Goal: Communication & Community: Answer question/provide support

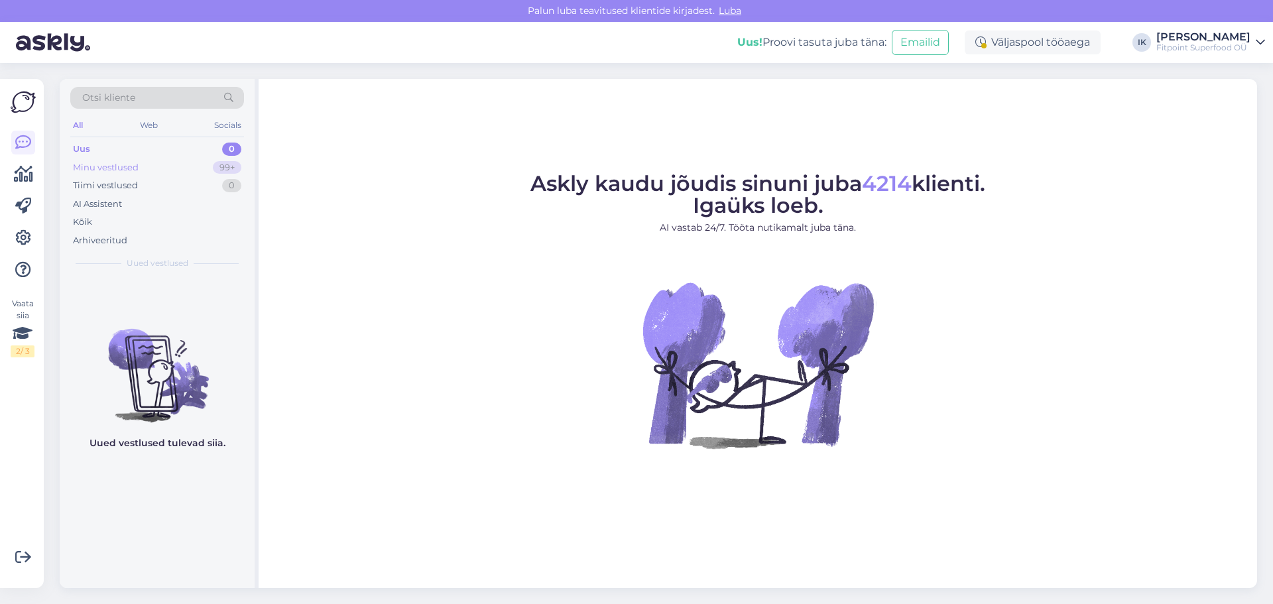
click at [198, 174] on div "Minu vestlused 99+" at bounding box center [157, 167] width 174 height 19
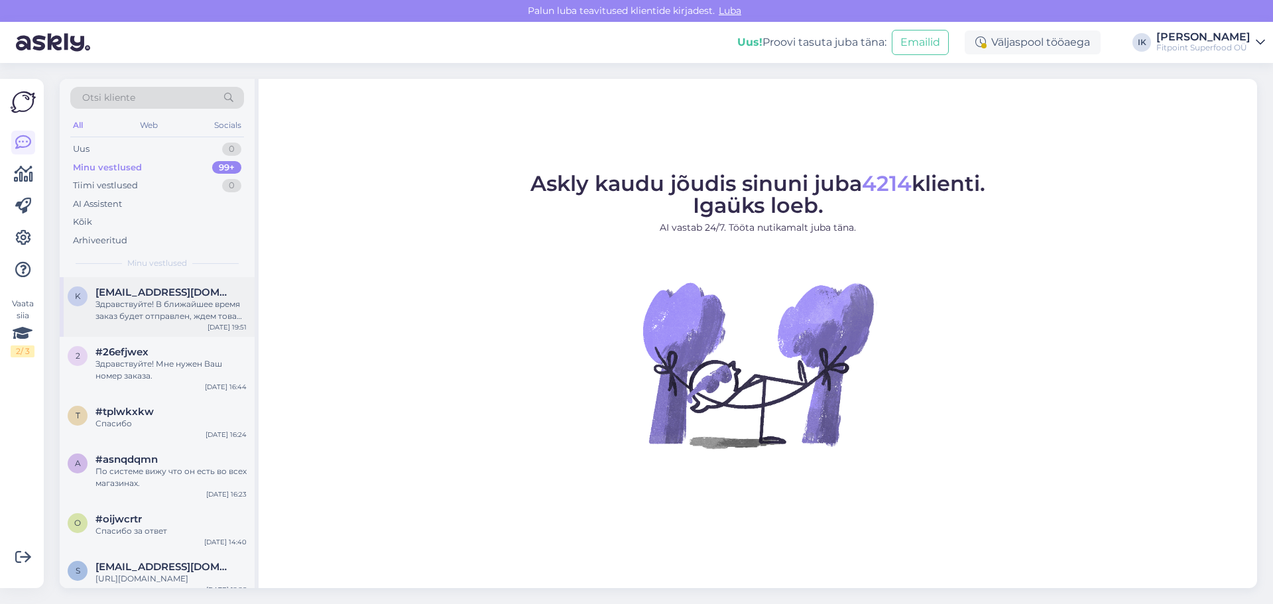
click at [227, 330] on div "[DATE] 19:51" at bounding box center [227, 327] width 39 height 10
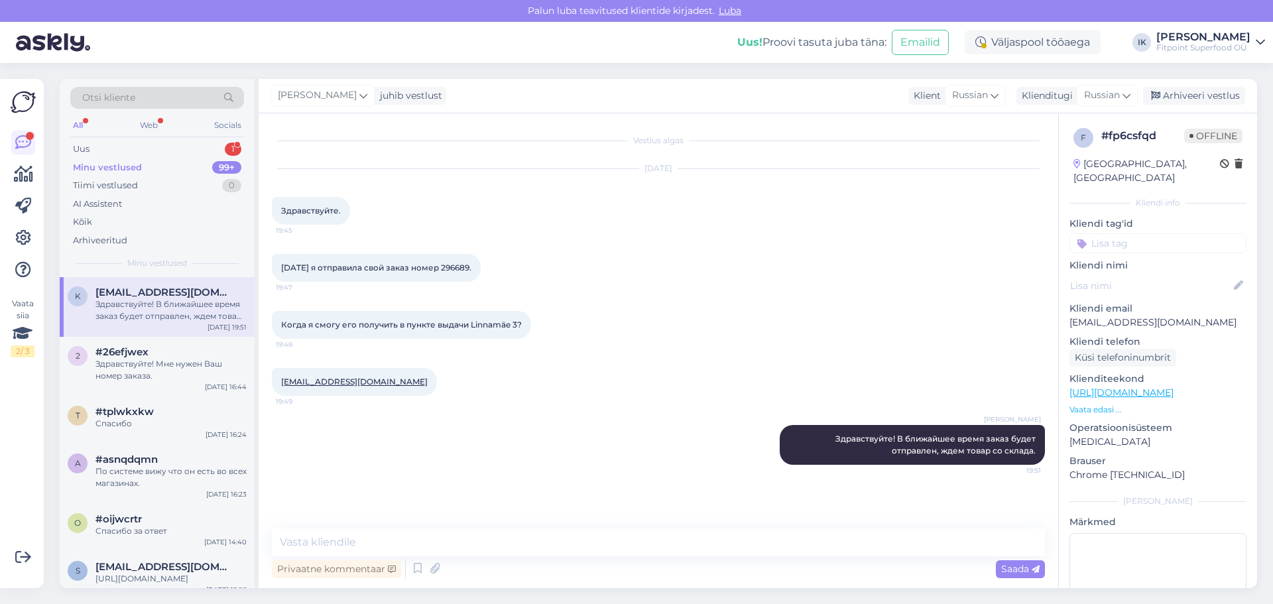
click at [173, 139] on div "Otsi kliente All Web Socials Uus 1 Minu vestlused 99+ Tiimi vestlused 0 AI Assi…" at bounding box center [157, 178] width 195 height 198
click at [172, 144] on div "Uus 1" at bounding box center [157, 149] width 174 height 19
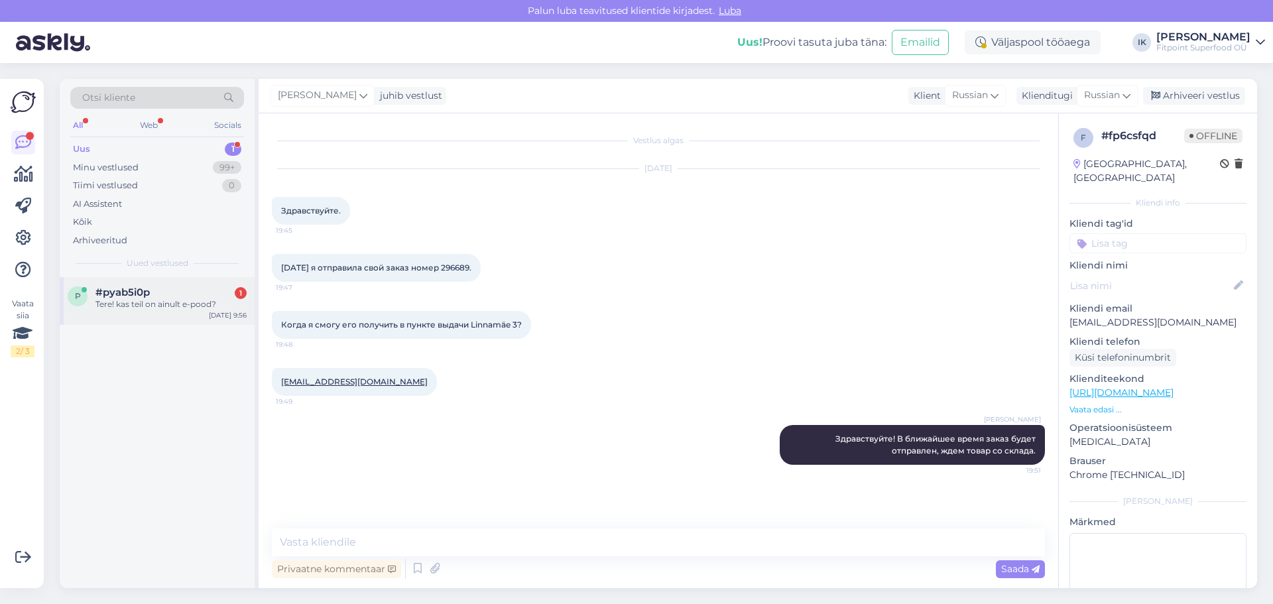
click at [170, 309] on div "Tere! kas teil on ainult e-pood?" at bounding box center [170, 304] width 151 height 12
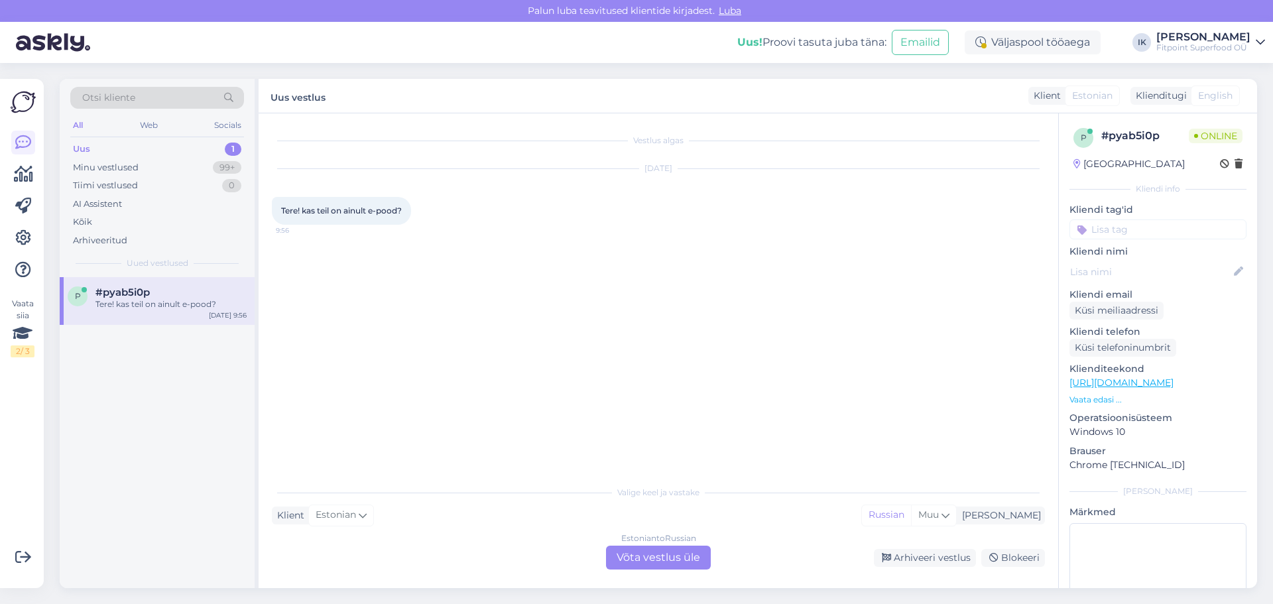
click at [680, 559] on div "Estonian to Russian Võta vestlus üle" at bounding box center [658, 558] width 105 height 24
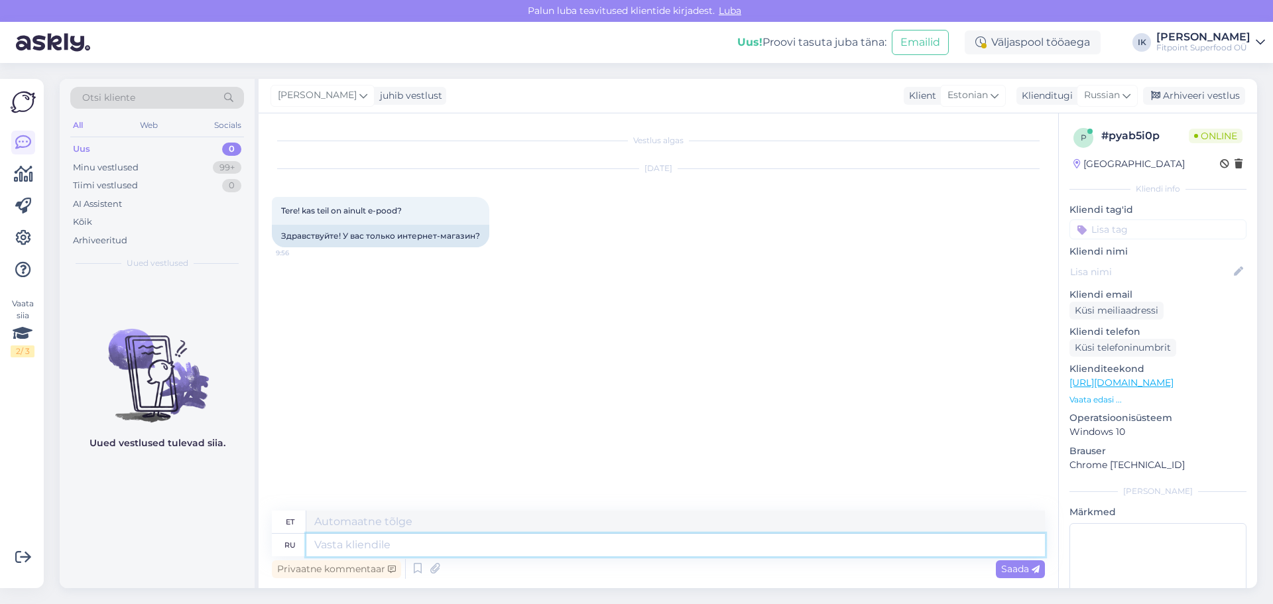
click at [680, 548] on textarea at bounding box center [675, 545] width 739 height 23
type textarea "Здравствуйт"
type textarea "Tere"
type textarea "Здравствуйте!"
type textarea "Tere!"
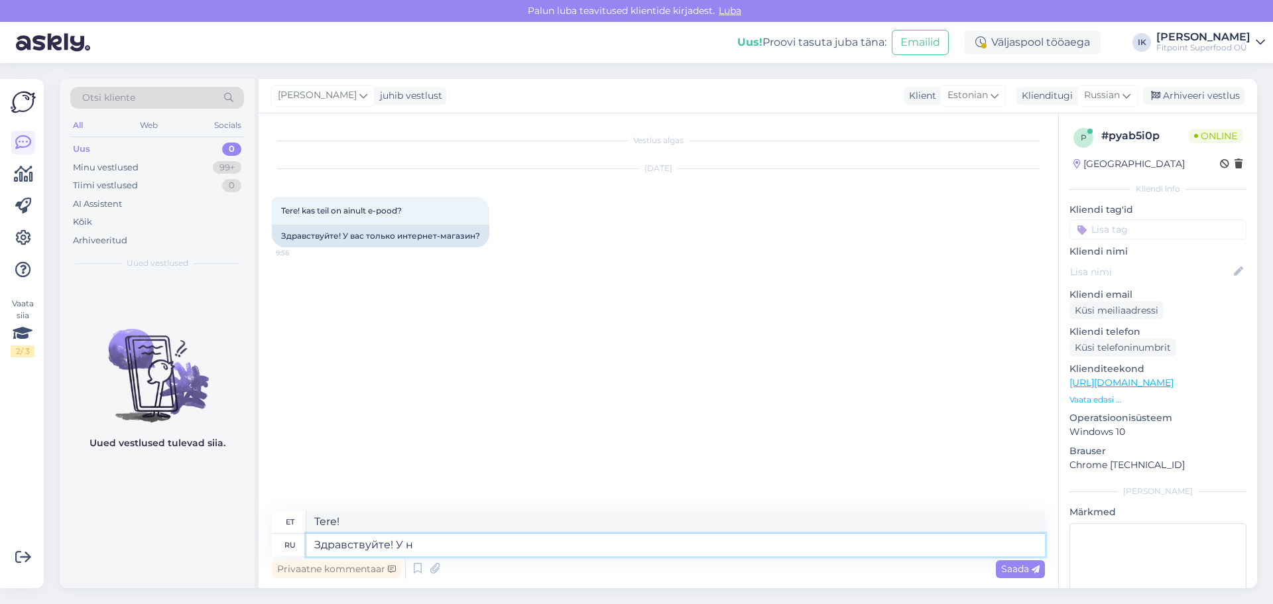
type textarea "Здравствуйте! У на"
type textarea "Tere! Sina"
type textarea "Здравствуйте! У нас е"
type textarea "Tere! Meil ​​on"
type textarea "Здравствуйте! У нас есть три фи"
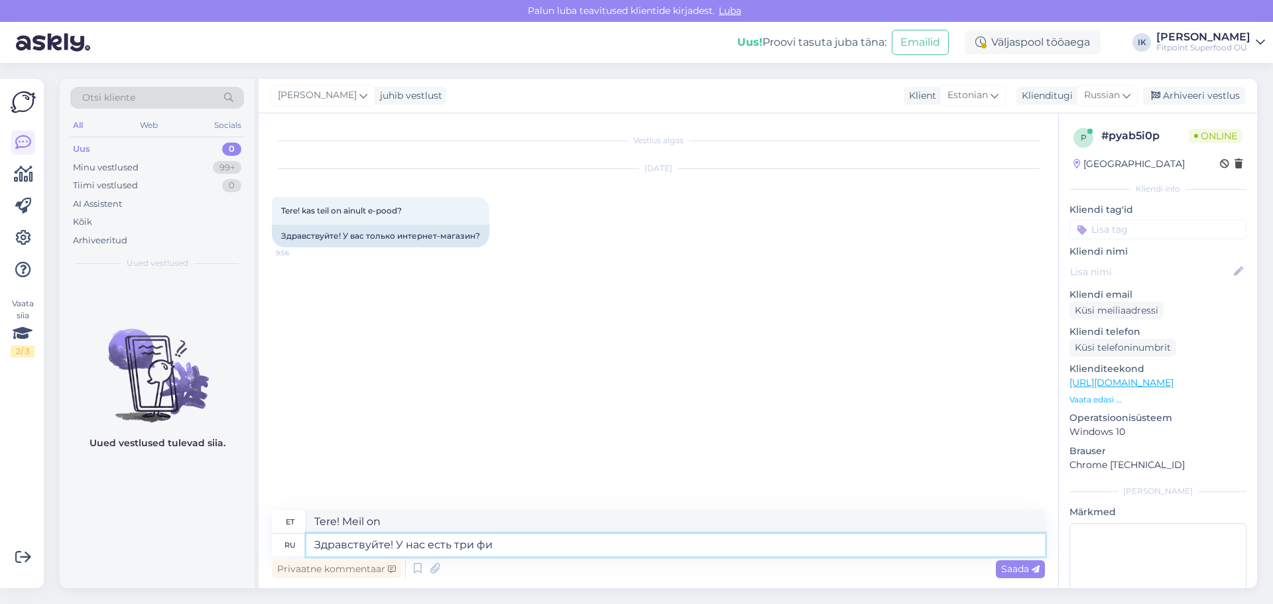
type textarea "Tere! Meil ​​on kolm"
type textarea "Здравствуйте! У нас есть три физических"
type textarea "Tere! Meil ​​on kolm füüsilist"
type textarea "Здравствуйте! У нас есть три физических магазина в"
type textarea "Tere! Meil ​​on kolm füüsilist poodi"
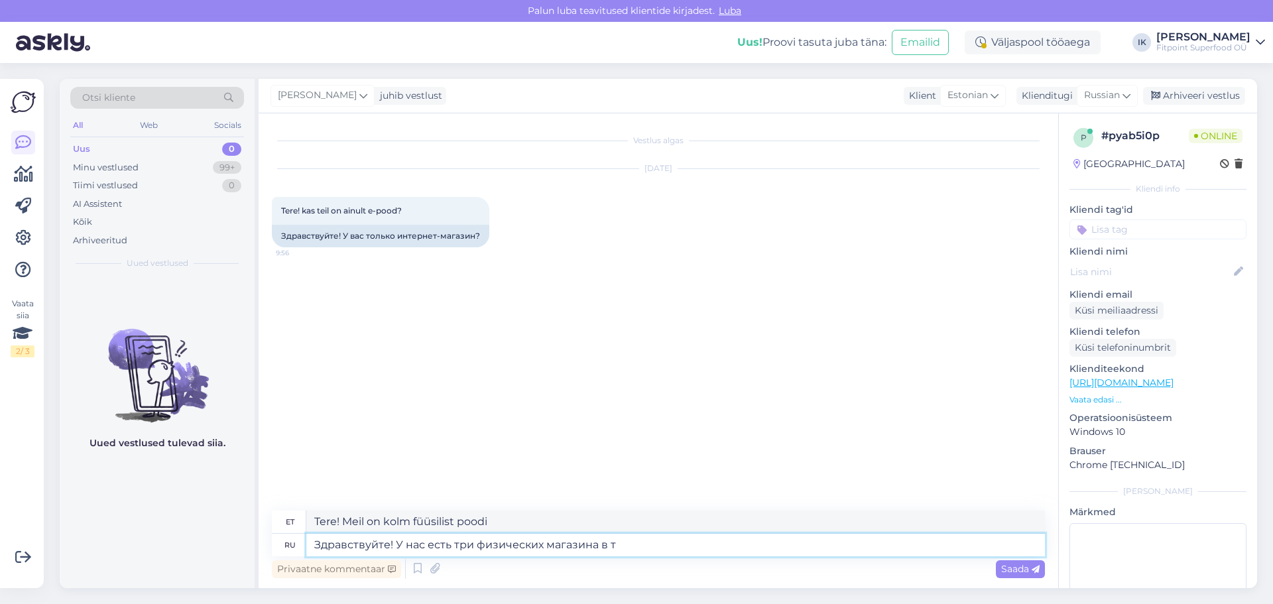
type textarea "Здравствуйте! У нас есть три физических магазина в та"
type textarea "Tere! Meil ​​on kolm füüsilist poodi linnas"
type textarea "Здравствуйте! У нас есть три физических магазина в [GEOGRAPHIC_DATA]."
type textarea "Tere! Meil ​​on [GEOGRAPHIC_DATA] kolm füüsilist poodi."
paste textarea "Järve Keskus [GEOGRAPHIC_DATA] mnt. 238, [GEOGRAPHIC_DATA]"
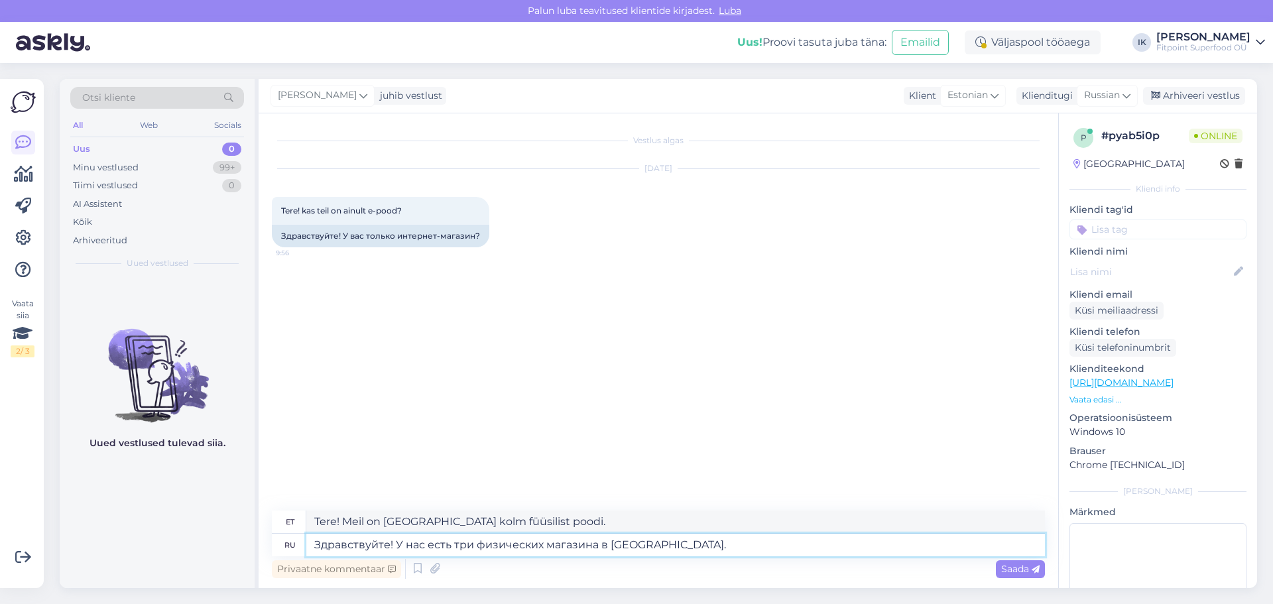
type textarea "Здравствуйте! У нас есть три физических магазина в [GEOGRAPHIC_DATA]. Järve Kes…"
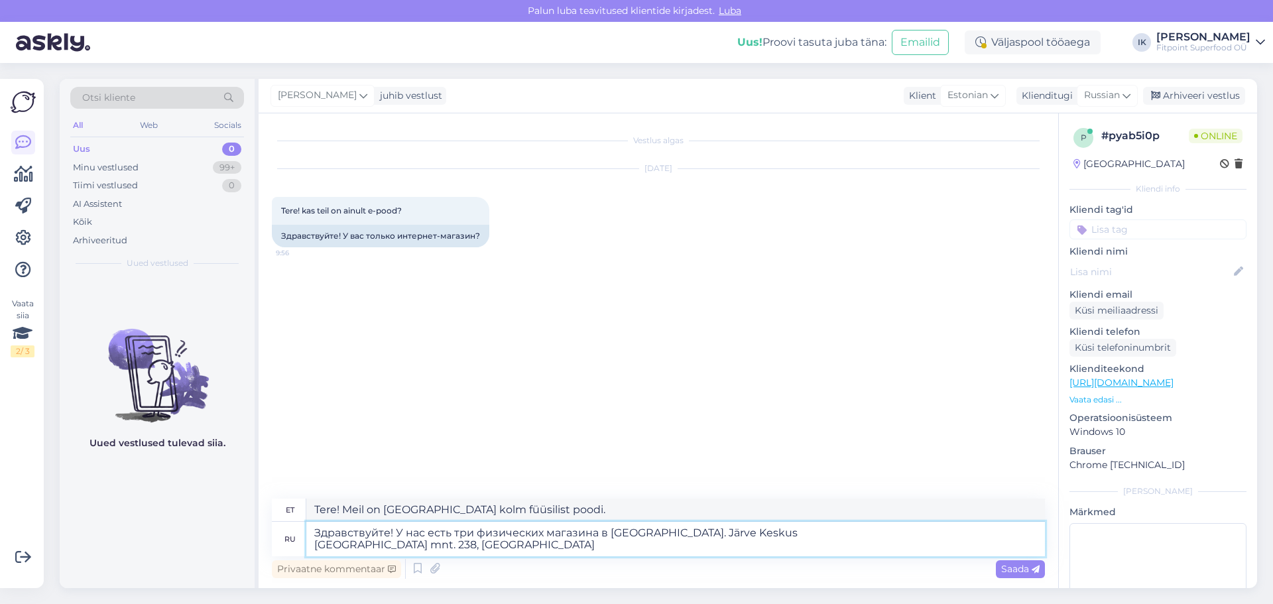
type textarea "Tere! Meil on [GEOGRAPHIC_DATA] kolm füüsilist kauplust. Järve Keskus [GEOGRAPH…"
click at [311, 544] on textarea "Здравствуйте! У нас есть три физических магазина в [GEOGRAPHIC_DATA]. Järve Kes…" at bounding box center [675, 539] width 739 height 34
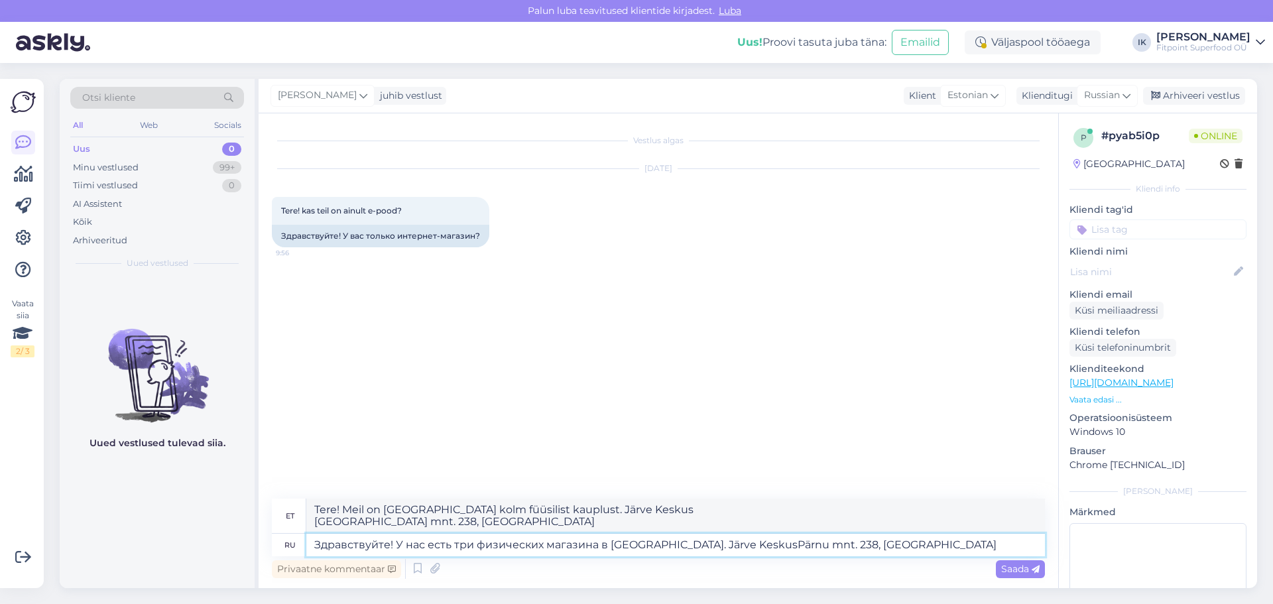
type textarea "Здравствуйте! У нас есть три физических магазина в [GEOGRAPHIC_DATA]. Järve Kes…"
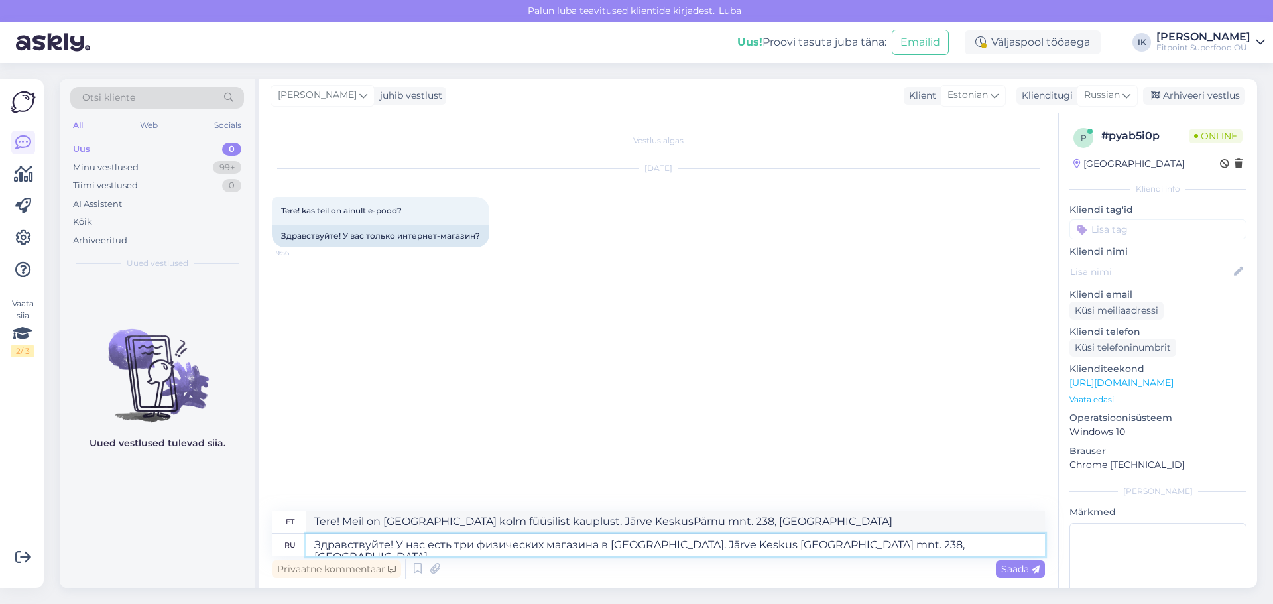
click at [881, 546] on textarea "Здравствуйте! У нас есть три физических магазина в [GEOGRAPHIC_DATA]. Järve Kes…" at bounding box center [675, 545] width 739 height 23
drag, startPoint x: 881, startPoint y: 546, endPoint x: 824, endPoint y: 543, distance: 56.5
click at [824, 543] on textarea "Здравствуйте! У нас есть три физических магазина в [GEOGRAPHIC_DATA]. Järve Kes…" at bounding box center [675, 545] width 739 height 23
type textarea "Tere! Meil on [GEOGRAPHIC_DATA] kolm füüsilist kauplust. Järve Keskus [GEOGRAPH…"
type textarea "Здравствуйте! У нас есть три физических магазина в [GEOGRAPHIC_DATA]. Järve Kes…"
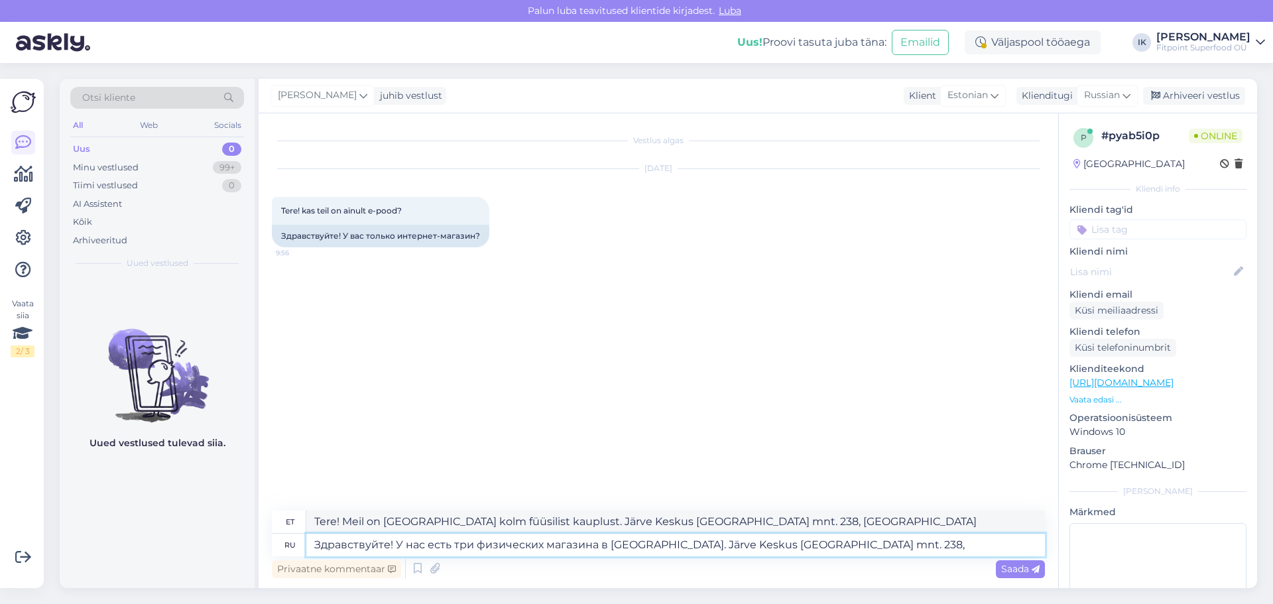
type textarea "Tere! Meil on [GEOGRAPHIC_DATA] kolm füüsilist kauplust. Järve Keskus [GEOGRAPH…"
type textarea "Здравствуйте! У нас есть три физических магазина в [GEOGRAPHIC_DATA]. Järve Kes…"
type textarea "Tere! Meil on [GEOGRAPHIC_DATA] kolm füüsilist kauplust. Järve Keskus [GEOGRAPH…"
type textarea "Здравствуйте! У нас есть три физических магазина в [GEOGRAPHIC_DATA]. Järve Kes…"
type textarea "Tere! Meil on [GEOGRAPHIC_DATA] kolm füüsilist kauplust. Järve Keskus [GEOGRAPH…"
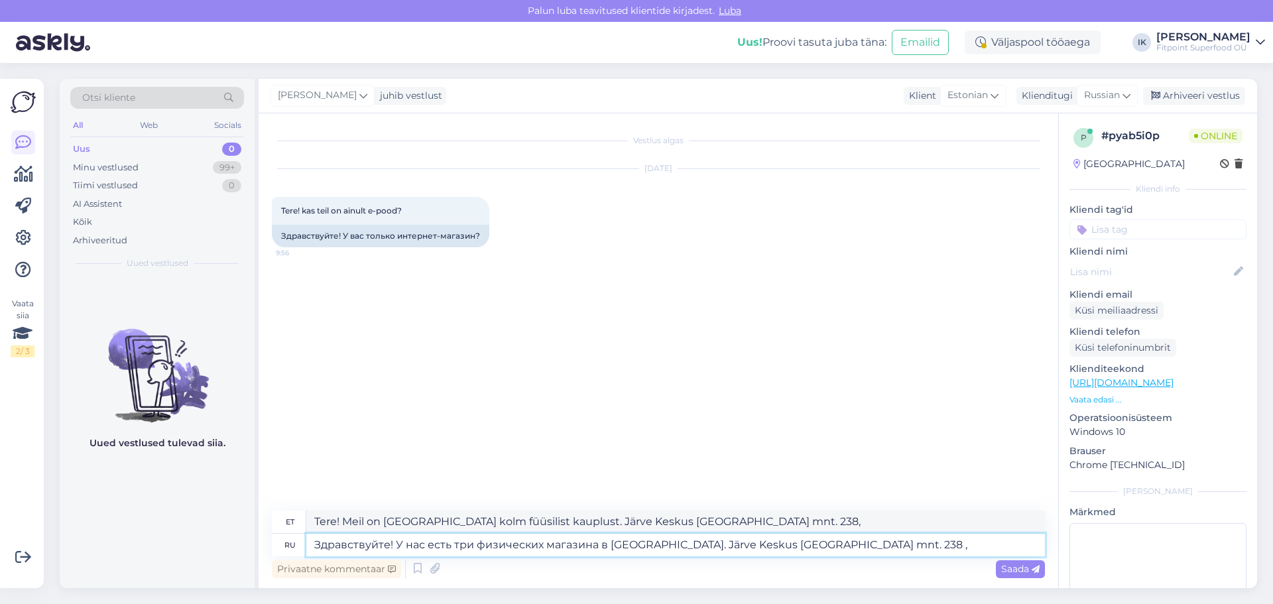
click at [738, 544] on textarea "Здравствуйте! У нас есть три физических магазина в [GEOGRAPHIC_DATA]. Järve Kes…" at bounding box center [675, 545] width 739 height 23
type textarea "Здравствуйте! У нас есть три физических магазина в [GEOGRAPHIC_DATA]. Järve Kes…"
type textarea "Tere! Meil on [GEOGRAPHIC_DATA] kolm füüsilist kauplust. Järve Keskus - [GEOGRA…"
click at [852, 542] on textarea "Здравствуйте! У нас есть три физических магазина в [GEOGRAPHIC_DATA]. Järve Kes…" at bounding box center [675, 545] width 739 height 23
paste textarea "[STREET_ADDRESS]"
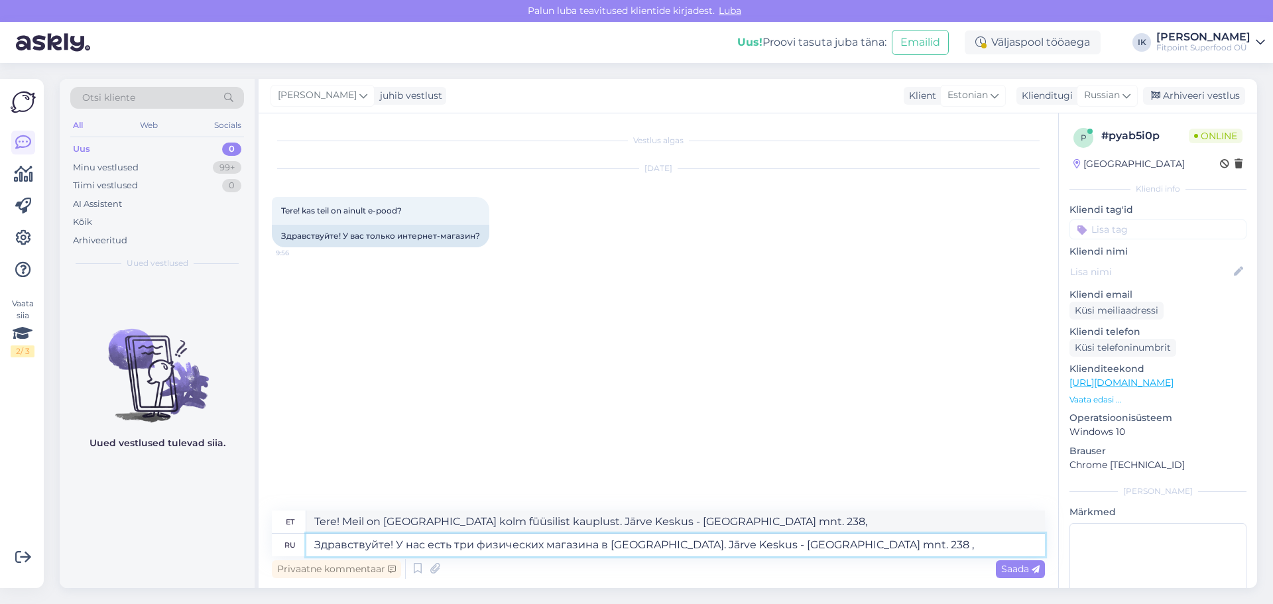
type textarea "Здравствуйте! У нас есть три физических магазина в [GEOGRAPHIC_DATA]. Järve Kes…"
type textarea "Tere! Meil on [GEOGRAPHIC_DATA] kolm füüsilist kauplust. Järve Keskus - [GEOGRA…"
drag, startPoint x: 945, startPoint y: 546, endPoint x: 898, endPoint y: 546, distance: 47.1
click at [898, 546] on textarea "Здравствуйте! У нас есть три физических магазина в [GEOGRAPHIC_DATA]. Järve Kes…" at bounding box center [675, 545] width 739 height 23
type textarea "Здравствуйте! У нас есть три физических магазина в [GEOGRAPHIC_DATA]. Järve Kes…"
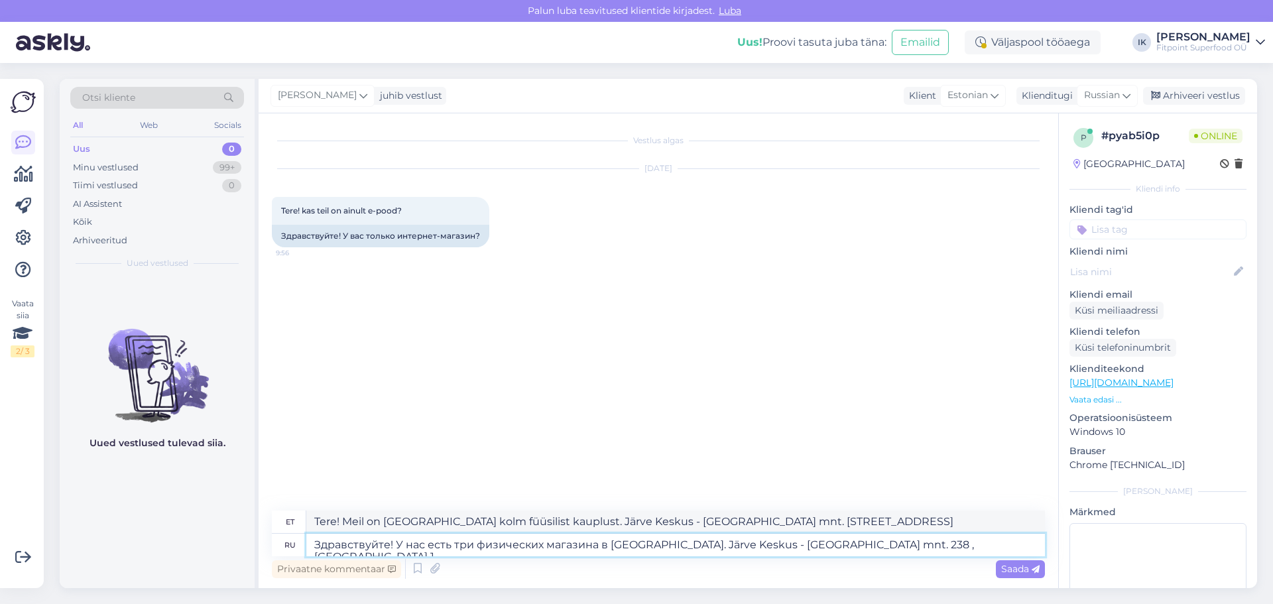
type textarea "Tere! Meil on [GEOGRAPHIC_DATA] kolm füüsilist kauplust. Järve Keskus - [GEOGRA…"
paste textarea "Lasnamäe Tervisemaja Linnamäe tee 3"
type textarea "Здравствуйте! У нас есть три физических магазина в [GEOGRAPHIC_DATA]. Järve Kes…"
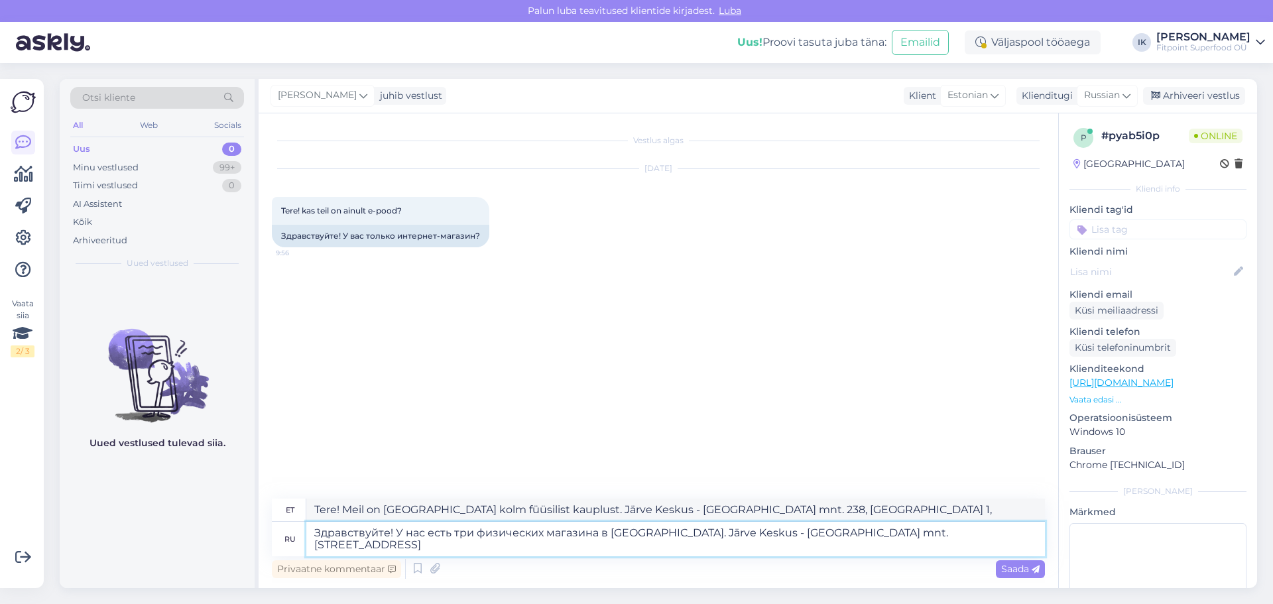
type textarea "Tere! Meil on [GEOGRAPHIC_DATA] kolm füüsilist kauplust. Järve Keskus - [GEOGRA…"
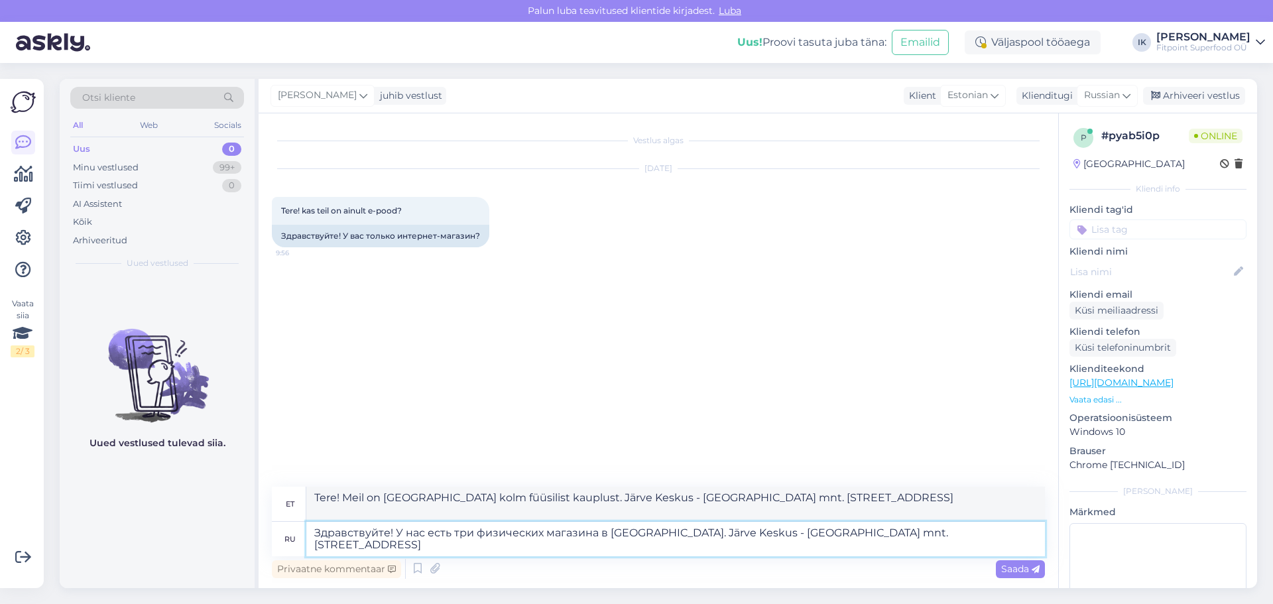
click at [316, 542] on textarea "Здравствуйте! У нас есть три физических магазина в [GEOGRAPHIC_DATA]. Järve Kes…" at bounding box center [675, 539] width 739 height 34
type textarea "Здравствуйте! У нас есть три физических магазина в [GEOGRAPHIC_DATA]. Järve Kes…"
type textarea "Tere! Meil on [GEOGRAPHIC_DATA] kolm füüsilist kauplust. Järve Keskus - [GEOGRA…"
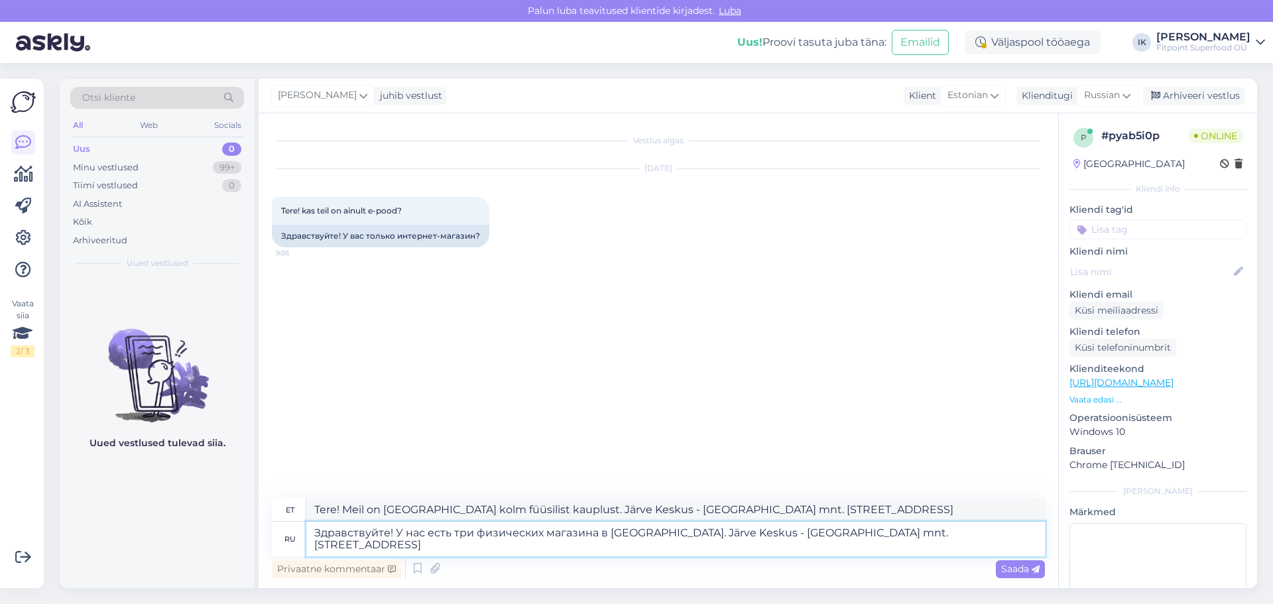
click at [1018, 527] on textarea "Здравствуйте! У нас есть три физических магазина в [GEOGRAPHIC_DATA]. Järve Kes…" at bounding box center [675, 539] width 739 height 34
click at [314, 540] on textarea "Здравствуйте! У нас есть три физических магазина в [GEOGRAPHIC_DATA]. Järve Kes…" at bounding box center [675, 539] width 739 height 34
type textarea "Здравствуйте! У нас есть три физических магазина в [GEOGRAPHIC_DATA]. Järve Kes…"
type textarea "Tere! Meil on [GEOGRAPHIC_DATA] kolm füüsilist kauplust. Järve Keskus - [GEOGRA…"
type textarea "Здравствуйте! У нас есть три физических магазина в [GEOGRAPHIC_DATA]. Järve Kes…"
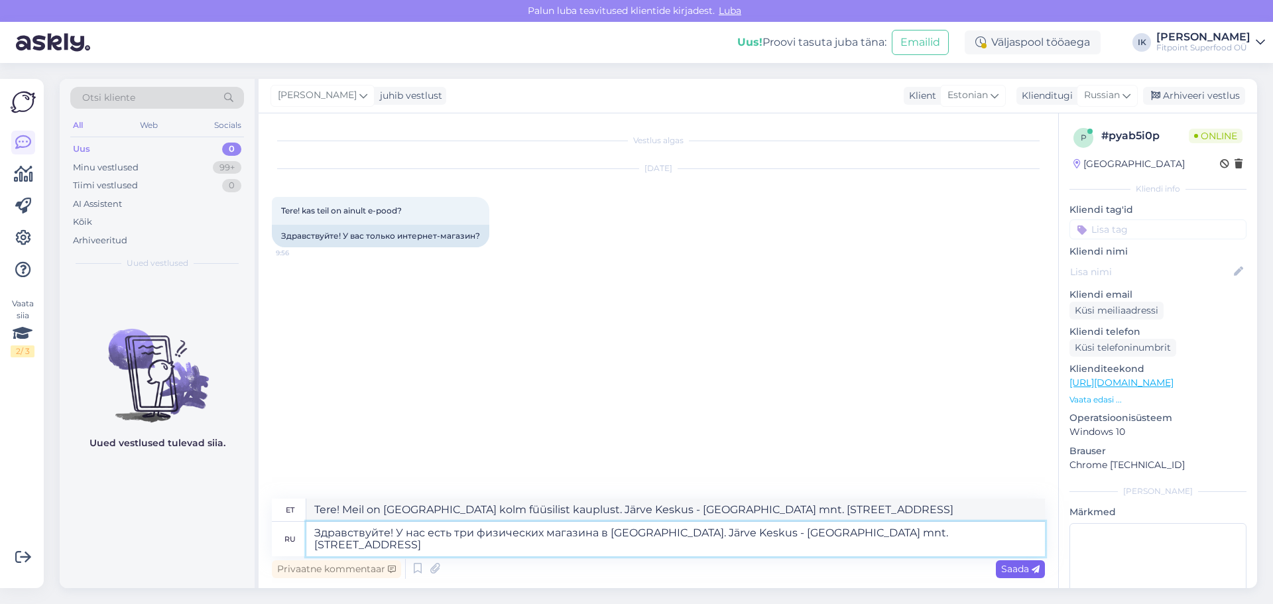
type textarea "Tere! Meil on [GEOGRAPHIC_DATA] kolm füüsilist kauplust. Järve Keskus - [GEOGRA…"
type textarea "Здравствуйте! У нас есть три физических магазина в [GEOGRAPHIC_DATA]. Järve Kes…"
click at [1010, 566] on span "Saada" at bounding box center [1020, 569] width 38 height 12
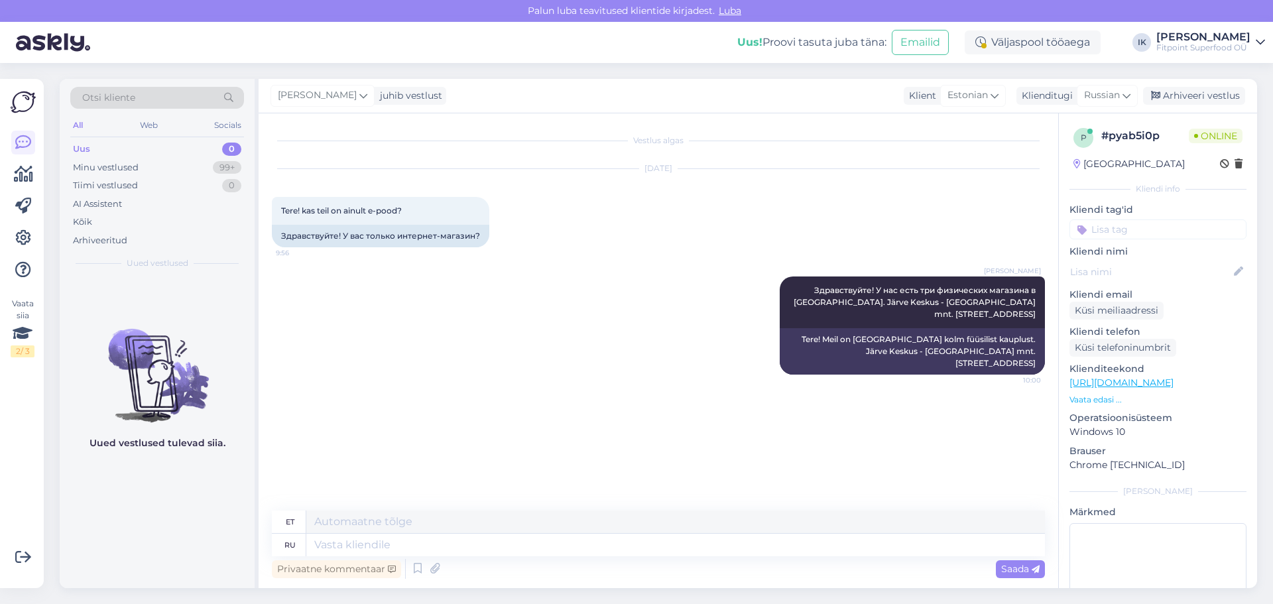
click at [731, 412] on div "Vestlus algas [DATE] Tere! kas teil on ainult e-pood? 9:56 Здравствуйте! У вас …" at bounding box center [664, 313] width 785 height 372
click at [194, 173] on div "Minu vestlused 99+" at bounding box center [157, 167] width 174 height 19
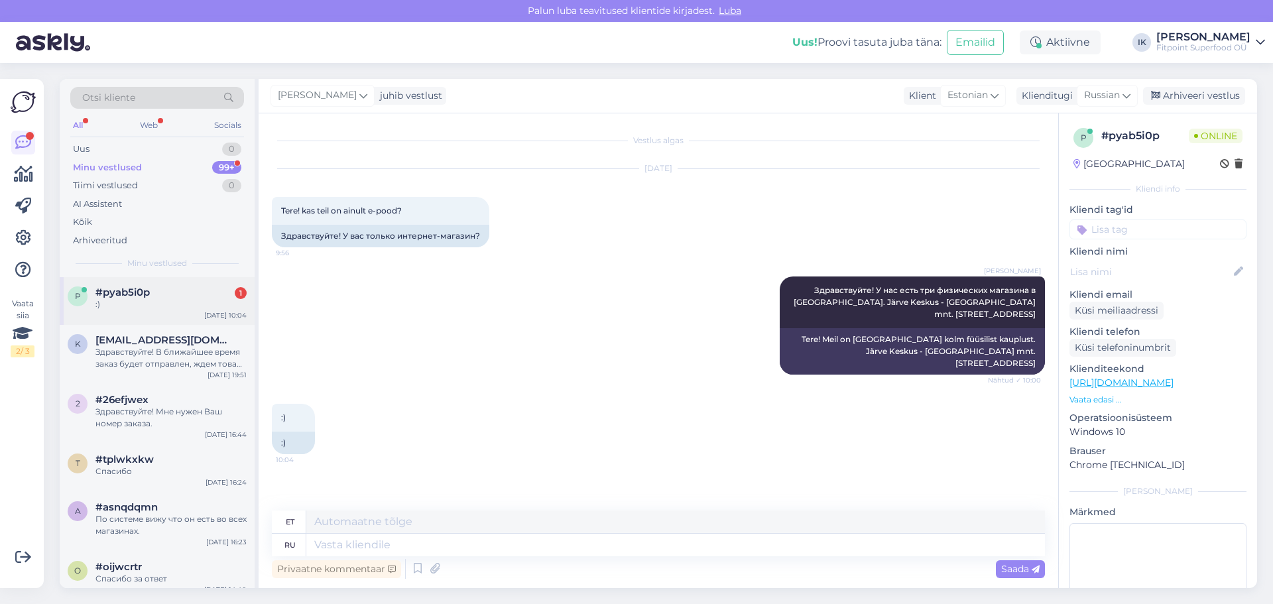
click at [188, 302] on div ":)" at bounding box center [170, 304] width 151 height 12
click at [494, 362] on div "[PERSON_NAME] Здравствуйте! У нас есть три физических магазина в [GEOGRAPHIC_DA…" at bounding box center [658, 325] width 773 height 127
click at [231, 140] on div "Uus 1" at bounding box center [157, 149] width 174 height 19
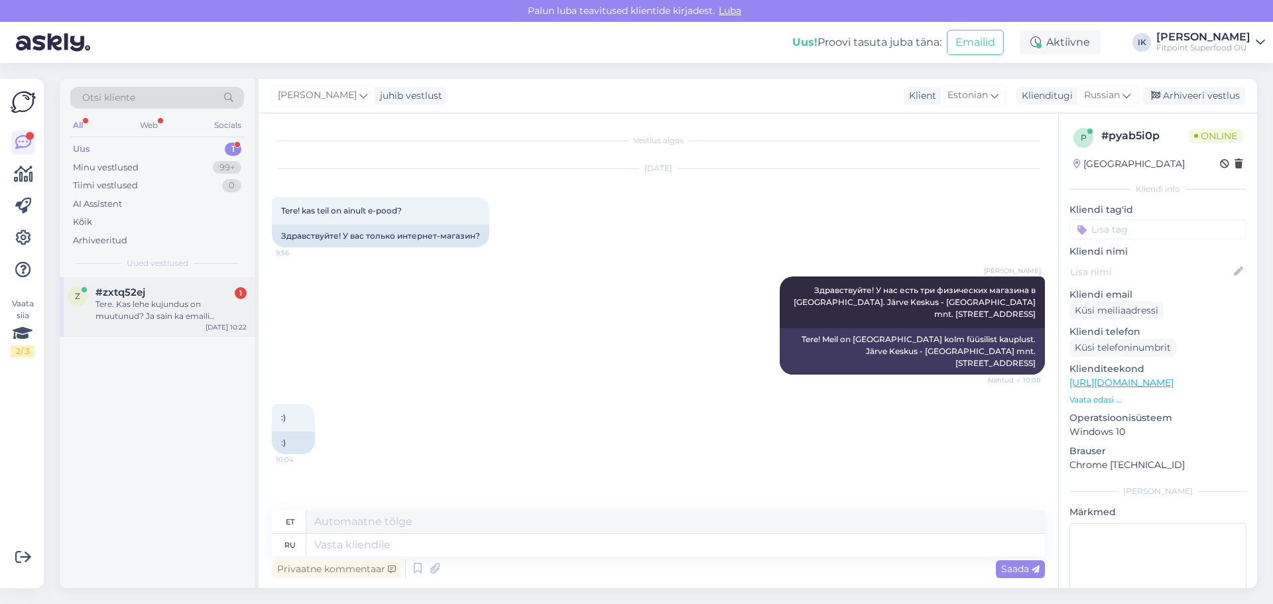
click at [187, 316] on div "Tere. Kas lehe kujundus on muutunud? Ja sain ka emaili [EMAIL_ADDRESS][DOMAIN_N…" at bounding box center [170, 310] width 151 height 24
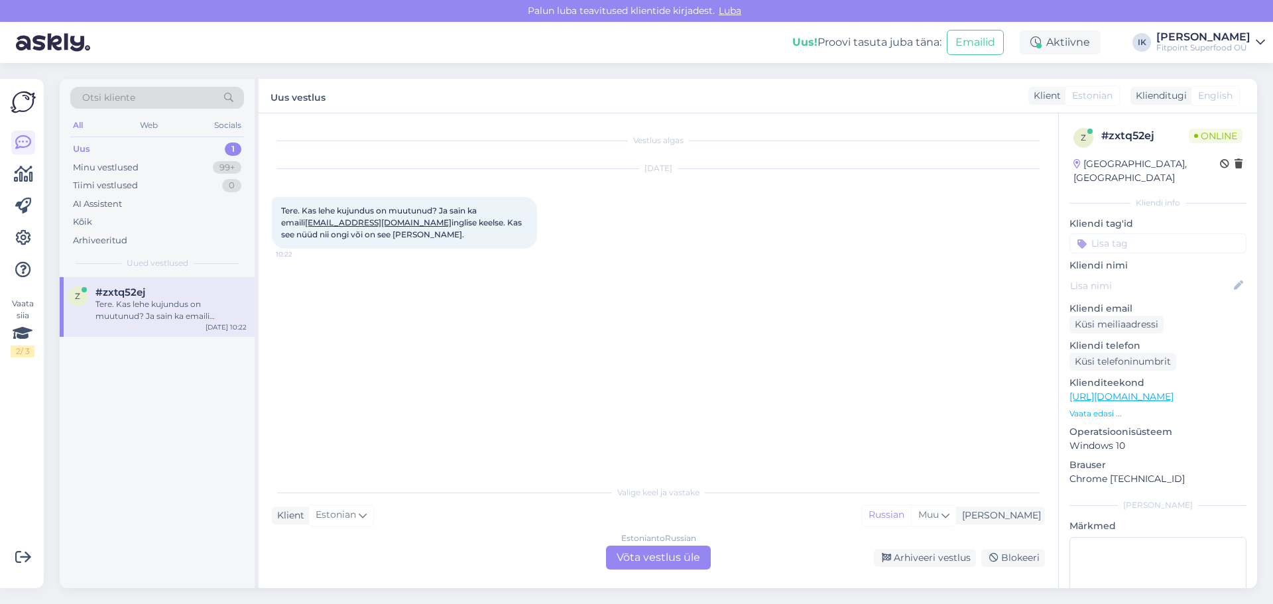
click at [643, 551] on div "Estonian to Russian Võta vestlus üle" at bounding box center [658, 558] width 105 height 24
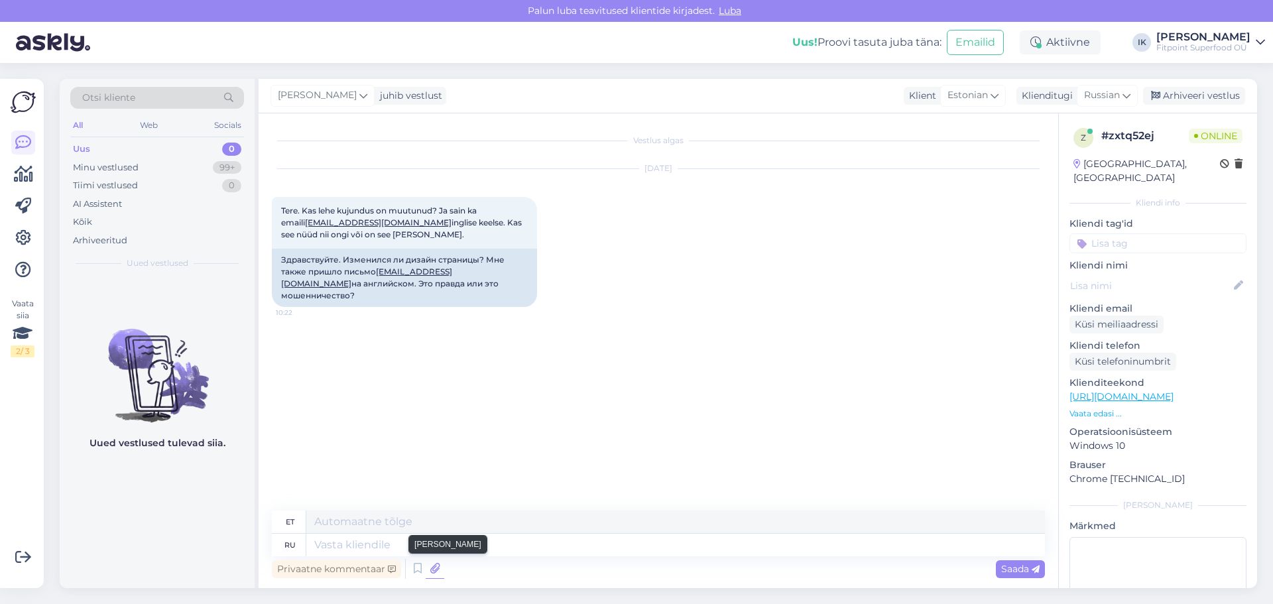
click at [435, 567] on icon at bounding box center [435, 569] width 19 height 20
click at [420, 549] on textarea at bounding box center [675, 545] width 739 height 23
type textarea "Здравствуйте!"
type textarea "Tere!"
type textarea "Здравствуйте! Да, ди"
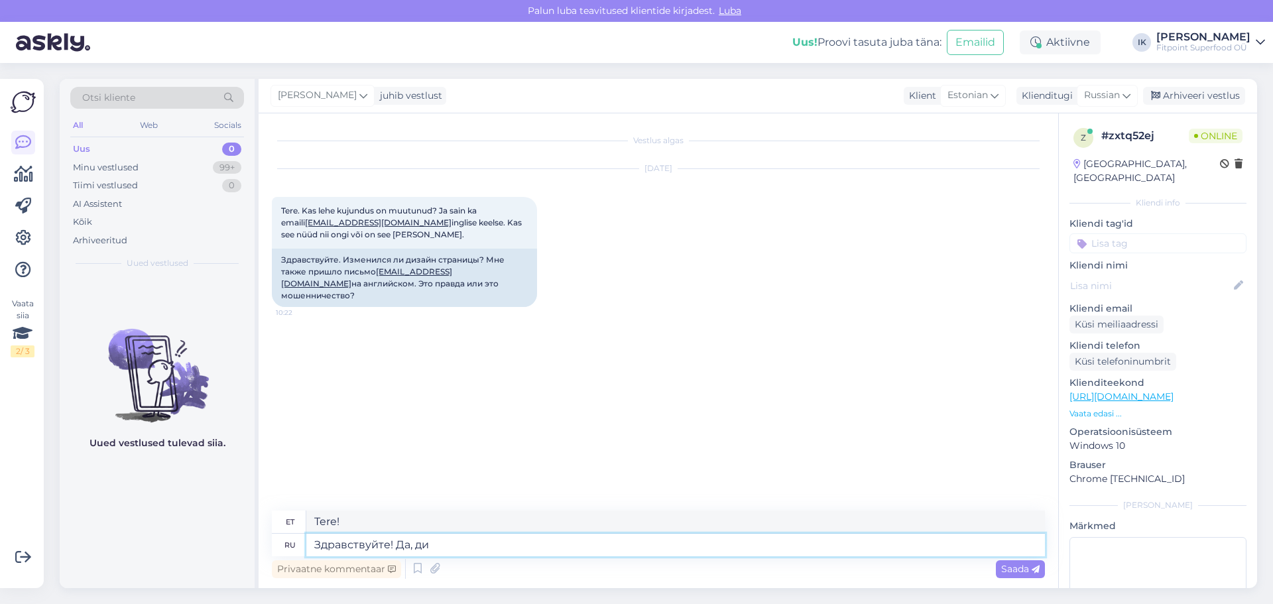
type textarea "Tere! [GEOGRAPHIC_DATA],"
type textarea "Здравствуйте! Да, дизайн на"
type textarea "Tere! Jah, disain"
type textarea "Здравствуйте! Да, дизайн нашей ст"
type textarea "Tere! Jah, meie disain"
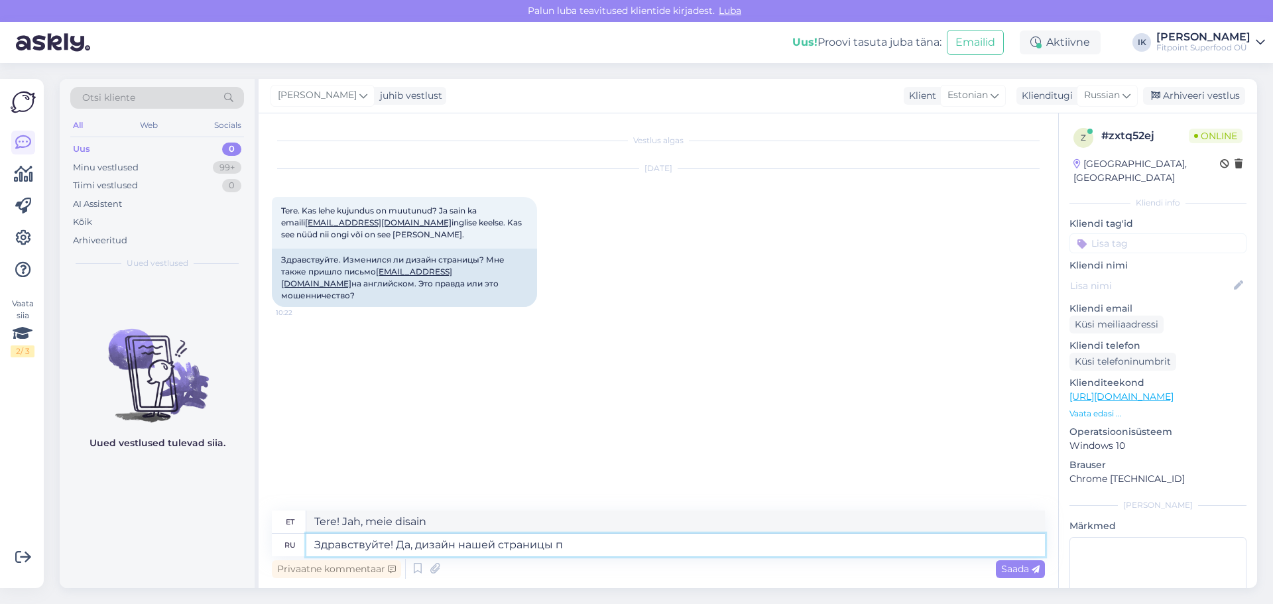
type textarea "Здравствуйте! Да, дизайн нашей страницы по"
type textarea "Tere! Jah, meie lehe kujundus"
type textarea "Здравствуйте! Да, дизайн нашей страницы помен"
type textarea "Tere! Jah, meie lehe kujundus on muutunud."
type textarea "Здравствуйте! Да, дизайн нашей страницы поменялся, так ка"
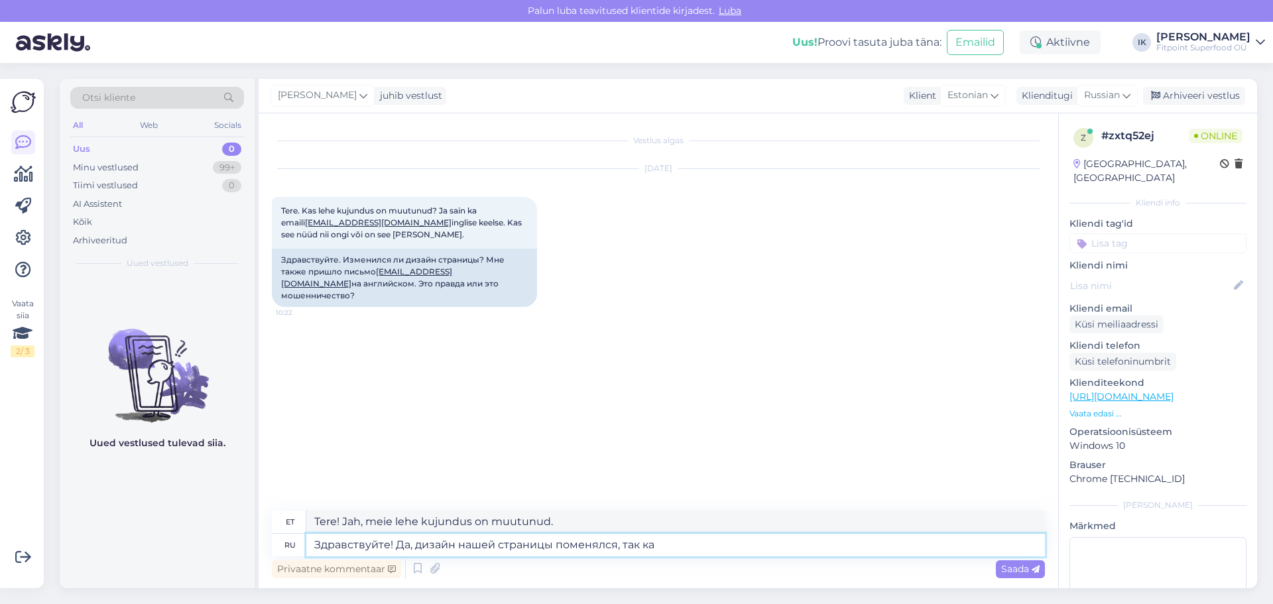
type textarea "Tere! Jah, meie lehe kujundus on muutunud, seega"
type textarea "Здравствуйте! Да, дизайн нашей страницы поменялся, так кау у"
type textarea "Tere! Jah, meie lehe kujundus on muutunud, seega kuidas..."
type textarea "Здравствуйте! Да, дизайн нашей страницы поменялся, так как"
type textarea "Tere! Jah, meie lehe kujundus on muutunud, sest"
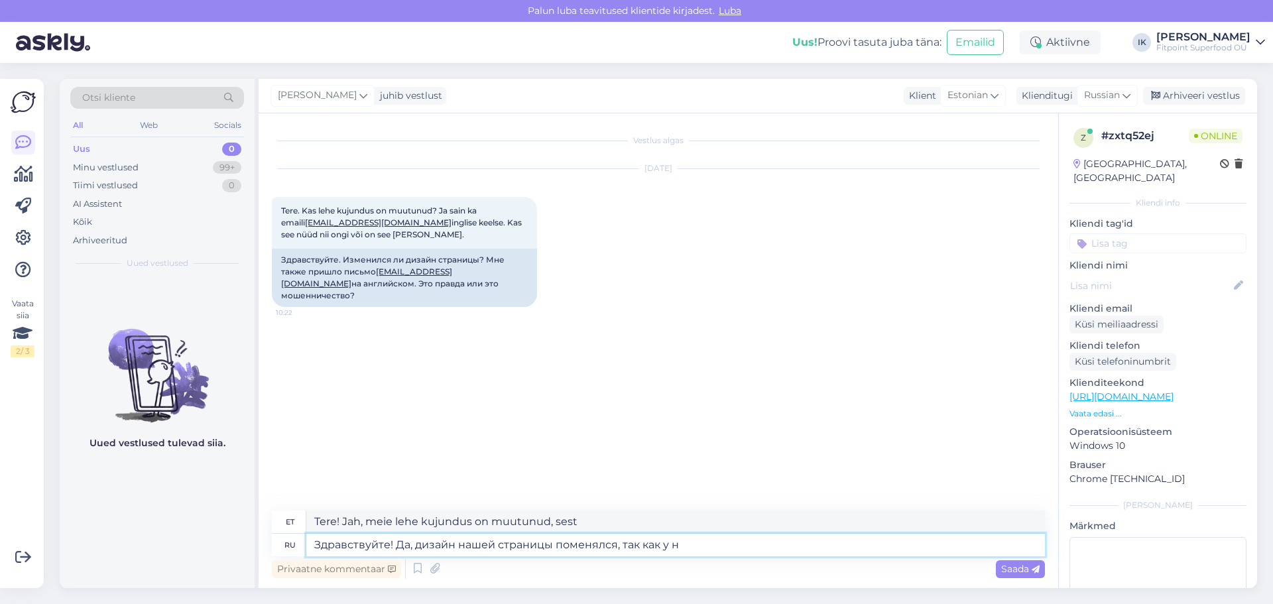
type textarea "Здравствуйте! Да, дизайн нашей страницы поменялся, так как у на"
type textarea "Tere! Jah, meie lehe kujundus on muutunud, kuna"
type textarea "Здравствуйте! Да, дизайн нашей страницы поменялся, так как у нас з"
type textarea "Tere! Jah, meie lehe kujundus on muutunud, kuna meil on"
type textarea "Здравствуйте! Да, дизайн нашей страницы поменялся, так как у нас заработала н"
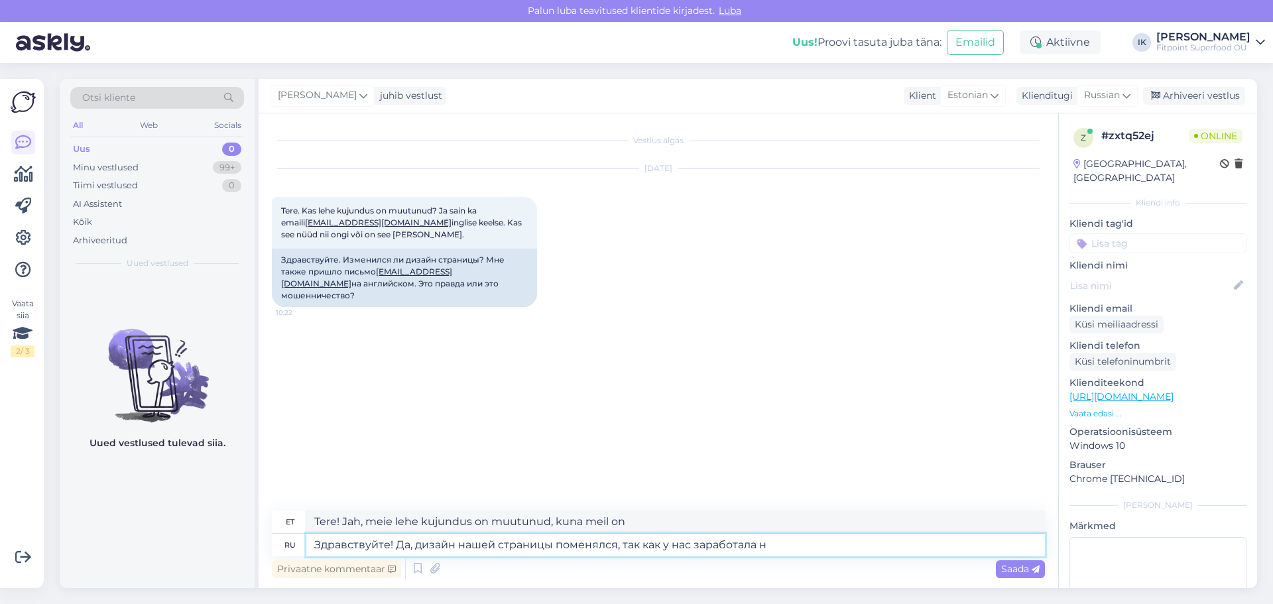
type textarea "Tere! Jah, meie lehe kujundus on pärast meie käivitamist muutunud."
type textarea "Здравствуйте! Да, дизайн нашей страницы поменялся, так как у нас заработала нов…"
type textarea "Tere! Jah, meie lehe kujundus on muutunud, kuna oleme käivitanud uue"
type textarea "Здравствуйте! Да, дизайн нашей страницы поменялся, так как у нас заработала нов…"
type textarea "Tere! Jah, meie lehe kujundus on muutunud, kuna meil on uus süsteem kasutusele …"
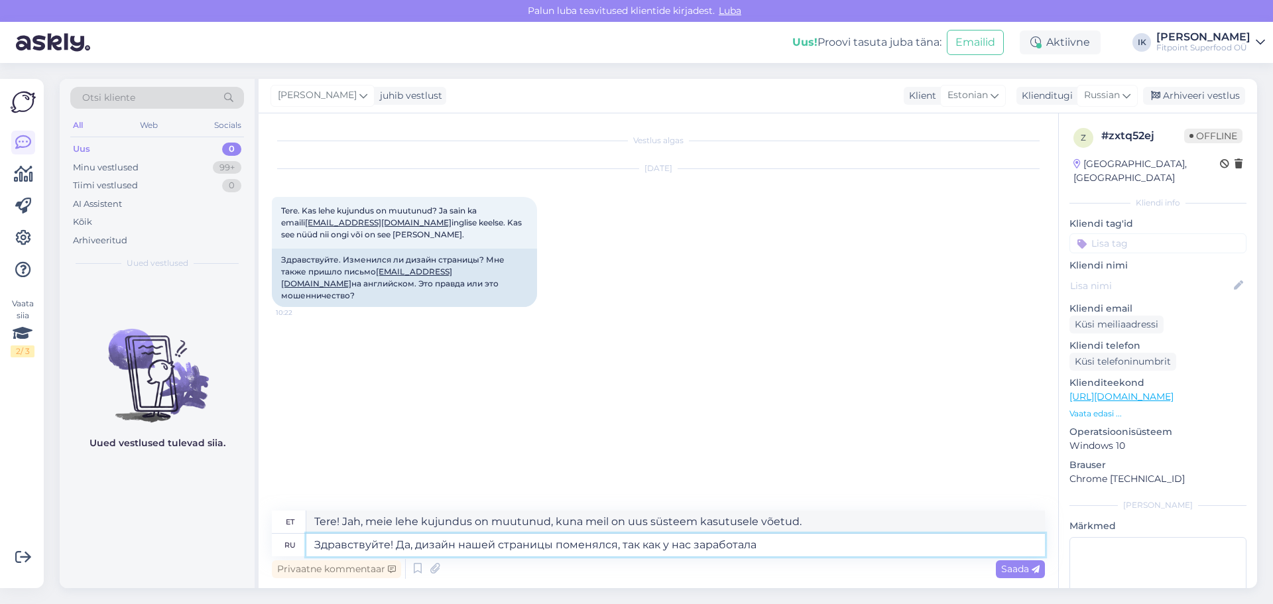
type textarea "Здравствуйте! Да, дизайн нашей страницы поменялся, так как у нас заработала"
type textarea "Tere! Jah, meie lehe kujundus on pärast meie käivitamist muutunud."
type textarea "Здравствуйте! Да, дизайн нашей страницы поменялся, так как у нас заработал новы…"
type textarea "Tere! Jah, meie lehe kujundus on muutunud, kuna meil on uus."
type textarea "Здравствуйте! Да, дизайн нашей страницы поменялся, так как у нас заработал новы…"
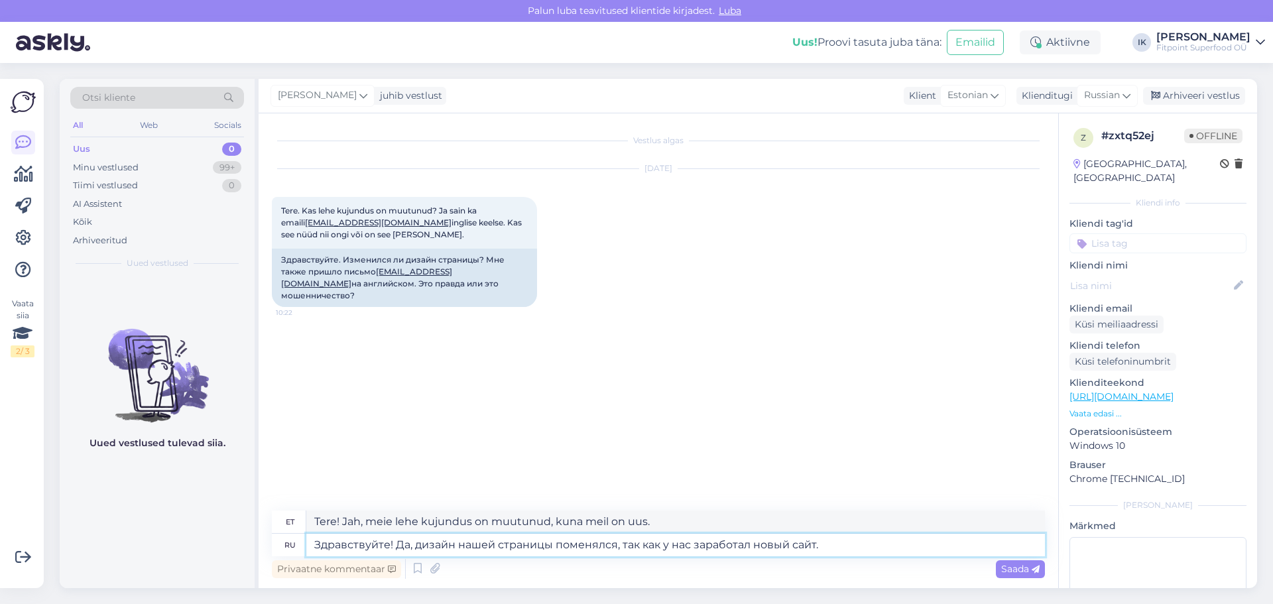
type textarea "Tere! Jah, meie lehe kujundus on pärast uue saidi käivitamist muutunud."
type textarea "Здравствуйте! Да, дизайн нашей страницы поменялся, так как у нас заработал новы…"
type textarea "Tere! Jah, meie lehe kujundus on muutunud, kuna meil on uus sait üleval ja tööt…"
type textarea "Здравствуйте! Да, дизайн нашей страницы поменялся, так как у нас заработал новы…"
type textarea "Tere! Jah, meie lehe kujundus on pärast uue saidi käivitamist muutunud."
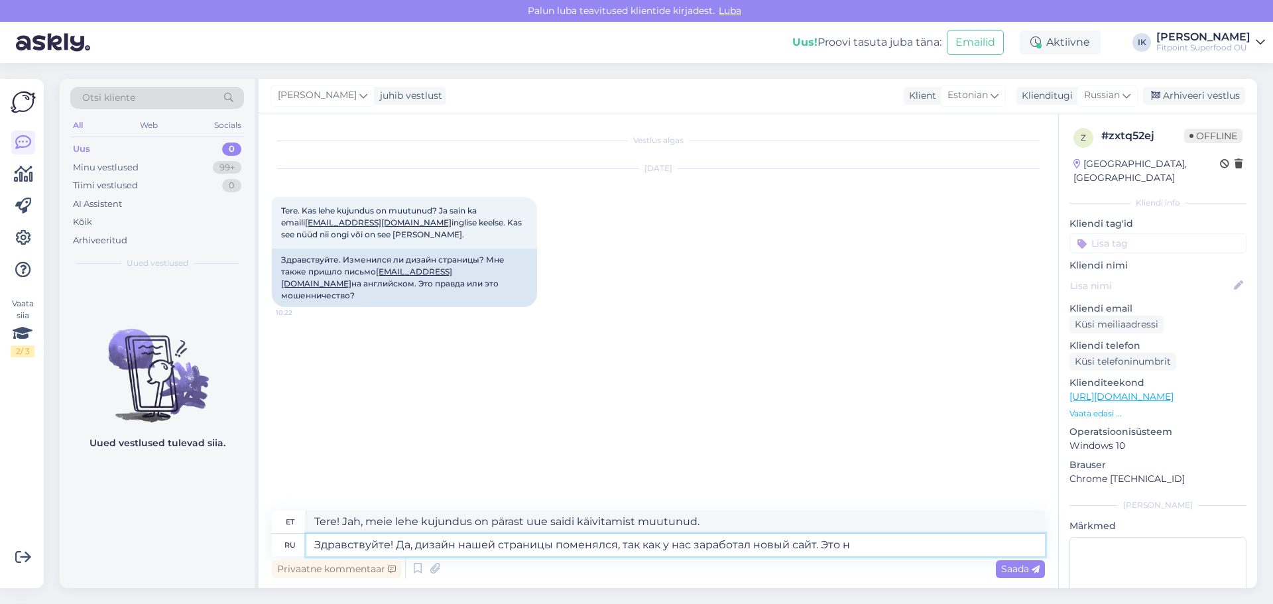
type textarea "Здравствуйте! Да, дизайн нашей страницы поменялся, так как у нас заработал новы…"
type textarea "Tere! Jah, meie lehe kujundus on muutunud, kuna oleme käivitanud uue saidi. See…"
type textarea "Здравствуйте! Да, дизайн нашей страницы поменялся, так как у нас заработал новы…"
type textarea "Tere! Jah, meie lehe kujundus on muutunud, kuna meil on uus sait. See asub aadr…"
type textarea "Здравствуйте! Да, дизайн нашей страницы поменялся, так как у нас заработал новы…"
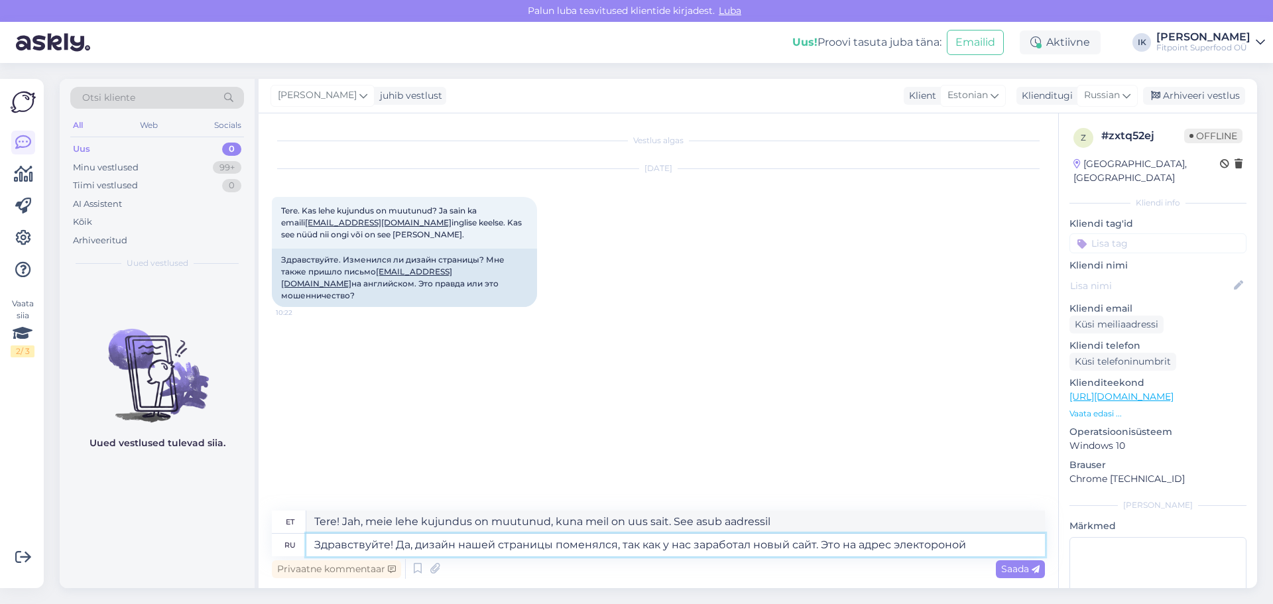
type textarea "Tere! Jah, meie lehe kujundus on muutunud, kuna meil on uus veebisait. See on e…"
type textarea "Здравствуйте! Да, дизайн нашей страницы поменялся, так как у нас заработал новы…"
type textarea "Tere! Jah, meie lehe kujundus on muutunud, kuna meil on uus veebisait. See on p…"
type textarea "Здравствуйте! Да, дизайн нашей страницы поменялся, так как у нас заработал новы…"
type textarea "Tere! Jah, meie lehe kujundus on muutunud, kuna meil on uus sait. See on e-post…"
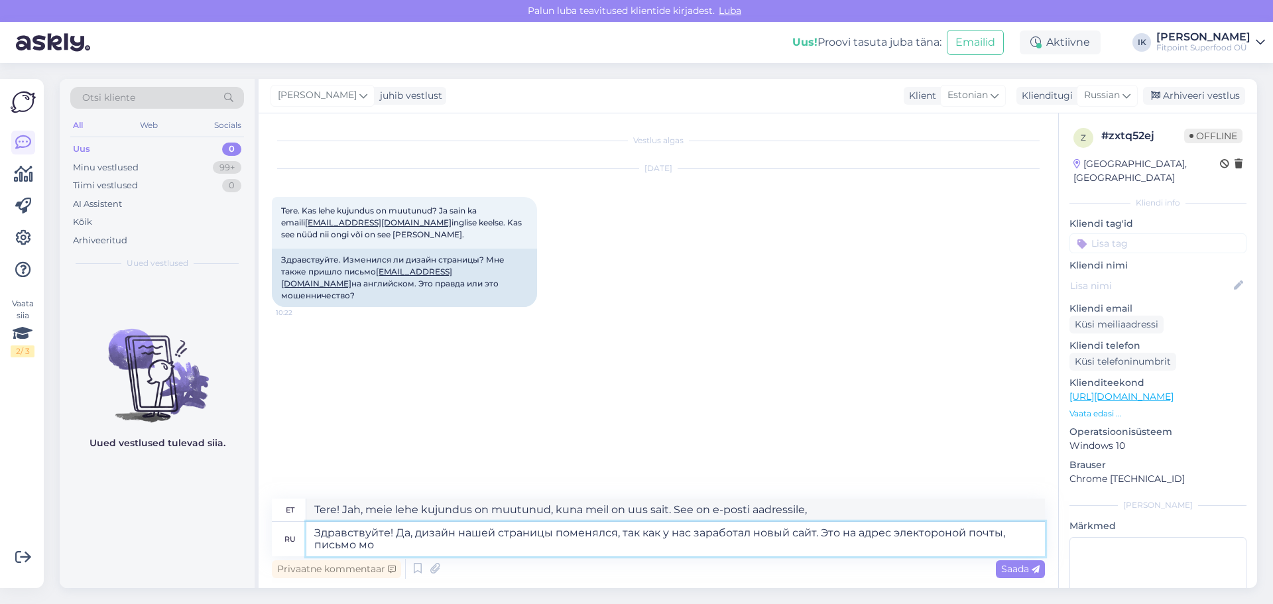
type textarea "Здравствуйте! Да, дизайн нашей страницы поменялся, так как у нас заработал новы…"
type textarea "Tere! Jah, meie lehe kujundus on muutunud, kuna meil on uus sait. See on e-post…"
type textarea "Здравствуйте! Да, дизайн нашей страницы поменялся, так как у нас заработал новы…"
type textarea "Tere! Jah, meie lehe kujundus on muutunud, kuna meil on uus sait. See on e-post…"
type textarea "Здравствуйте! Да, дизайн нашей страницы поменялся, так как у нас заработал новы…"
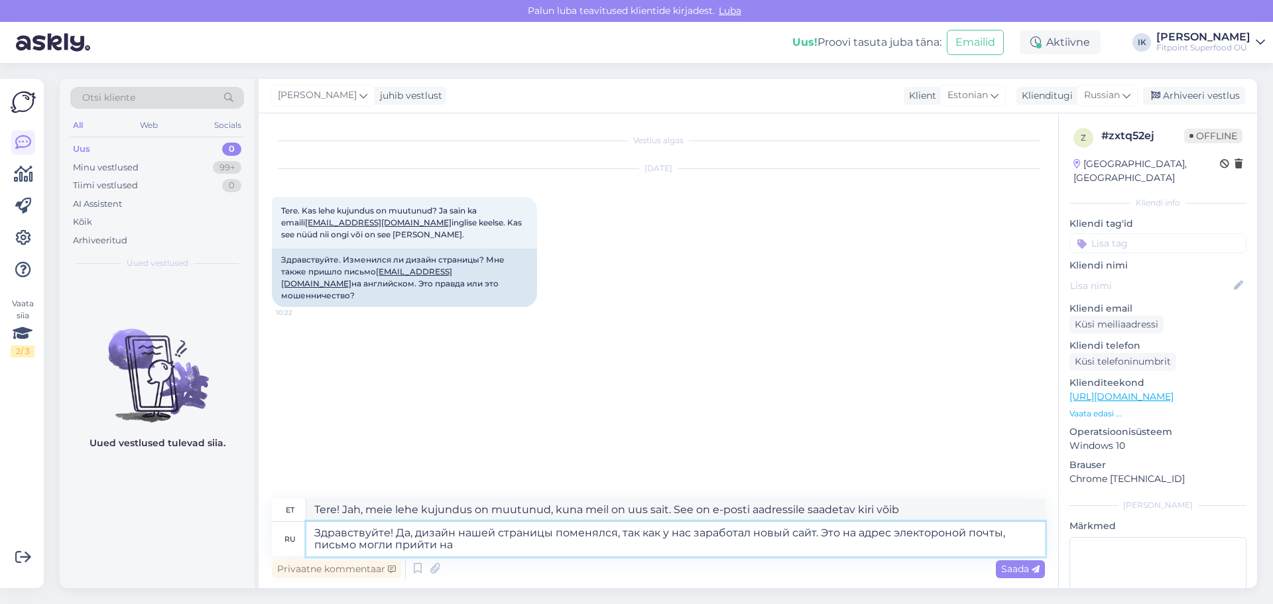
type textarea "Tere! Jah, meie lehe kujundus on muutunud, kuna meil on uus sait. See on e-post…"
type textarea "Здравствуйте! Да, дизайн нашей страницы поменялся, так как у нас заработал новы…"
type textarea "Tere! Jah, meie lehe kujundus on muutunud, kuna meil on uus sait. See on e-post…"
type textarea "Здравствуйте! Да, дизайн нашей страницы поменялся, так как у нас заработал новы…"
type textarea "Tere! Jah, meie lehe kujundus on muutunud, kuna meil on uus sait. See on e-post…"
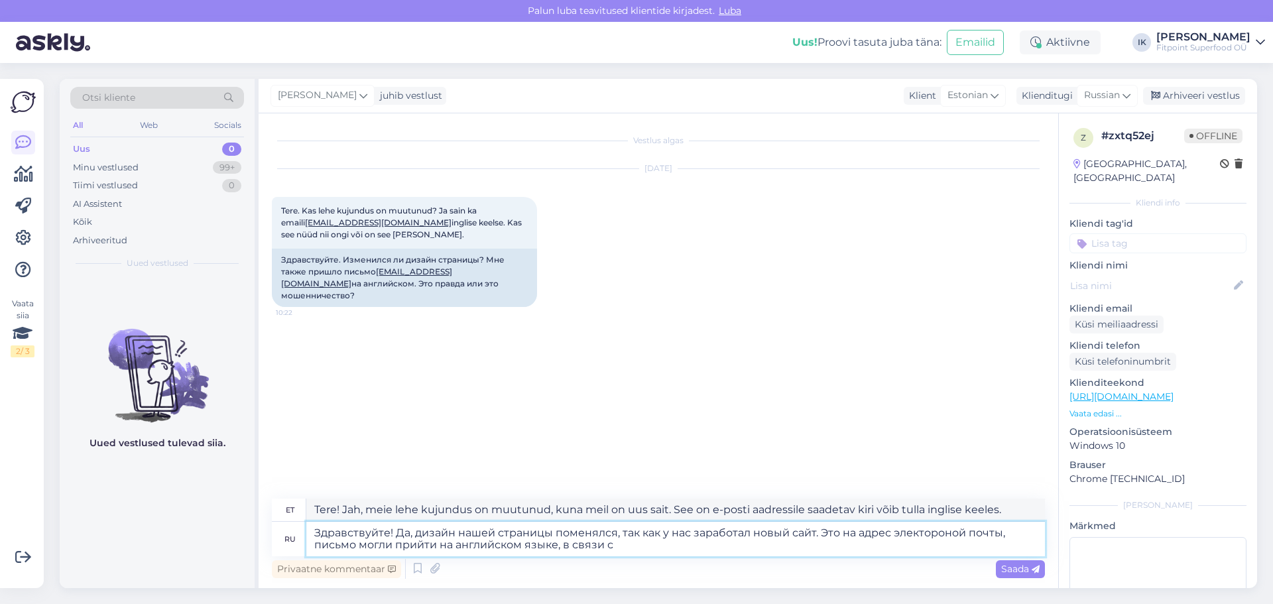
type textarea "Здравствуйте! Да, дизайн нашей страницы поменялся, так как у нас заработал новы…"
type textarea "Tere! Jah, meie lehe kujundus on muutunud, kuna meil on uus sait. See on e-post…"
type textarea "Здравствуйте! Да, дизайн нашей страницы поменялся, так как у нас заработал новы…"
type textarea "Tere! Jah, meie lehe kujundus on muutunud, kuna meil on uus sait. See on e-post…"
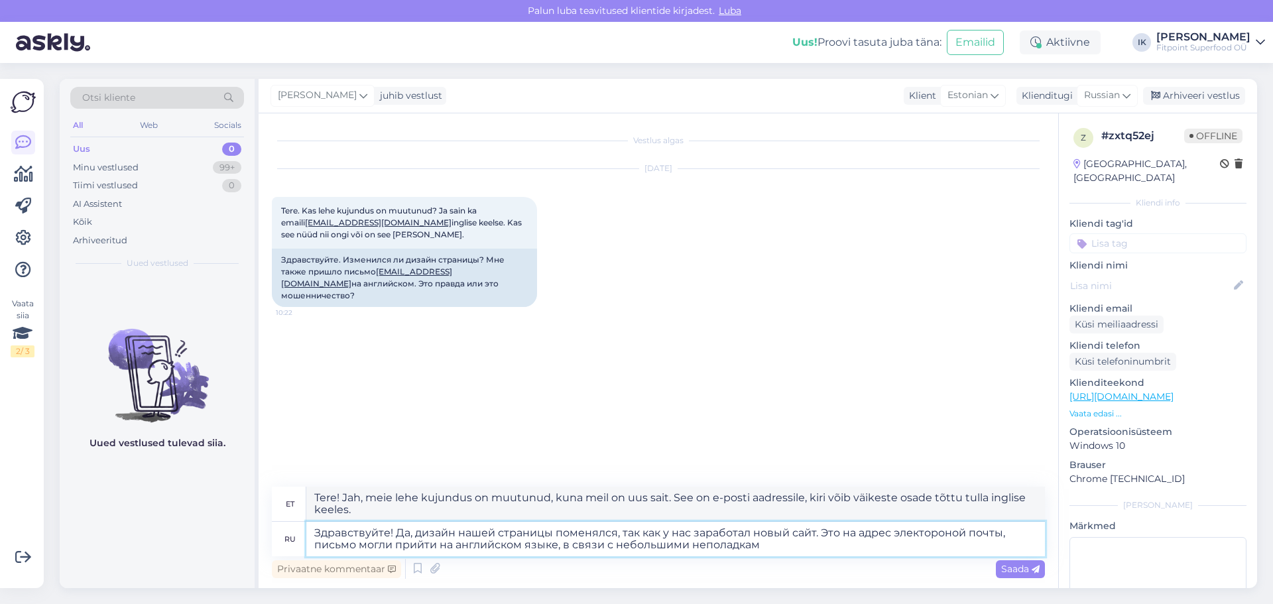
type textarea "Здравствуйте! Да, дизайн нашей страницы поменялся, так как у нас заработал новы…"
type textarea "Tere! Jah, meie lehe kujundus on muutunud, kuna meil on uus sait. See on e-post…"
type textarea "Здравствуйте! Да, дизайн нашей страницы поменялся, так как у нас заработал новы…"
type textarea "Tere! Jah, meie lehe kujundus on muutunud, kuna meil on uus sait. See on e-post…"
type textarea "Здравствуйте! Да, дизайн нашей страницы поменялся, так как у нас заработал новы…"
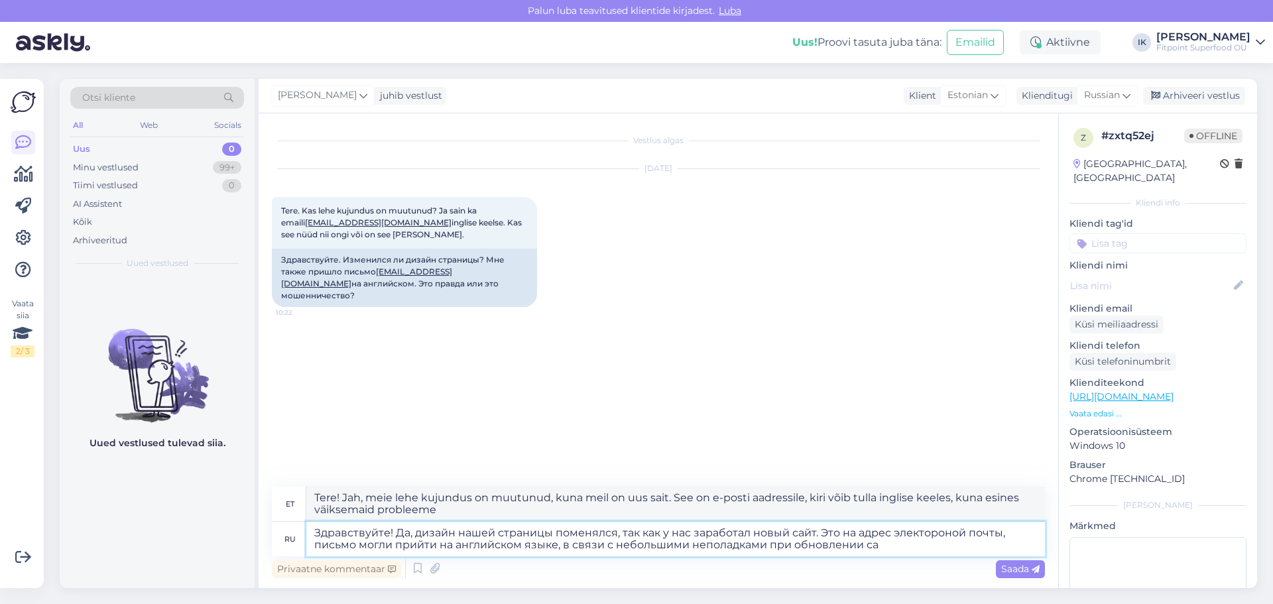
type textarea "Tere! Jah, meie lehe kujundus on muutunud, kuna meil on uus sait. See on e-post…"
type textarea "Здравствуйте! Да, дизайн нашей страницы поменялся, так как у нас заработал новы…"
type textarea "Tere! Jah, meie lehe kujundus on muutunud, kuna meil on uus sait. See on e-post…"
type textarea "Здравствуйте! Да, дизайн нашей страницы поменялся, так как у нас заработал новы…"
type textarea "Tere! Jah, meie lehe kujundus on muutunud, kuna meil on uus sait. See on e-post…"
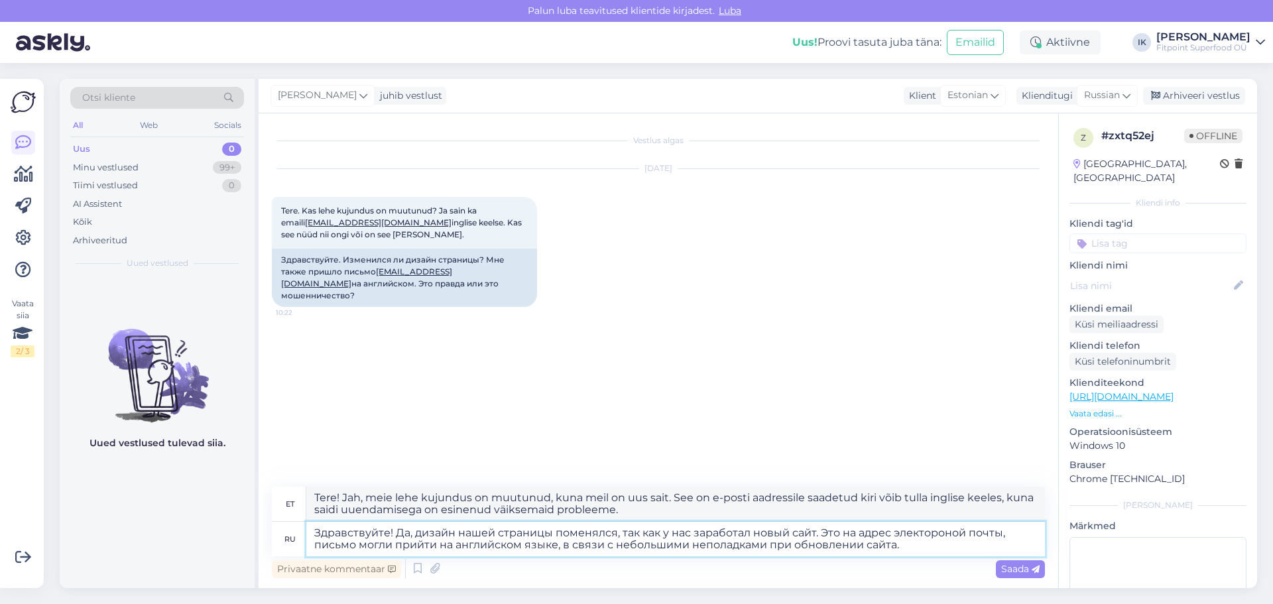
drag, startPoint x: 938, startPoint y: 546, endPoint x: 249, endPoint y: 503, distance: 689.5
click at [249, 503] on div "Otsi kliente All Web Socials Uus 0 Minu vestlused 99+ Tiimi vestlused 0 AI Assi…" at bounding box center [658, 333] width 1197 height 509
paste textarea "зменился, так как у нас заработал новый сайт. Письмо действительно могло прийти…"
type textarea "Здравствуйте! Да, дизайн нашей страницы изменился, так как у нас заработал новы…"
click at [825, 549] on textarea "Здравствуйте! Да, дизайн нашей страницы изменился, так как у нас заработал новы…" at bounding box center [675, 539] width 739 height 34
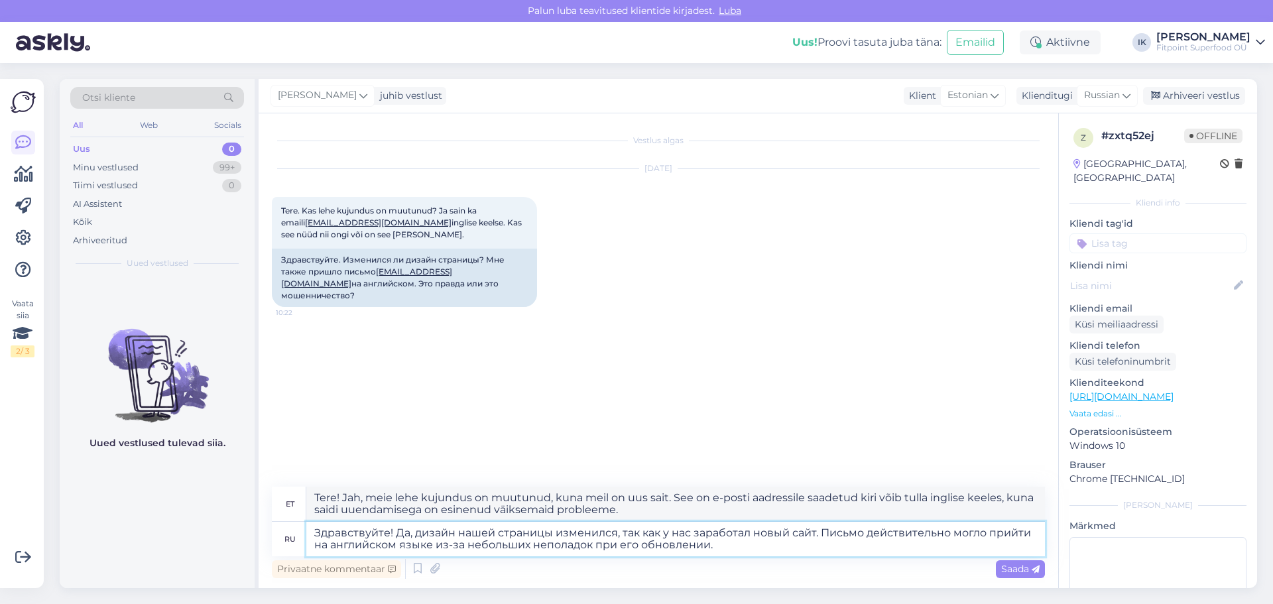
type textarea "Tere! Jah, meie lehe kujundus on pärast uue saidi käivitamist muutunud. Kiri võ…"
type textarea "Здравствуйте! Да, дизайн нашей страницы изменился, так как у нас заработал новы…"
click at [1005, 563] on span "Saada" at bounding box center [1020, 569] width 38 height 12
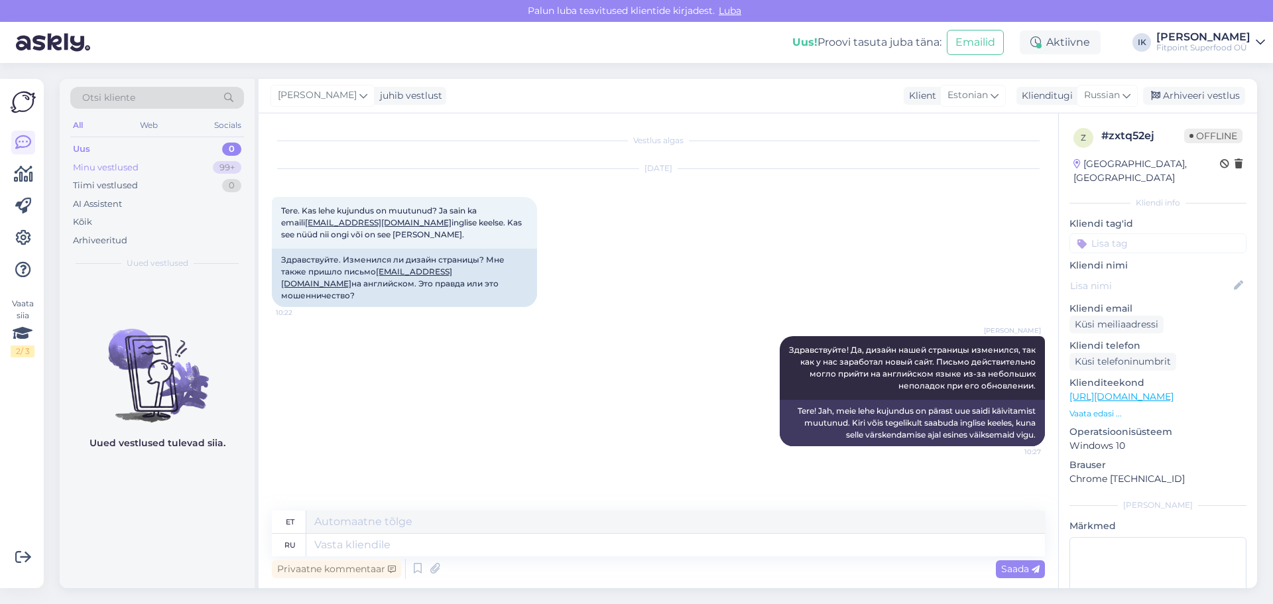
click at [202, 165] on div "Minu vestlused 99+" at bounding box center [157, 167] width 174 height 19
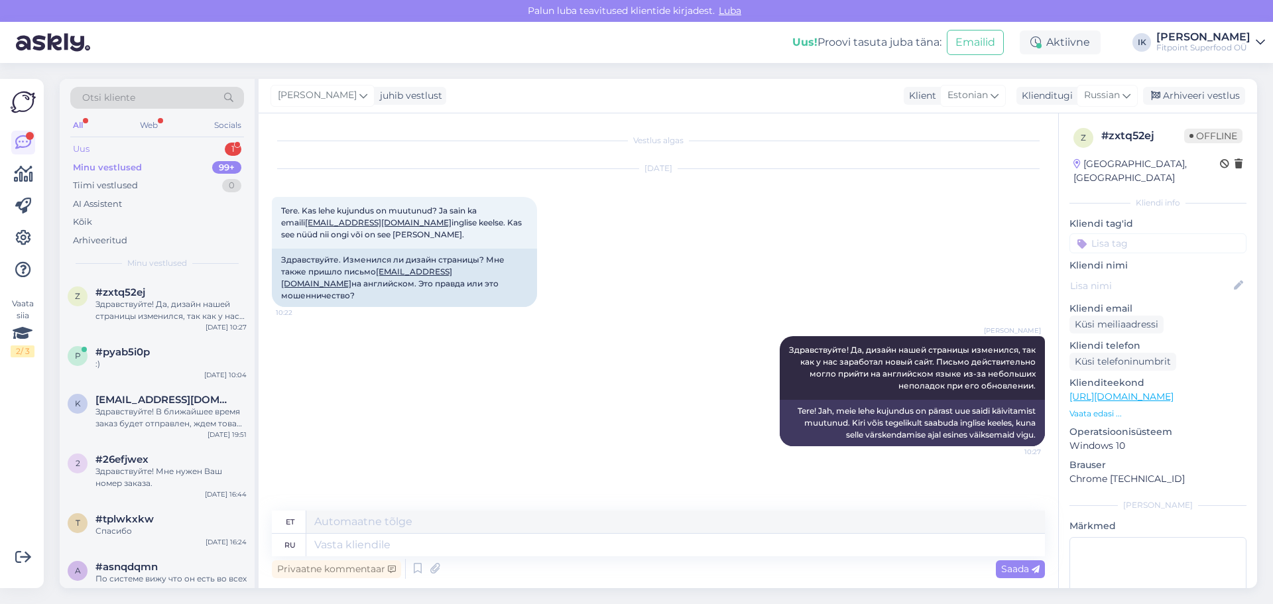
click at [155, 145] on div "Uus 1" at bounding box center [157, 149] width 174 height 19
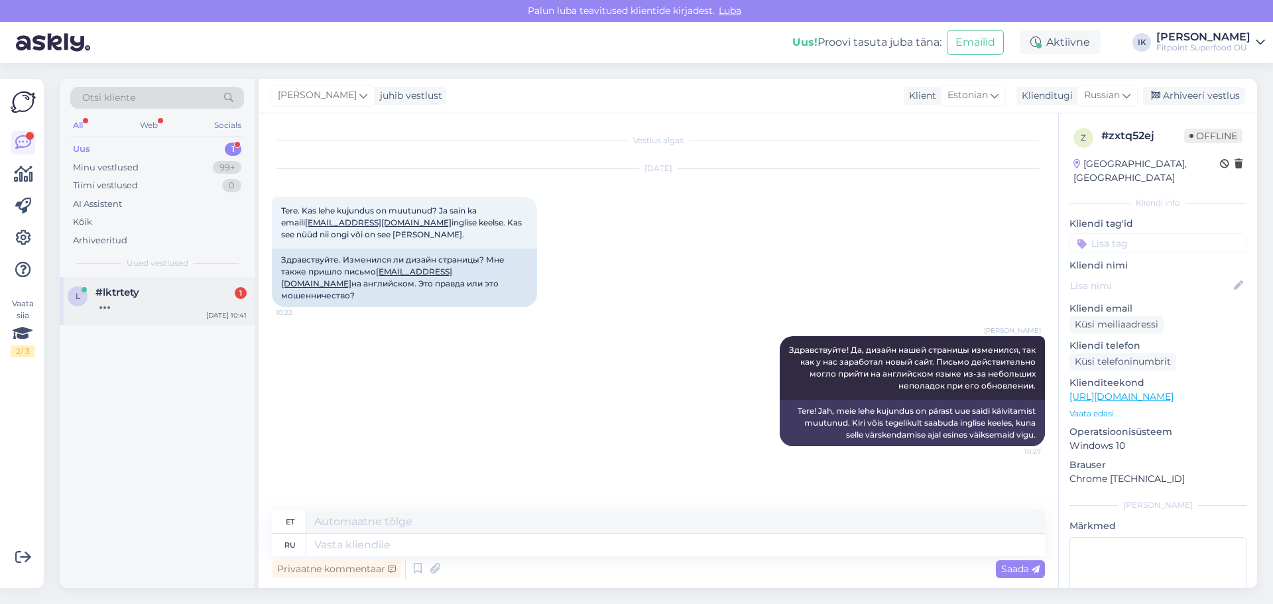
click at [179, 314] on div "l #lktrtety [DATE] 10:41" at bounding box center [157, 301] width 195 height 48
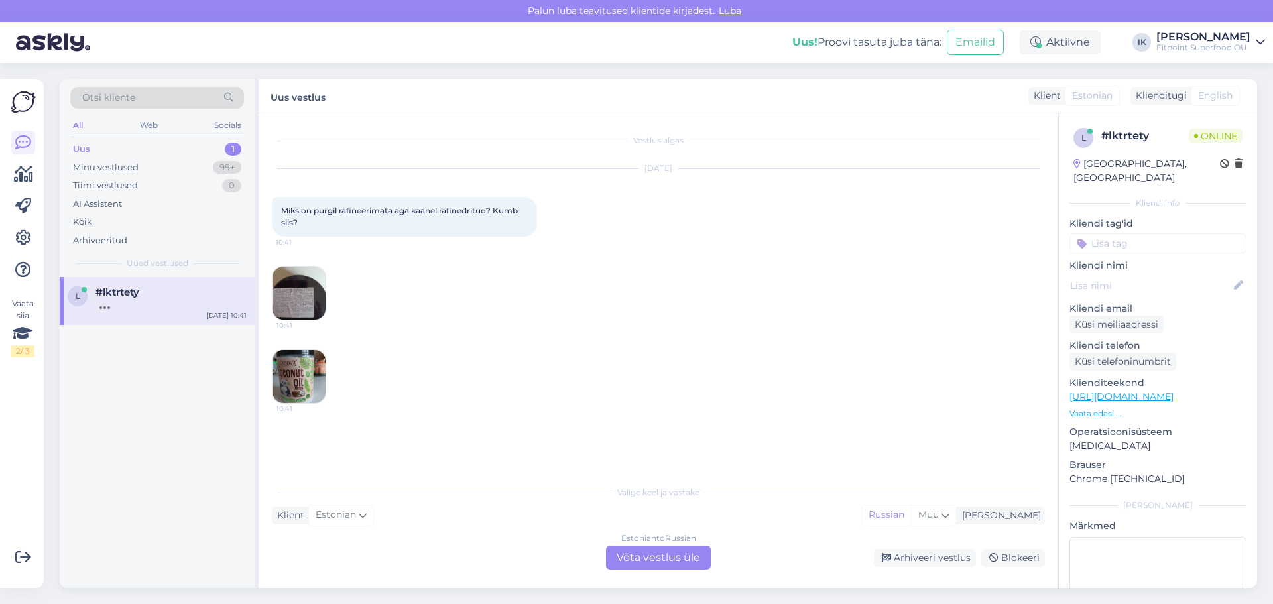
click at [463, 353] on div "[DATE] Miks on purgil rafineerimata aga kaanel rafinedritud? Kumb siis? 10:41 1…" at bounding box center [658, 286] width 773 height 264
click at [477, 353] on div "[DATE] Miks on purgil rafineerimata aga kaanel rafinedritud? Kumb siis? 10:41 1…" at bounding box center [658, 286] width 773 height 264
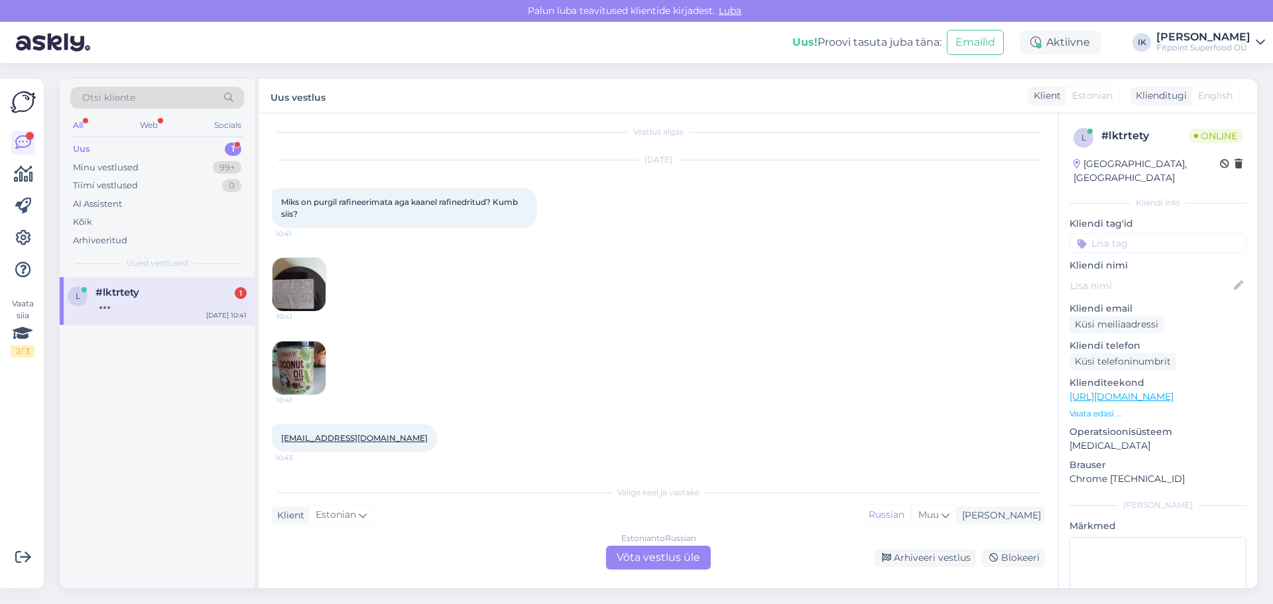
scroll to position [66, 0]
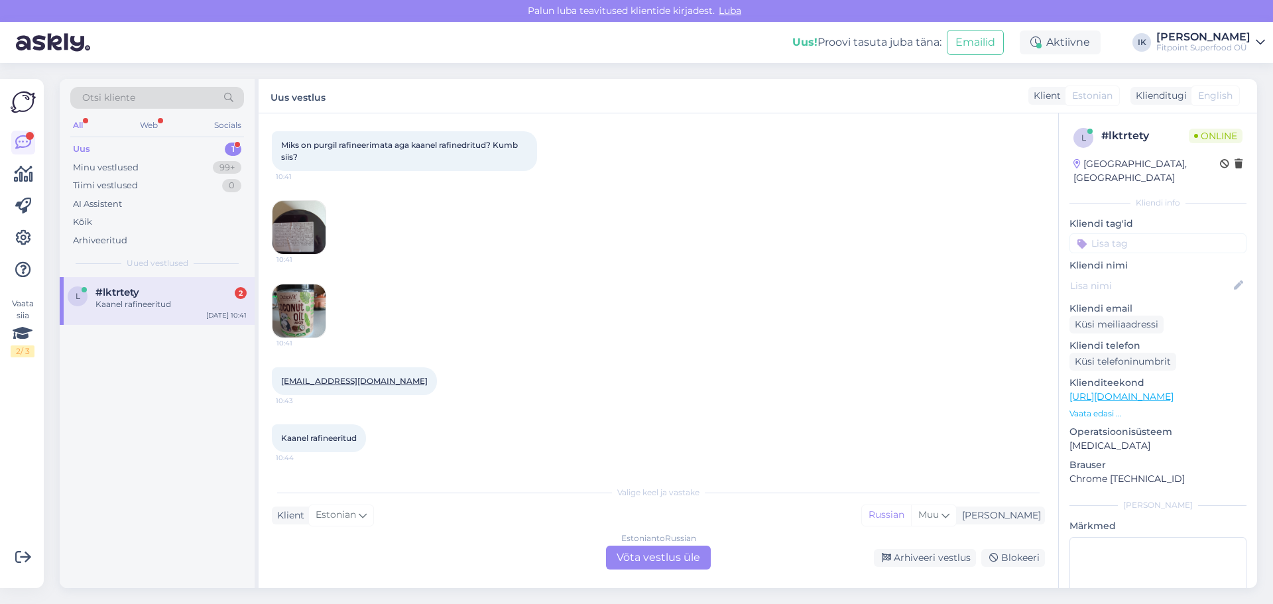
click at [656, 546] on div "Estonian to Russian Võta vestlus üle" at bounding box center [658, 558] width 105 height 24
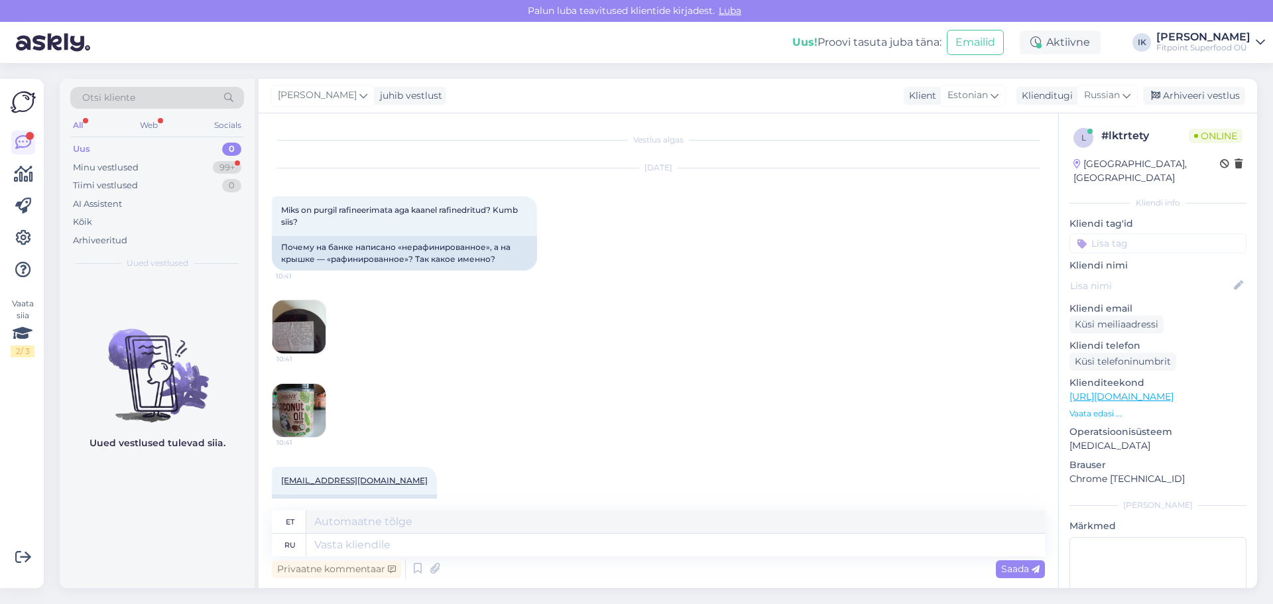
scroll to position [0, 0]
click at [294, 326] on img at bounding box center [299, 327] width 53 height 53
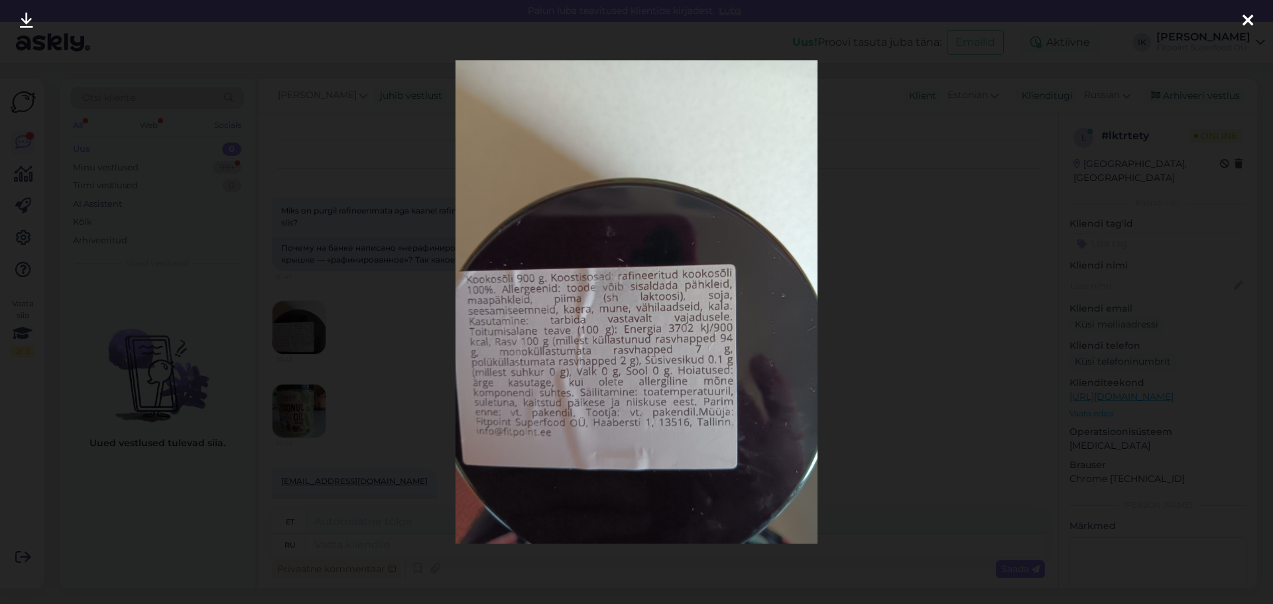
click at [445, 330] on div at bounding box center [636, 302] width 1273 height 604
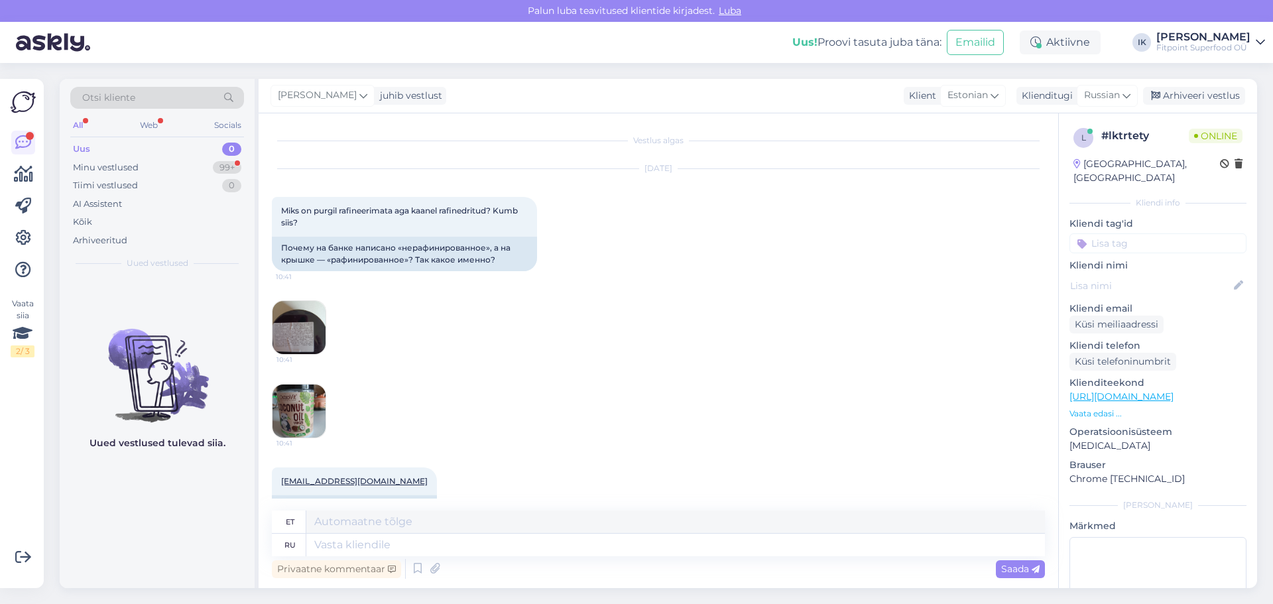
click at [292, 400] on img at bounding box center [299, 411] width 53 height 53
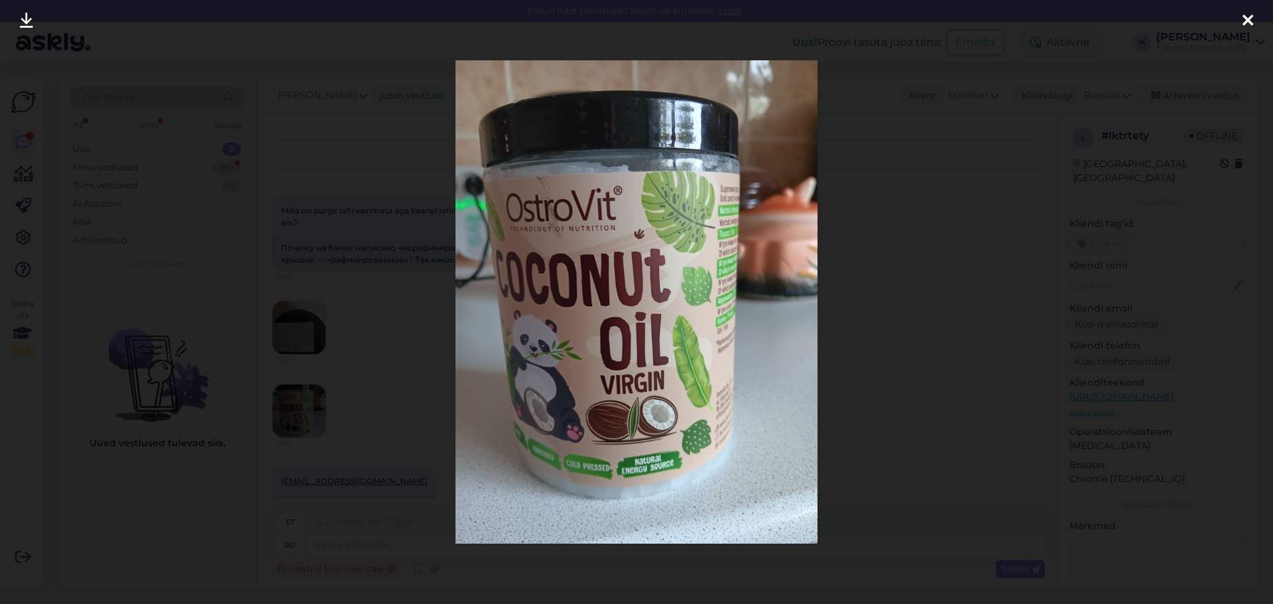
click at [438, 375] on div at bounding box center [636, 302] width 1273 height 604
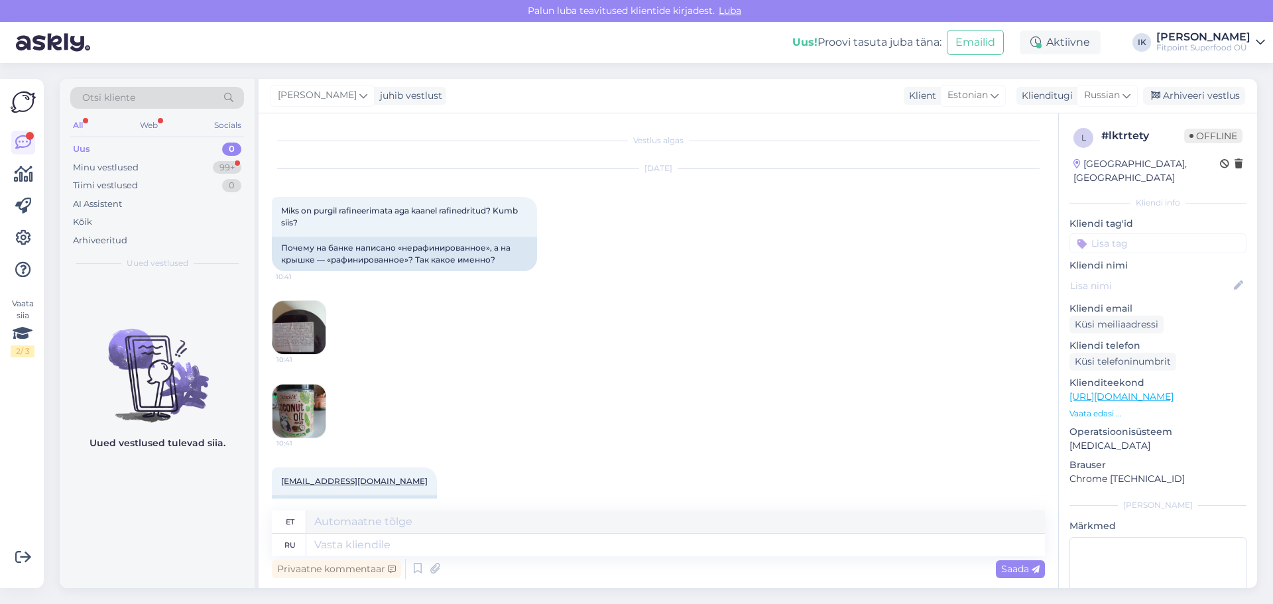
click at [318, 327] on img at bounding box center [299, 327] width 53 height 53
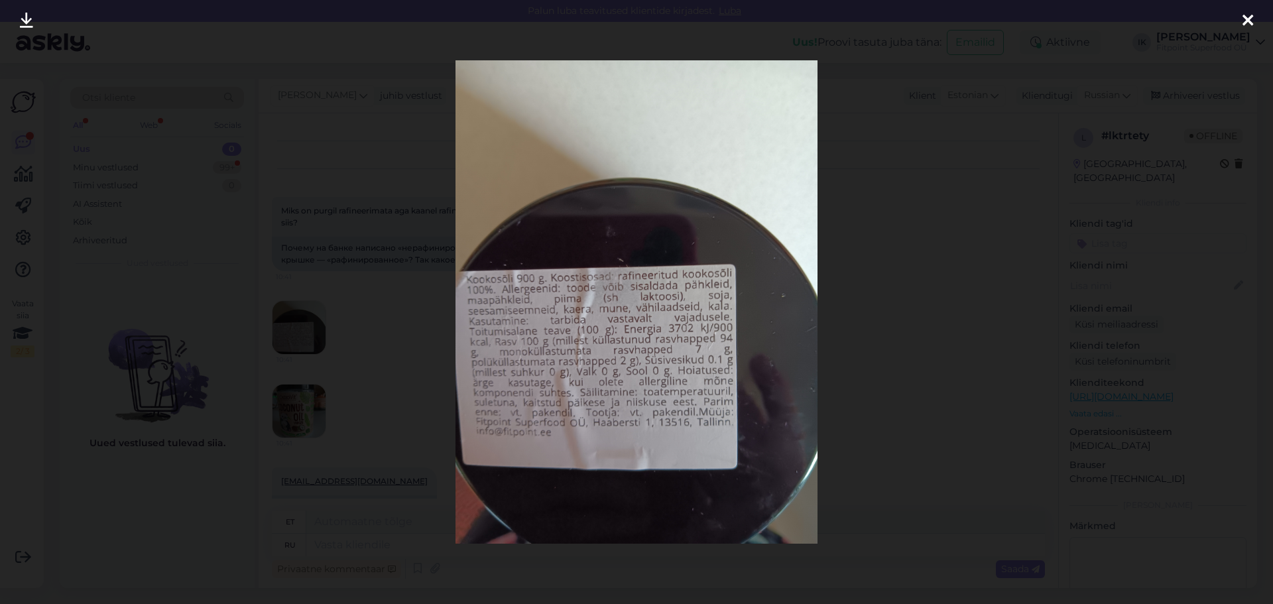
click at [318, 327] on div at bounding box center [636, 302] width 1273 height 604
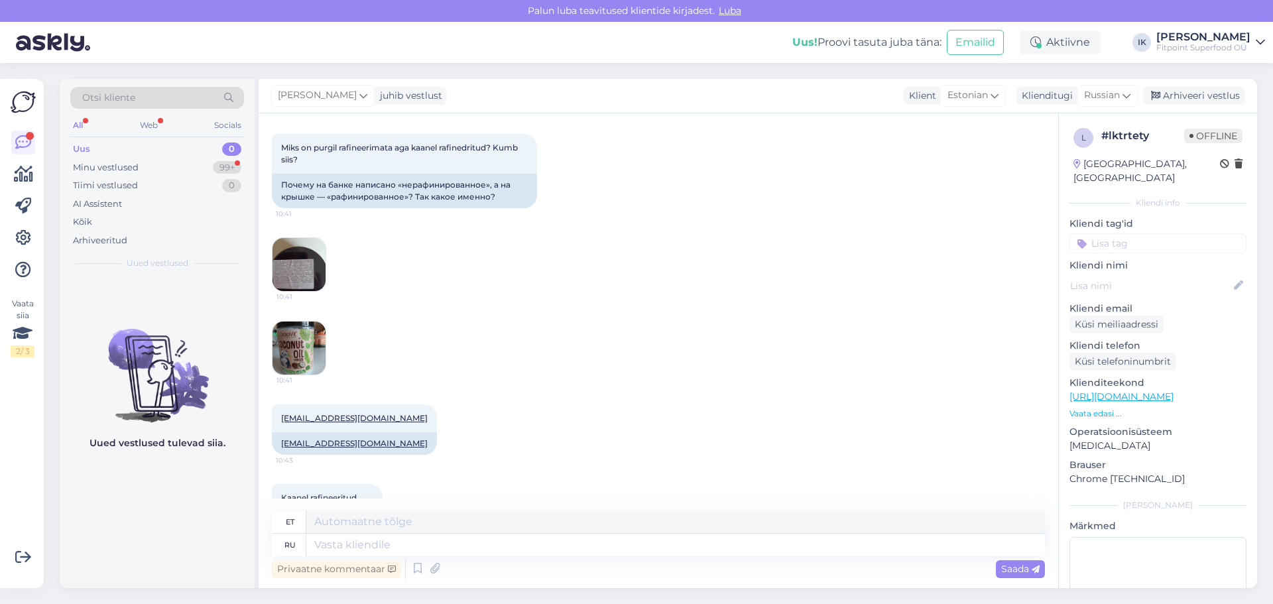
scroll to position [113, 0]
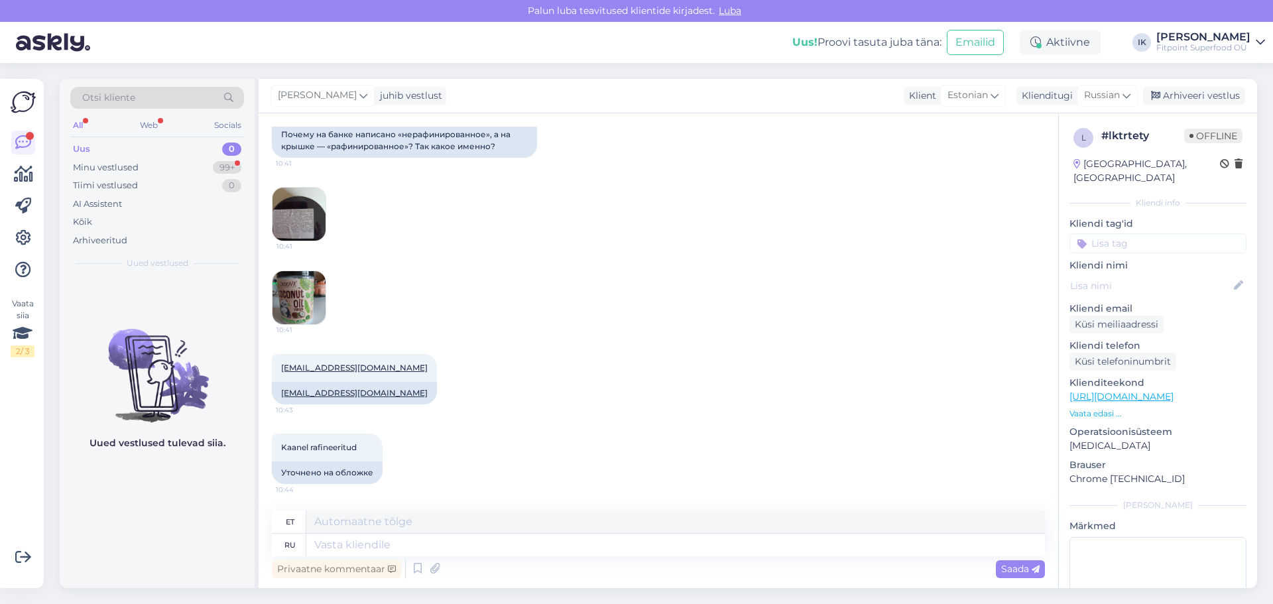
click at [291, 279] on img at bounding box center [299, 297] width 53 height 53
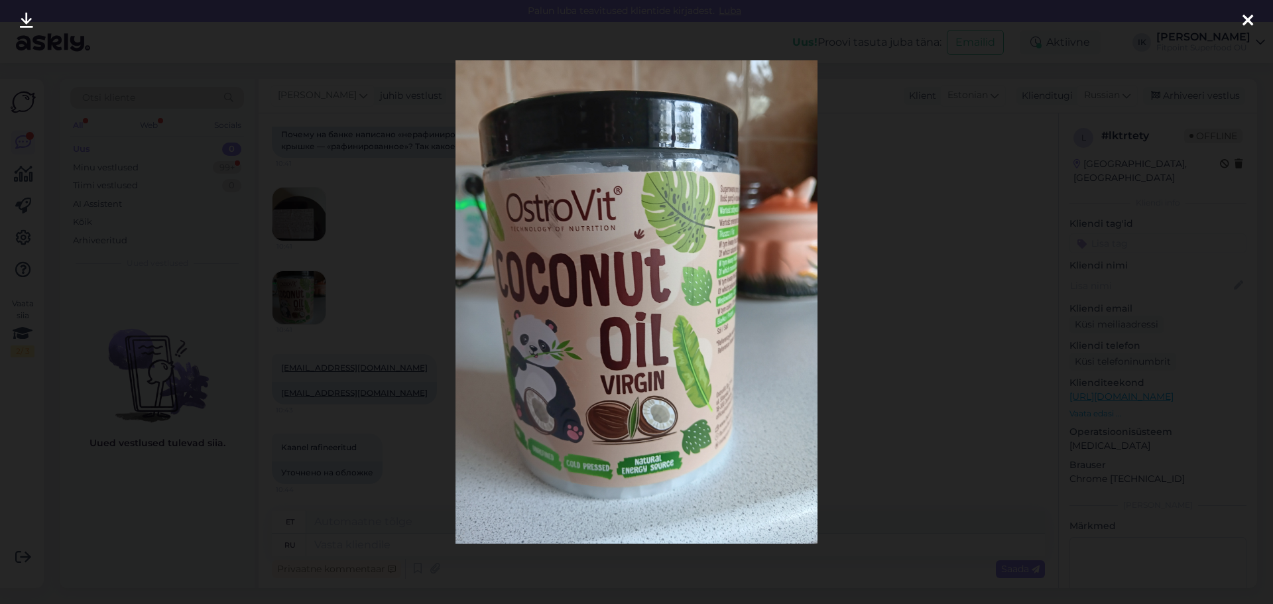
click at [930, 375] on div at bounding box center [636, 302] width 1273 height 604
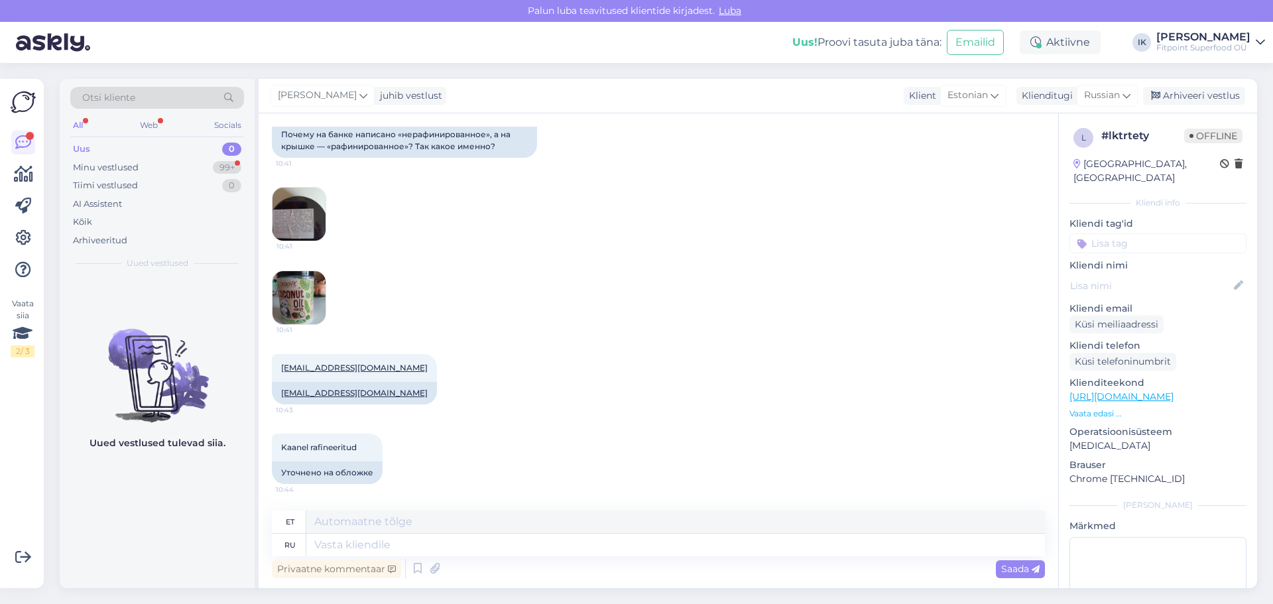
click at [312, 223] on img at bounding box center [299, 214] width 53 height 53
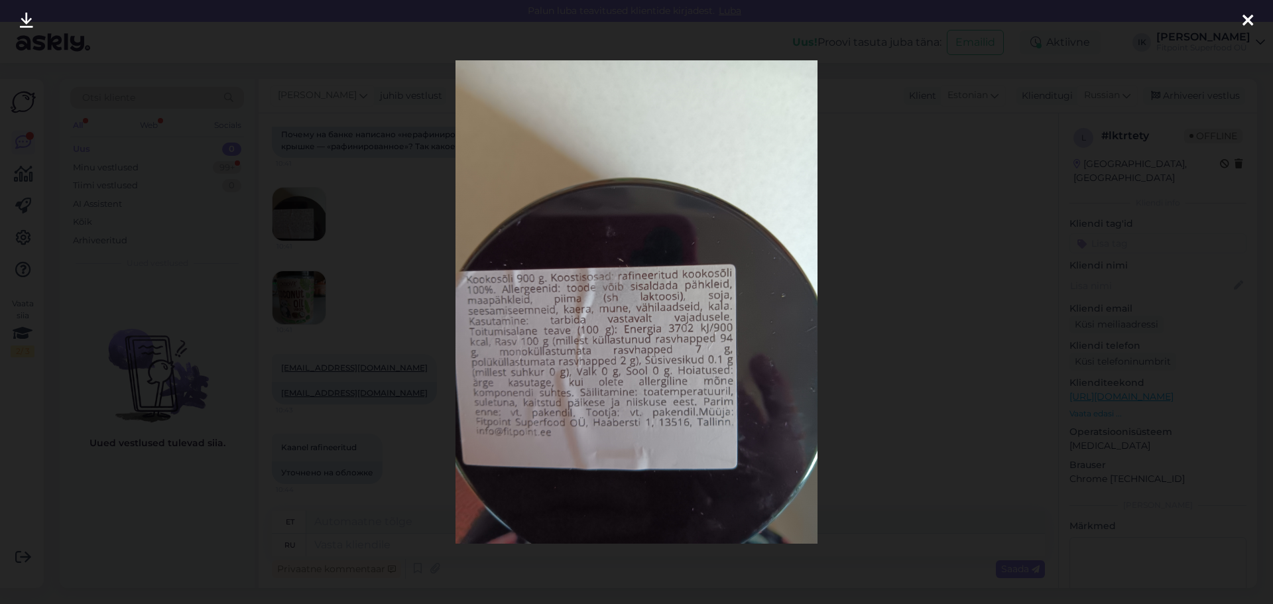
click at [421, 305] on div at bounding box center [636, 302] width 1273 height 604
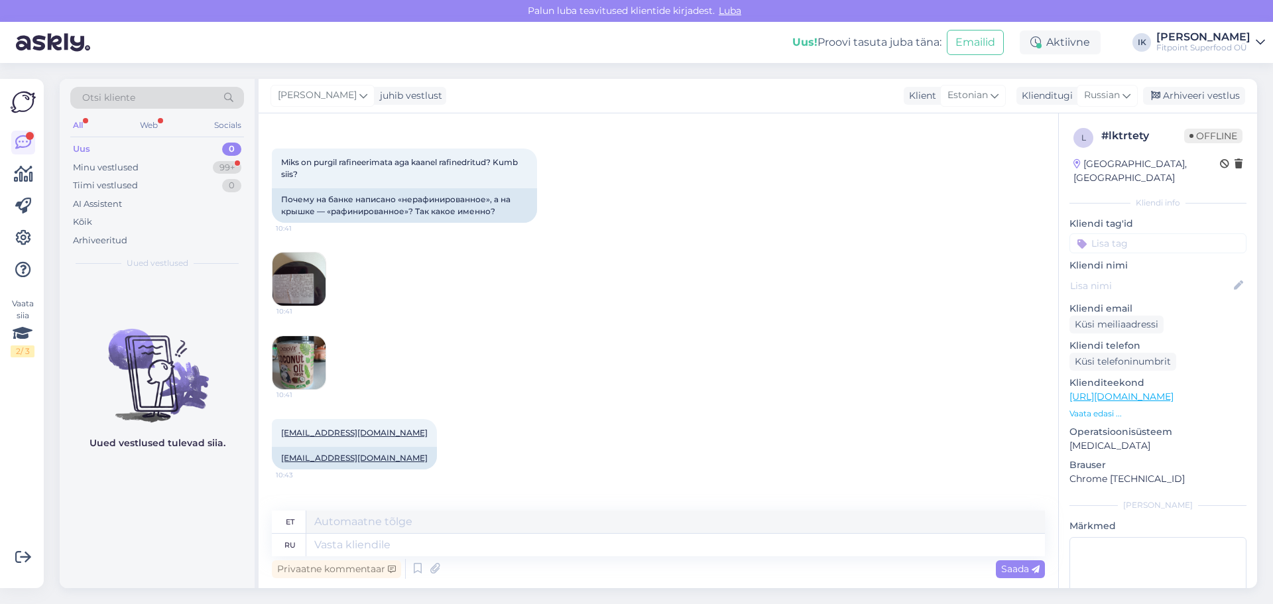
scroll to position [66, 0]
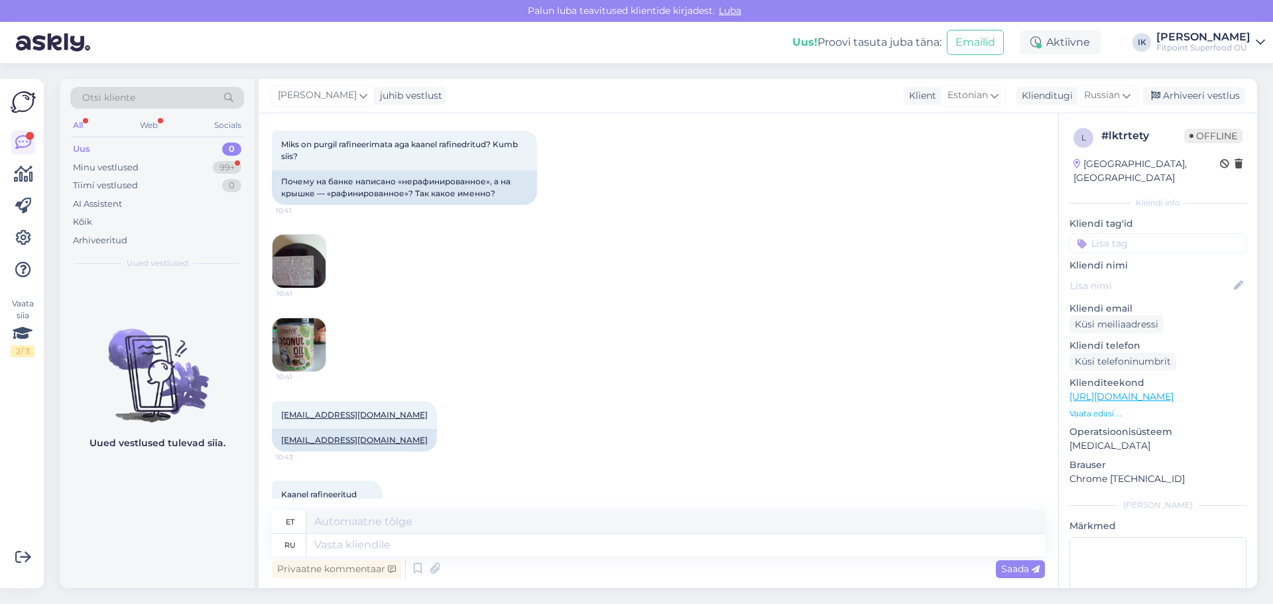
click at [305, 254] on img at bounding box center [299, 261] width 53 height 53
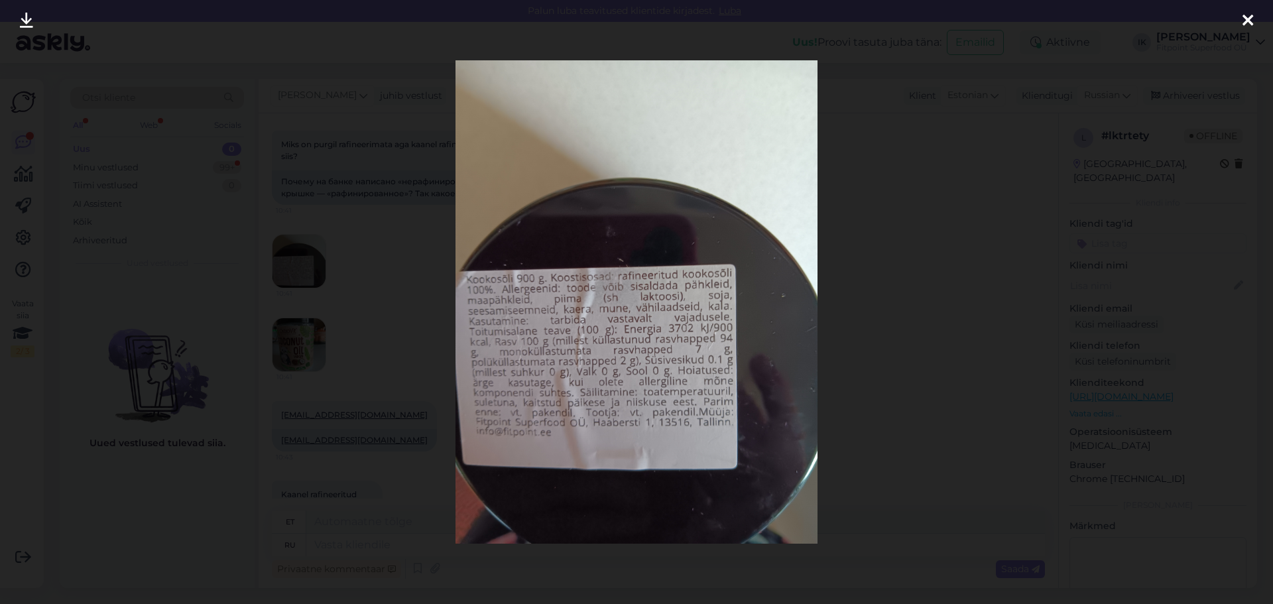
click at [922, 289] on div at bounding box center [636, 302] width 1273 height 604
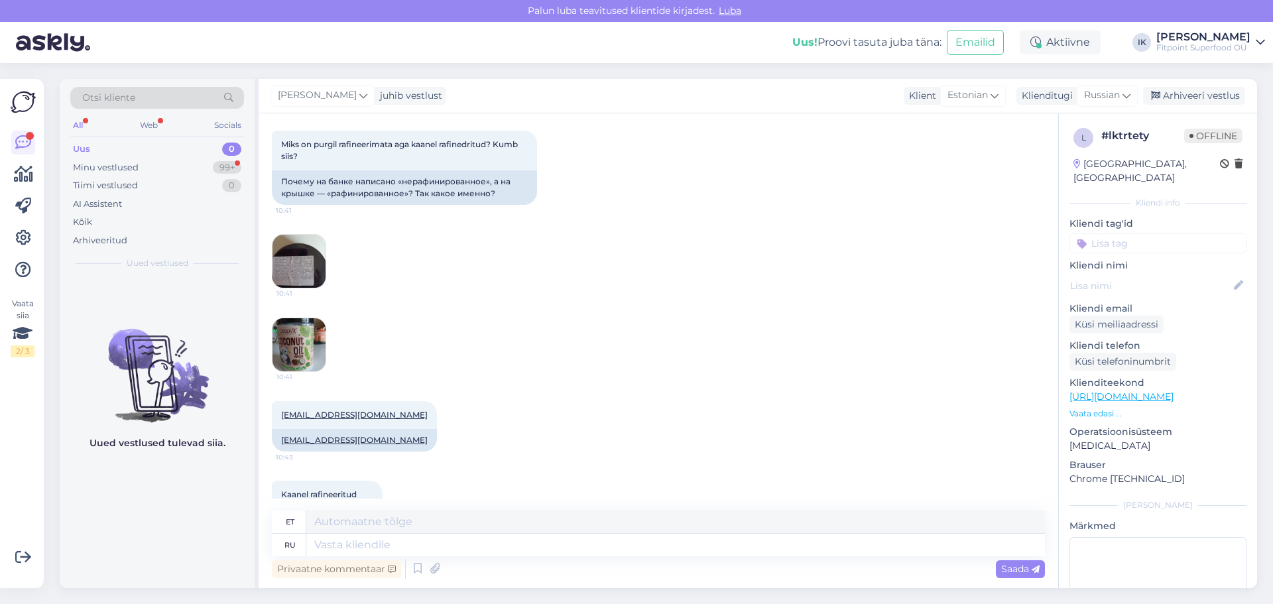
click at [296, 336] on img at bounding box center [299, 344] width 53 height 53
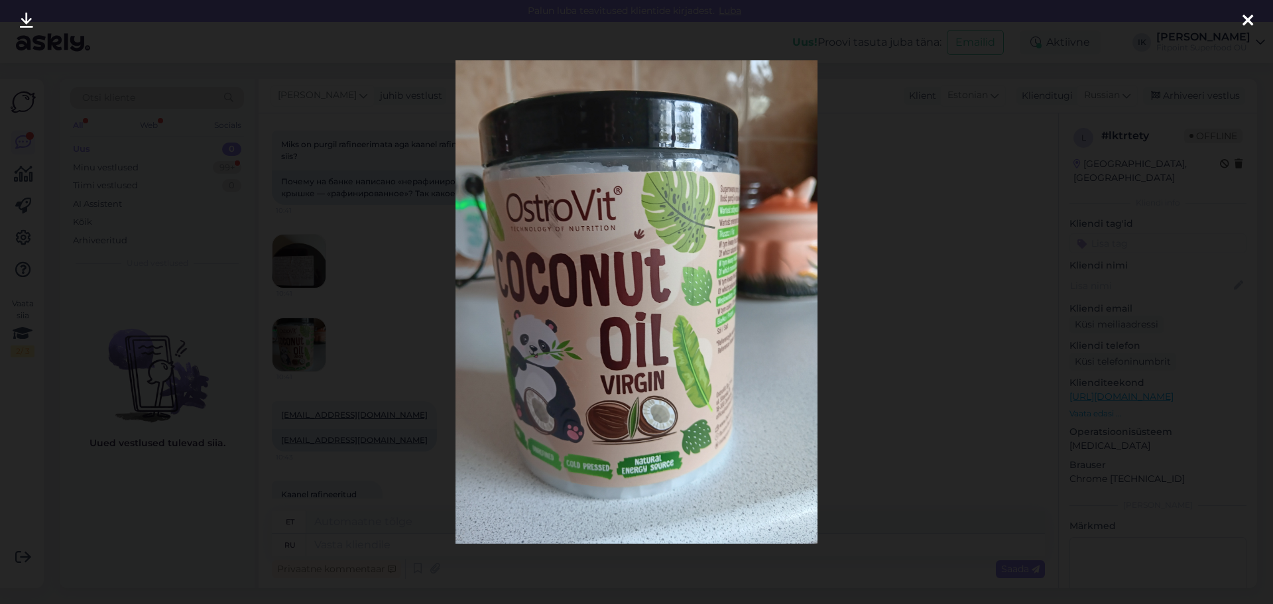
click at [386, 324] on div at bounding box center [636, 302] width 1273 height 604
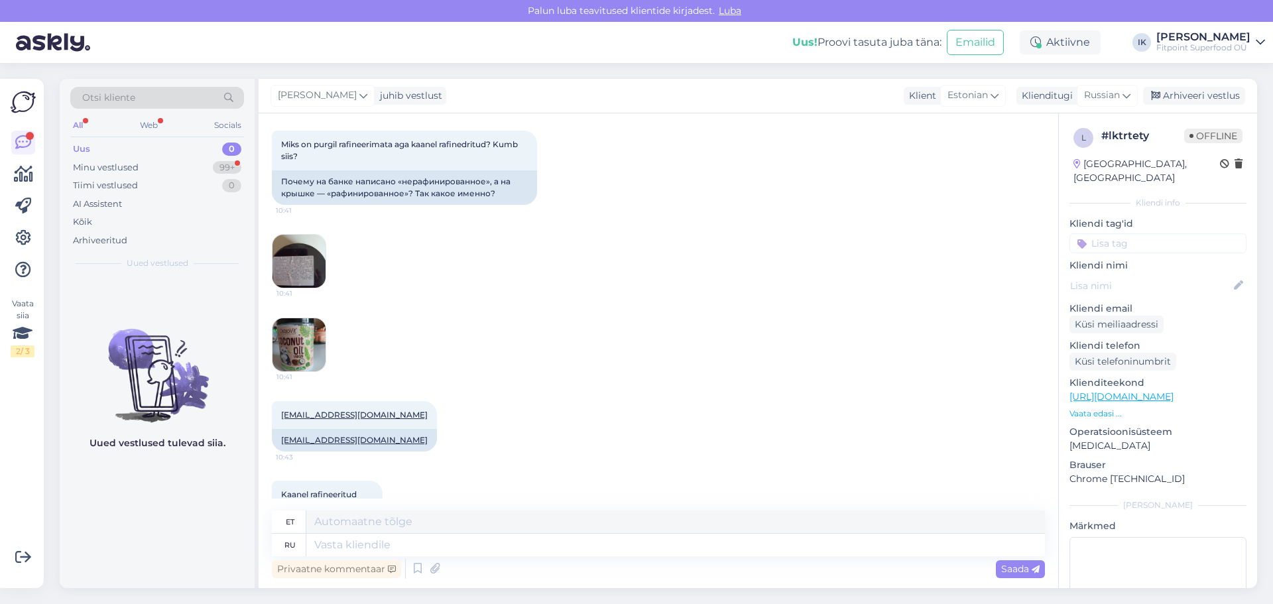
click at [316, 262] on img at bounding box center [299, 261] width 53 height 53
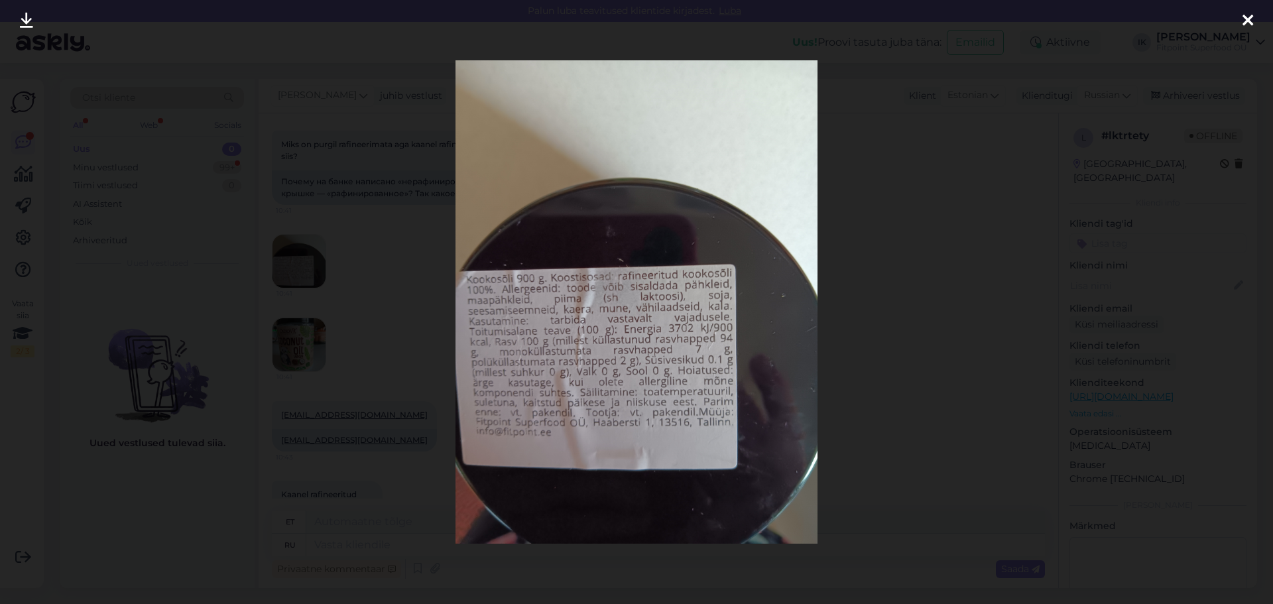
click at [407, 306] on div at bounding box center [636, 302] width 1273 height 604
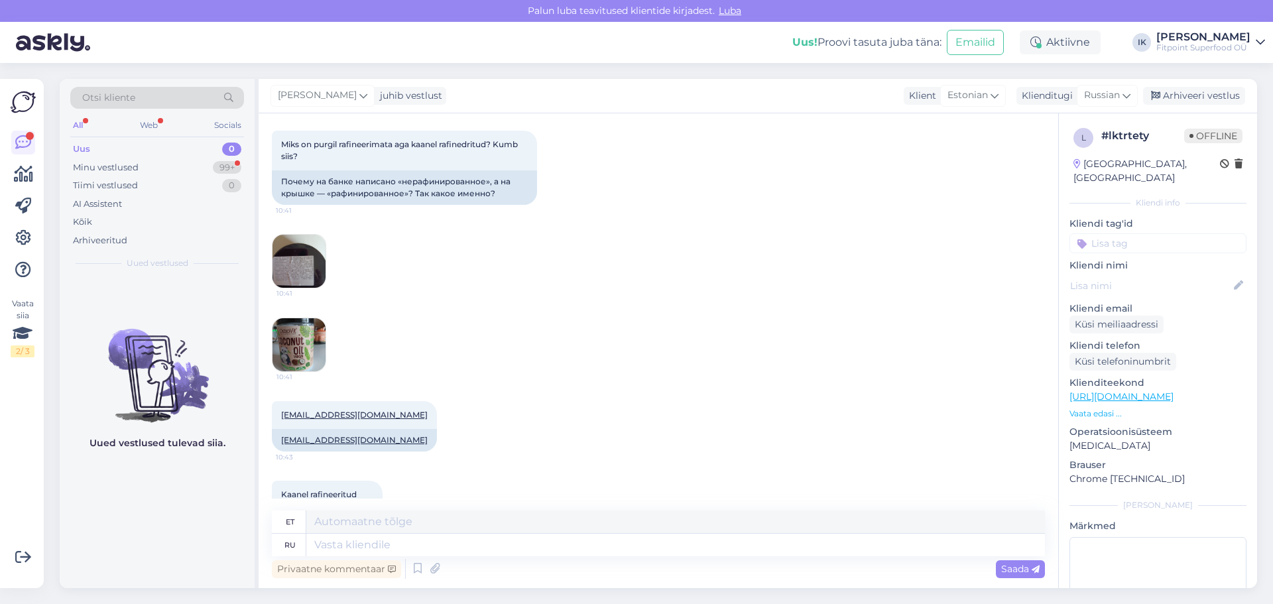
click at [280, 353] on img at bounding box center [299, 344] width 53 height 53
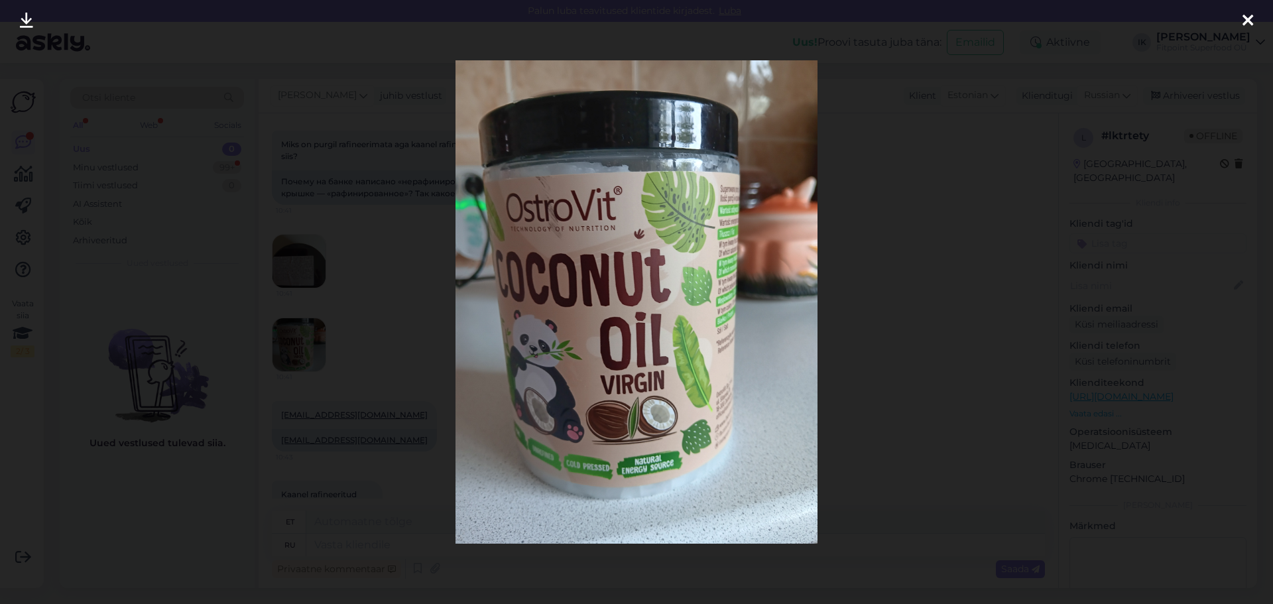
click at [919, 366] on div at bounding box center [636, 302] width 1273 height 604
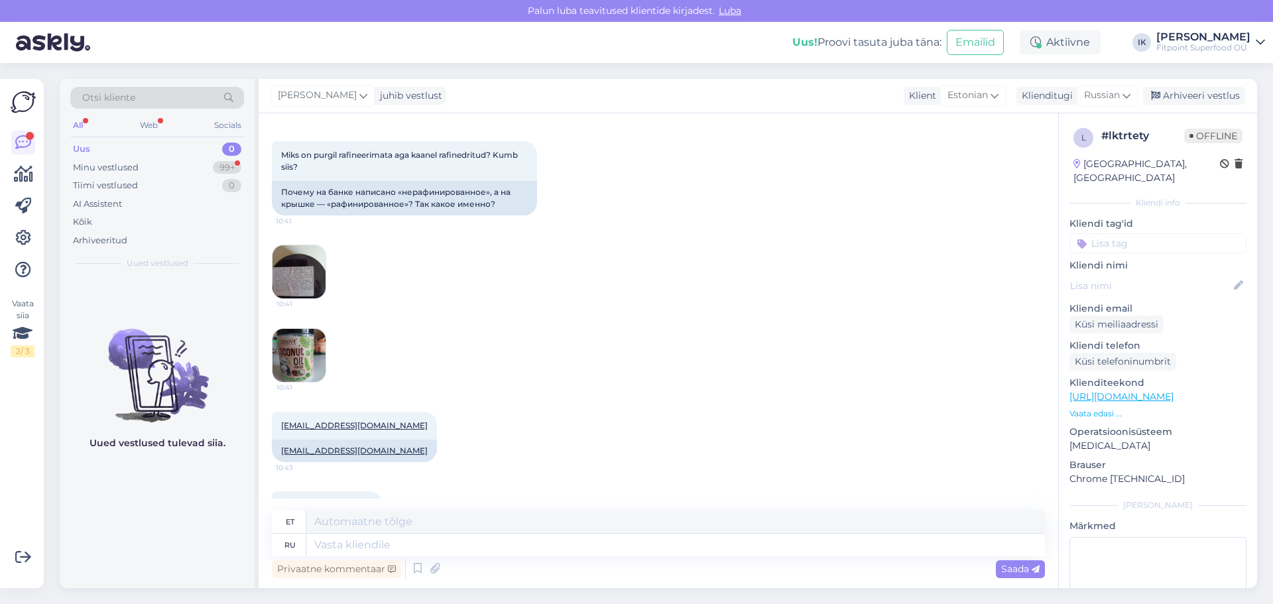
scroll to position [113, 0]
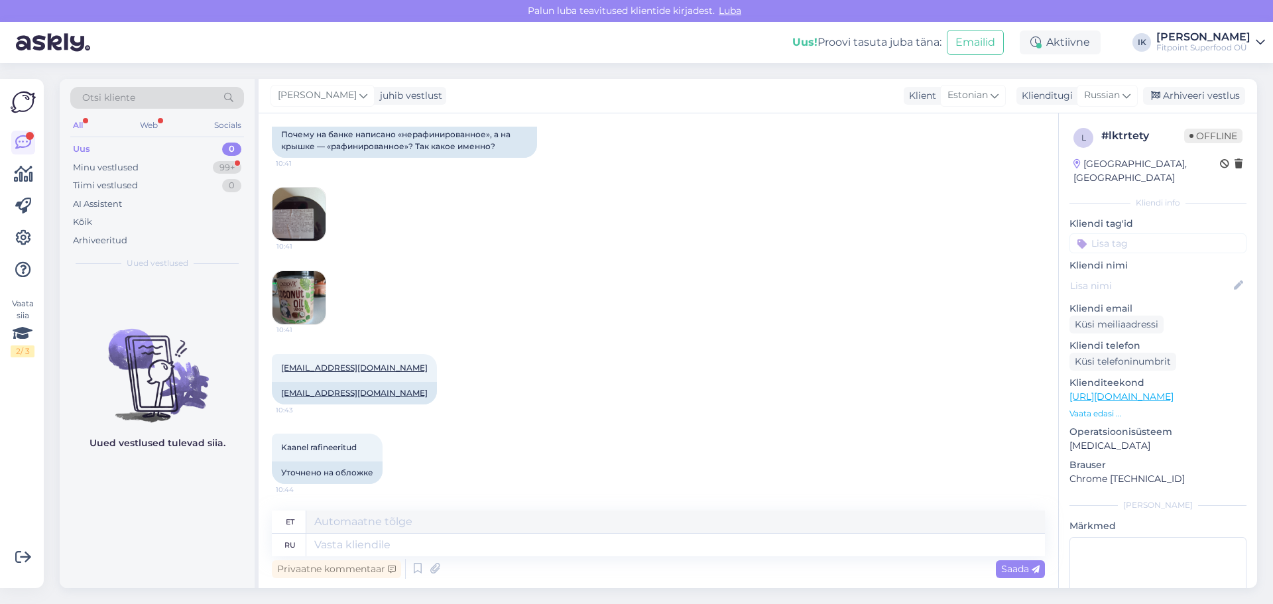
click at [299, 289] on img at bounding box center [299, 297] width 53 height 53
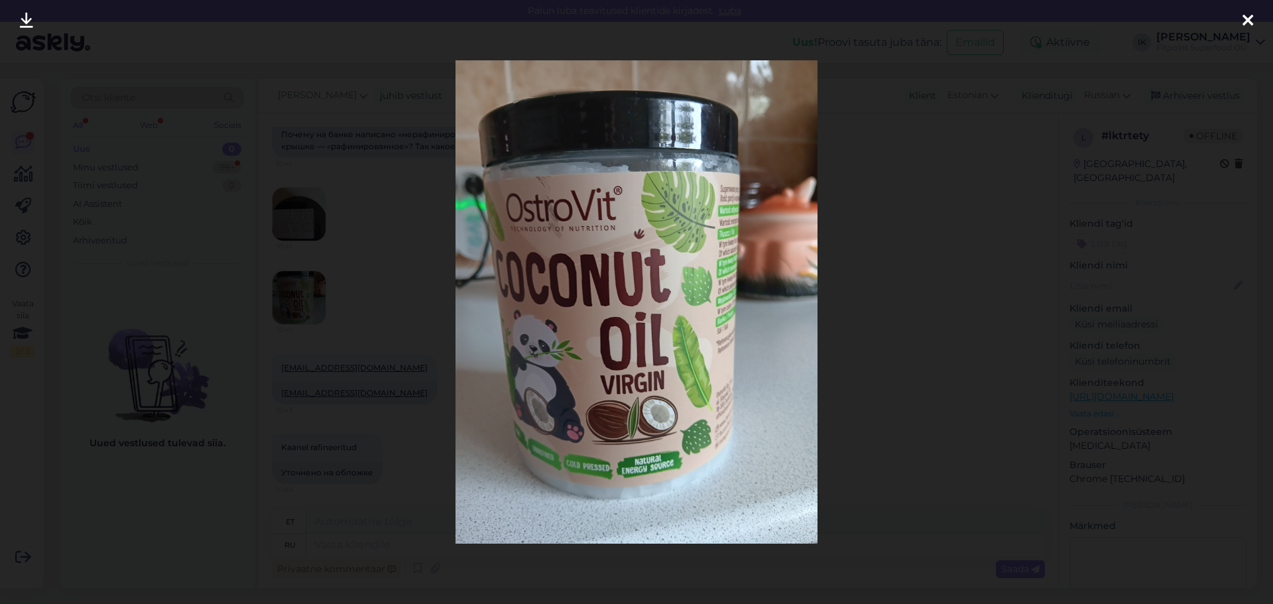
click at [387, 300] on div at bounding box center [636, 302] width 1273 height 604
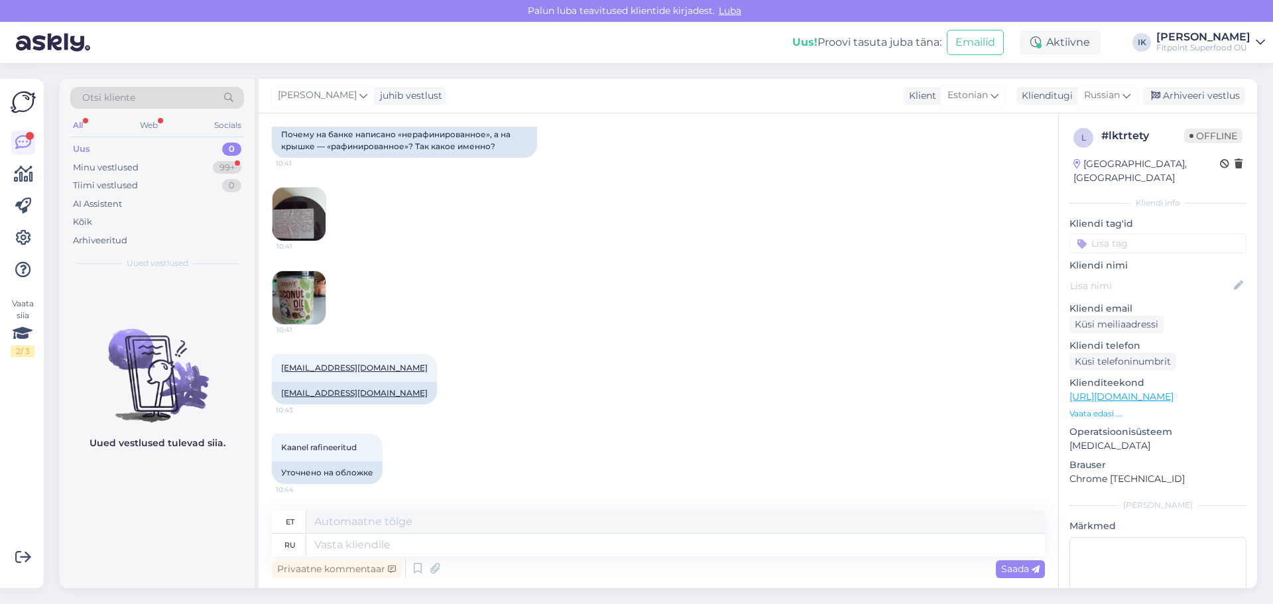
click at [300, 224] on img at bounding box center [299, 214] width 53 height 53
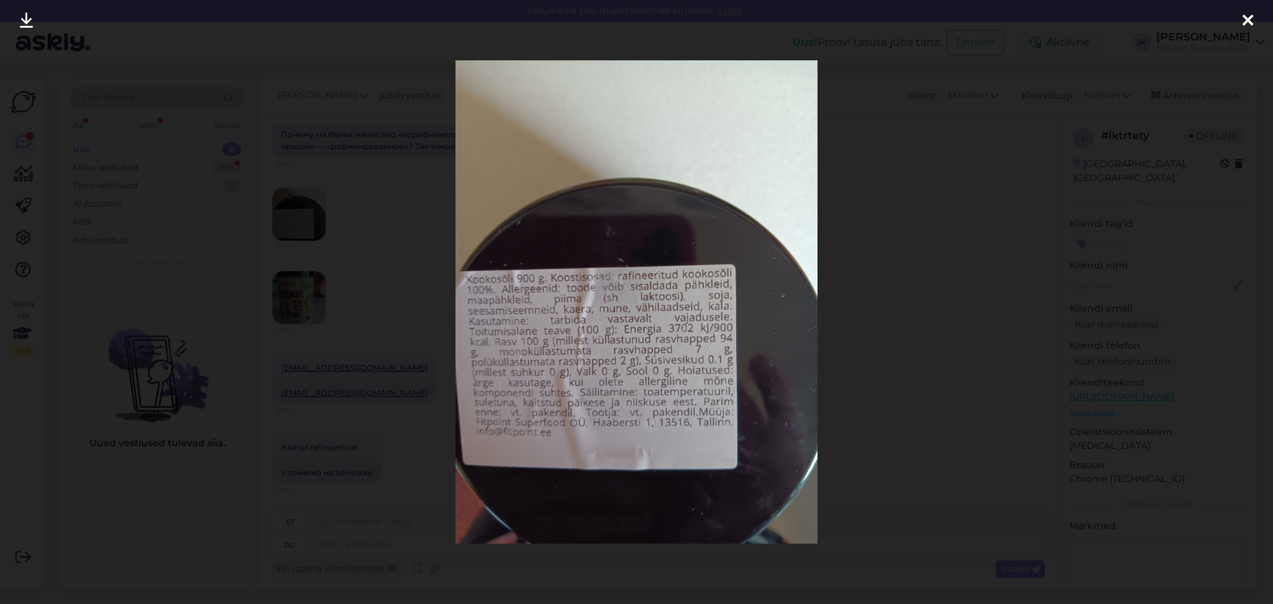
click at [1045, 380] on div at bounding box center [636, 302] width 1273 height 604
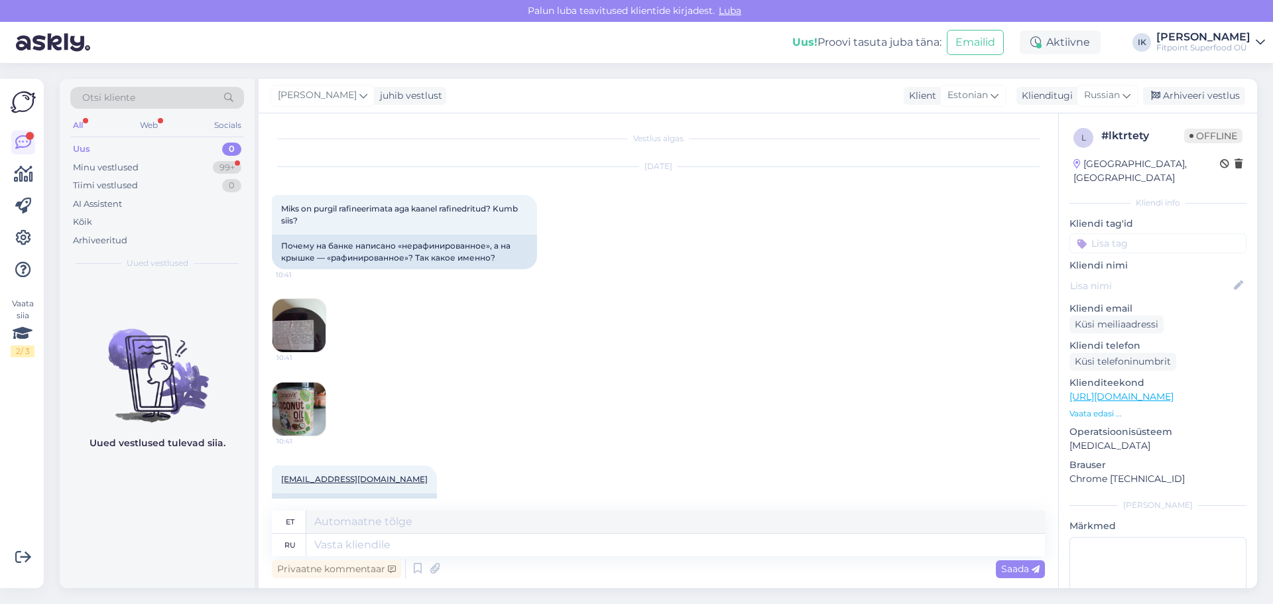
scroll to position [0, 0]
click at [295, 316] on img at bounding box center [299, 327] width 53 height 53
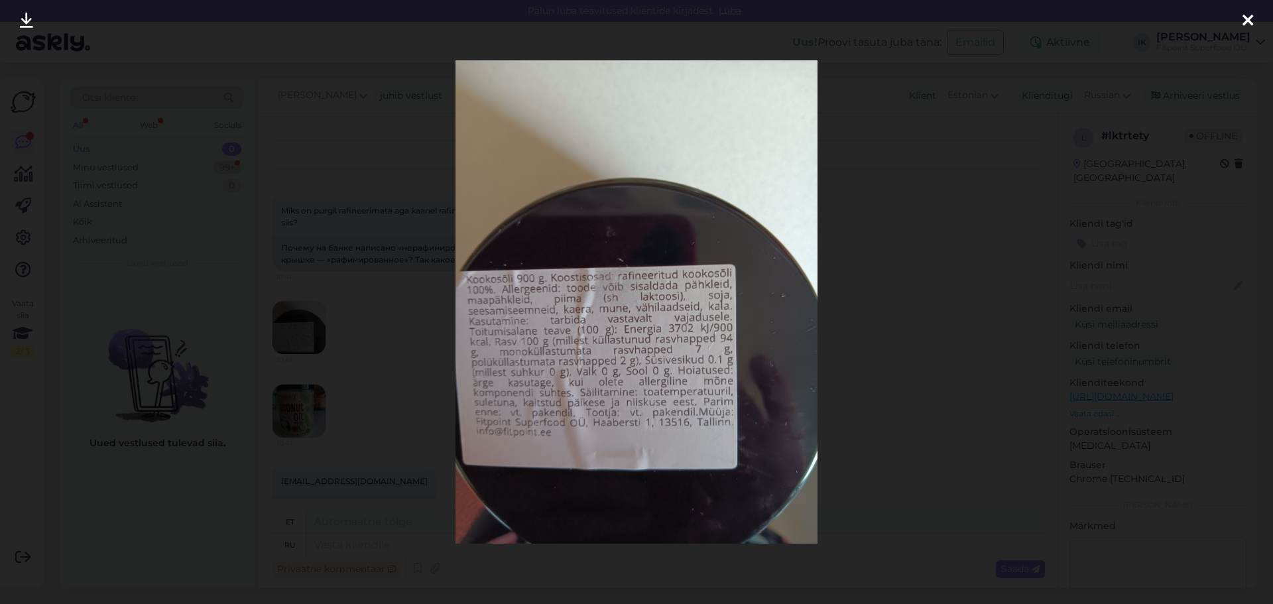
click at [944, 221] on div at bounding box center [636, 302] width 1273 height 604
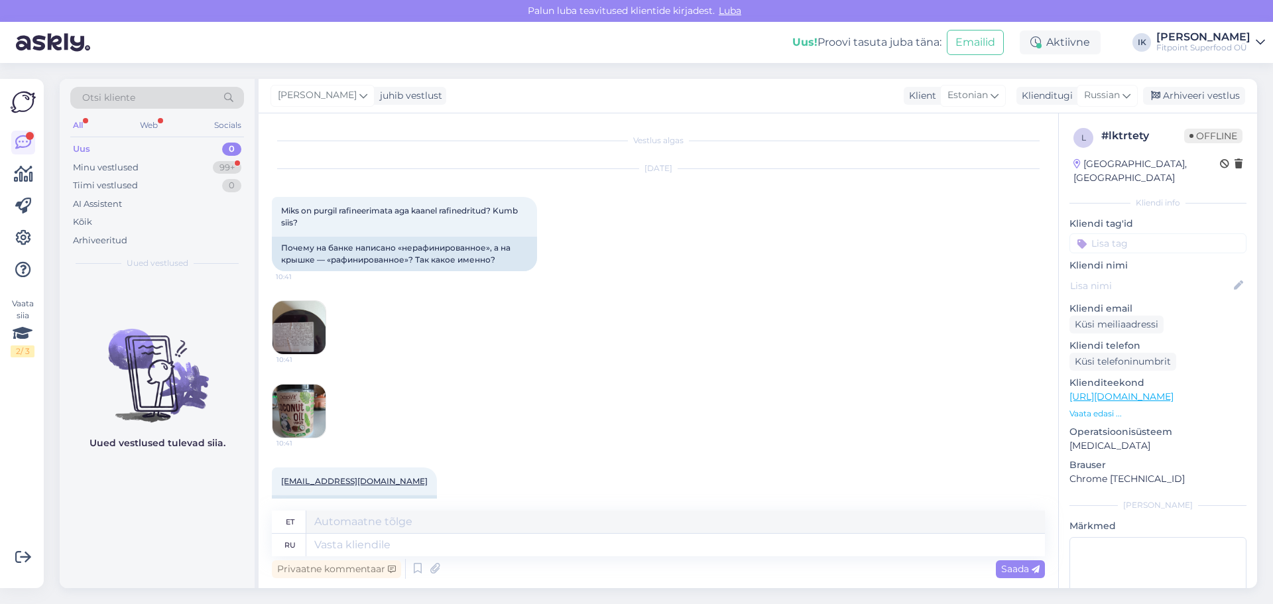
click at [274, 421] on img at bounding box center [299, 411] width 53 height 53
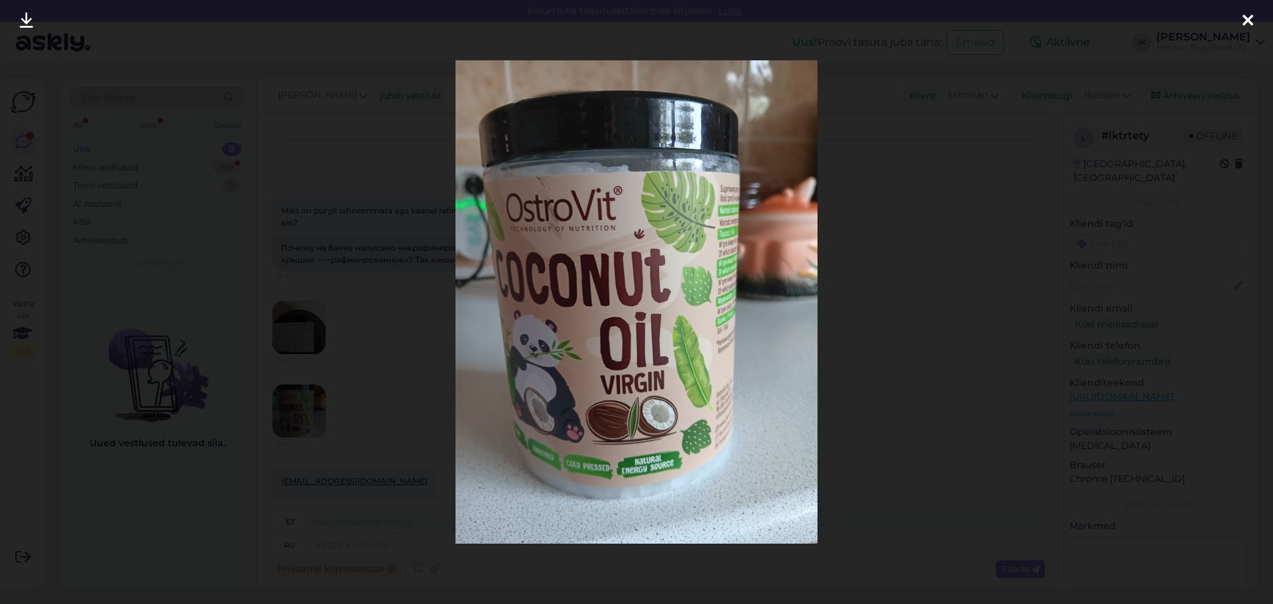
click at [1010, 243] on div at bounding box center [636, 302] width 1273 height 604
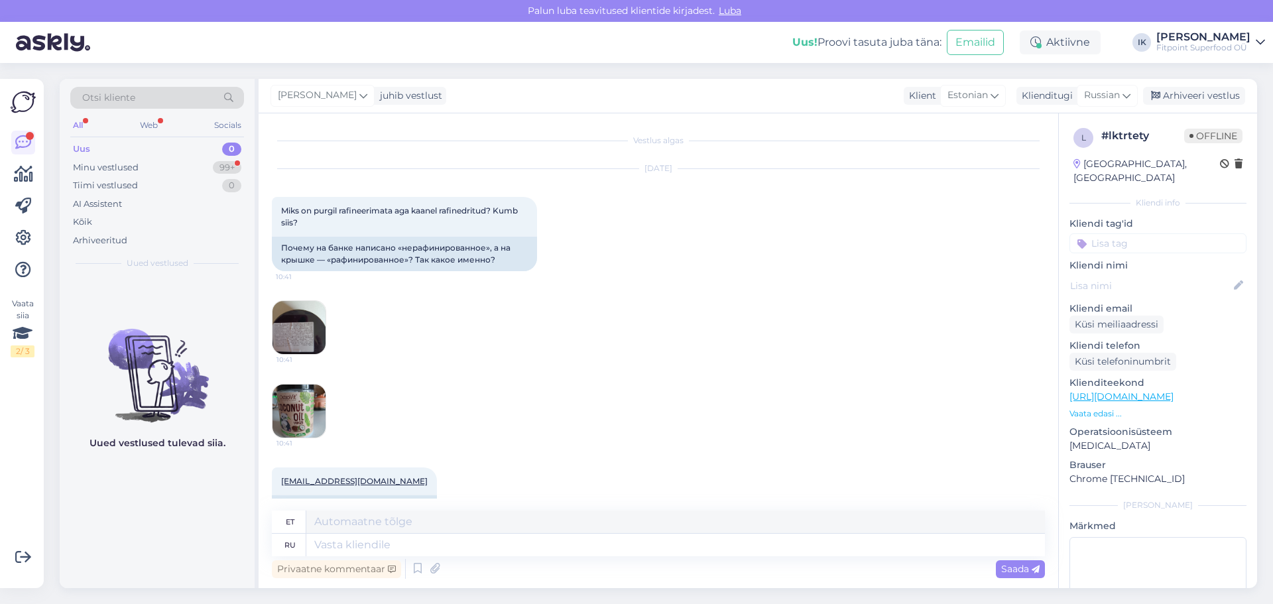
click at [312, 320] on img at bounding box center [299, 327] width 53 height 53
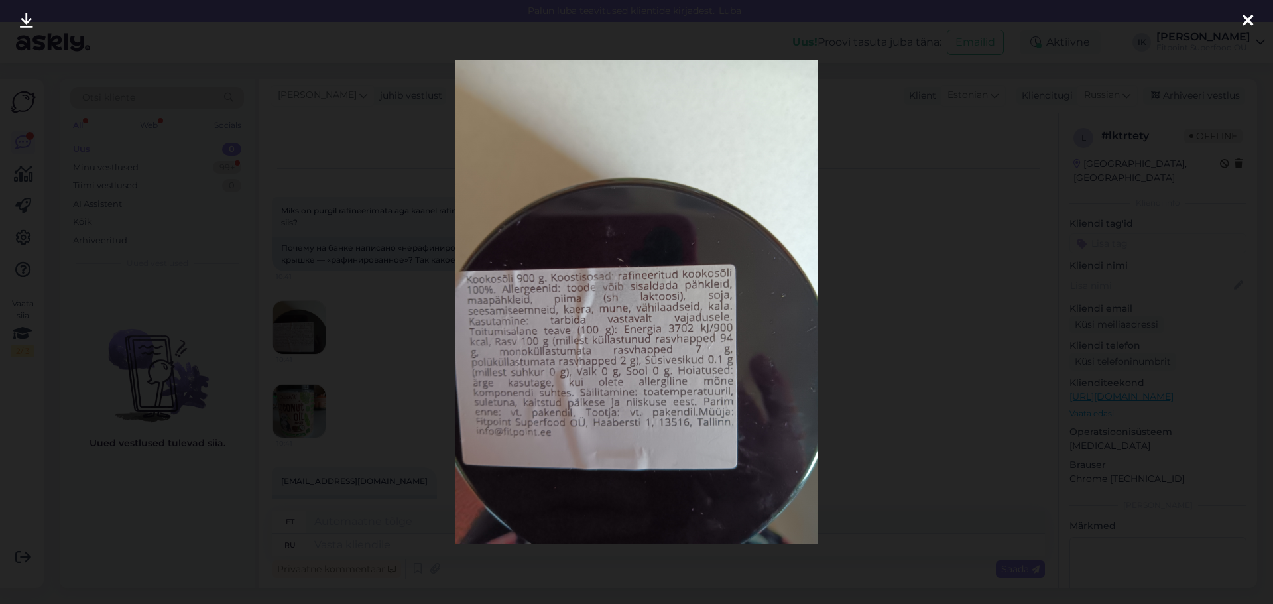
click at [928, 158] on div at bounding box center [636, 302] width 1273 height 604
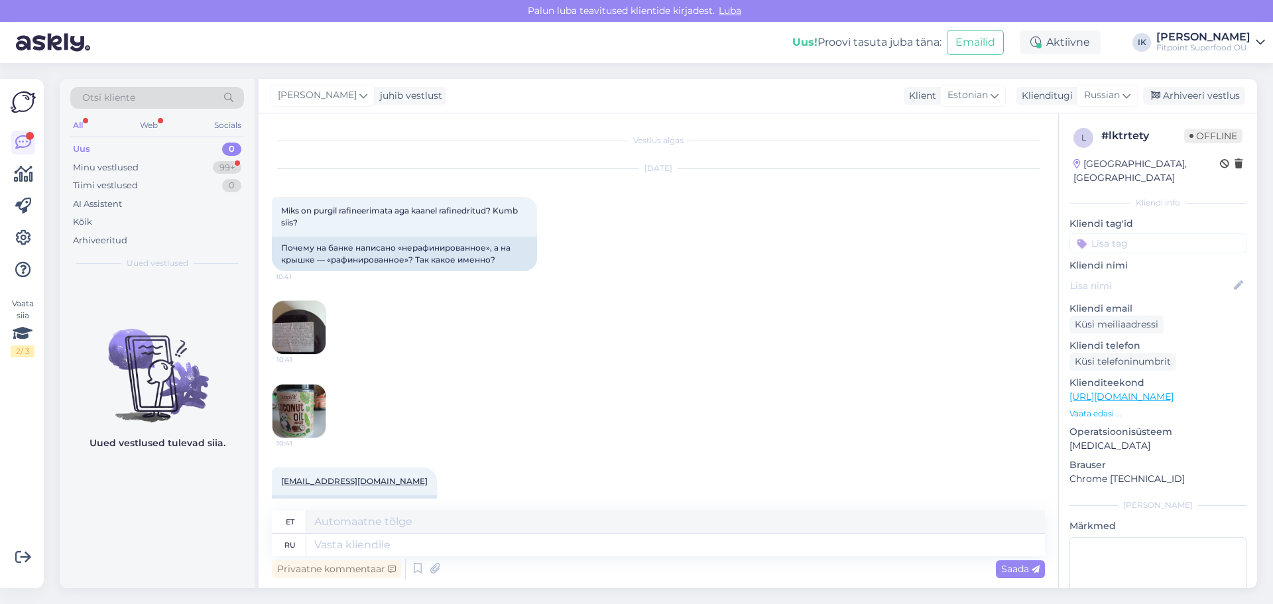
scroll to position [66, 0]
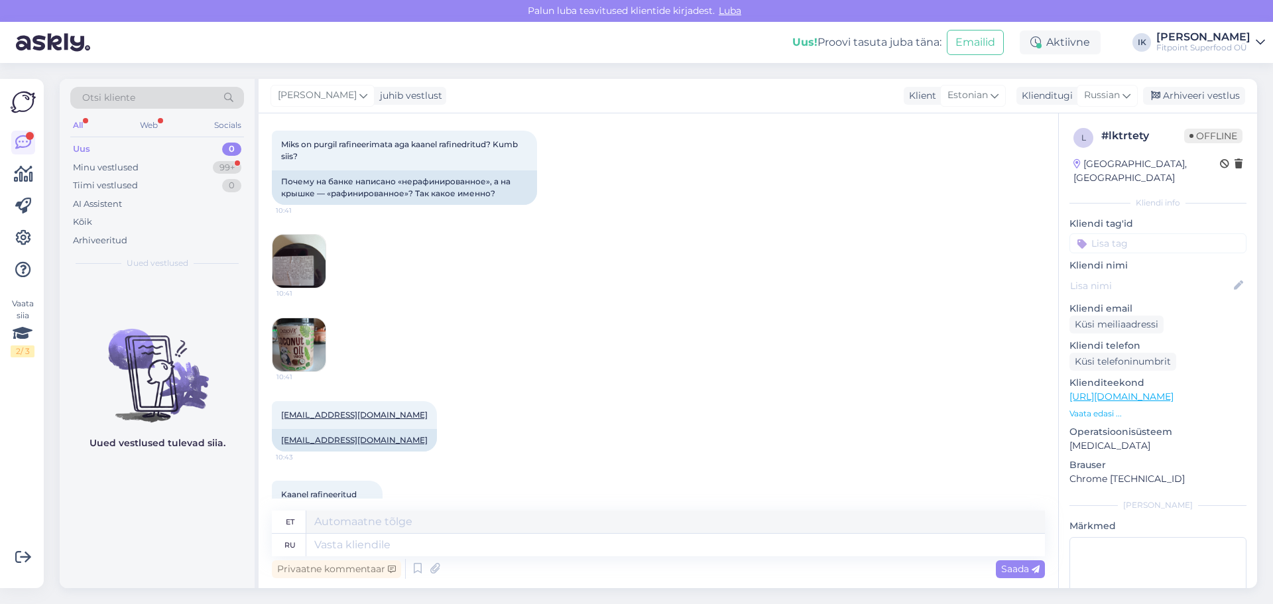
click at [310, 349] on img at bounding box center [299, 344] width 53 height 53
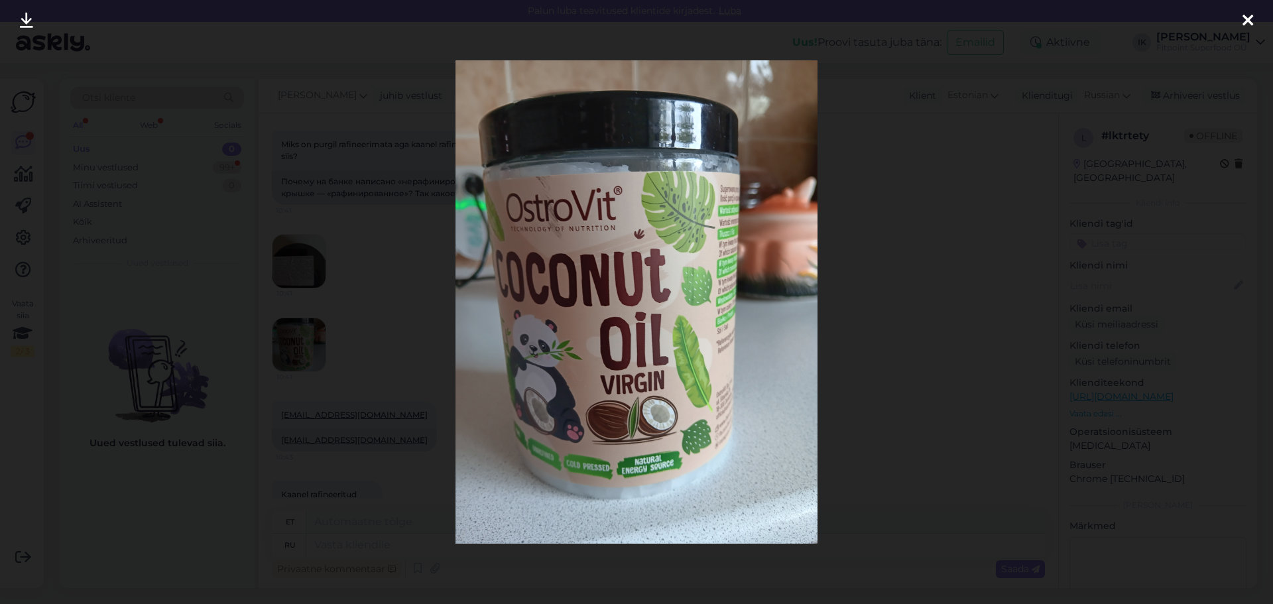
click at [558, 459] on img at bounding box center [637, 301] width 363 height 483
click at [1032, 309] on div at bounding box center [636, 302] width 1273 height 604
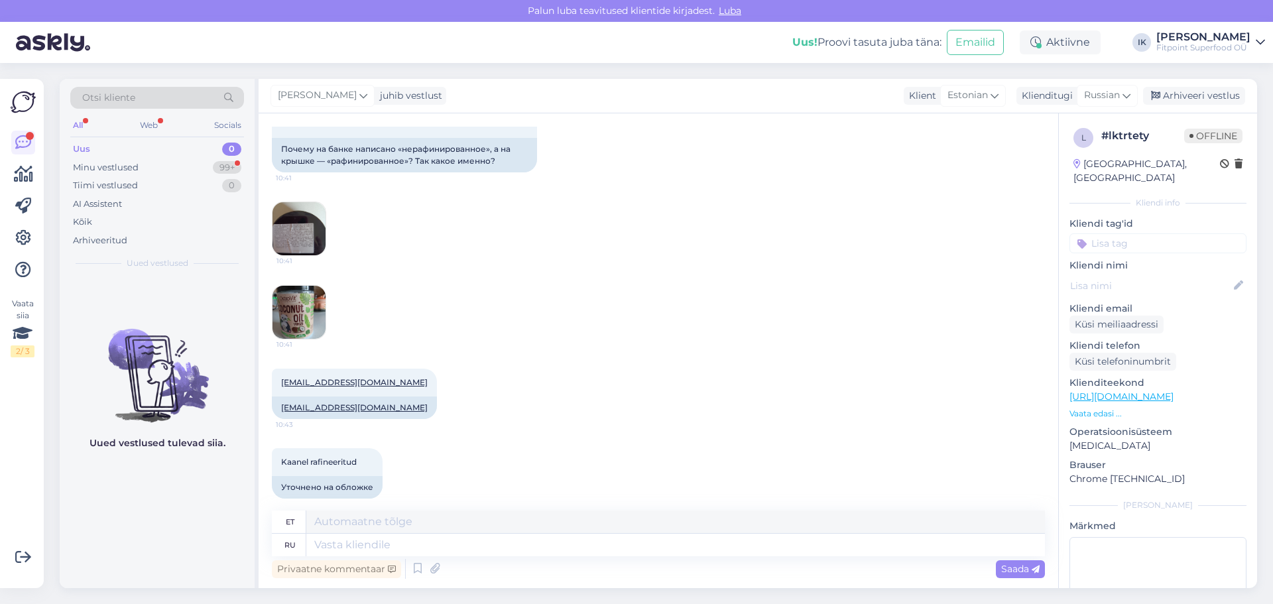
scroll to position [113, 0]
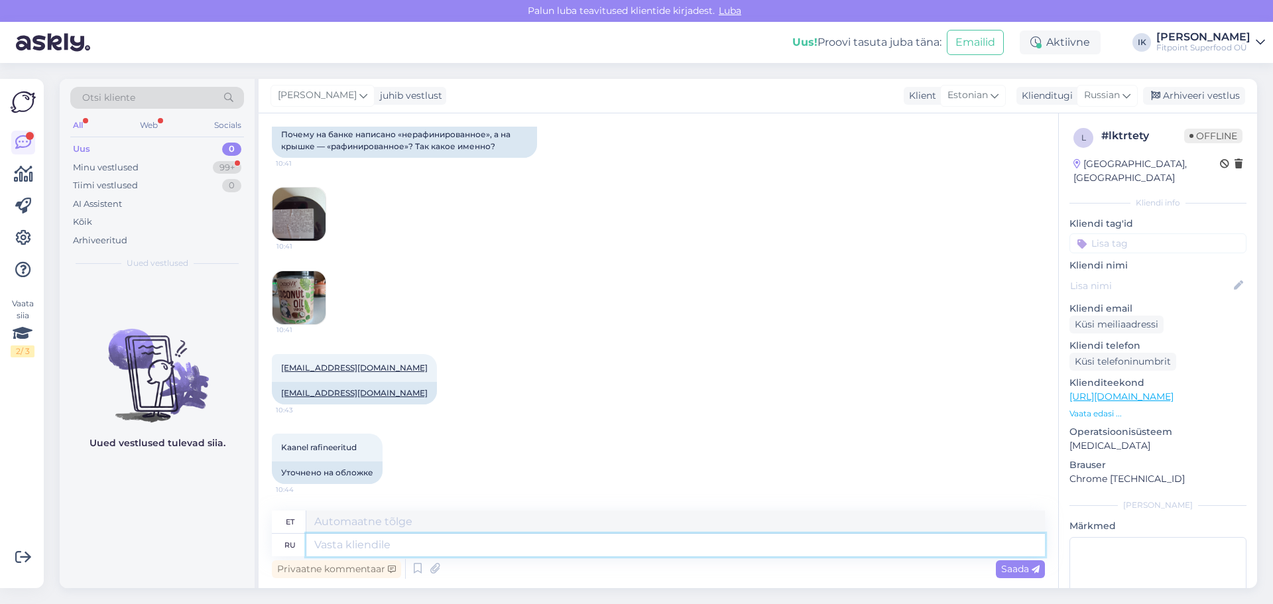
click at [443, 547] on textarea at bounding box center [675, 545] width 739 height 23
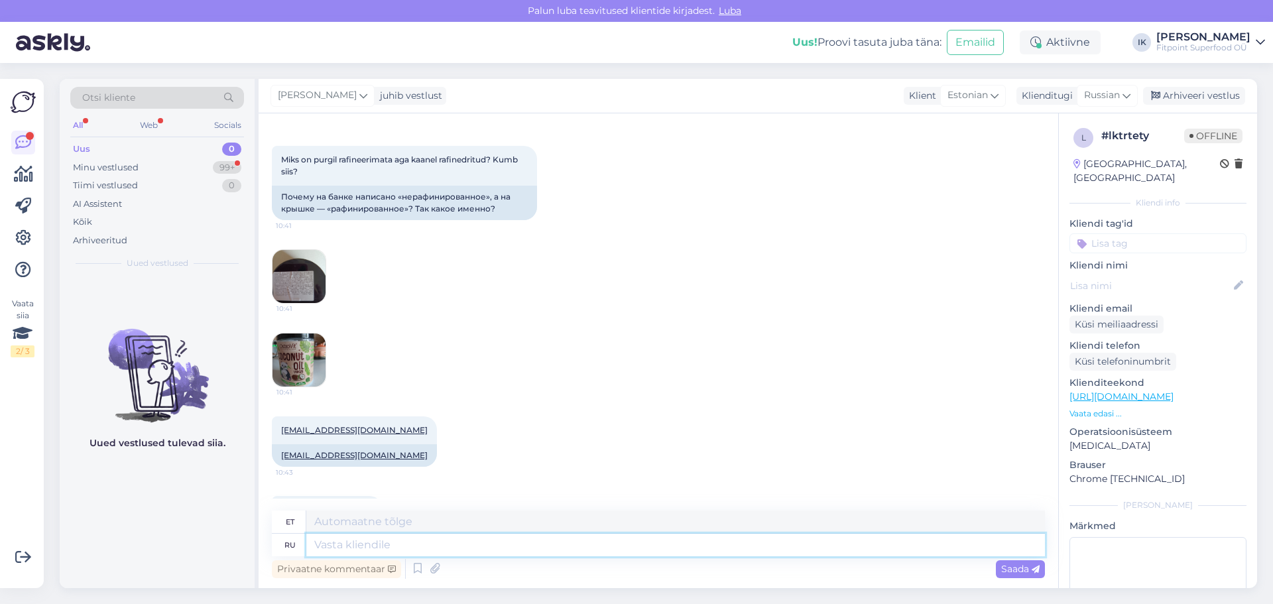
scroll to position [0, 0]
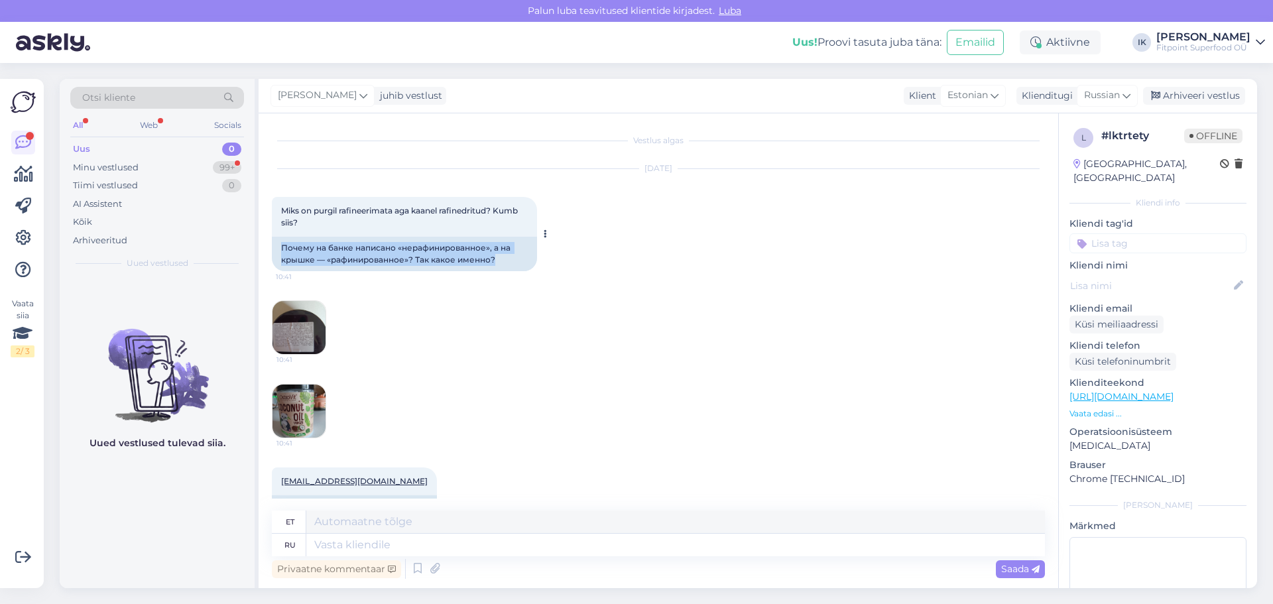
drag, startPoint x: 499, startPoint y: 267, endPoint x: 282, endPoint y: 240, distance: 218.4
click at [282, 240] on div "Почему на банке написано «нерафинированное», а на крышке — «рафинированное»? Та…" at bounding box center [404, 254] width 265 height 34
copy div "Почему на банке написано «нерафинированное», а на крышке — «рафинированное»? Та…"
click at [306, 330] on img at bounding box center [299, 327] width 53 height 53
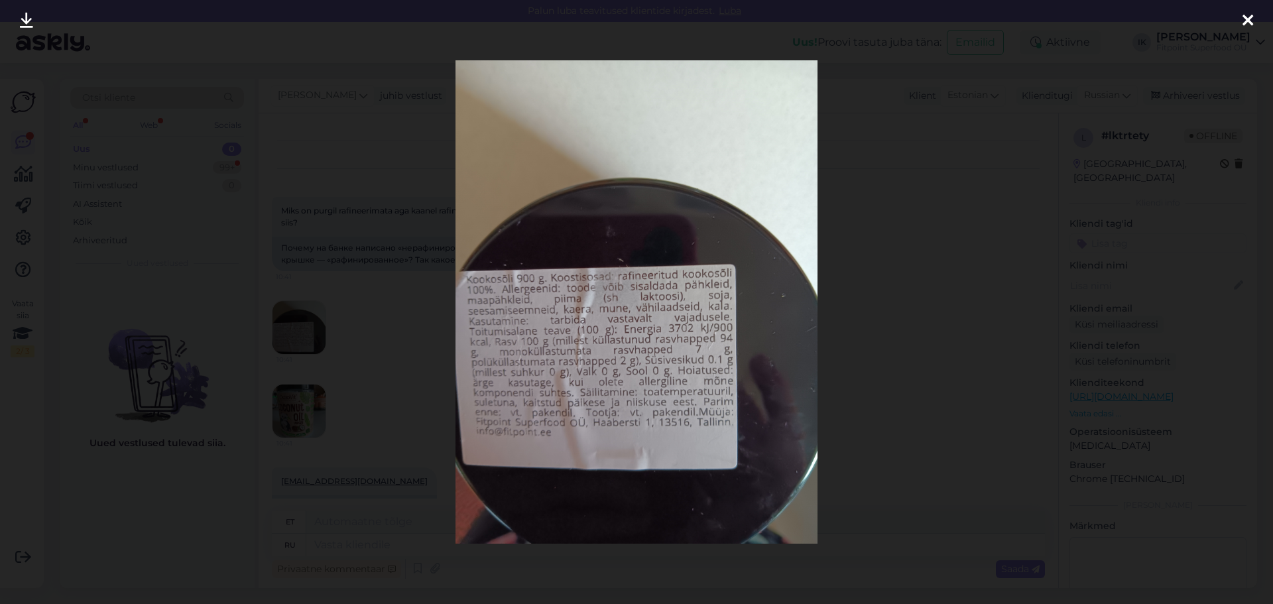
click at [312, 327] on div at bounding box center [636, 302] width 1273 height 604
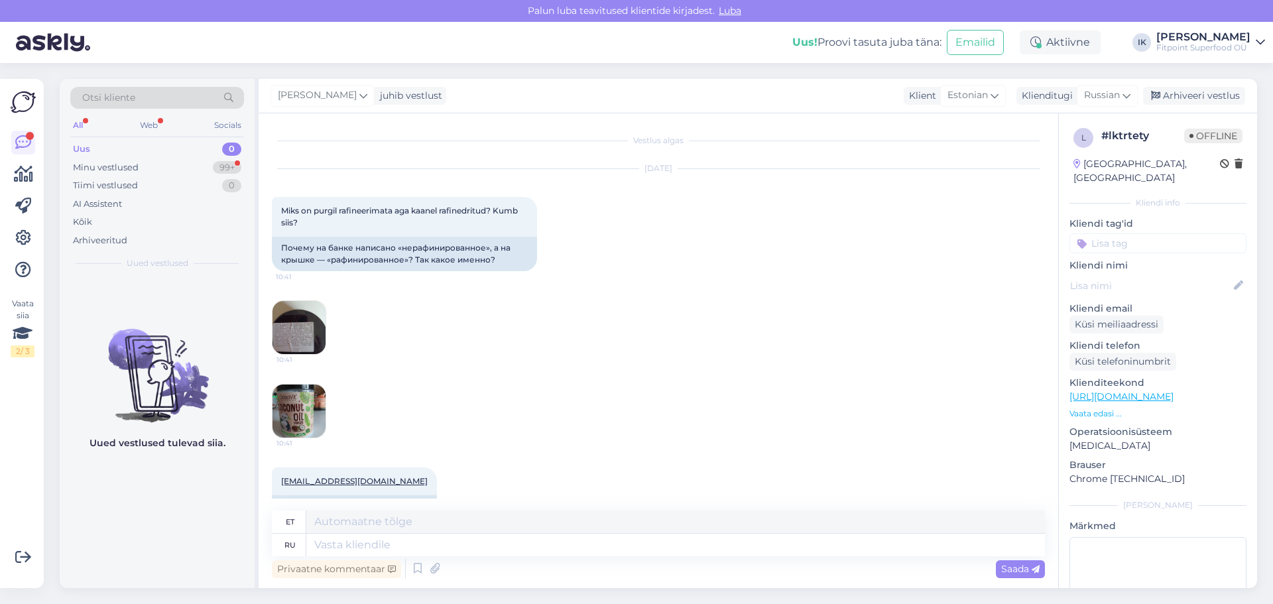
click at [290, 395] on img at bounding box center [299, 411] width 53 height 53
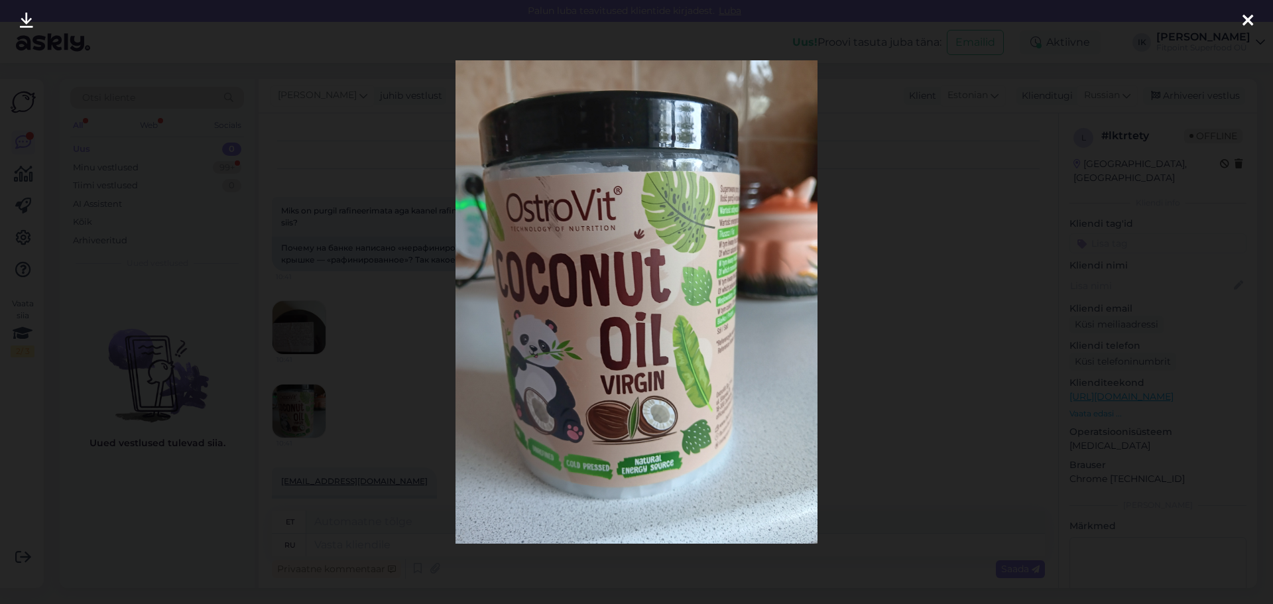
click at [290, 394] on div at bounding box center [636, 302] width 1273 height 604
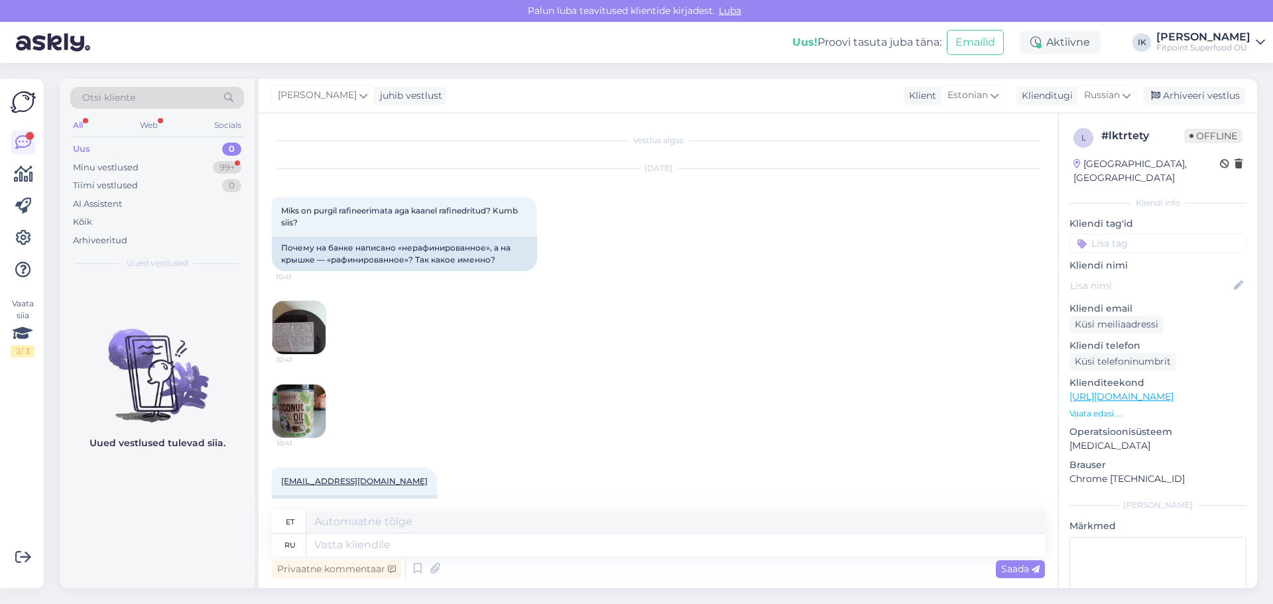
click at [300, 332] on img at bounding box center [299, 327] width 53 height 53
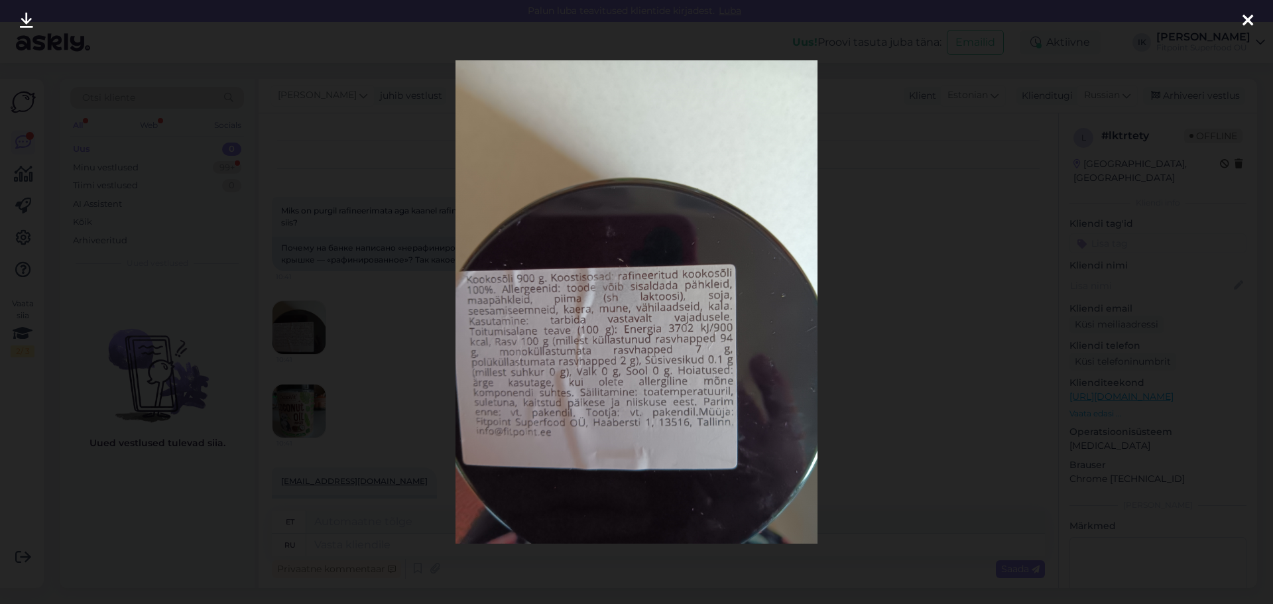
click at [983, 393] on div at bounding box center [636, 302] width 1273 height 604
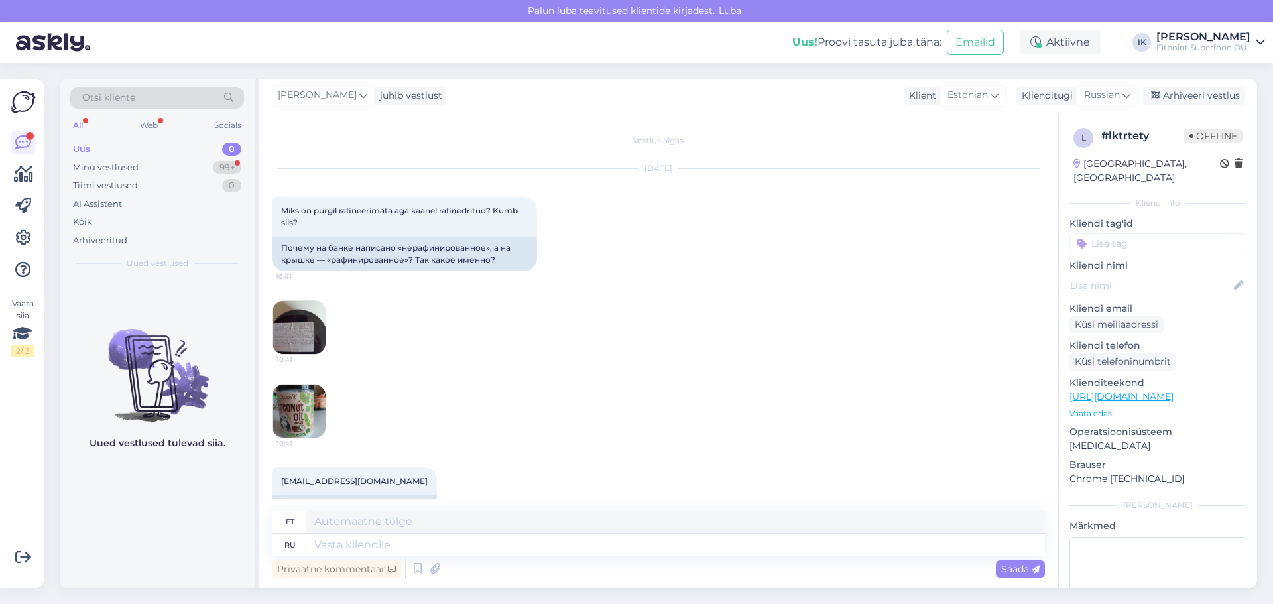
drag, startPoint x: 1006, startPoint y: 269, endPoint x: 815, endPoint y: 343, distance: 205.5
click at [1006, 269] on div "[DATE] Miks on purgil rafineerimata aga kaanel rafinedritud? Kumb siis? 10:41 П…" at bounding box center [658, 303] width 773 height 298
click at [465, 550] on textarea at bounding box center [675, 545] width 739 height 23
paste textarea "Здравствуйте! Благодарим за внимание к деталям. Действительно, при наклеивании …"
type textarea "Здравствуйте! Благодарим за внимание к деталям. Действительно, при наклеивании …"
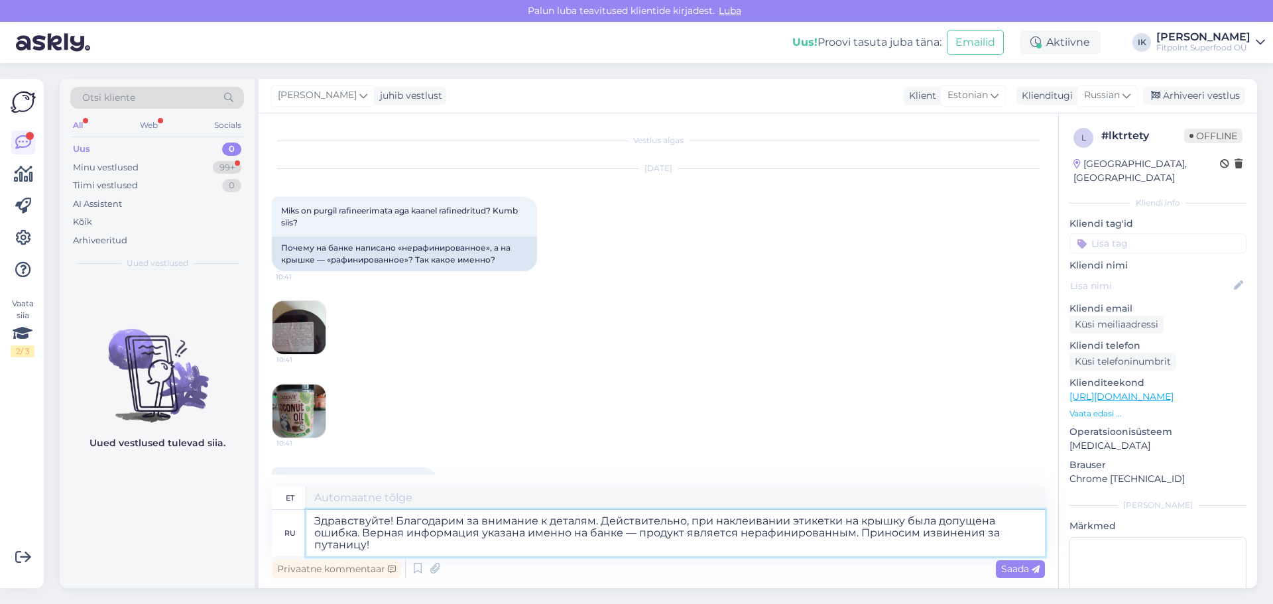
type textarea "Tere! Täname tähelepanu eest. Tõepoolest, sildi kaanele liimimisel tekkis viga.…"
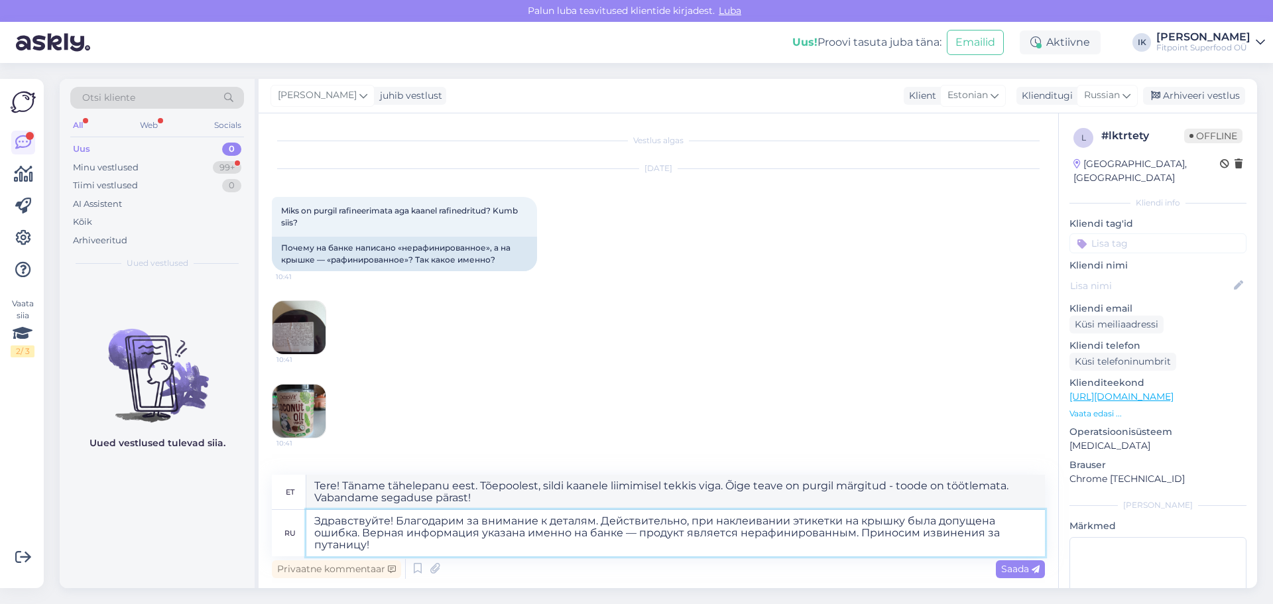
type textarea "Здравствуйте! Благодарим за внимание к деталям. Действительно, при наклеивании …"
click at [300, 322] on img at bounding box center [299, 327] width 53 height 53
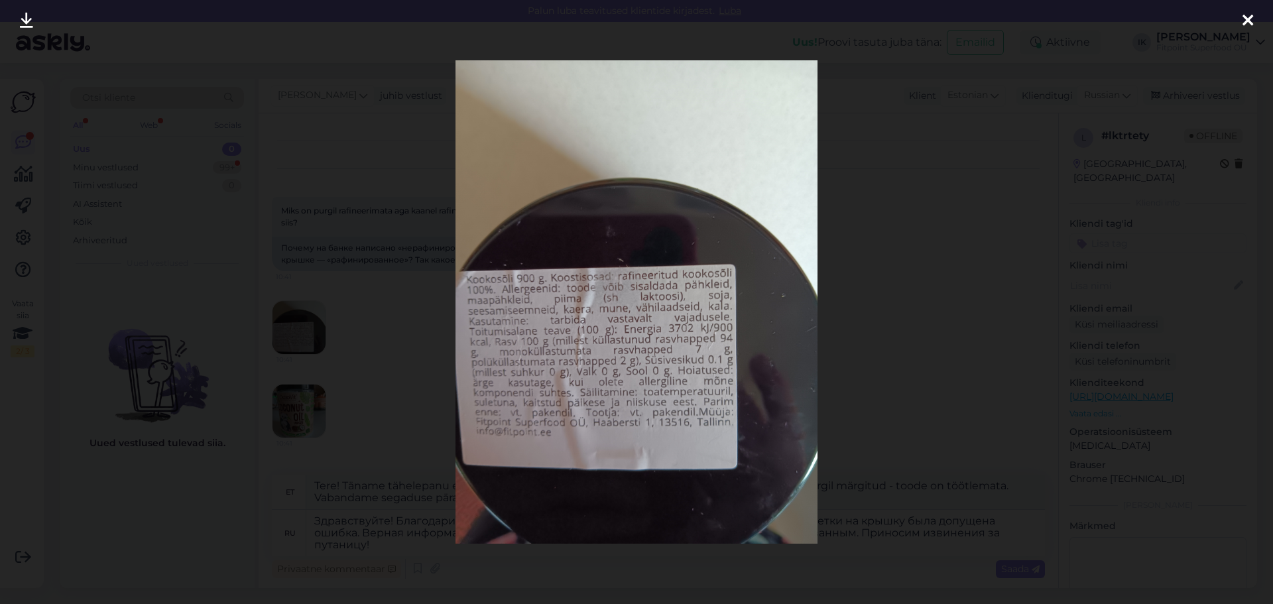
click at [858, 295] on div at bounding box center [636, 302] width 1273 height 604
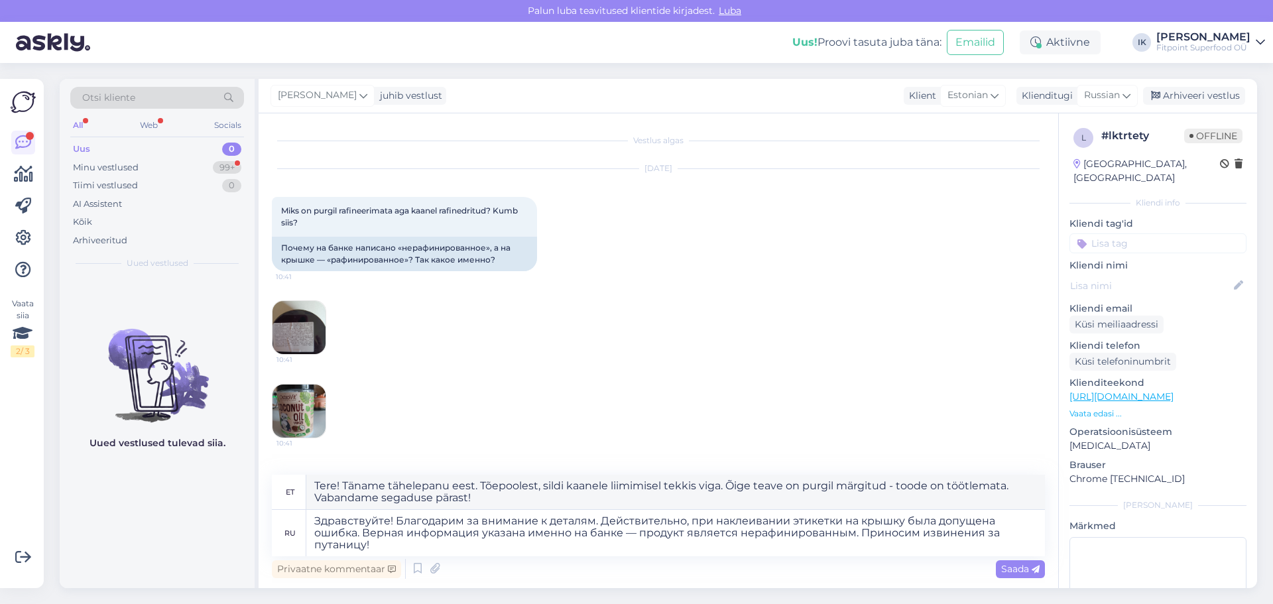
click at [278, 397] on img at bounding box center [299, 411] width 53 height 53
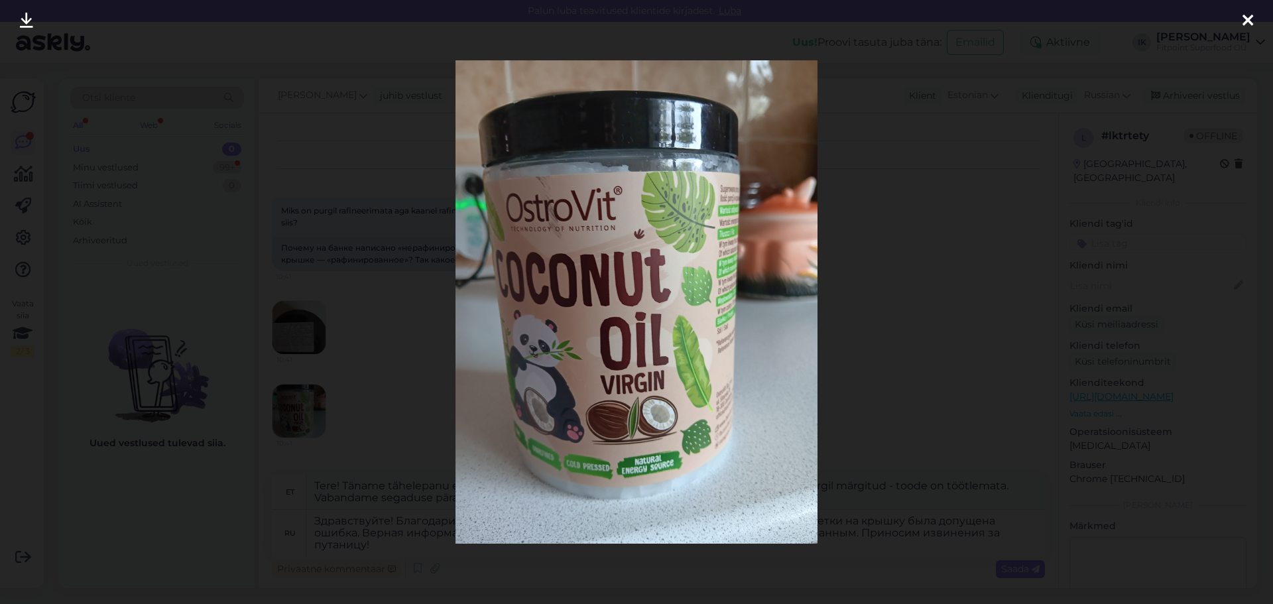
click at [870, 389] on div at bounding box center [636, 302] width 1273 height 604
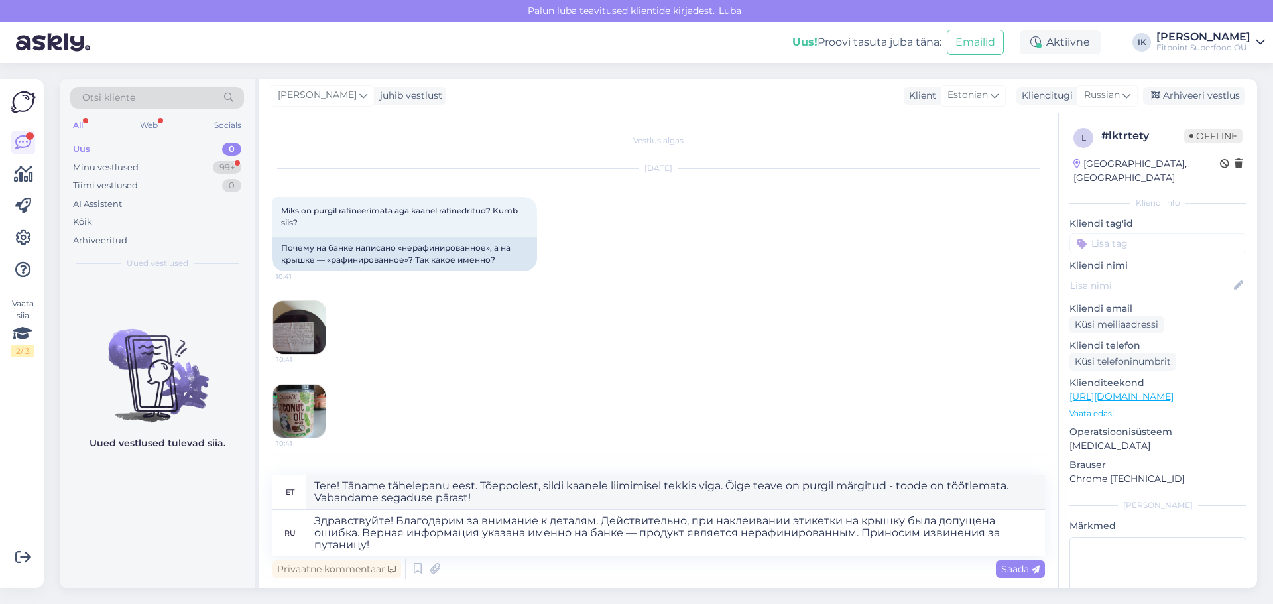
drag, startPoint x: 990, startPoint y: 262, endPoint x: 981, endPoint y: 280, distance: 20.5
click at [990, 262] on div "[DATE] Miks on purgil rafineerimata aga kaanel rafinedritud? Kumb siis? 10:41 П…" at bounding box center [658, 303] width 773 height 298
click at [1018, 563] on span "Saada" at bounding box center [1020, 569] width 38 height 12
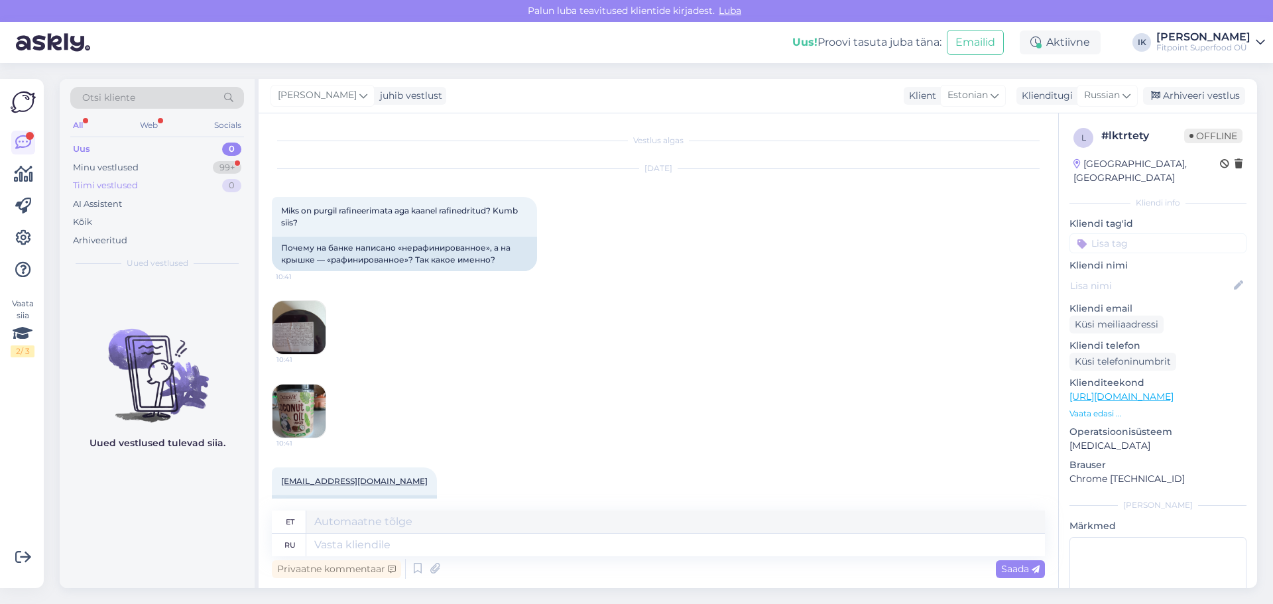
scroll to position [265, 0]
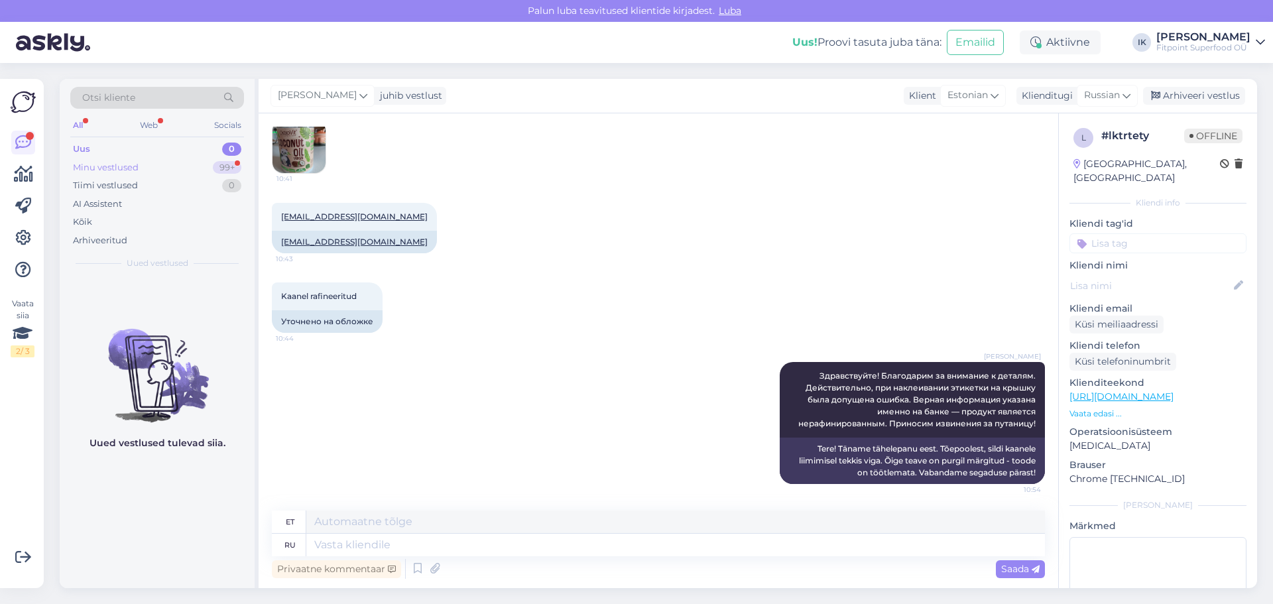
click at [120, 166] on div "Minu vestlused" at bounding box center [106, 167] width 66 height 13
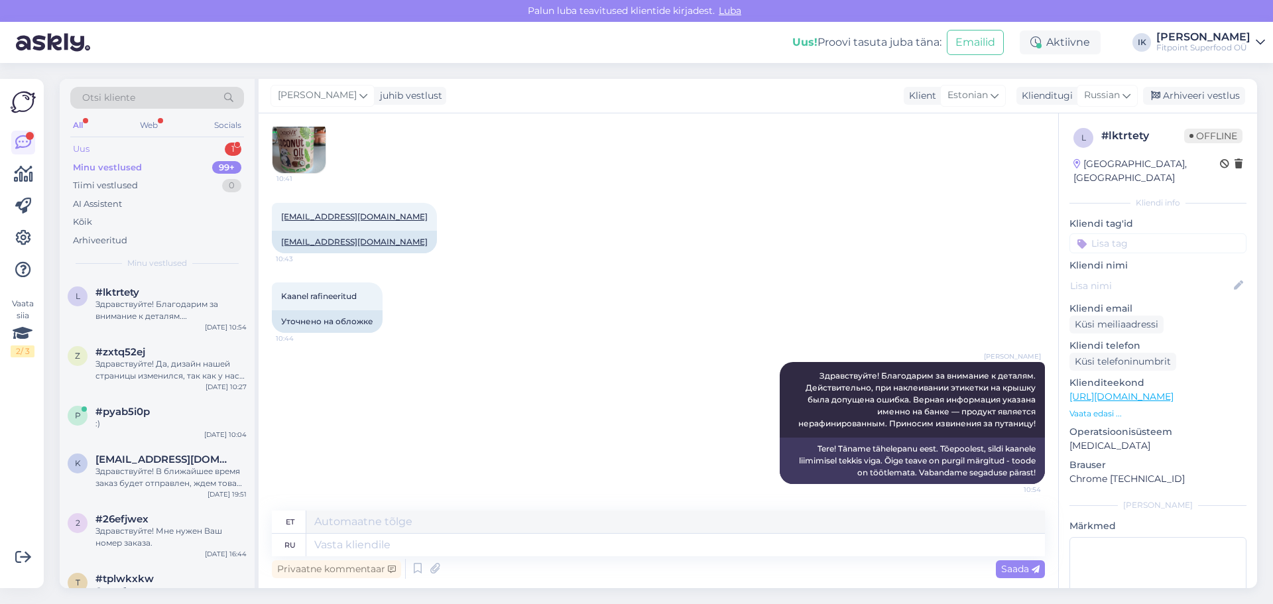
click at [227, 143] on div "1" at bounding box center [233, 149] width 17 height 13
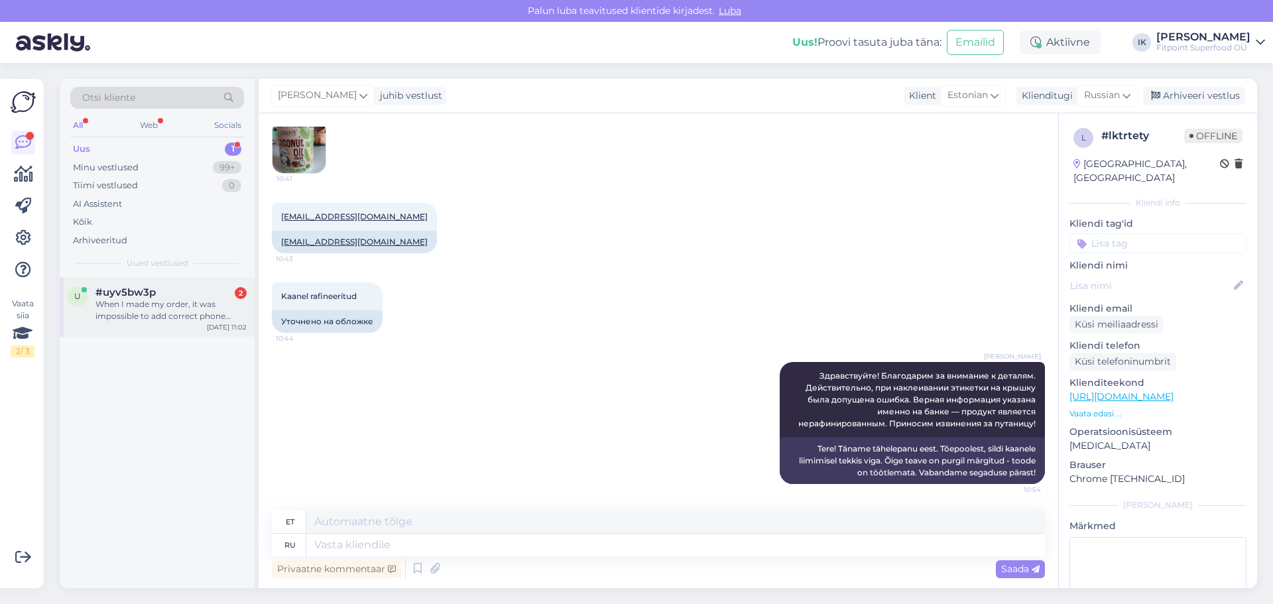
click at [213, 310] on div "When I made my order, it was impossible to add correct phone number (it didn't …" at bounding box center [170, 310] width 151 height 24
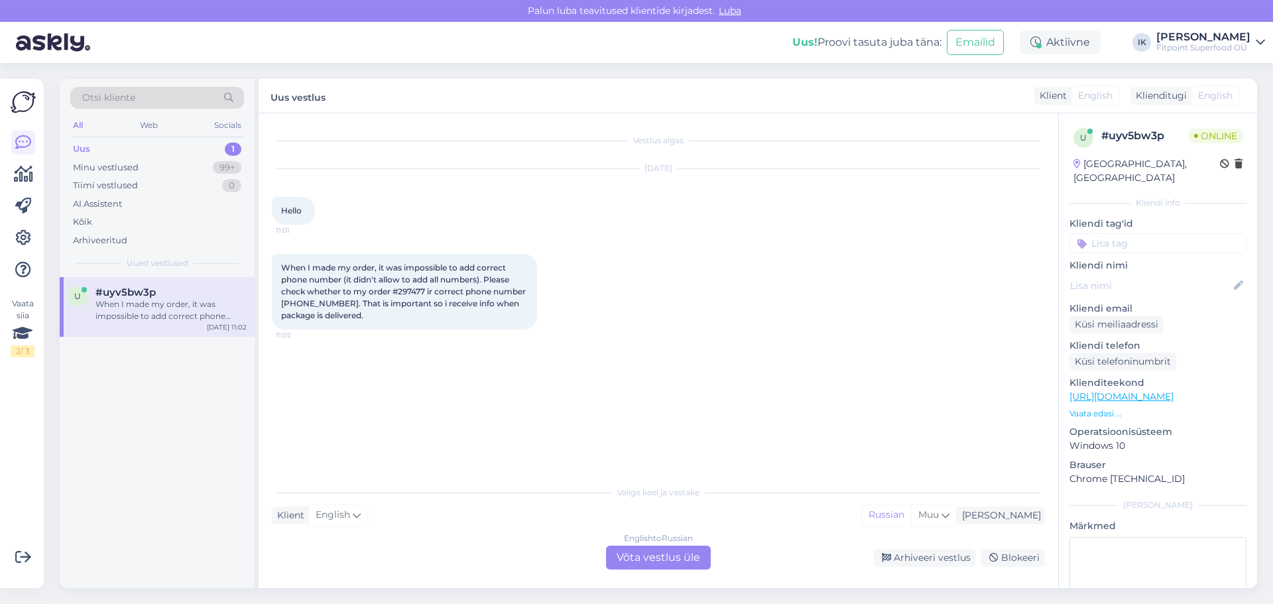
click at [660, 573] on div "Vestlus algas [DATE] Hello 11:01 When I made my order, it was impossible to add…" at bounding box center [659, 350] width 800 height 475
click at [667, 552] on div "English to Russian Võta vestlus üle" at bounding box center [658, 558] width 105 height 24
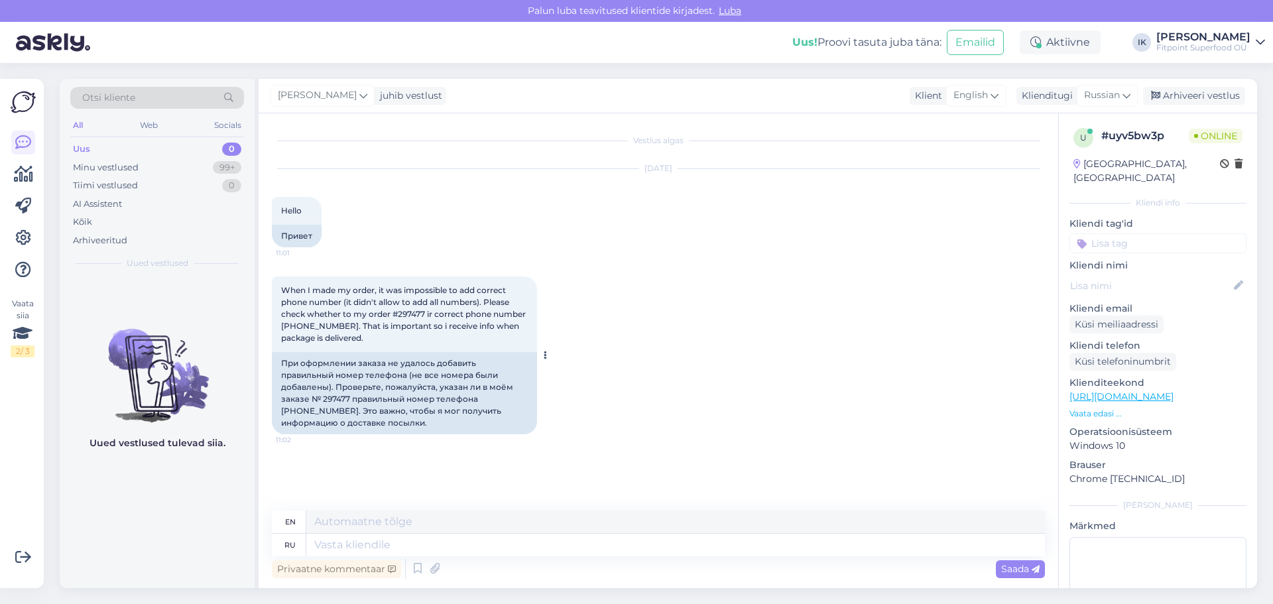
click at [334, 398] on div "При оформлении заказа не удалось добавить правильный номер телефона (не все ном…" at bounding box center [404, 393] width 265 height 82
copy div "297477"
drag, startPoint x: 314, startPoint y: 409, endPoint x: 479, endPoint y: 398, distance: 166.1
click at [479, 398] on div "При оформлении заказа не удалось добавить правильный номер телефона (не все ном…" at bounding box center [404, 393] width 265 height 82
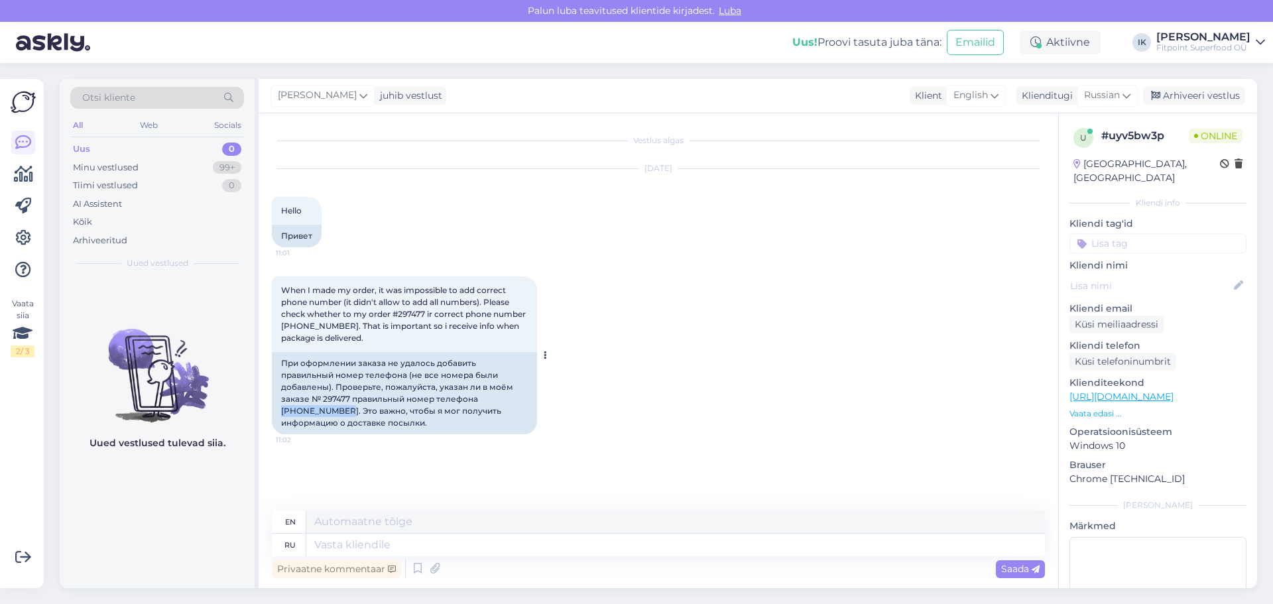
copy div "[PHONE_NUMBER]"
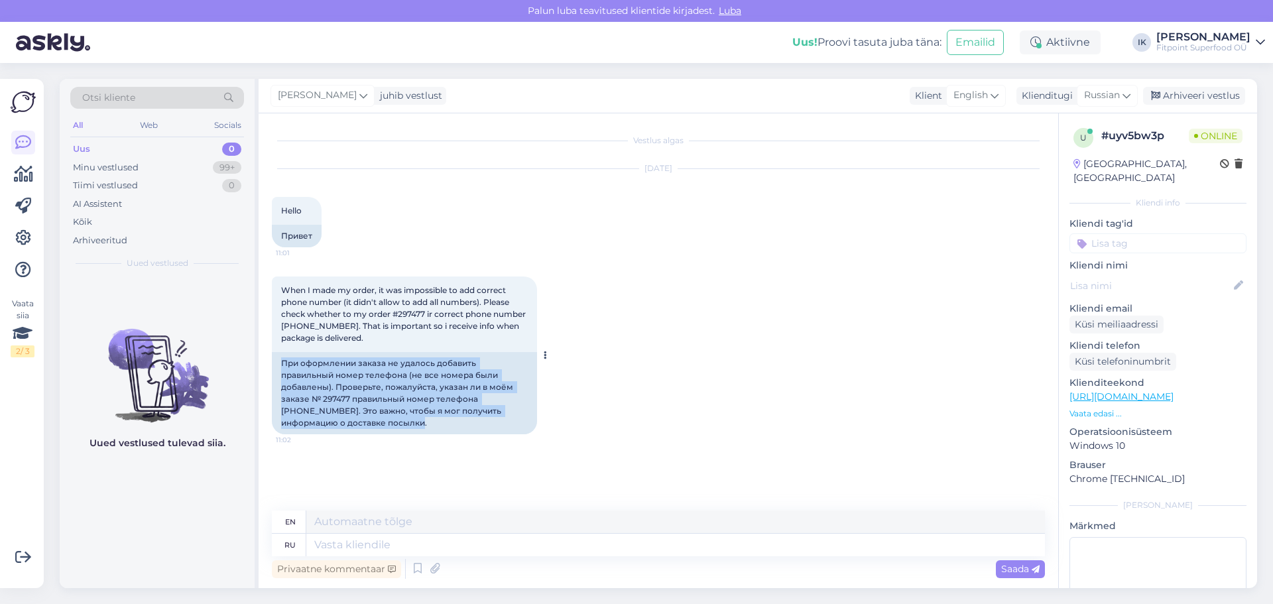
drag, startPoint x: 364, startPoint y: 406, endPoint x: 277, endPoint y: 356, distance: 100.4
click at [277, 356] on div "При оформлении заказа не удалось добавить правильный номер телефона (не все ном…" at bounding box center [404, 393] width 265 height 82
copy div "При оформлении заказа не удалось добавить правильный номер телефона (не все ном…"
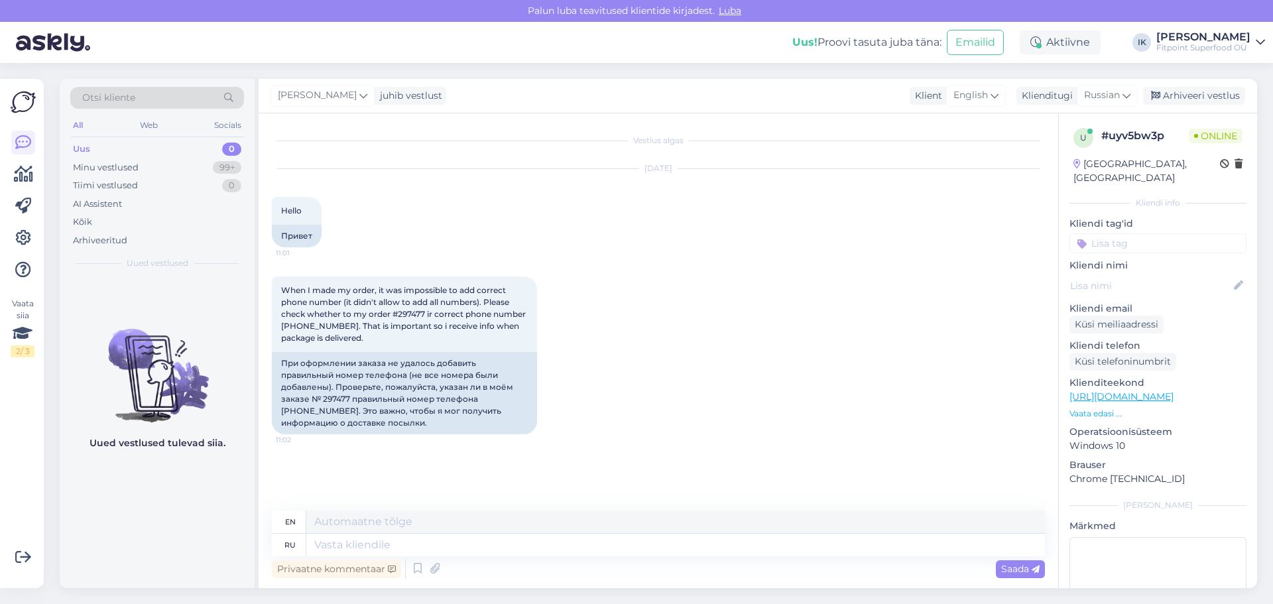
drag, startPoint x: 1010, startPoint y: 322, endPoint x: 949, endPoint y: 339, distance: 64.2
click at [1010, 322] on div "When I made my order, it was impossible to add correct phone number (it didn't …" at bounding box center [658, 355] width 773 height 187
click at [379, 545] on textarea at bounding box center [675, 545] width 739 height 23
paste textarea "Здравствуйте! Благодарим вас за внимательность. В связи с обновлением нашего са…"
type textarea "Здравствуйте! Благодарим вас за внимательность. В связи с обновлением нашего са…"
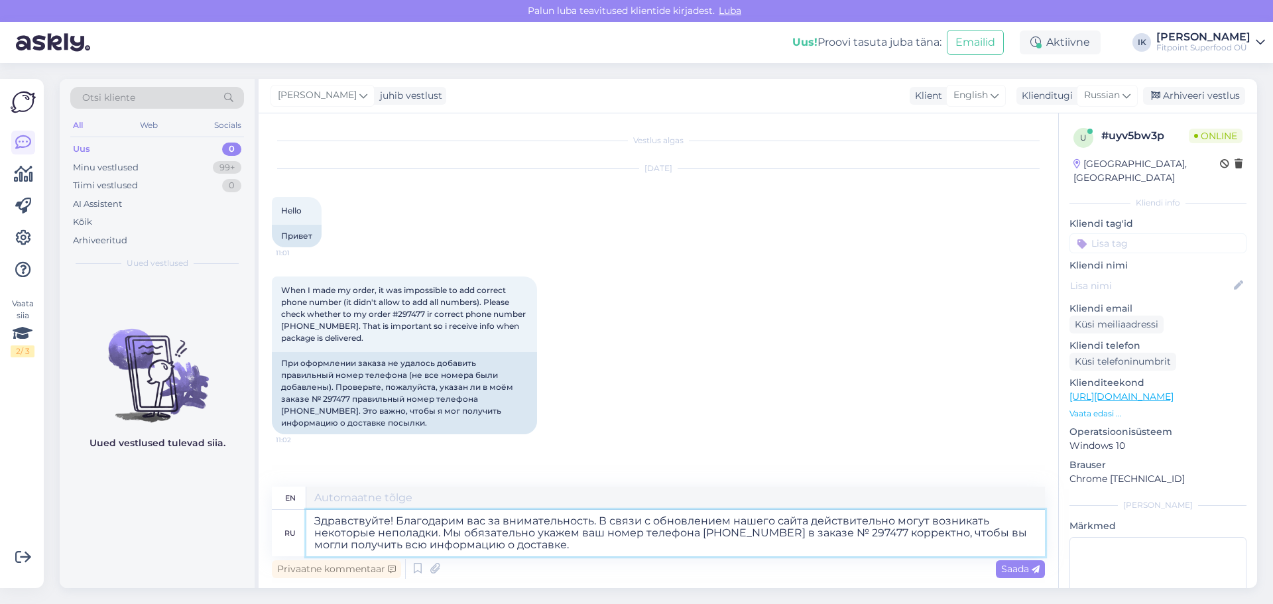
type textarea "Hello! Thank you for your attention. Due to the update of our site, some proble…"
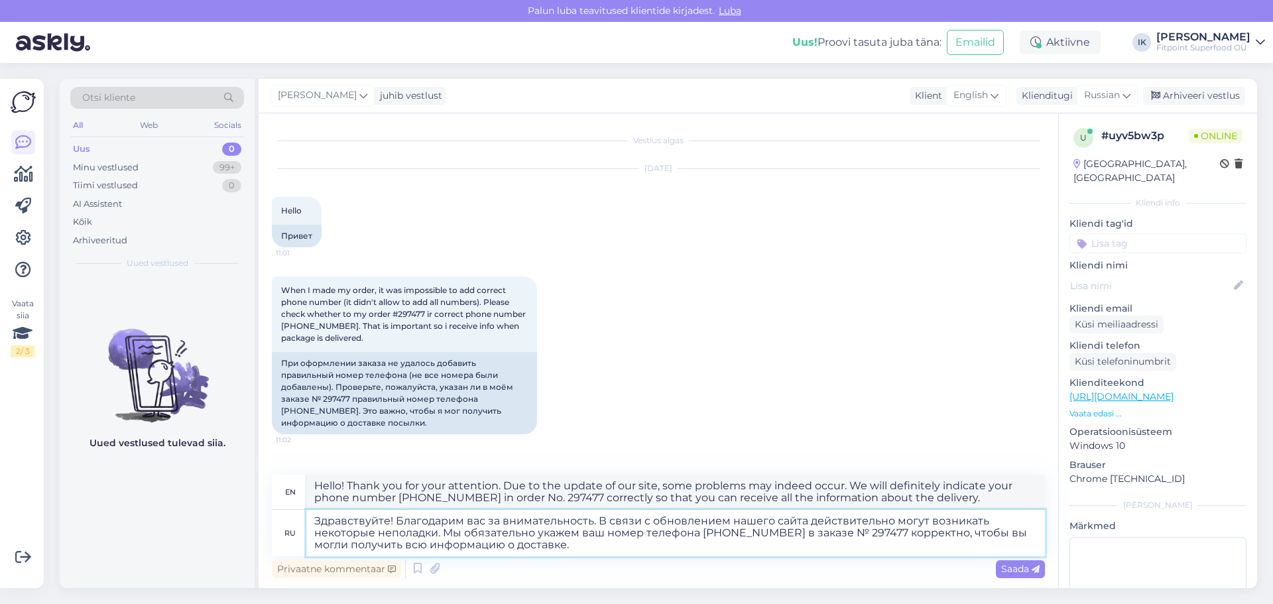
click at [610, 552] on textarea "Здравствуйте! Благодарим вас за внимательность. В связи с обновлением нашего са…" at bounding box center [675, 533] width 739 height 46
type textarea "Здравствуйте! Благодарим вас за внимательность. В связи с обновлением нашего са…"
click at [1018, 575] on div "Saada" at bounding box center [1020, 569] width 49 height 18
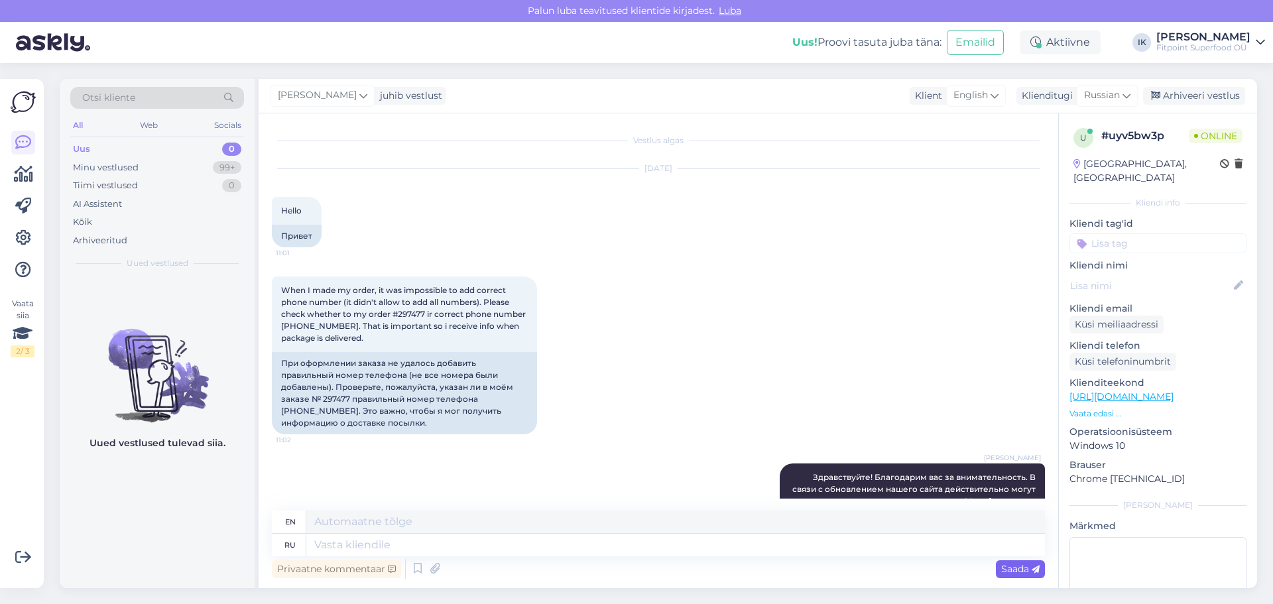
scroll to position [137, 0]
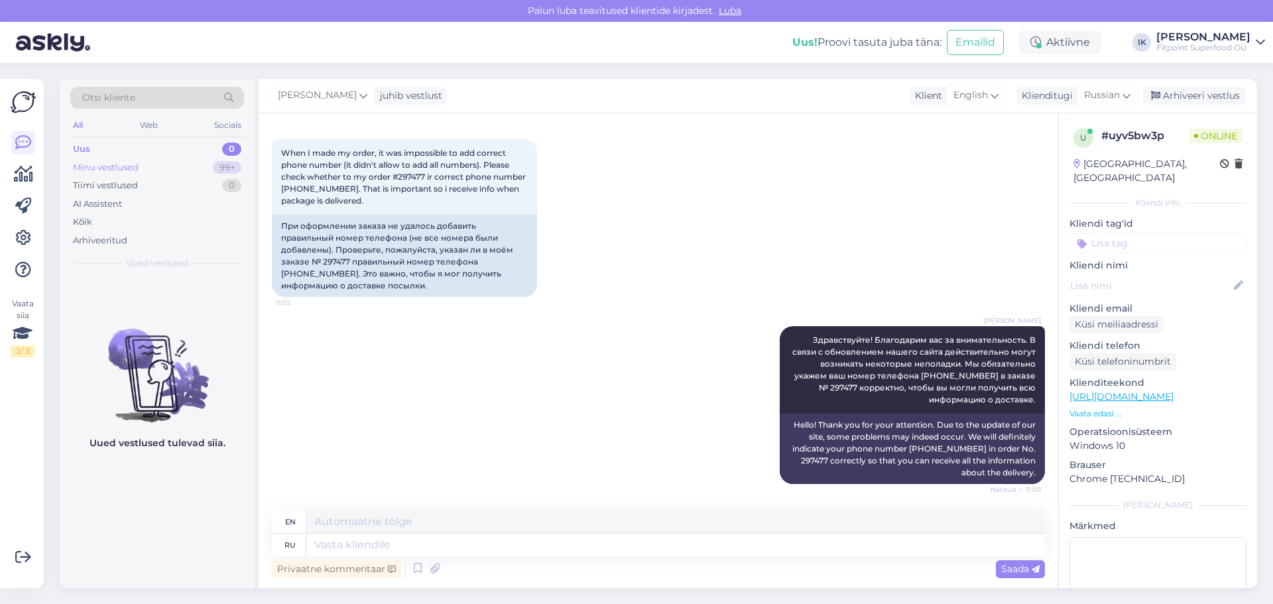
click at [172, 174] on div "Minu vestlused 99+" at bounding box center [157, 167] width 174 height 19
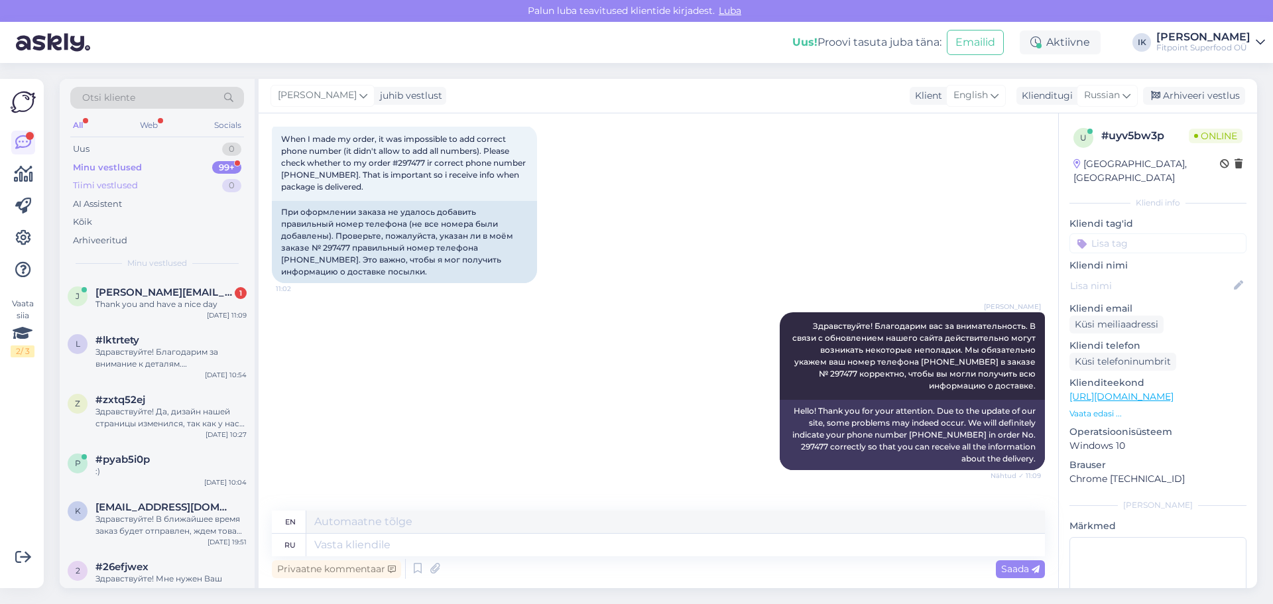
scroll to position [217, 0]
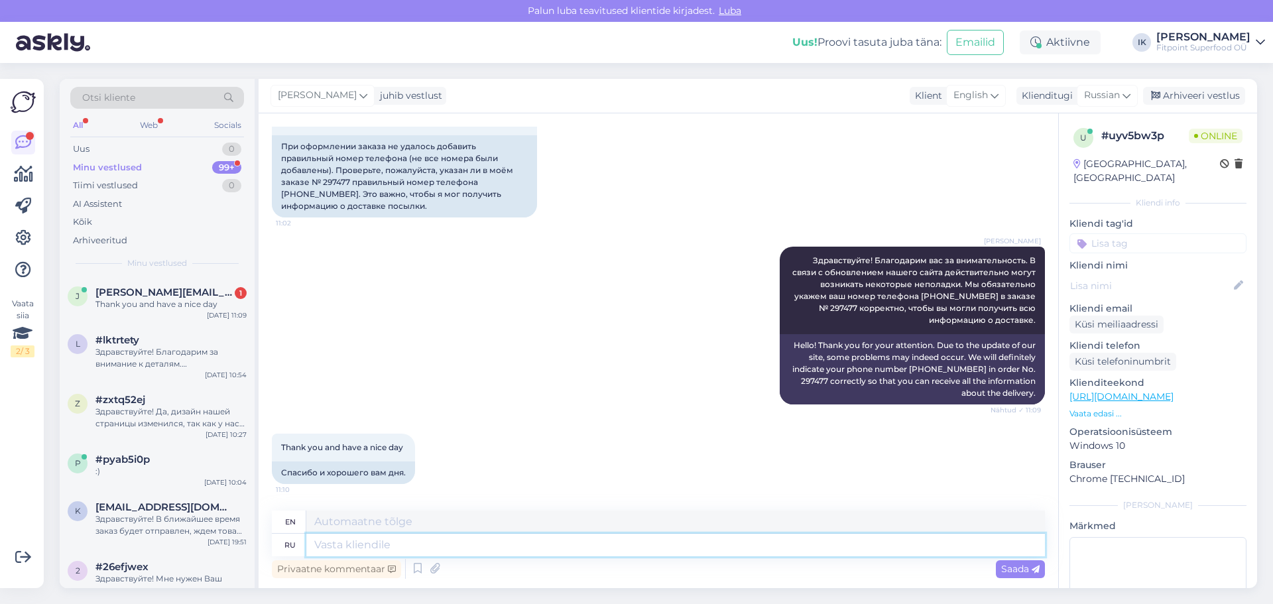
drag, startPoint x: 450, startPoint y: 538, endPoint x: 480, endPoint y: 555, distance: 34.1
click at [450, 540] on textarea at bounding box center [675, 545] width 739 height 23
type textarea "[PERSON_NAME]"
type textarea "AND"
type textarea "И Вам х"
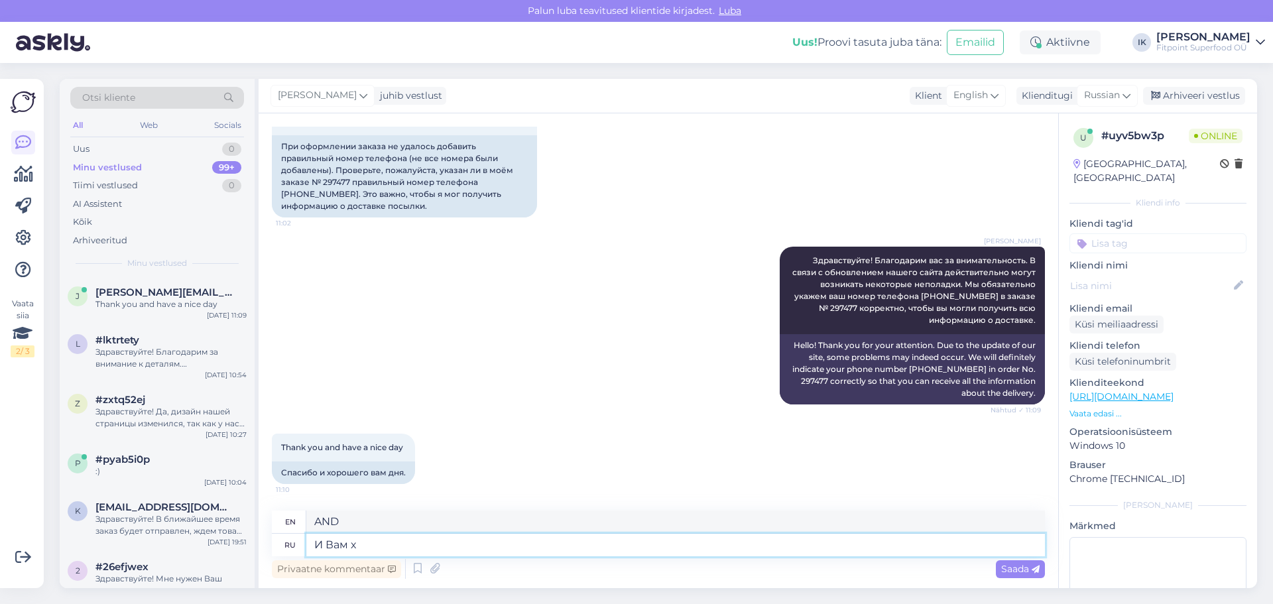
type textarea "And to you too"
type textarea "И Вам хорош"
type textarea "Good luck to you too"
type textarea "И Вам хорошего дня!"
type textarea "Have a nice day too!"
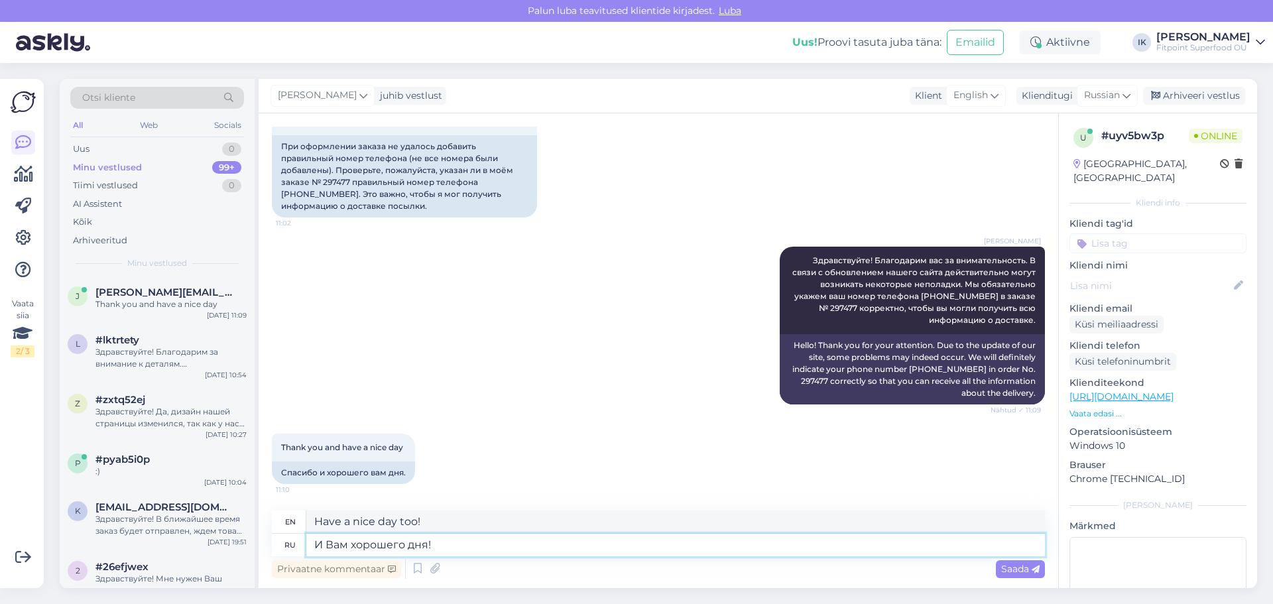
drag, startPoint x: 532, startPoint y: 540, endPoint x: 600, endPoint y: 557, distance: 70.3
click at [532, 540] on textarea "И Вам хорошего дня!" at bounding box center [675, 545] width 739 height 23
type textarea "И Вам хорошего дня!"
click at [1010, 561] on div "Saada" at bounding box center [1020, 569] width 49 height 18
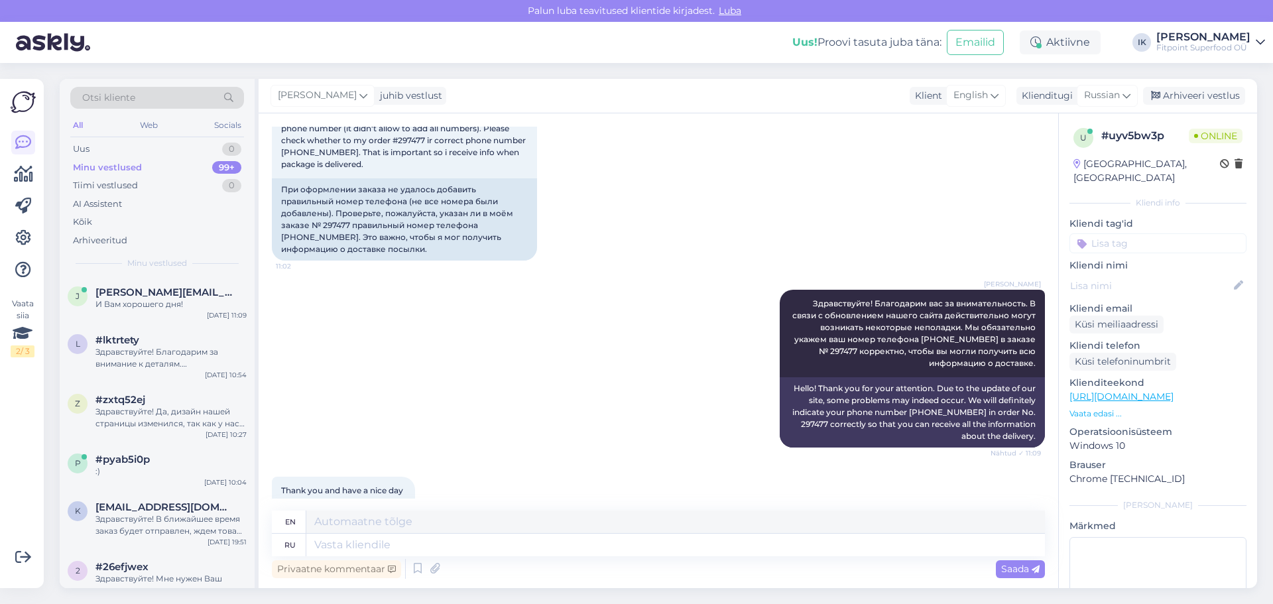
scroll to position [296, 0]
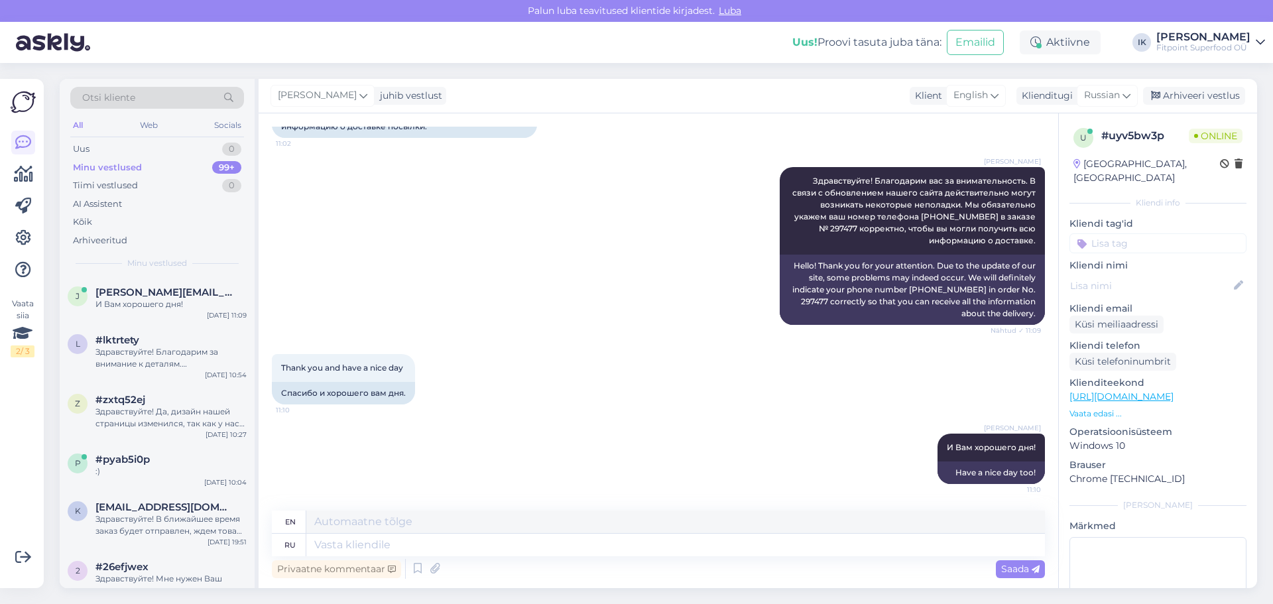
click at [357, 177] on div "[PERSON_NAME] Здравствуйте! Благодарим вас за внимательность. В связи с обновле…" at bounding box center [658, 245] width 773 height 187
click at [618, 347] on div "Thank you and have a nice day 11:10 Спасибо и хорошего вам дня." at bounding box center [658, 379] width 773 height 80
click at [375, 245] on div "[PERSON_NAME] Здравствуйте! Благодарим вас за внимательность. В связи с обновле…" at bounding box center [658, 245] width 773 height 187
click at [154, 386] on div "z #zxtq52ej Здравствуйте! Да, дизайн нашей страницы изменился, так как у нас за…" at bounding box center [157, 415] width 195 height 60
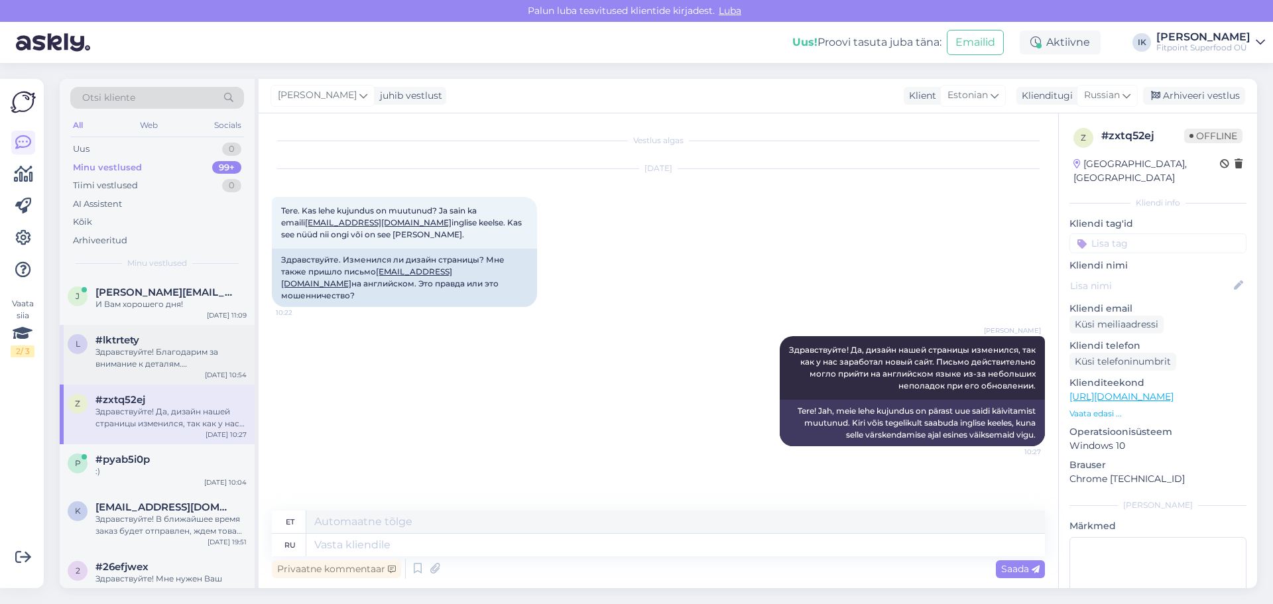
scroll to position [0, 0]
click at [211, 318] on div "[DATE] 11:09" at bounding box center [227, 315] width 40 height 10
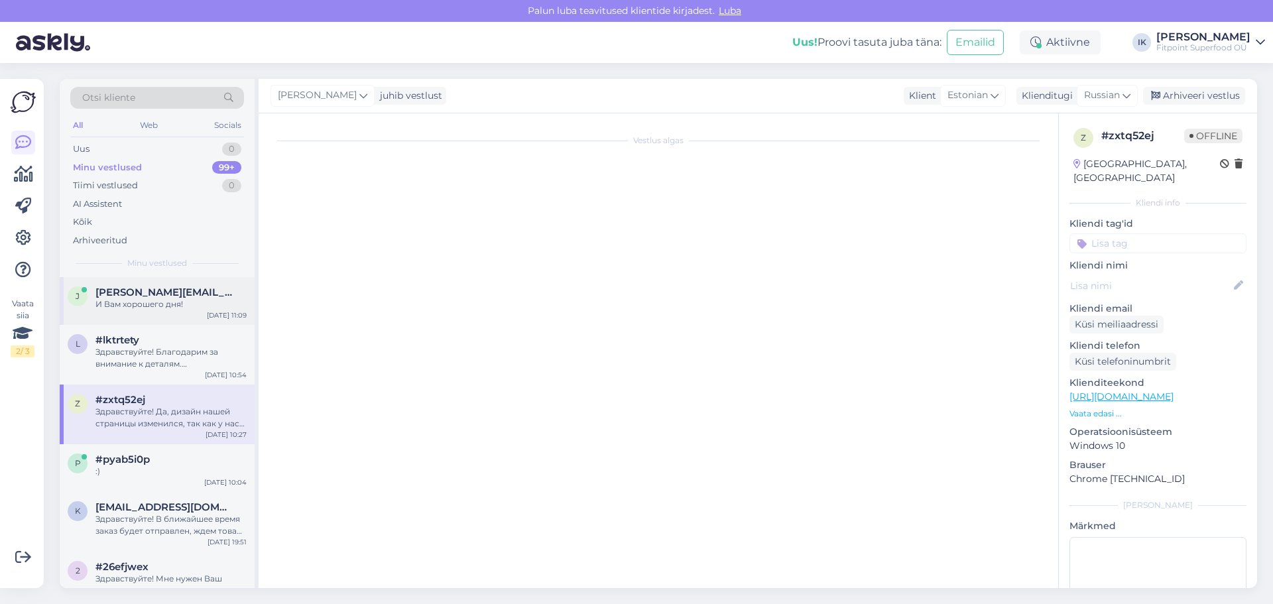
scroll to position [296, 0]
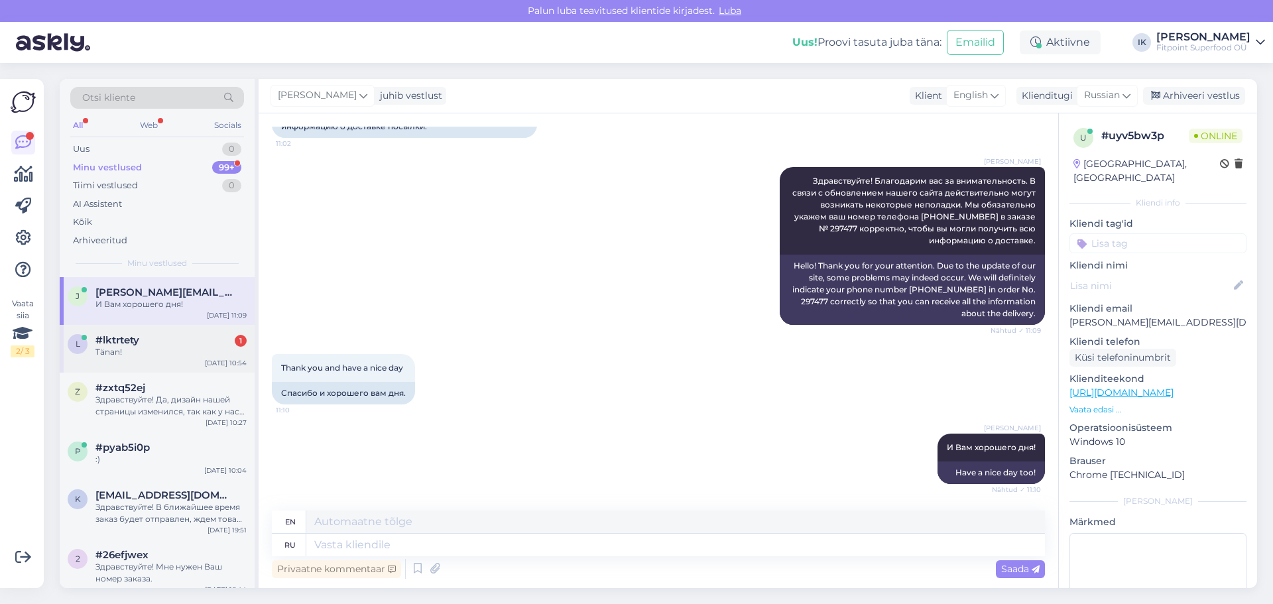
click at [204, 359] on div "l #lktrtety 1 Tänan! [DATE] 10:54" at bounding box center [157, 349] width 195 height 48
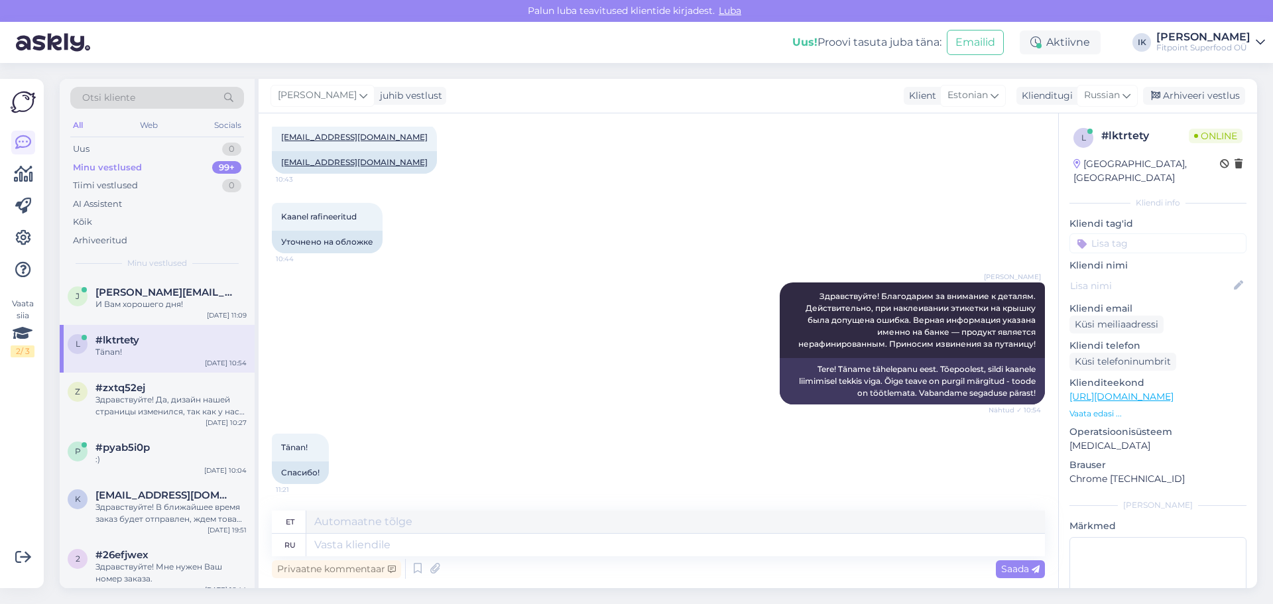
click at [617, 317] on div "[PERSON_NAME] Здравствуйте! Благодарим за внимание к деталям. Действительно, пр…" at bounding box center [658, 343] width 773 height 151
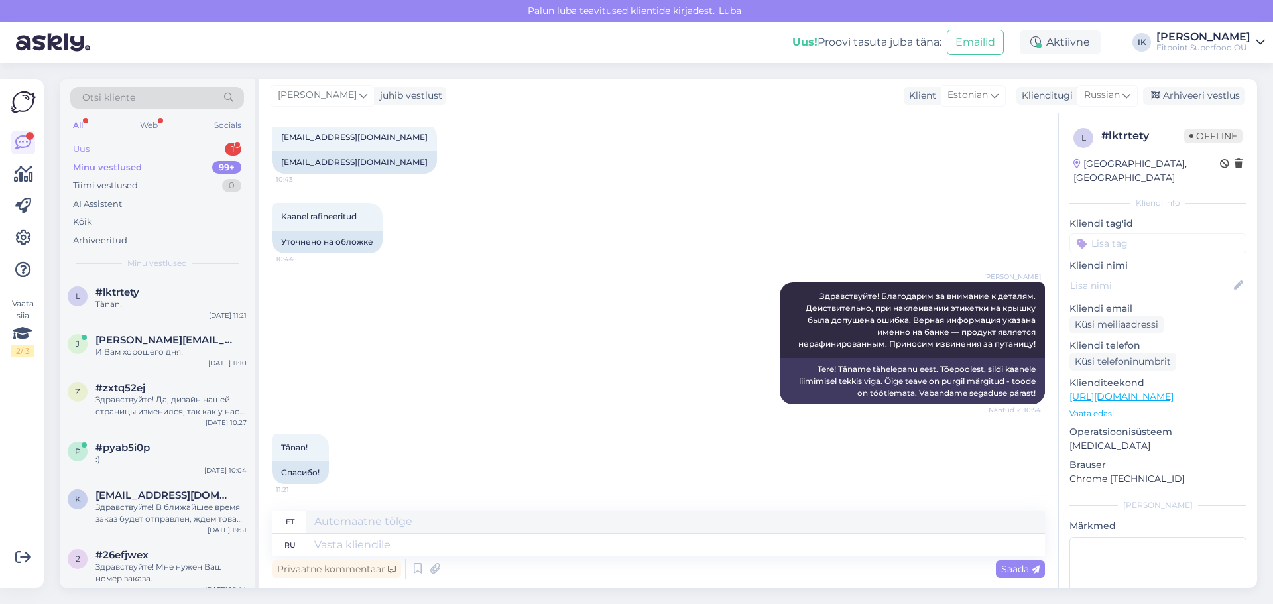
click at [205, 147] on div "Uus 1" at bounding box center [157, 149] width 174 height 19
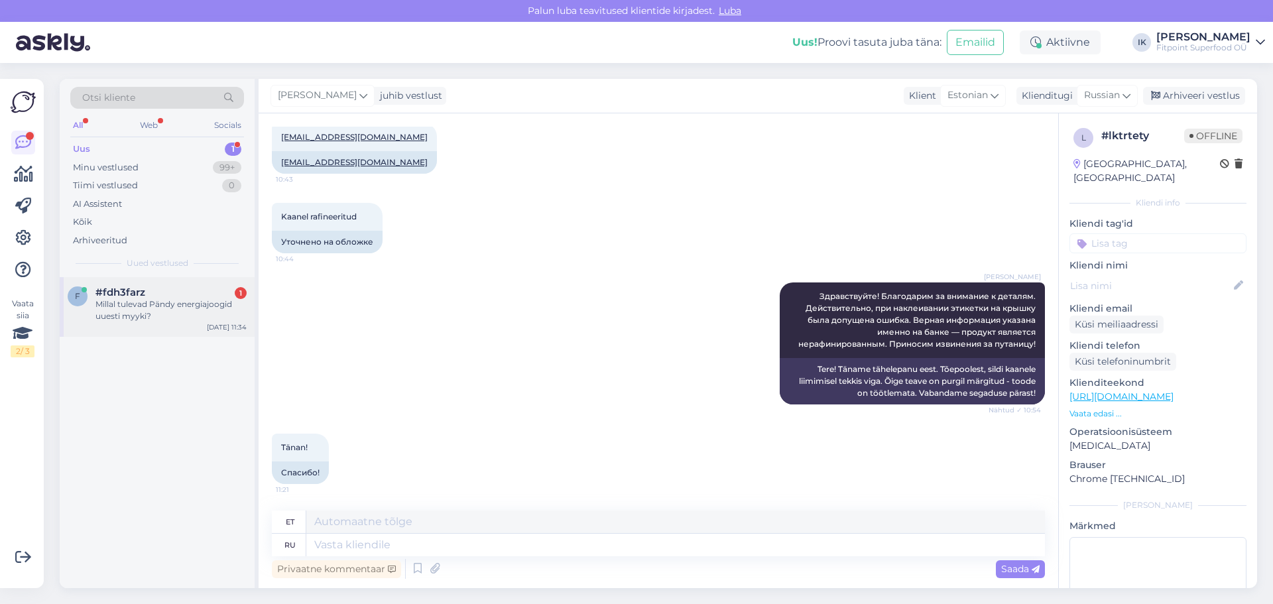
click at [124, 301] on div "Millal tulevad Pändy energiajoogid uuesti myyki?" at bounding box center [170, 310] width 151 height 24
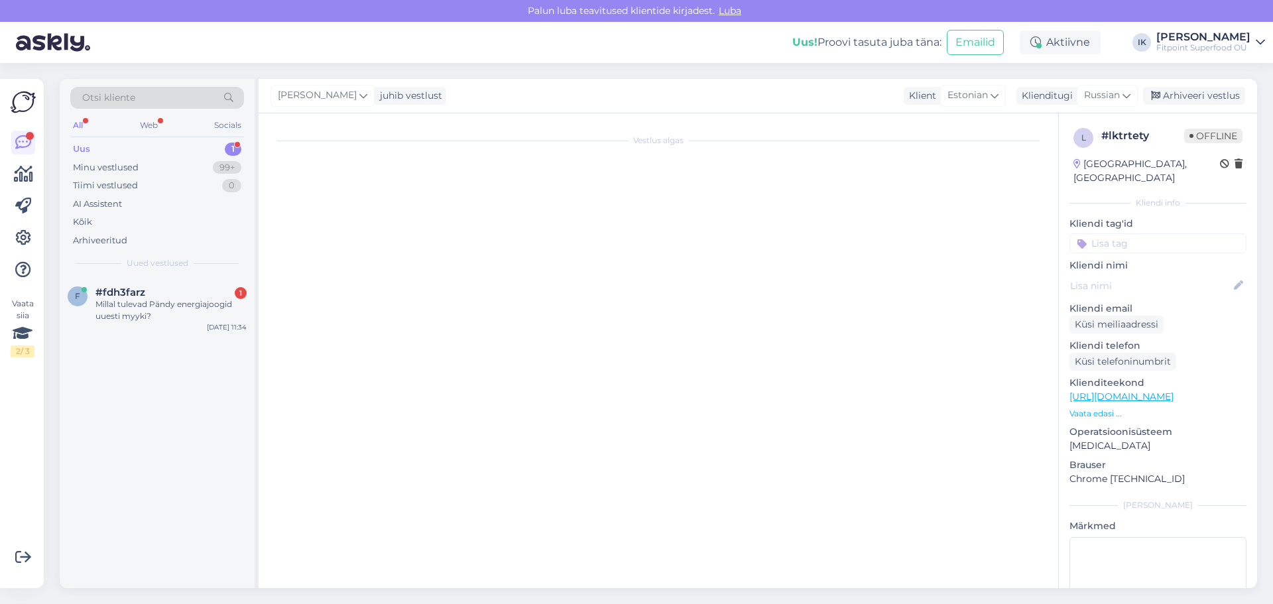
scroll to position [0, 0]
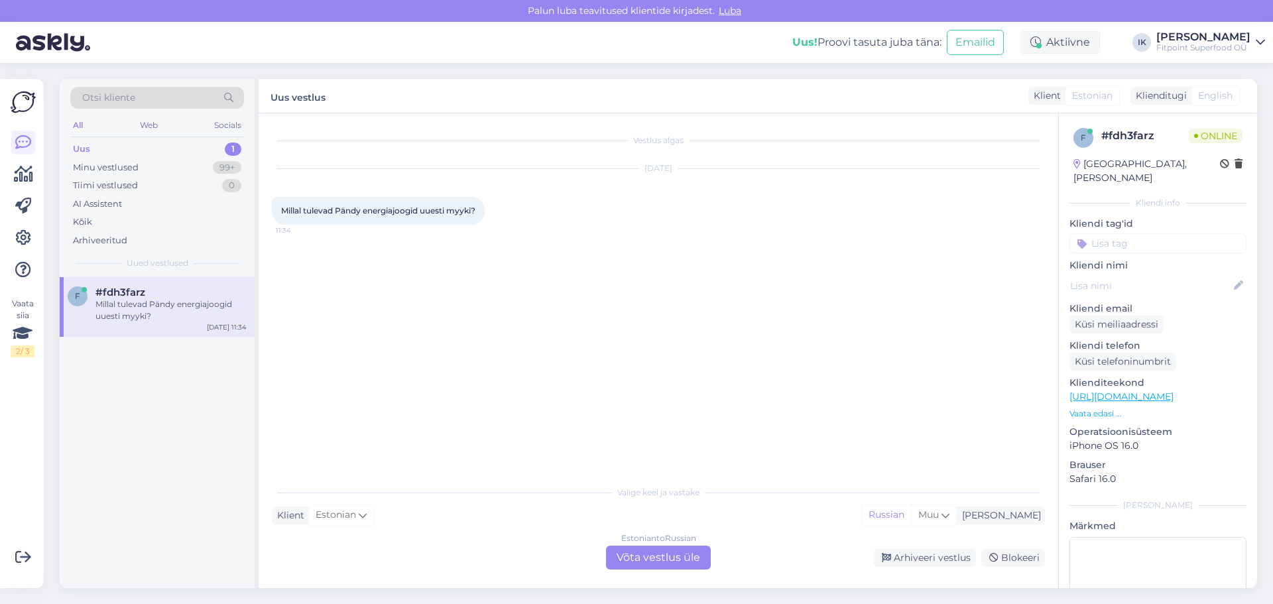
click at [639, 562] on div "Estonian to Russian Võta vestlus üle" at bounding box center [658, 558] width 105 height 24
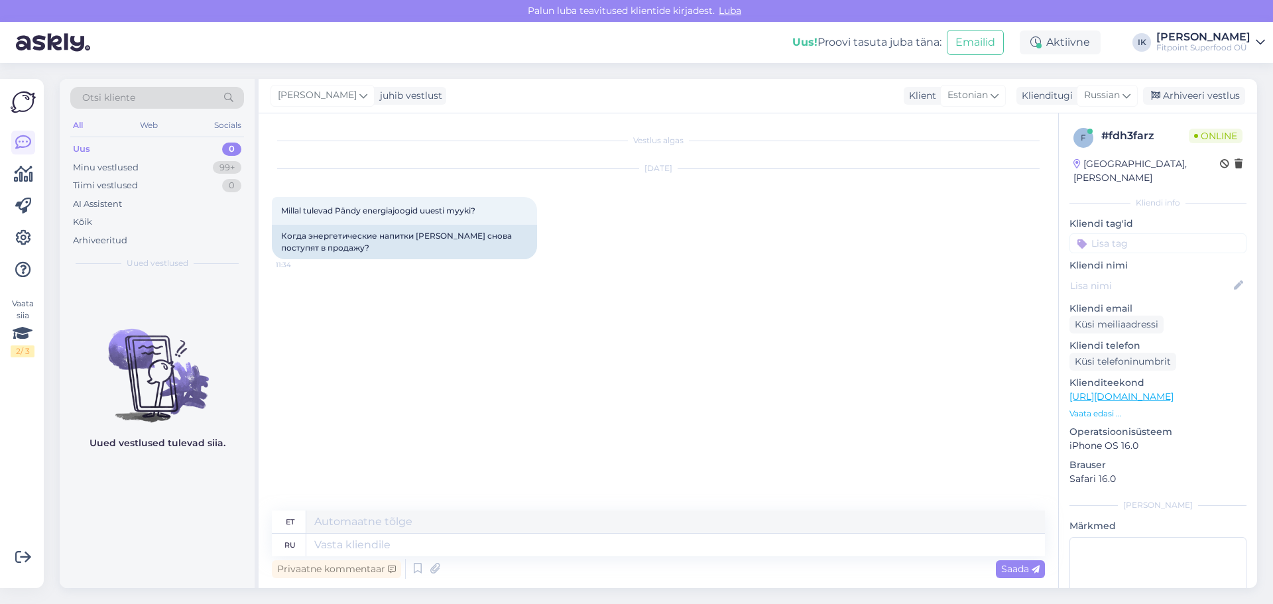
click at [1144, 391] on link "[URL][DOMAIN_NAME]" at bounding box center [1121, 397] width 104 height 12
click at [556, 540] on textarea at bounding box center [675, 545] width 739 height 23
type textarea "Здравствуйте!"
type textarea "Tere!"
type textarea "Здравствуйте! К с"
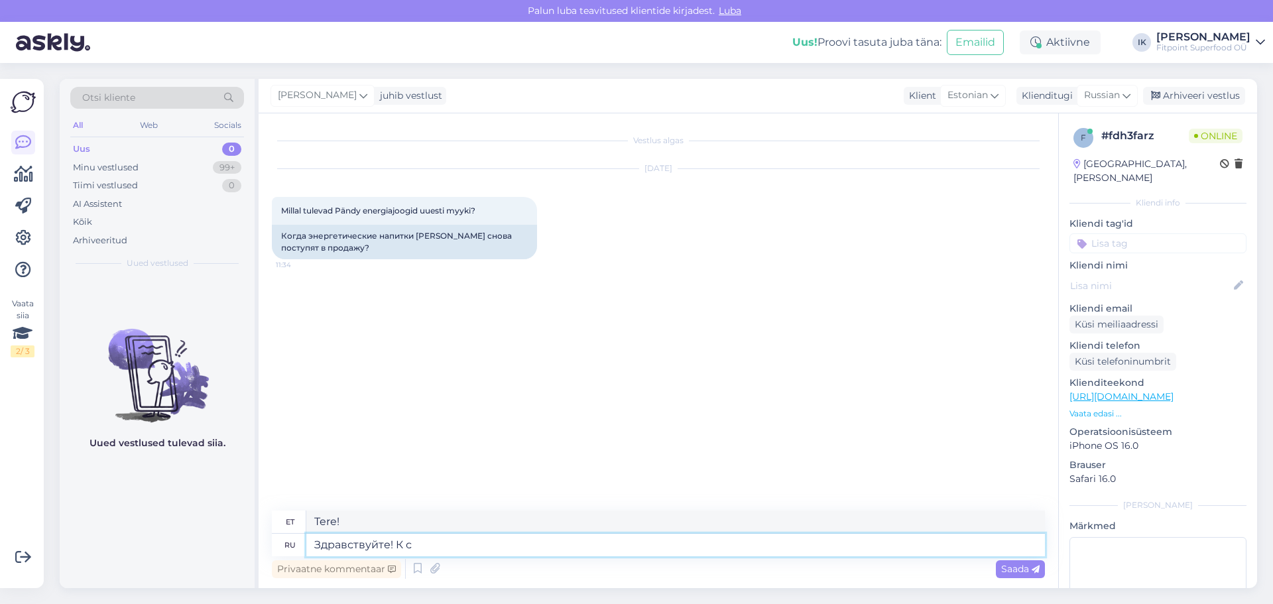
type textarea "Tere! K"
type textarea "Здравствуйте! К сожалению,"
type textarea "Tere! Kahjuks"
type textarea "Здравствуйте! К сожалению, пока у н"
type textarea "Tere! Kahjuks praegu"
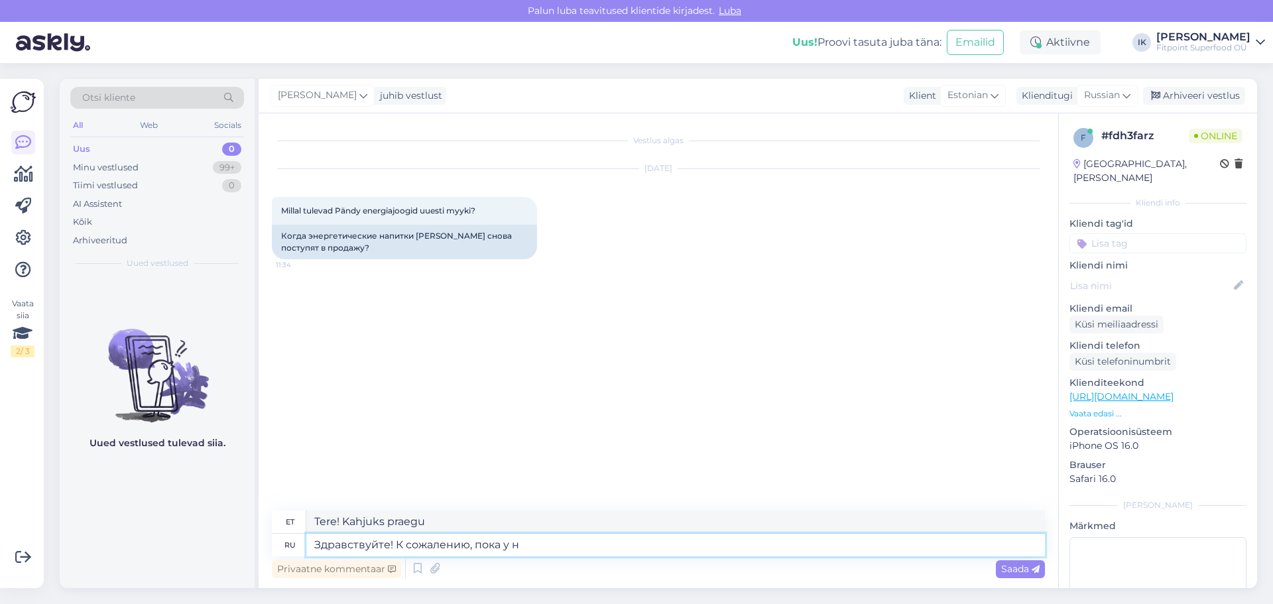
type textarea "Здравствуйте! К сожалению, пока у на"
type textarea "Tere! Kahjuks hetkel"
type textarea "Здравствуйте! К сожалению, пока у нас н"
type textarea "Tere! Kahjuks meil pole ühtegi"
type textarea "Здравствуйте! К сожалению, пока у нас нет э"
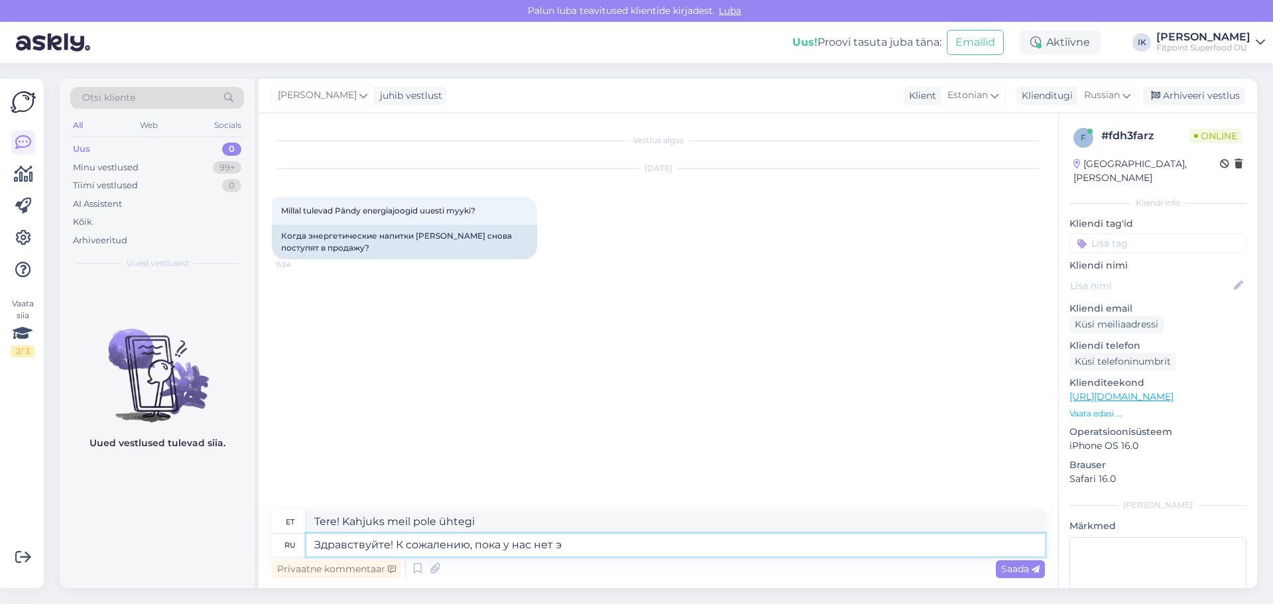
type textarea "Tere! Kahjuks meil veel ühtegi pole."
type textarea "Здравствуйте! К сожалению, пока у нас нет этой и"
type textarea "Tere! Kahjuks meil seda veel pole."
type textarea "Здравствуйте! К сожалению, пока у нас нет этой информации."
type textarea "Tere! Kahjuks pole meil seda teavet veel."
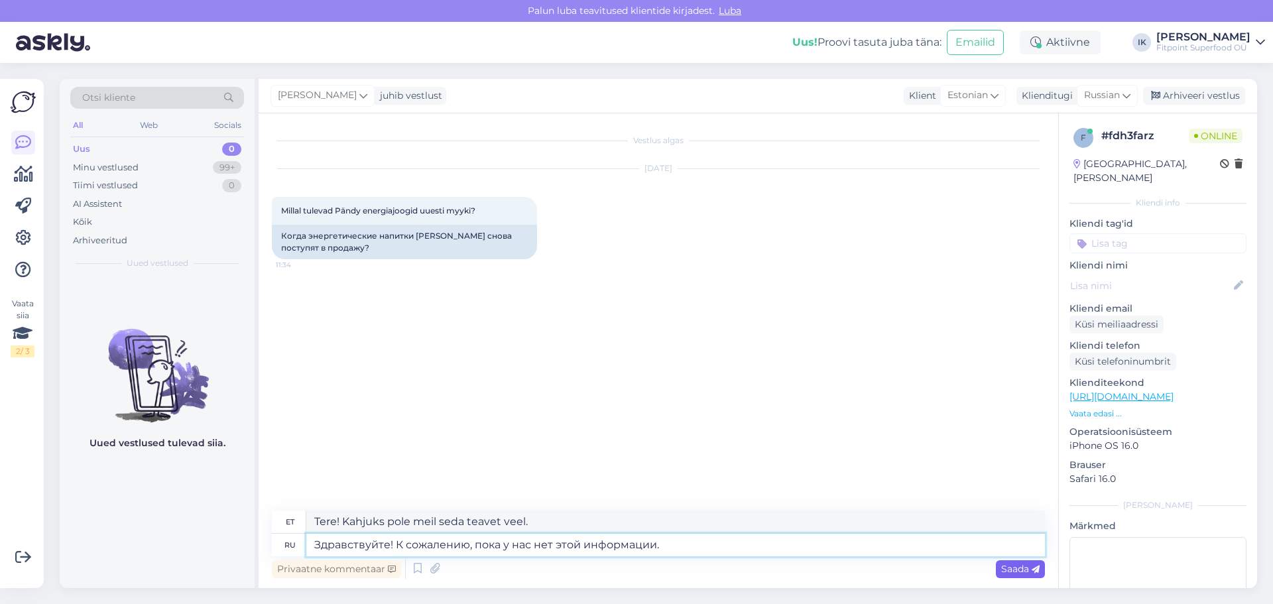
type textarea "Здравствуйте! К сожалению, пока у нас нет этой информации."
click at [1003, 568] on span "Saada" at bounding box center [1020, 569] width 38 height 12
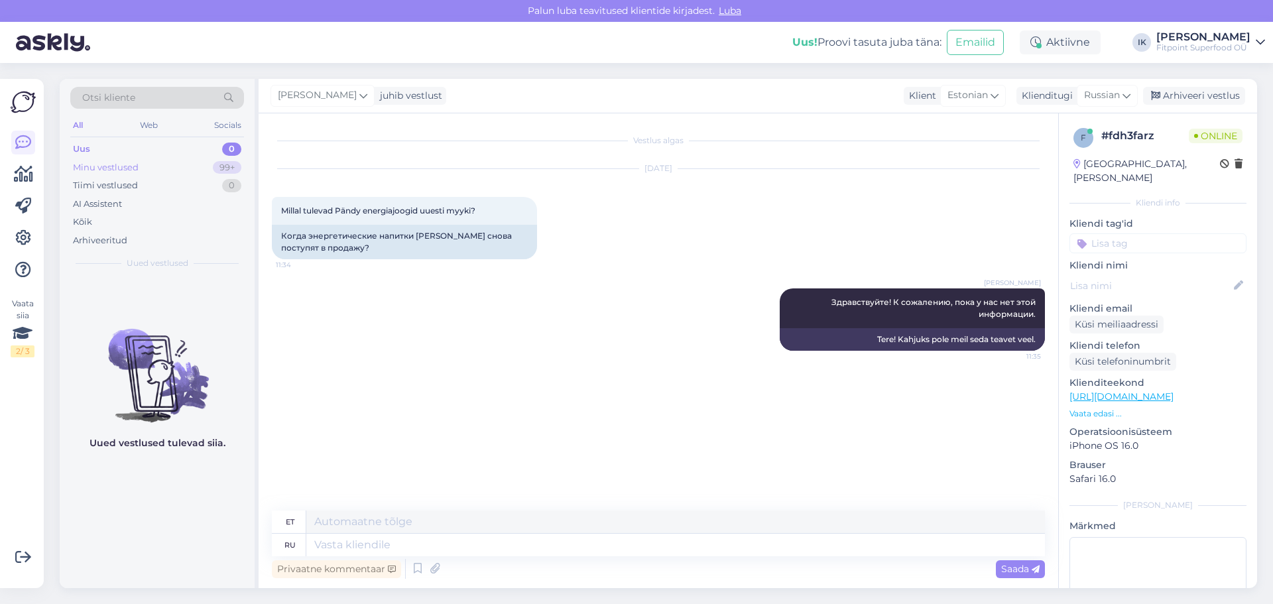
click at [208, 166] on div "Minu vestlused 99+" at bounding box center [157, 167] width 174 height 19
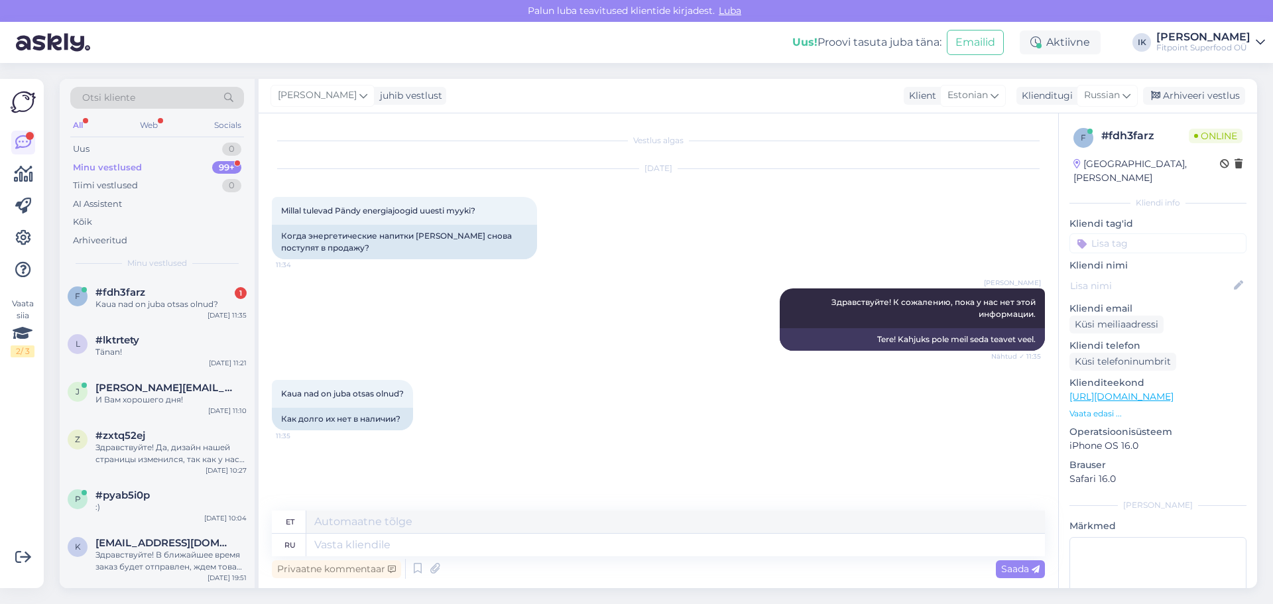
click at [1127, 391] on link "[URL][DOMAIN_NAME]" at bounding box center [1121, 397] width 104 height 12
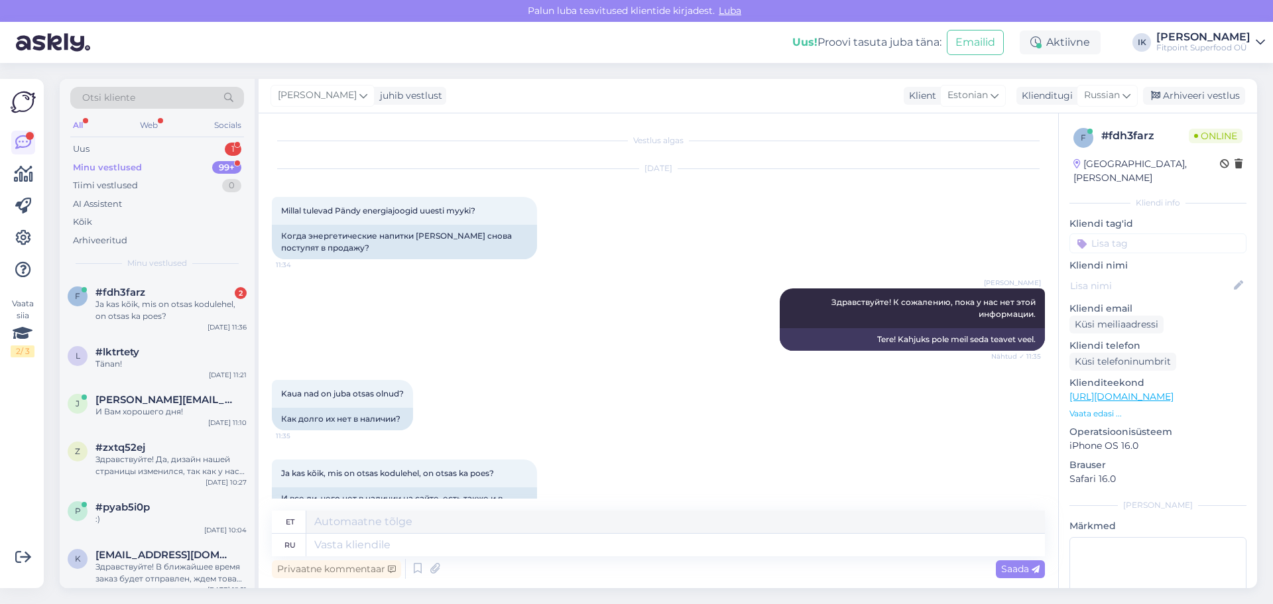
scroll to position [38, 0]
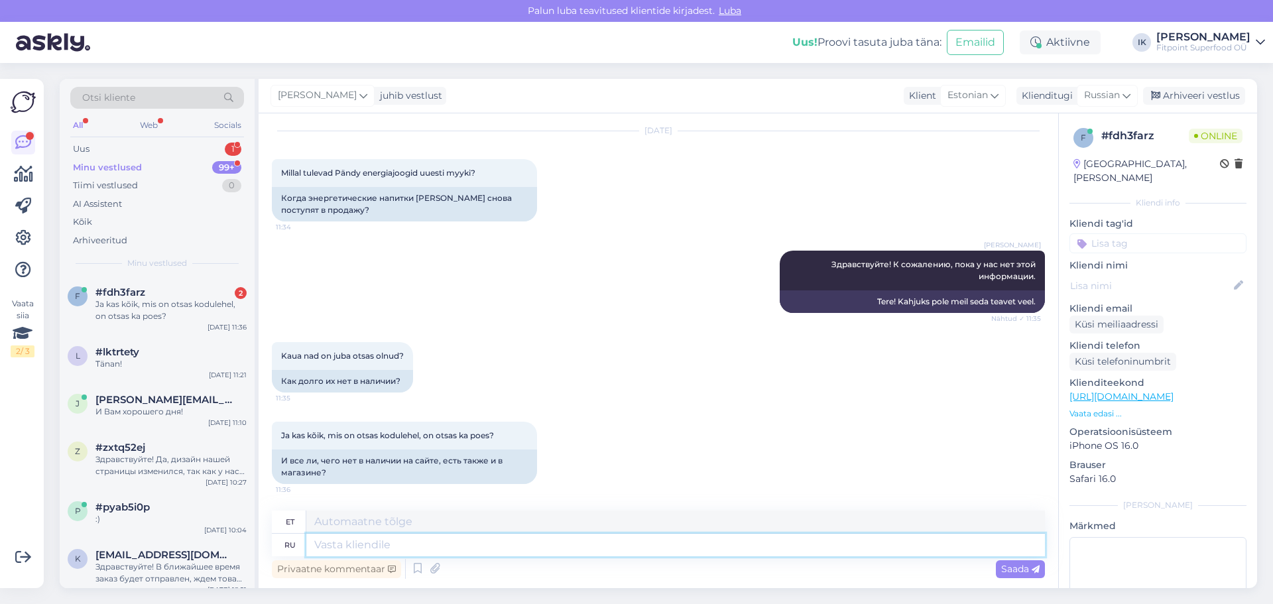
click at [485, 541] on textarea at bounding box center [675, 545] width 739 height 23
type textarea "В"
type textarea "Sisse"
type textarea "В районе 2"
type textarea "Piirkonnas"
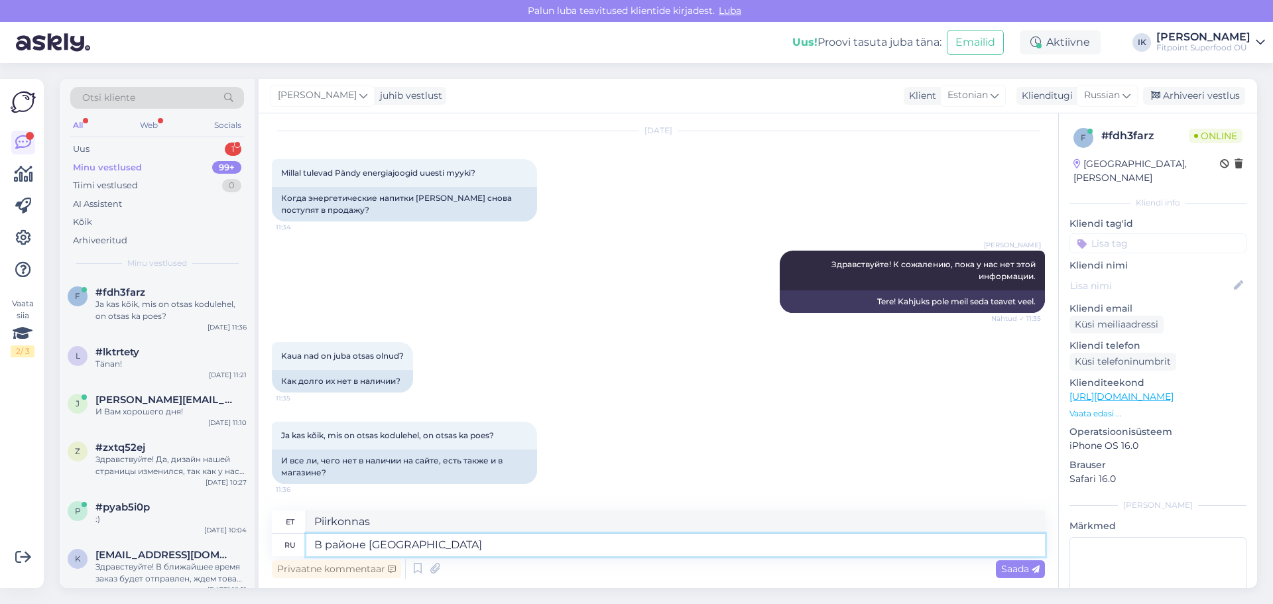
type textarea "В районе 2ух н"
type textarea "2. piirkonnas"
type textarea "В районе 2ух недель и"
type textarea "Umbes 2 nädalat"
type textarea "В районе 2ух недель их н"
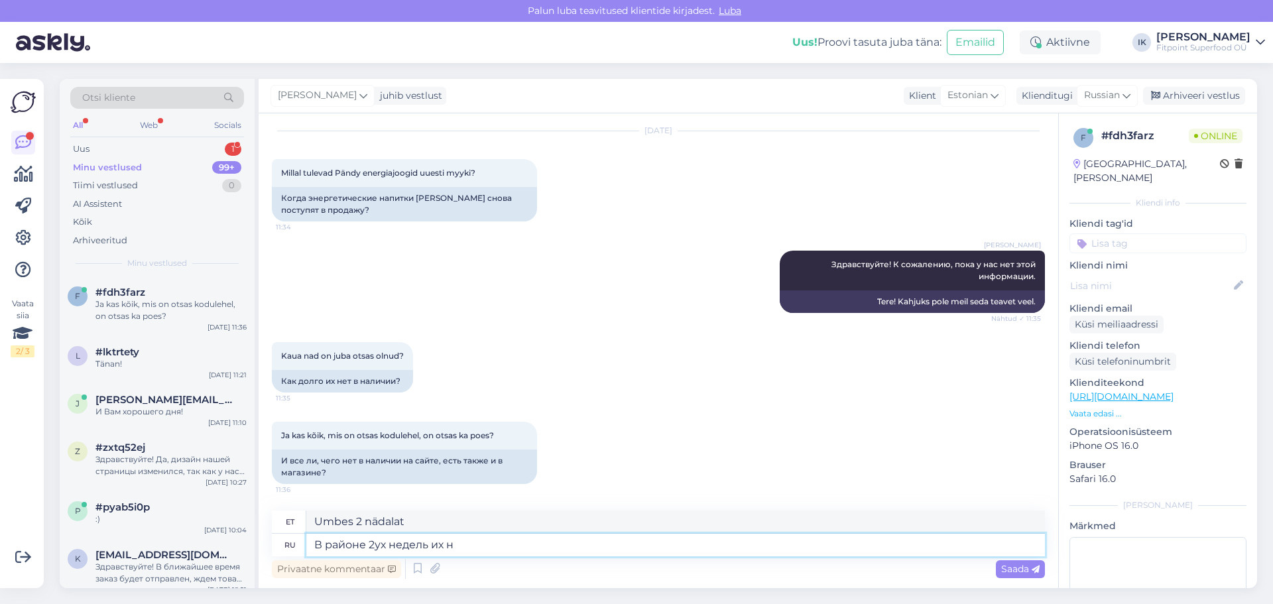
type textarea "Umbes 2 nädalat neist"
type textarea "В районе 2ух недель их нет в на"
type textarea "Neid pole umbes 2 nädalat olnud"
type textarea "В районе 2ух недель их нет в наличии."
type textarea "Need on umbes 2 nädalat laost otsas."
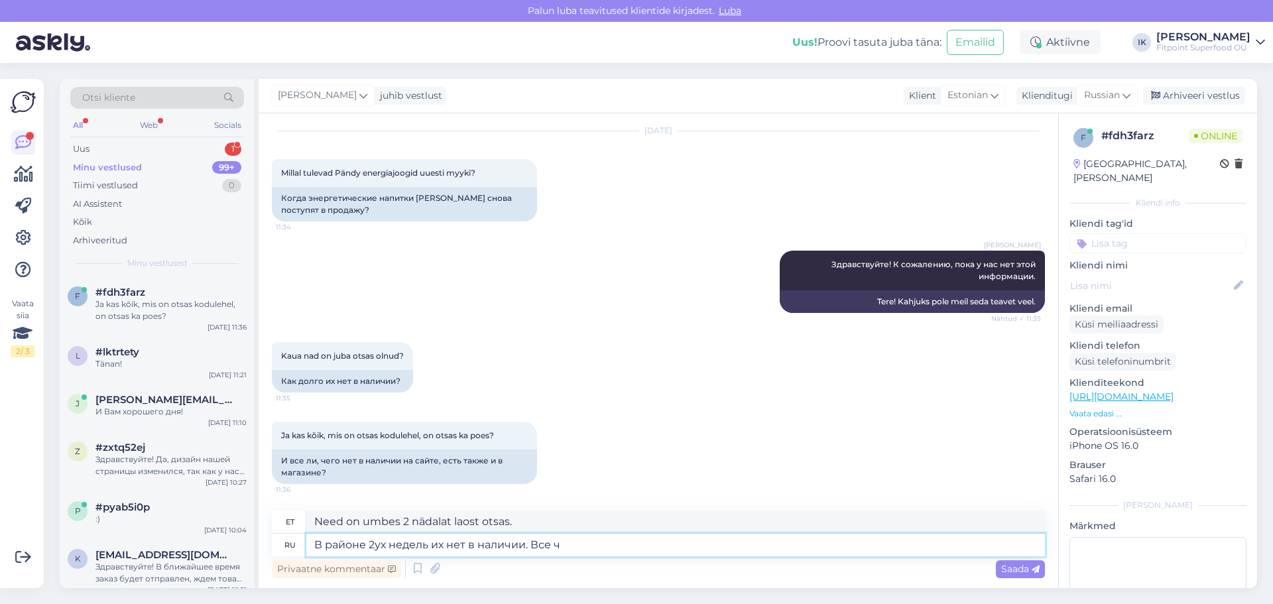
type textarea "В районе 2ух недель их нет в наличии. Все чт"
type textarea "Need on umbes 2 nädalat laost otsas. Kõik"
type textarea "В районе 2ух недель их нет в наличии. Все что ес"
type textarea "Need on umbes 2 nädalat laost otsas. Kõik see..."
type textarea "В районе 2ух недель их нет в наличии. Все что есть на"
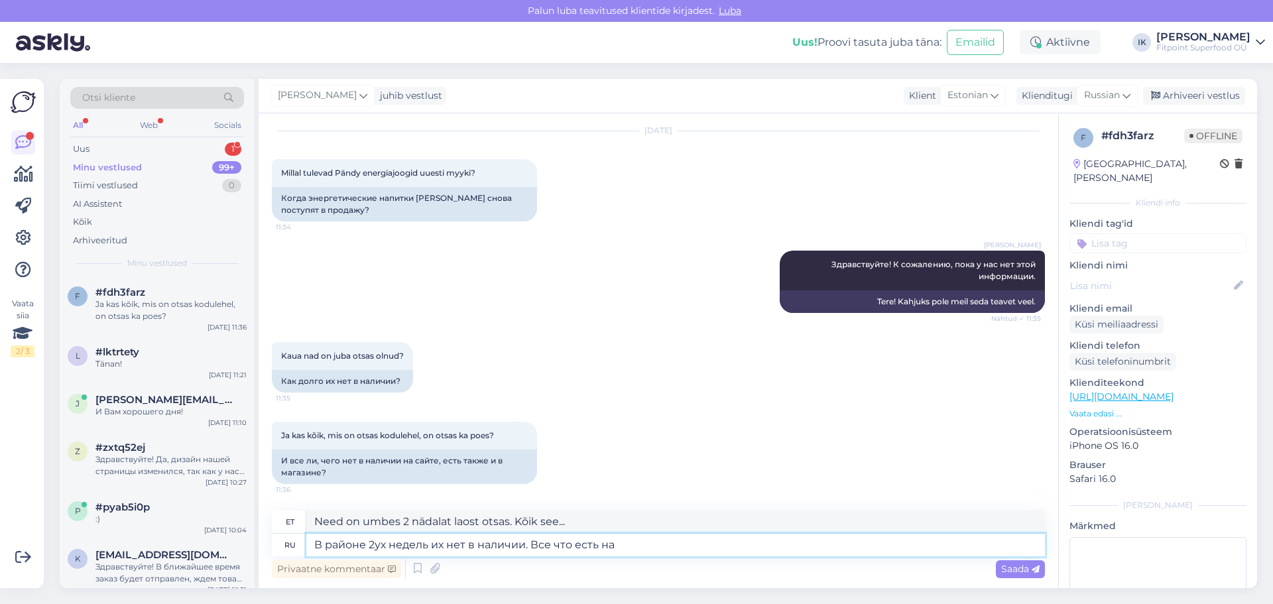
type textarea "Need on umbes 2 nädalat laost otsas. See on kõik, mis saadaval on."
type textarea "В районе 2ух недель их нет в наличии. Все что есть на с"
type textarea "Need on umbes 2 nädalat laost otsas. Kõik, mis on saadaval, on saadaval aadress…"
type textarea "В районе 2ух недель их нет в наличии. Все что есть на сайте ес"
type textarea "Need on umbes 2 nädalat laost otsas. Kõik, mis saidil on."
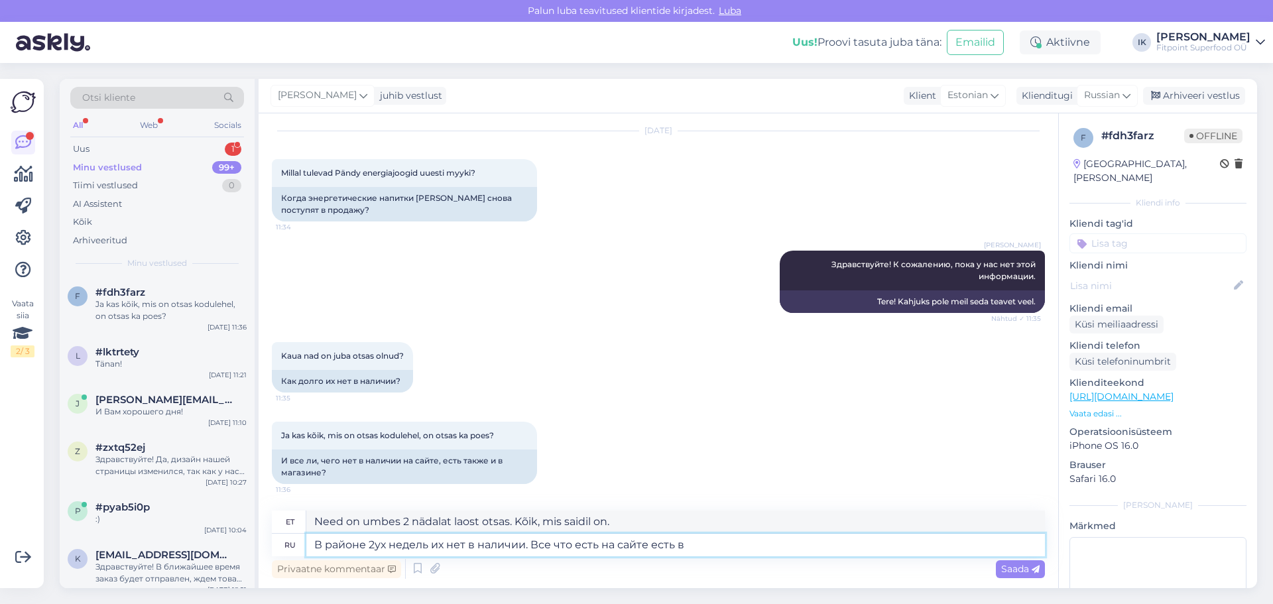
type textarea "В районе 2ух недель их нет в наличии. Все что есть на сайте есть в"
type textarea "Need on umbes 2 nädalat laost otsas. Kõik, mis saidil on, on saadaval."
type textarea "В районе 2ух недель их нет в наличии. Все что есть на сайте есть в н"
type textarea "Need on umbes 2 nädalat laost otsas. Kõik, mis saidil on, on olemas."
type textarea "В районе 2ух недель их нет в наличии. Все что есть на сайте есть в наличии в"
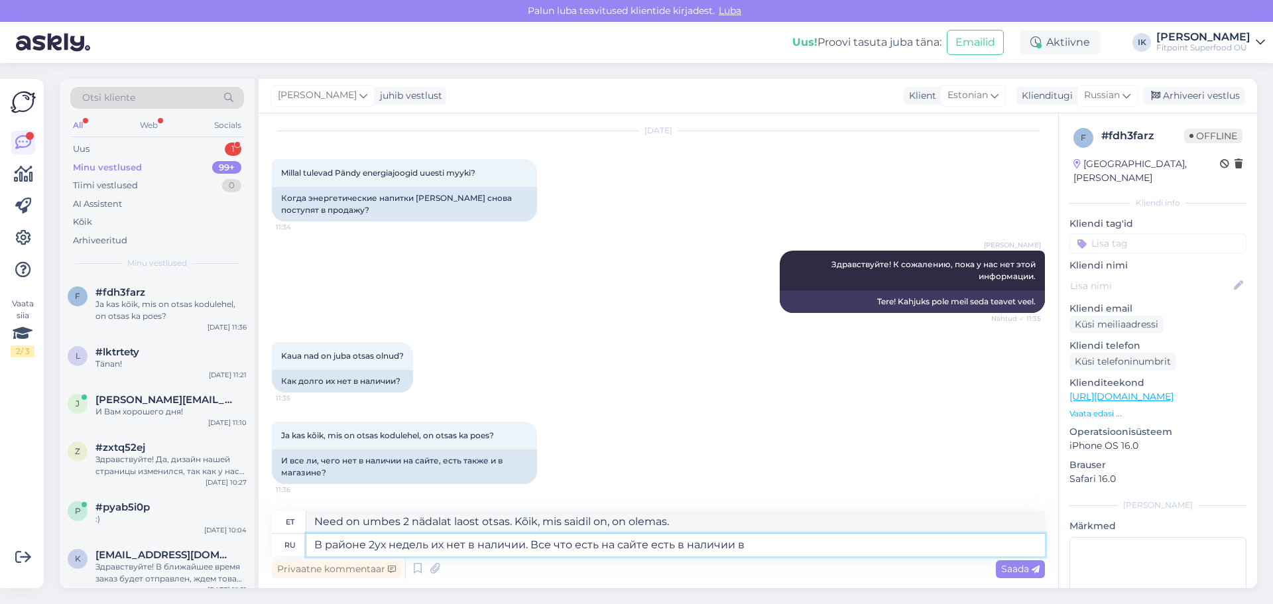
type textarea "Need on umbes 2 nädalat laost otsas. Kõik saidil olev on [GEOGRAPHIC_DATA]."
type textarea "В районе 2ух недель их нет в наличии. Все что есть на сайте есть в наличии в маг"
type textarea "Need on umbes 2 nädalat laost otsas. Kõik saidil olev on saadaval"
type textarea "В районе 2ух недель их нет в наличии. Все что есть на сайте есть в наличии в ма…"
type textarea "Need on umbes 2 nädalat laost otsas. Kõik, mis saidil on, on poes saadaval."
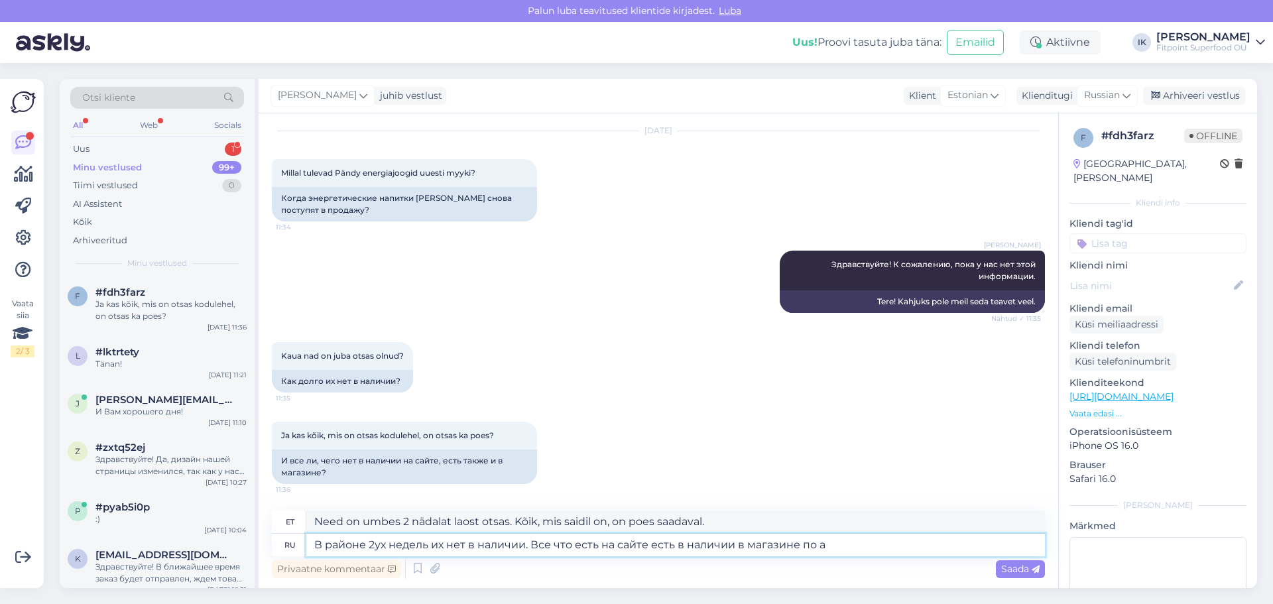
type textarea "В районе 2ух недель их нет в наличии. Все что есть на сайте есть в наличии в ма…"
type textarea "Need on umbes 2 nädalat laost otsas. Kõik, mis saidil on, on saadaval poes aadr…"
type textarea "В районе 2ух недель их нет в наличии. Все что есть на сайте есть в наличии в ма…"
type textarea "Need on umbes 2 nädalat laost otsas. Kõik veebilehel olev on saadaval ka Pärnu …"
drag, startPoint x: 951, startPoint y: 537, endPoint x: 129, endPoint y: 530, distance: 821.5
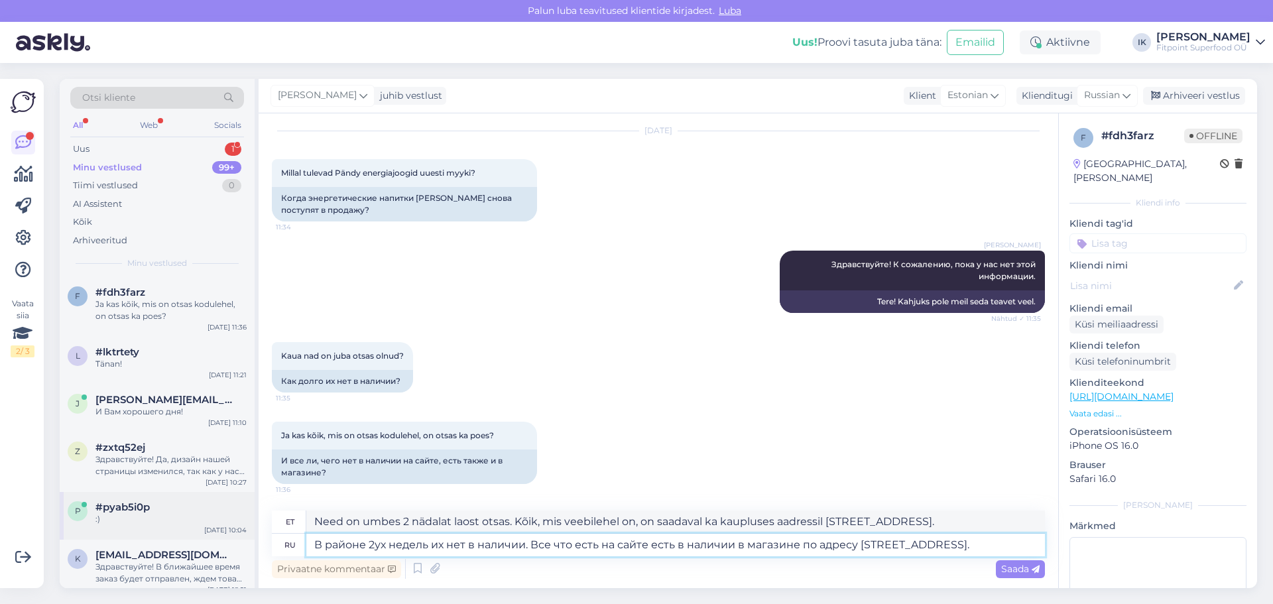
click at [129, 530] on div "Otsi kliente All Web Socials Uus 1 Minu vestlused 99+ Tiimi vestlused 0 AI Assi…" at bounding box center [658, 333] width 1197 height 509
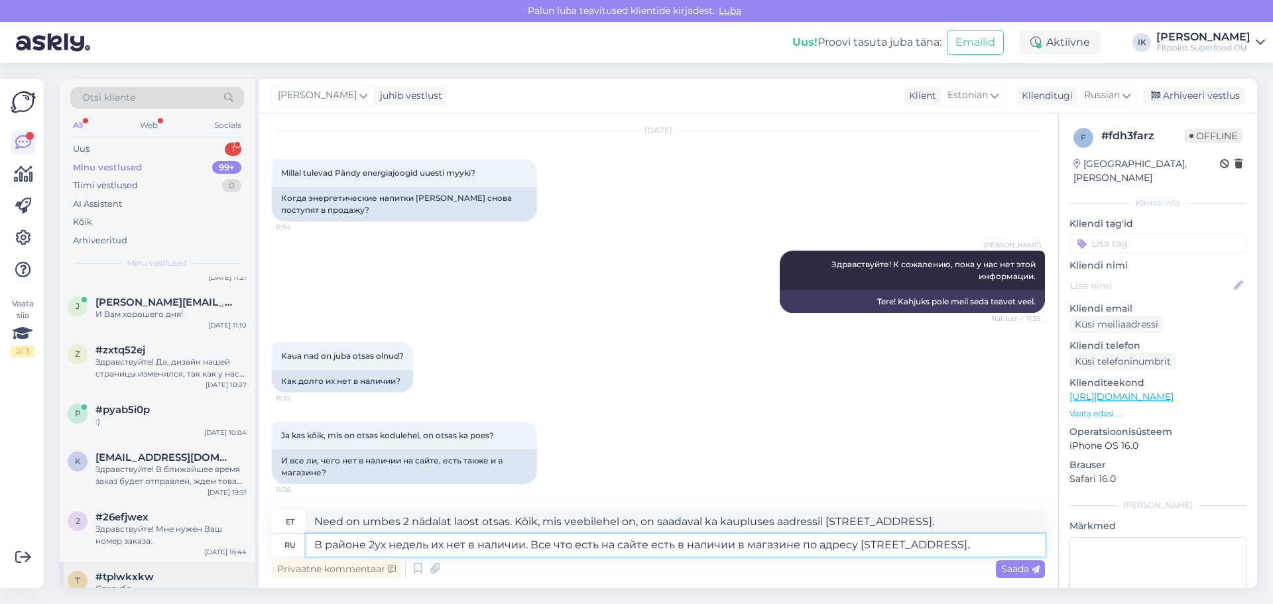
scroll to position [133, 0]
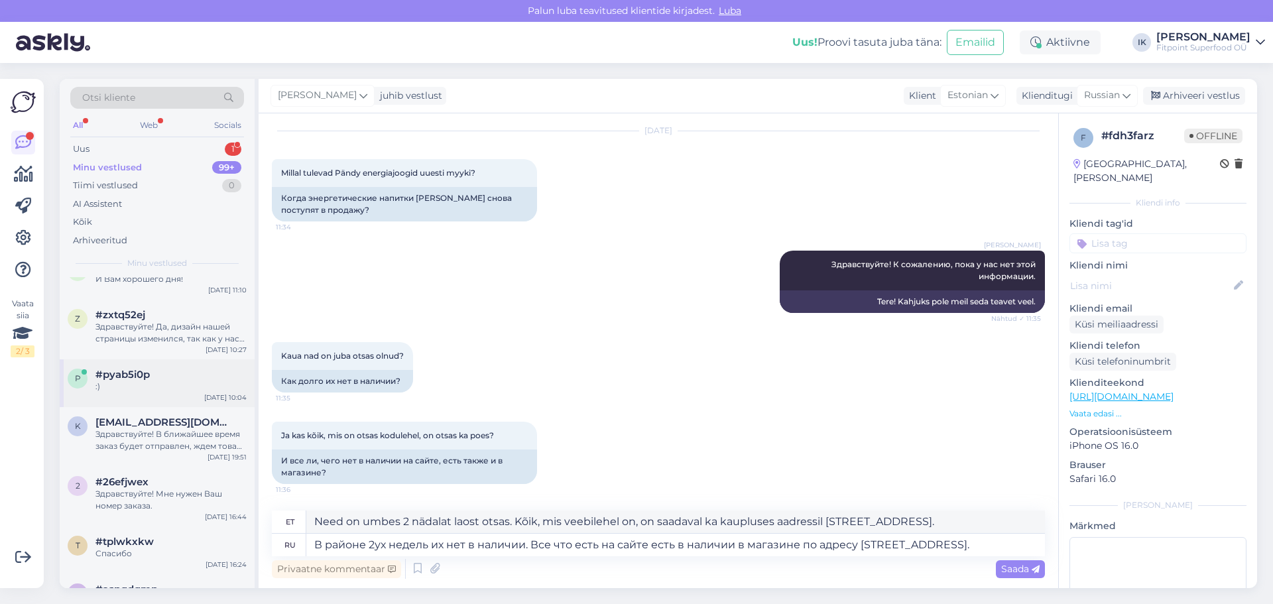
click at [201, 373] on div "#pyab5i0p" at bounding box center [170, 375] width 151 height 12
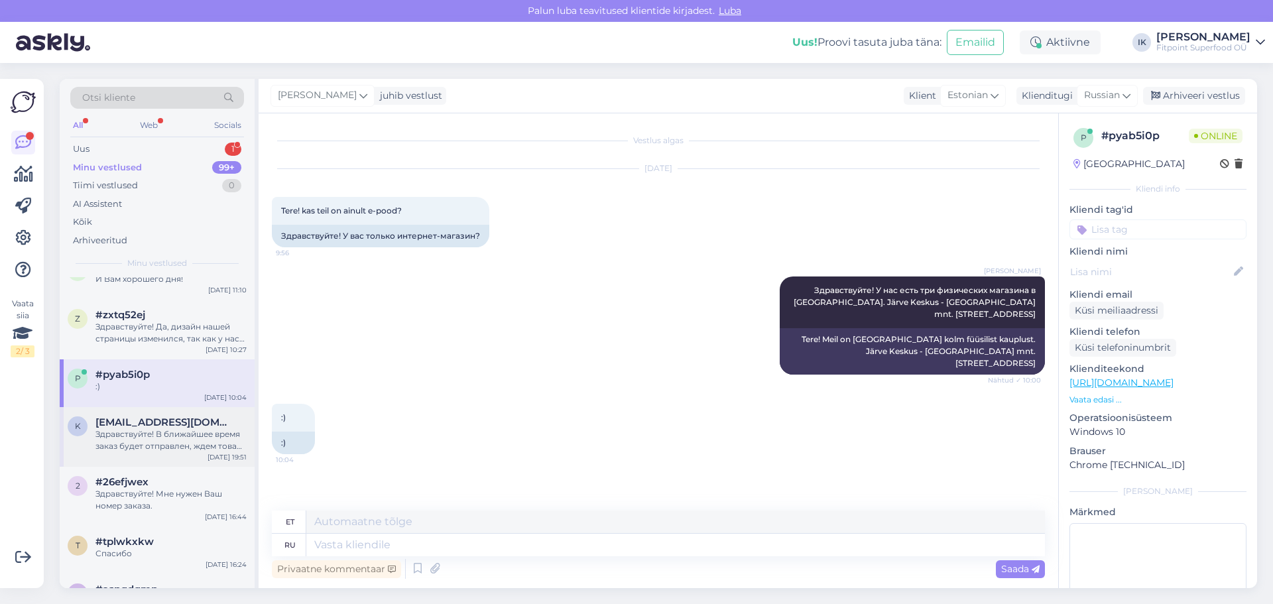
scroll to position [0, 0]
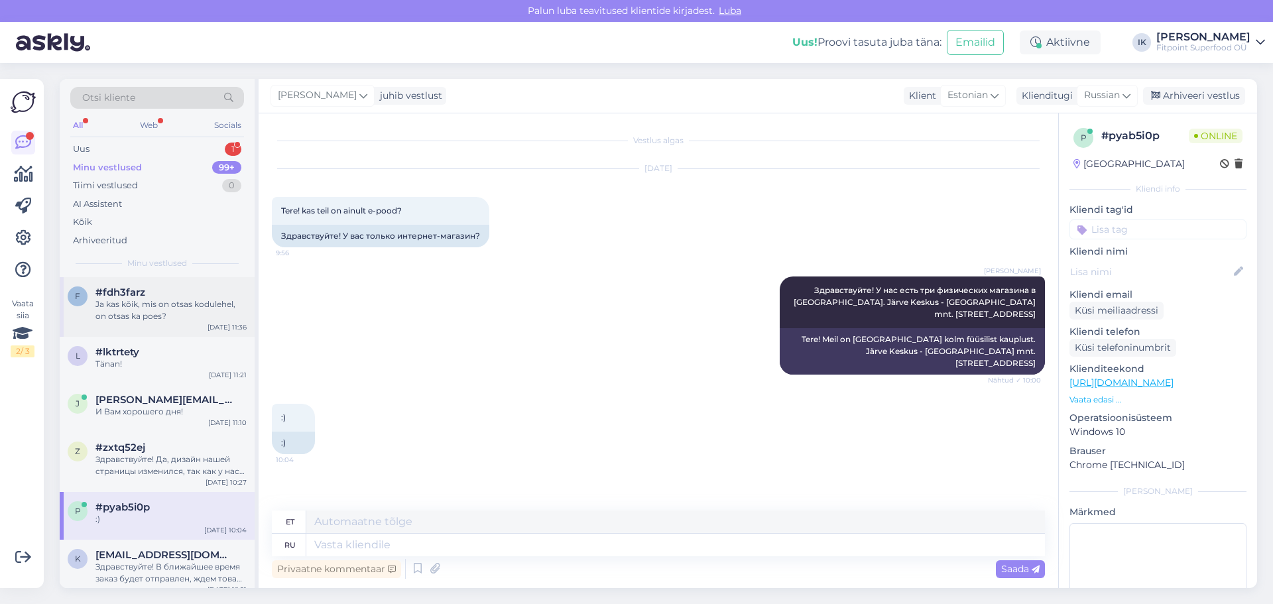
click at [156, 324] on div "f #fdh3farz Ja kas kõik, mis on otsas kodulehel, on otsas ka poes? [DATE] 11:36" at bounding box center [157, 307] width 195 height 60
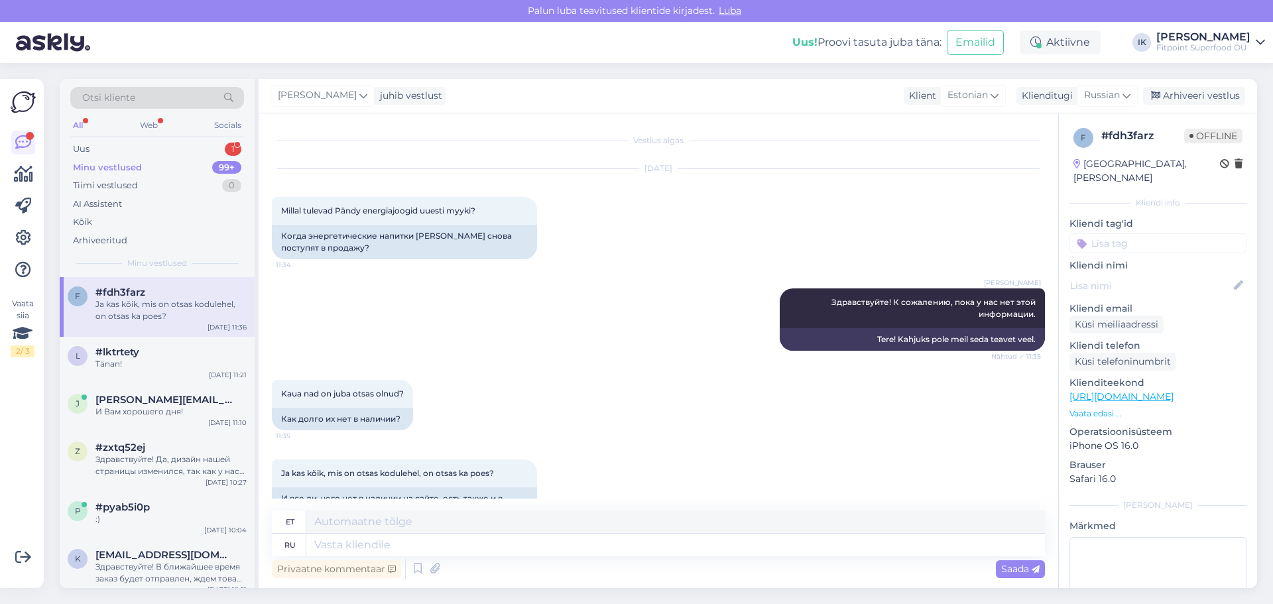
scroll to position [38, 0]
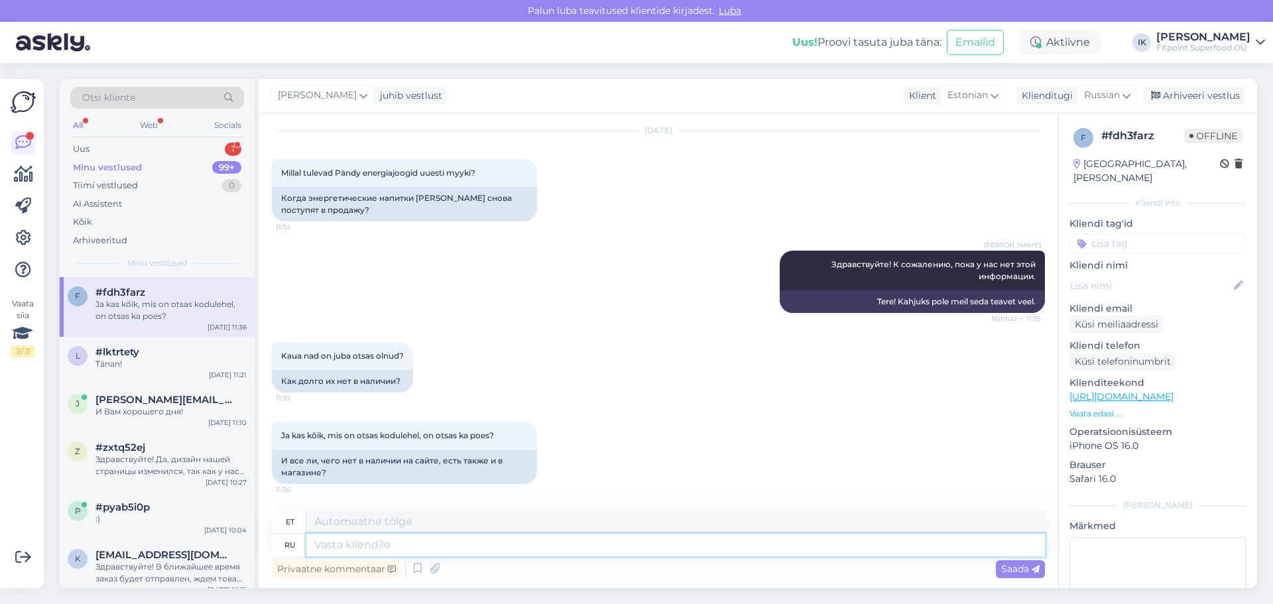
click at [511, 546] on textarea at bounding box center [675, 545] width 739 height 23
paste textarea "В районе 2ух недель их нет в наличии. Все что есть на сайте есть в наличии в ма…"
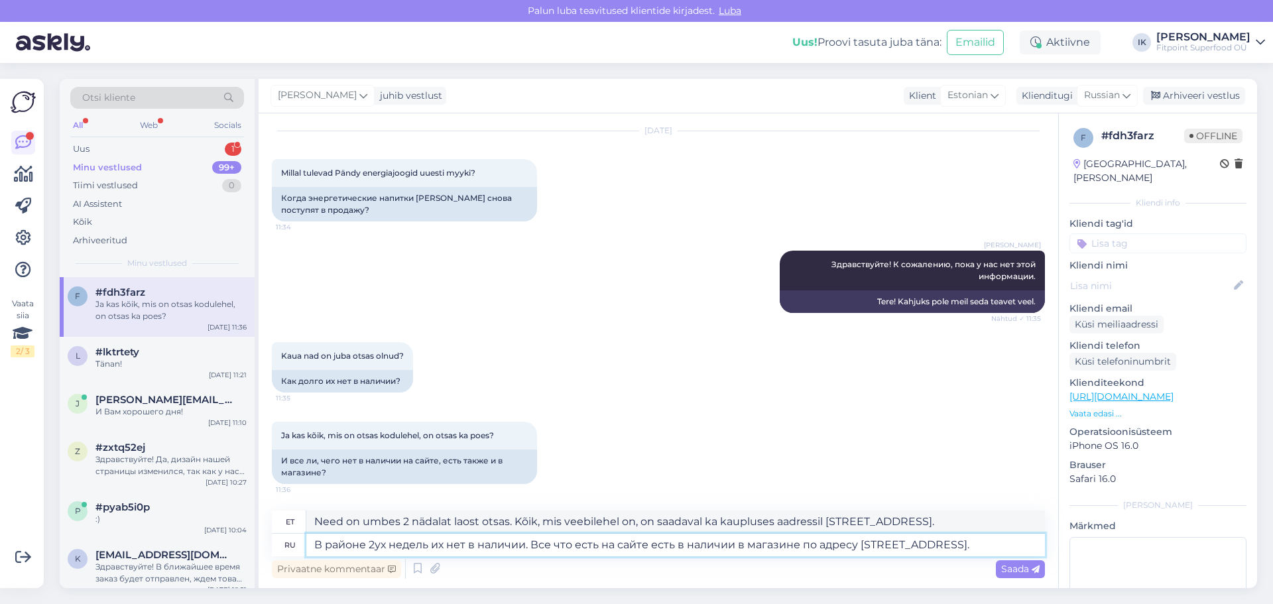
click at [1001, 542] on textarea "В районе 2ух недель их нет в наличии. Все что есть на сайте есть в наличии в ма…" at bounding box center [675, 545] width 739 height 23
click at [1018, 567] on span "Saada" at bounding box center [1020, 569] width 38 height 12
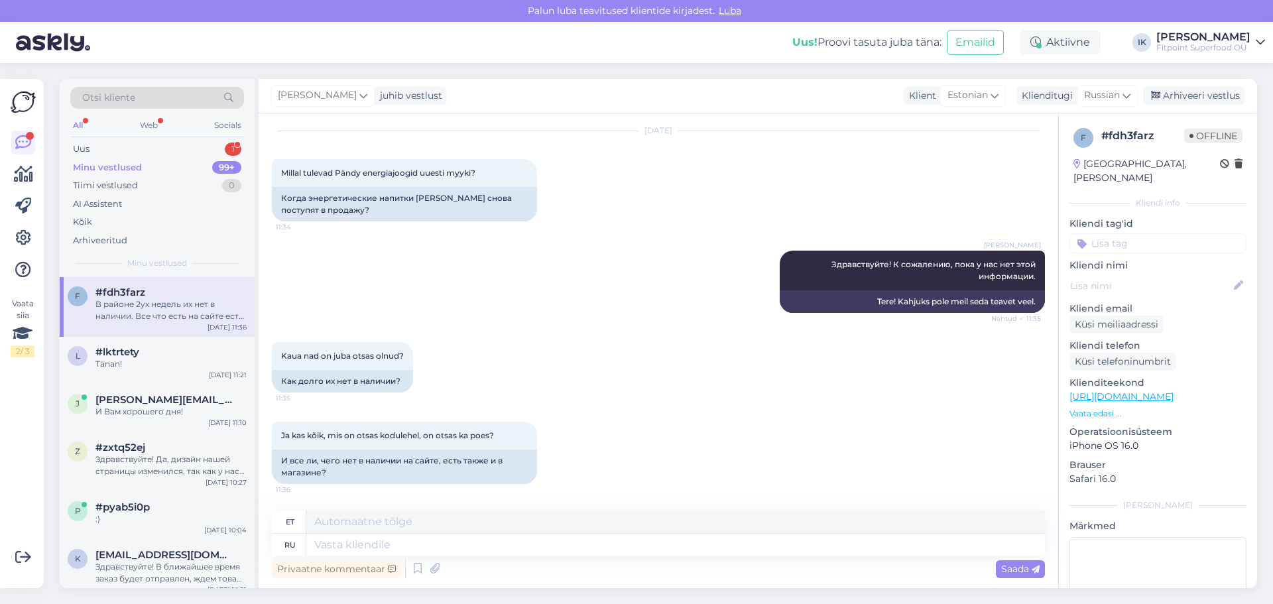
scroll to position [153, 0]
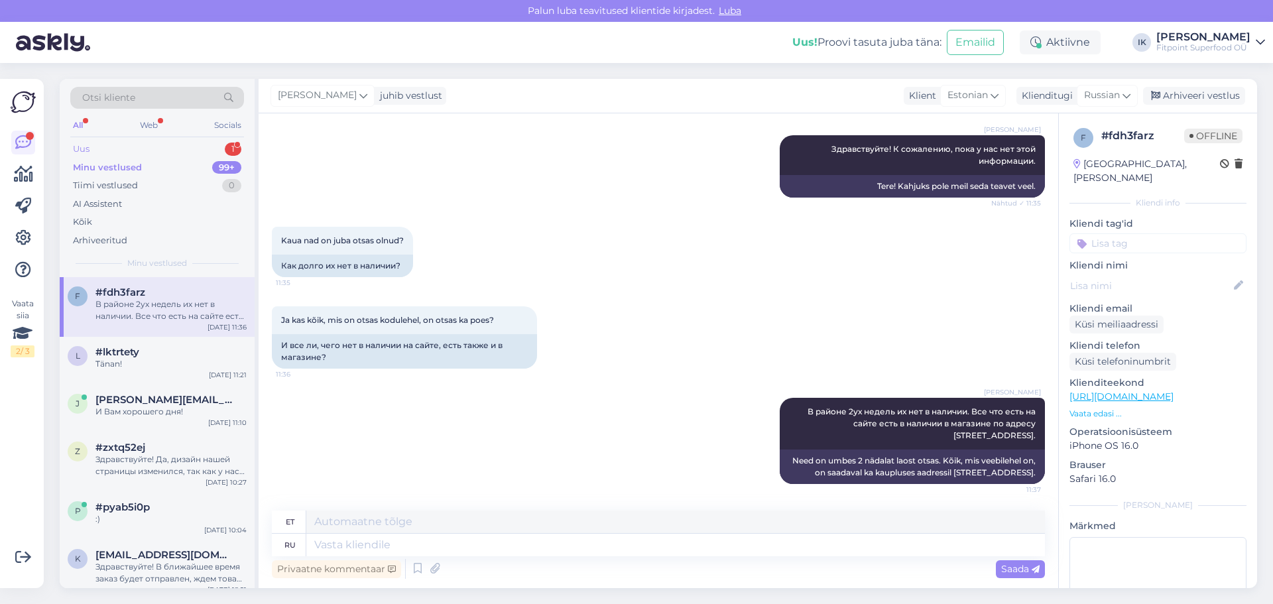
click at [210, 143] on div "Uus 1" at bounding box center [157, 149] width 174 height 19
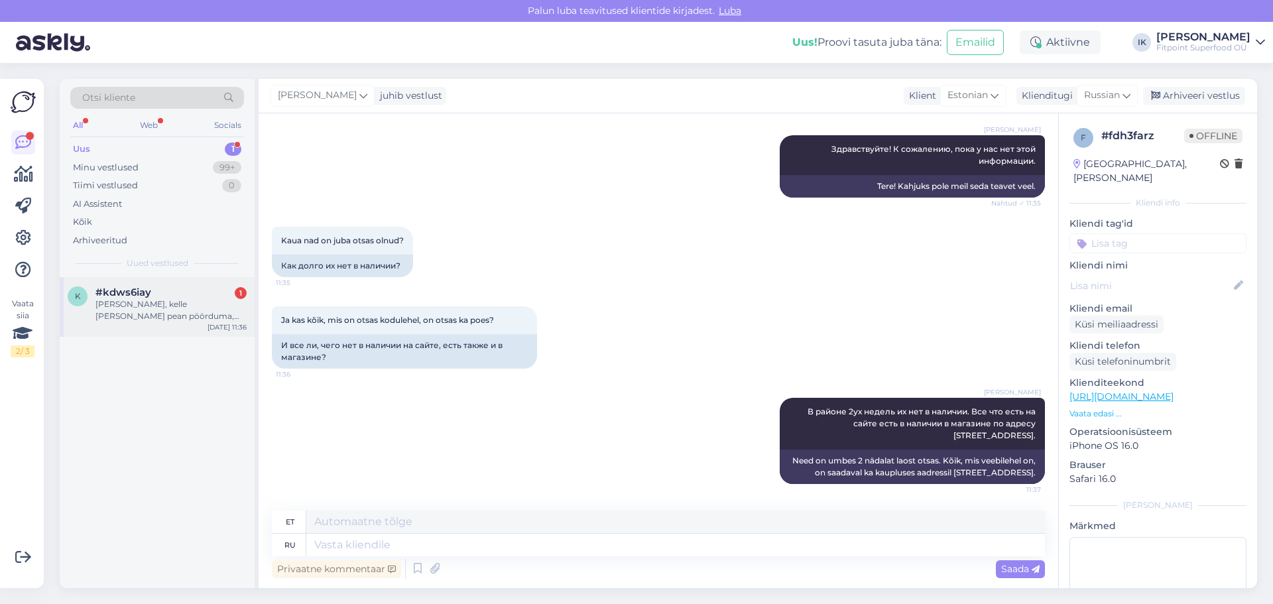
click at [154, 302] on div "[PERSON_NAME], kelle [PERSON_NAME] pean pöörduma, [PERSON_NAME] saadeti tellimu…" at bounding box center [170, 310] width 151 height 24
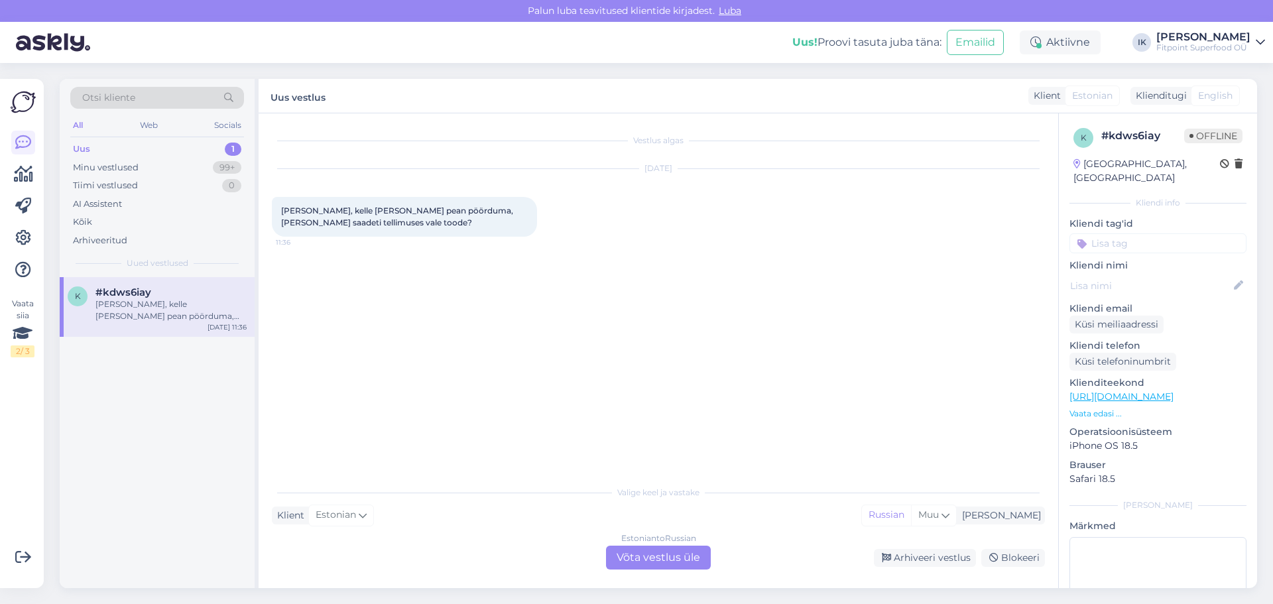
click at [654, 559] on div "Estonian to Russian Võta vestlus üle" at bounding box center [658, 558] width 105 height 24
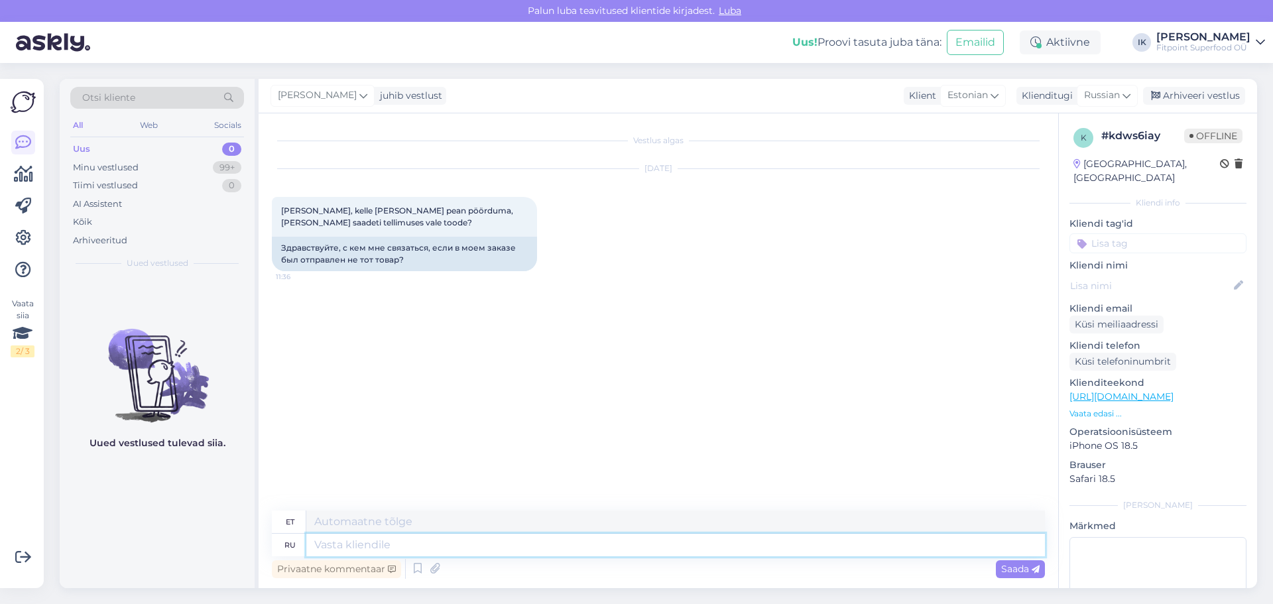
click at [800, 550] on textarea at bounding box center [675, 545] width 739 height 23
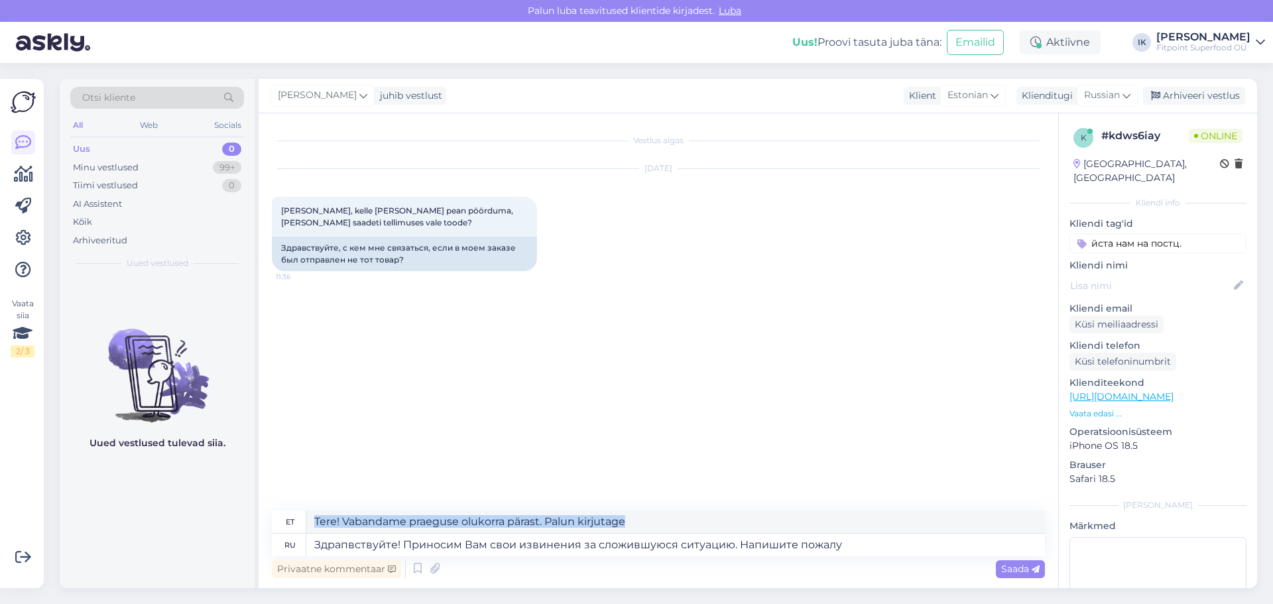
drag, startPoint x: 857, startPoint y: 533, endPoint x: 857, endPoint y: 541, distance: 8.0
click at [857, 538] on div "et Tere! Vabandame praeguse olukorra pärast. Palun kirjutage ru Здрапвствуйте! …" at bounding box center [658, 534] width 773 height 46
click at [856, 544] on textarea "Здрапвствуйте! Приносим Вам свои извинения за сложившуюся ситуацию. Напишите по…" at bounding box center [675, 545] width 739 height 23
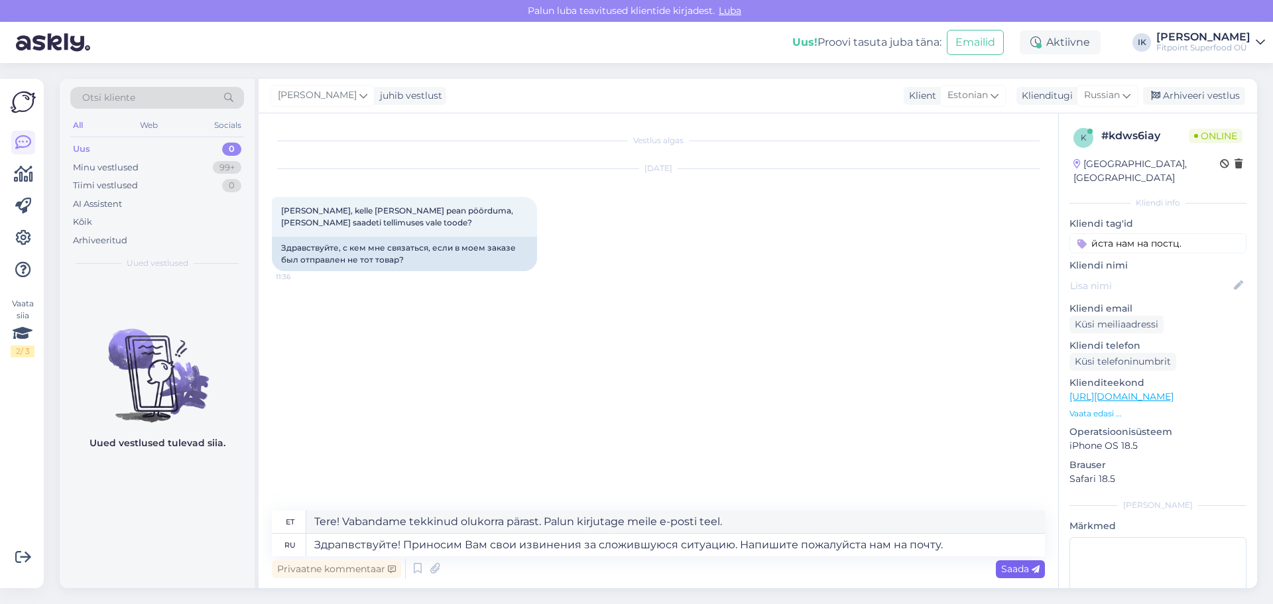
click at [1023, 564] on span "Saada" at bounding box center [1020, 569] width 38 height 12
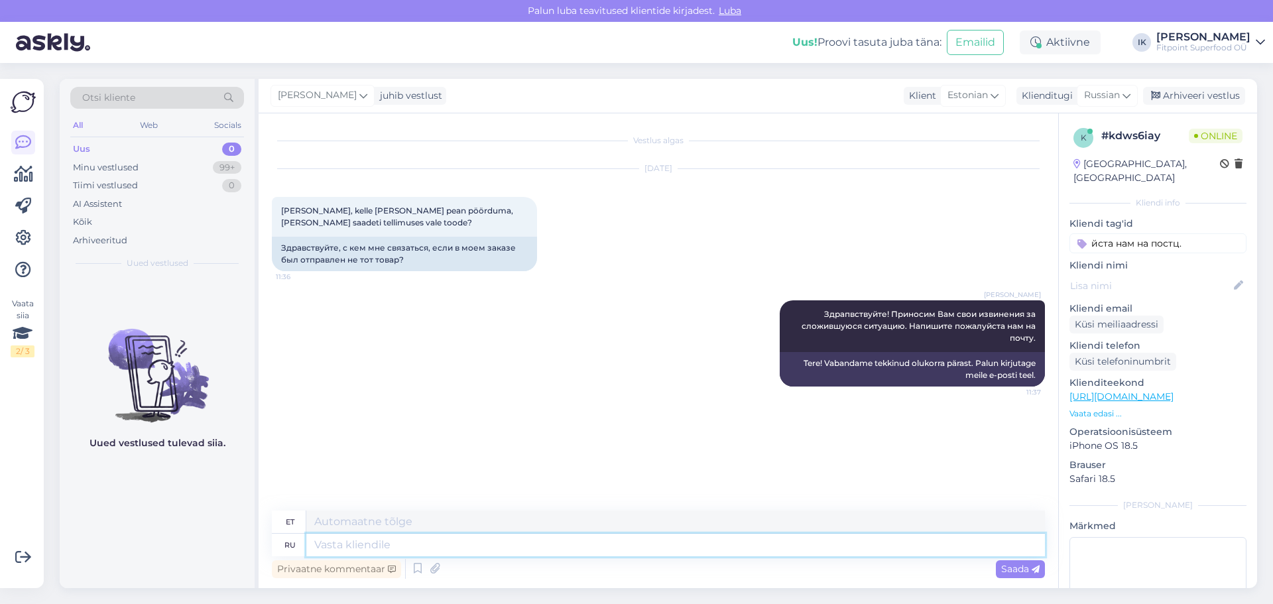
click at [1016, 549] on textarea at bounding box center [675, 545] width 739 height 23
paste textarea "[DOMAIN_NAME][EMAIL_ADDRESS][DOMAIN_NAME]"
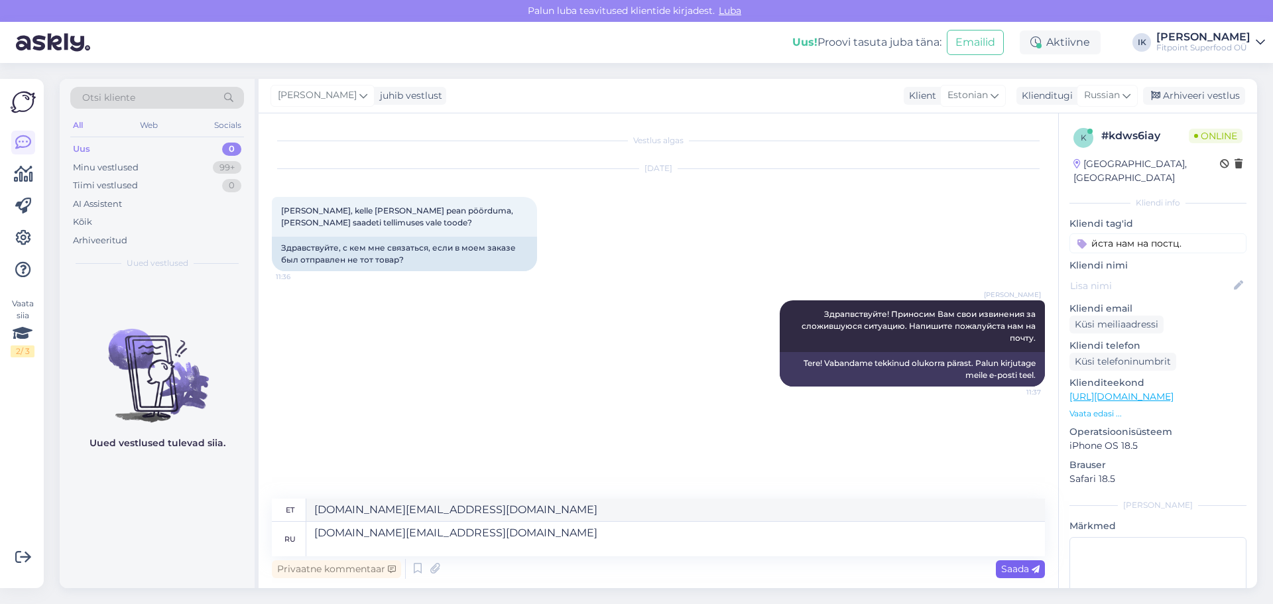
click at [1024, 576] on div "Saada" at bounding box center [1020, 569] width 49 height 18
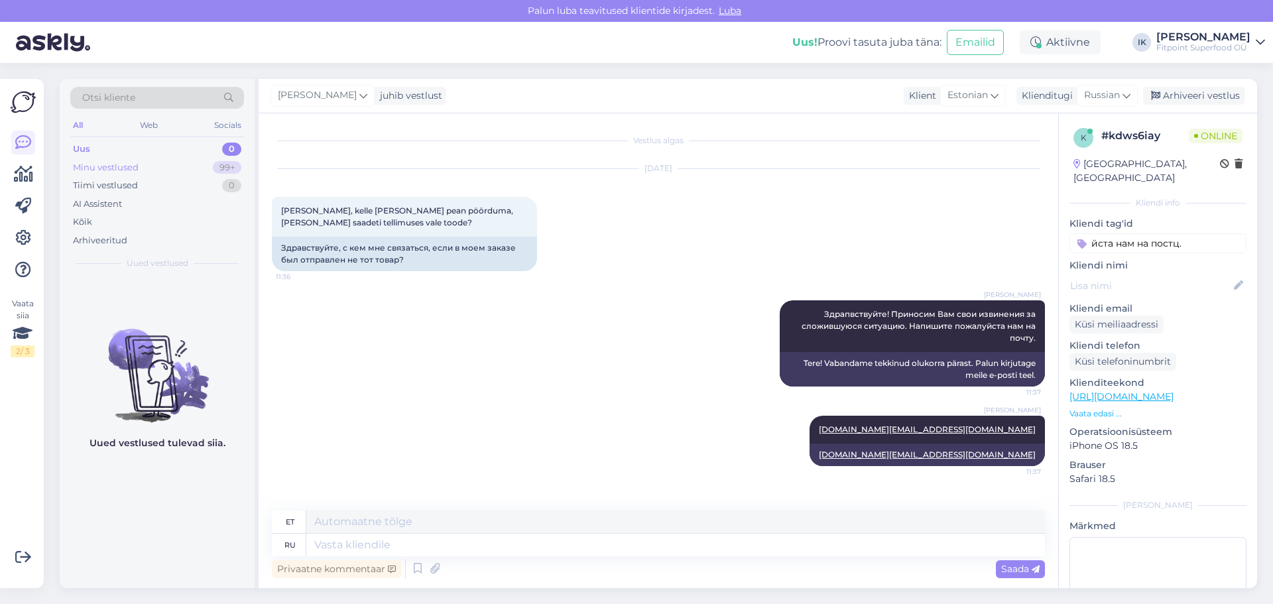
click at [223, 171] on div "99+" at bounding box center [227, 167] width 29 height 13
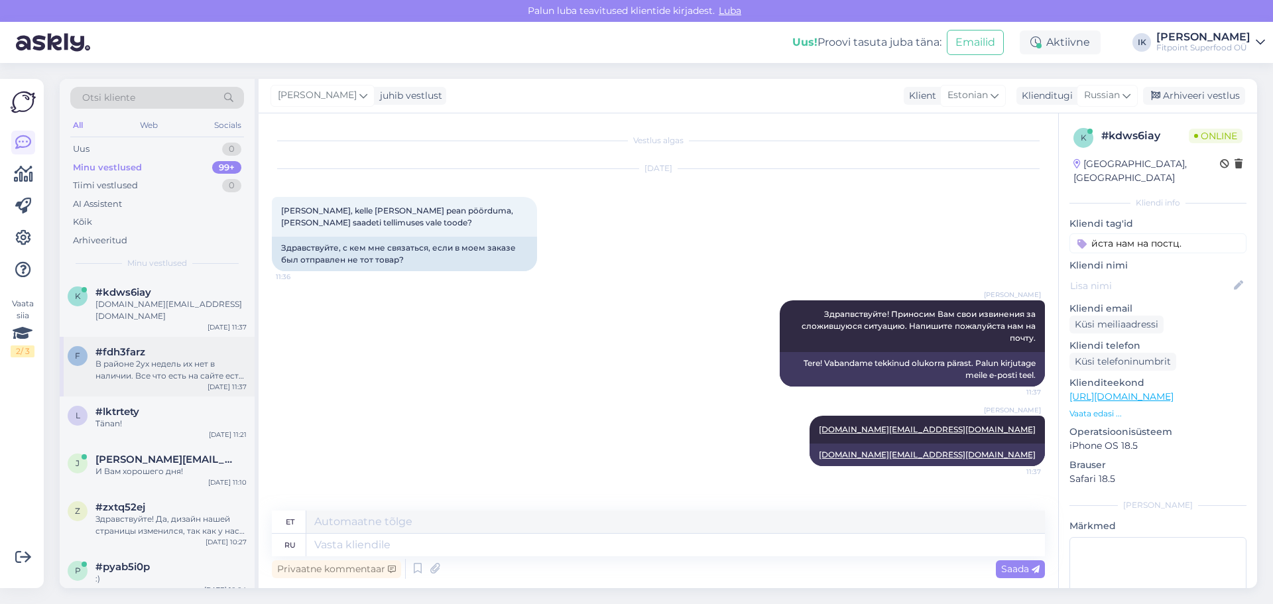
click at [153, 346] on div "#fdh3farz" at bounding box center [170, 352] width 151 height 12
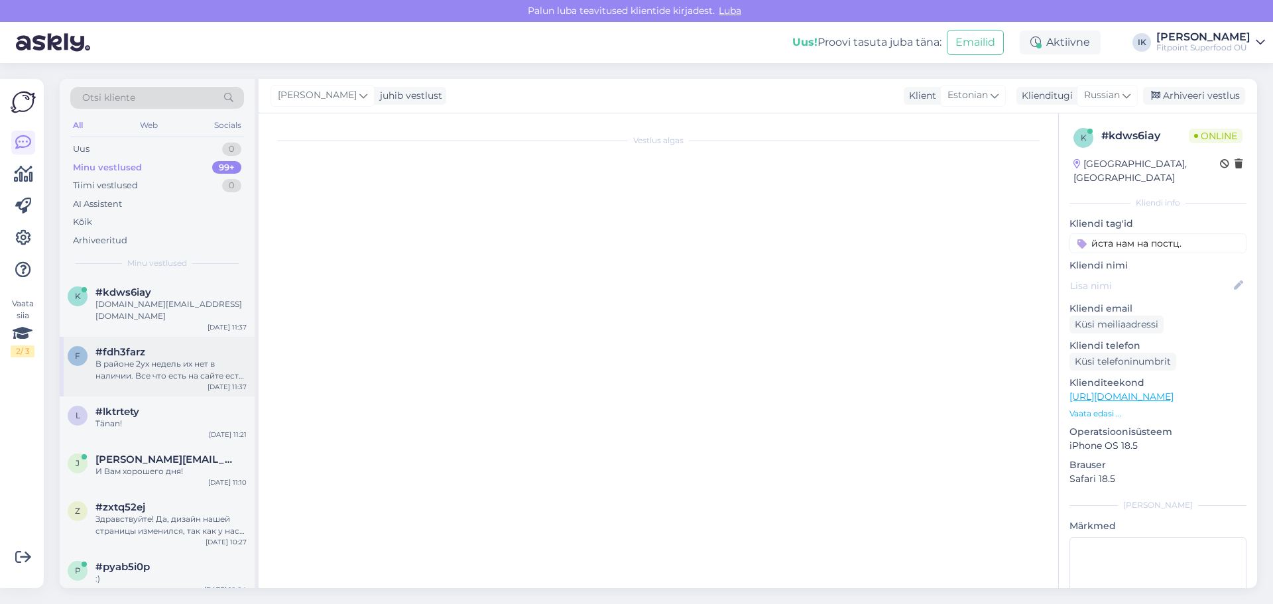
scroll to position [153, 0]
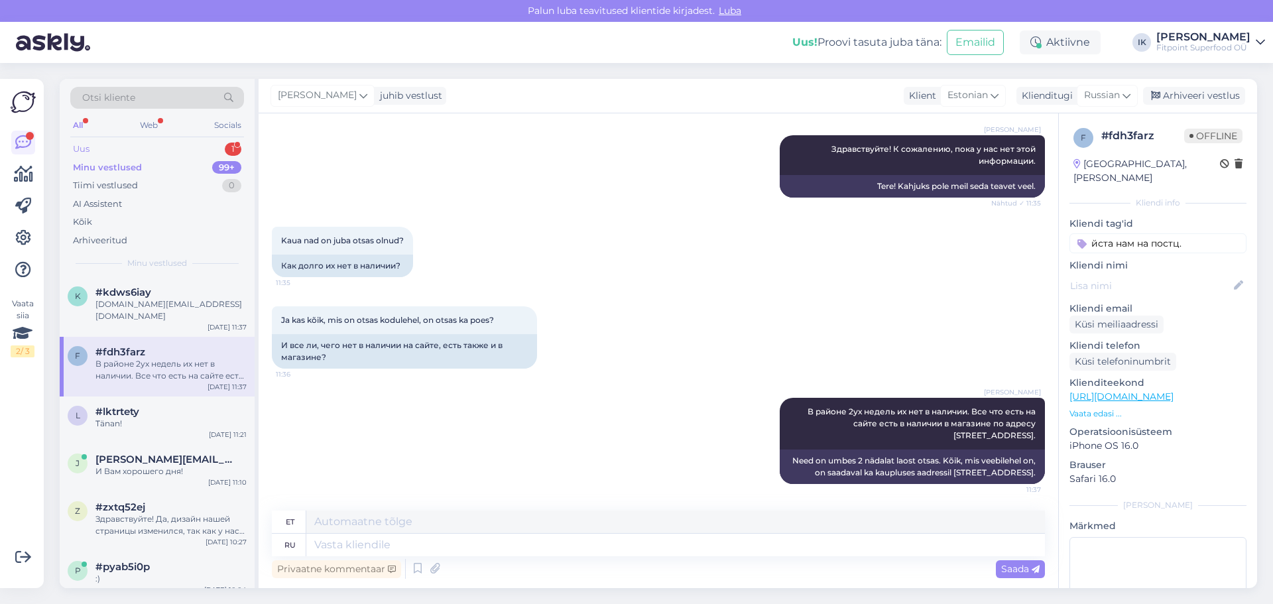
click at [171, 151] on div "Uus 1" at bounding box center [157, 149] width 174 height 19
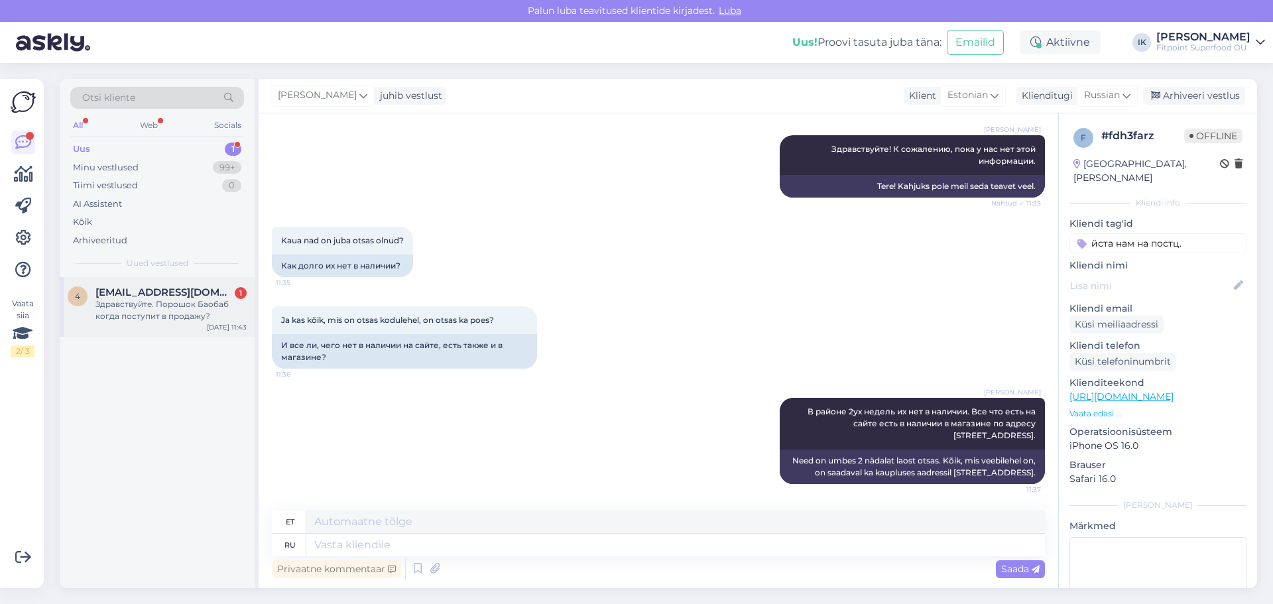
click at [190, 321] on div "Здравствуйте. Порошок Баобаб когда поступит в продажу?" at bounding box center [170, 310] width 151 height 24
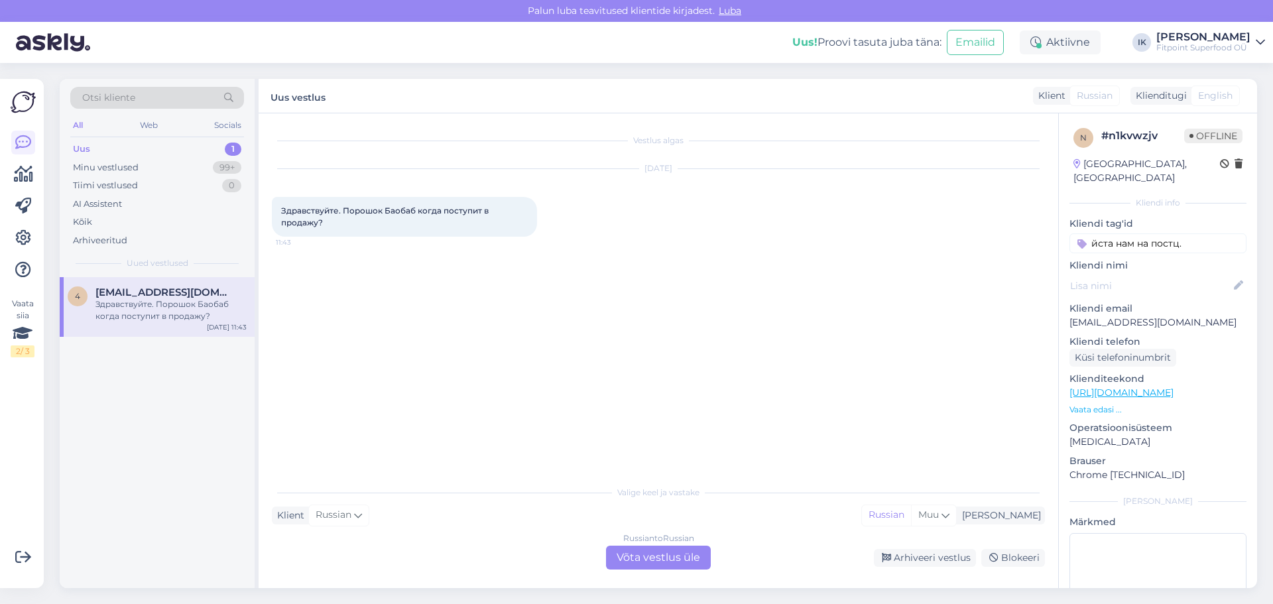
click at [1104, 387] on link "[URL][DOMAIN_NAME]" at bounding box center [1121, 393] width 104 height 12
click at [650, 565] on div "Russian to Russian Võta vestlus üle" at bounding box center [658, 558] width 105 height 24
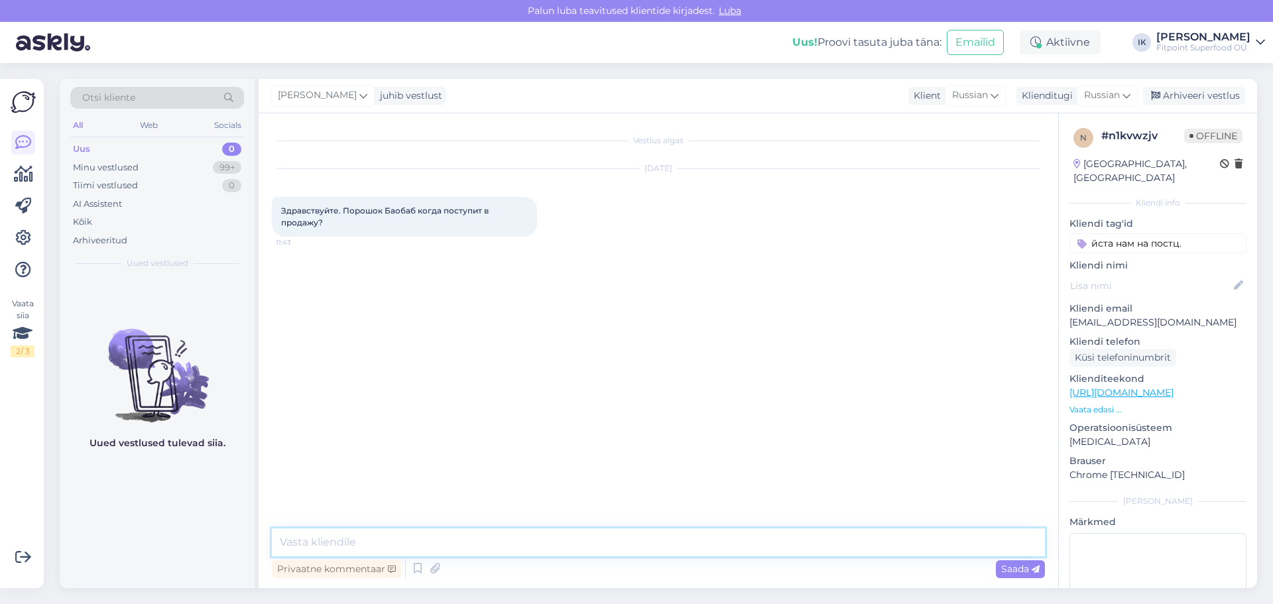
click at [673, 546] on textarea at bounding box center [658, 542] width 773 height 28
click at [158, 172] on div "Minu vestlused 99+" at bounding box center [157, 167] width 174 height 19
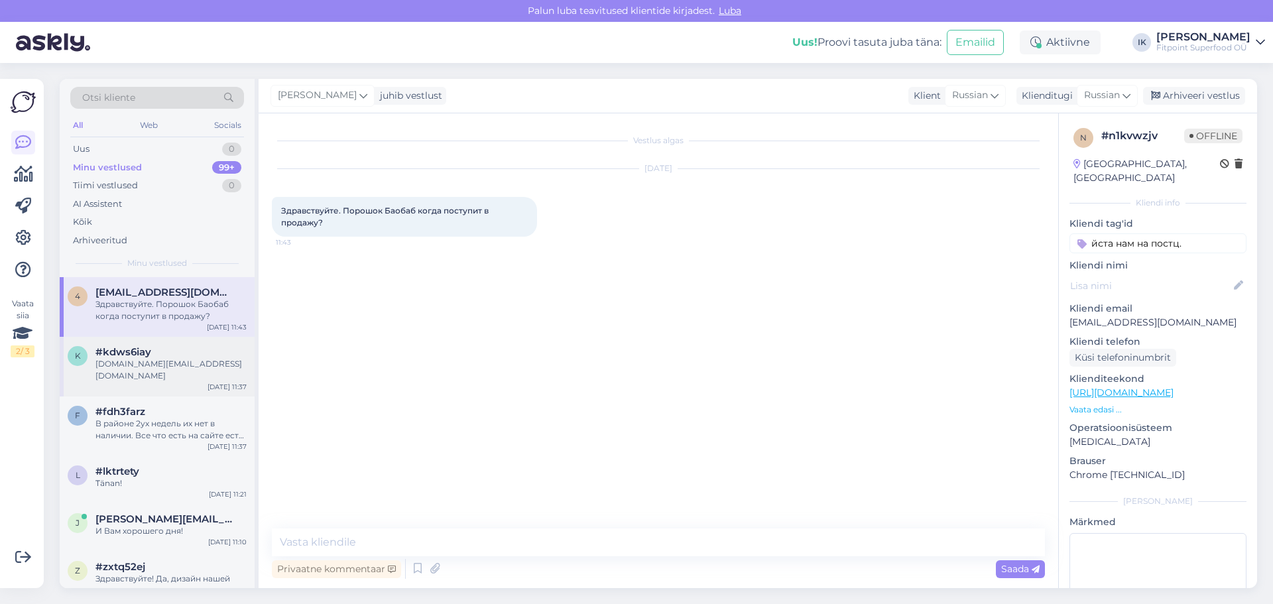
click at [190, 358] on div "[DOMAIN_NAME][EMAIL_ADDRESS][DOMAIN_NAME]" at bounding box center [170, 370] width 151 height 24
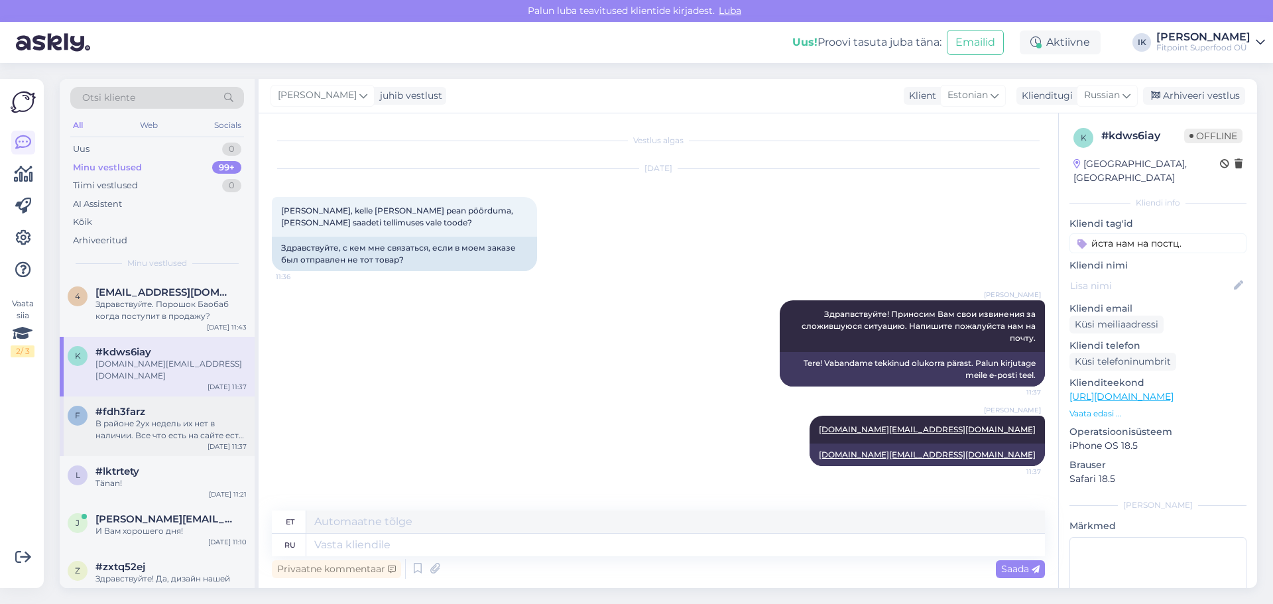
click at [166, 418] on div "В районе 2ух недель их нет в наличии. Все что есть на сайте есть в наличии в ма…" at bounding box center [170, 430] width 151 height 24
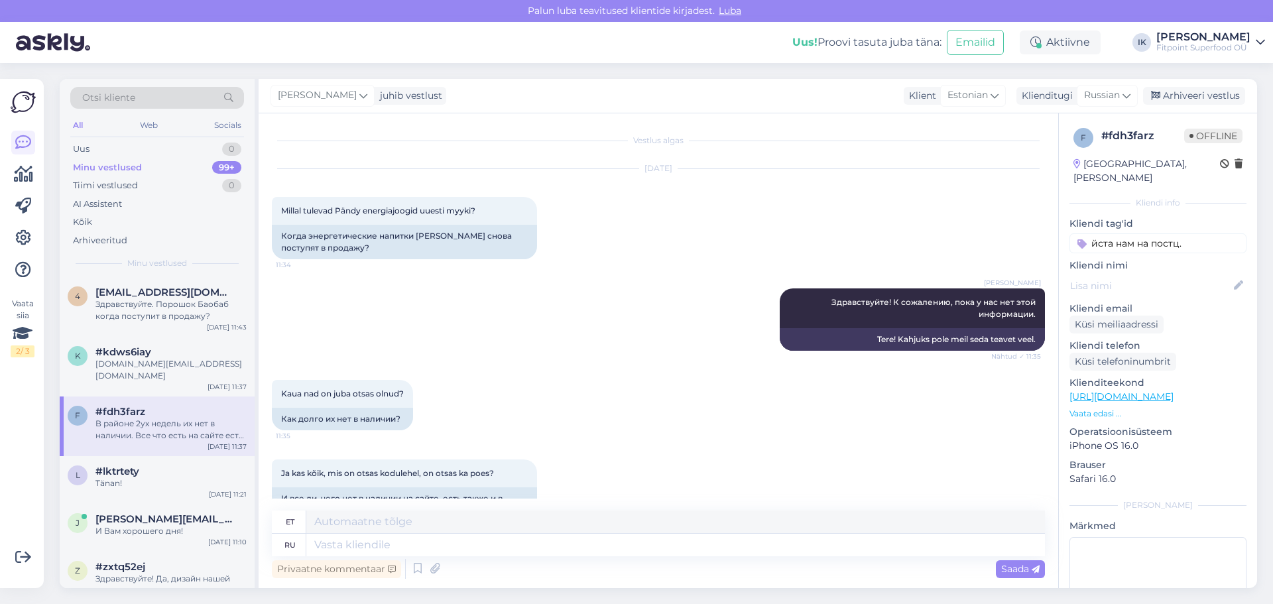
scroll to position [153, 0]
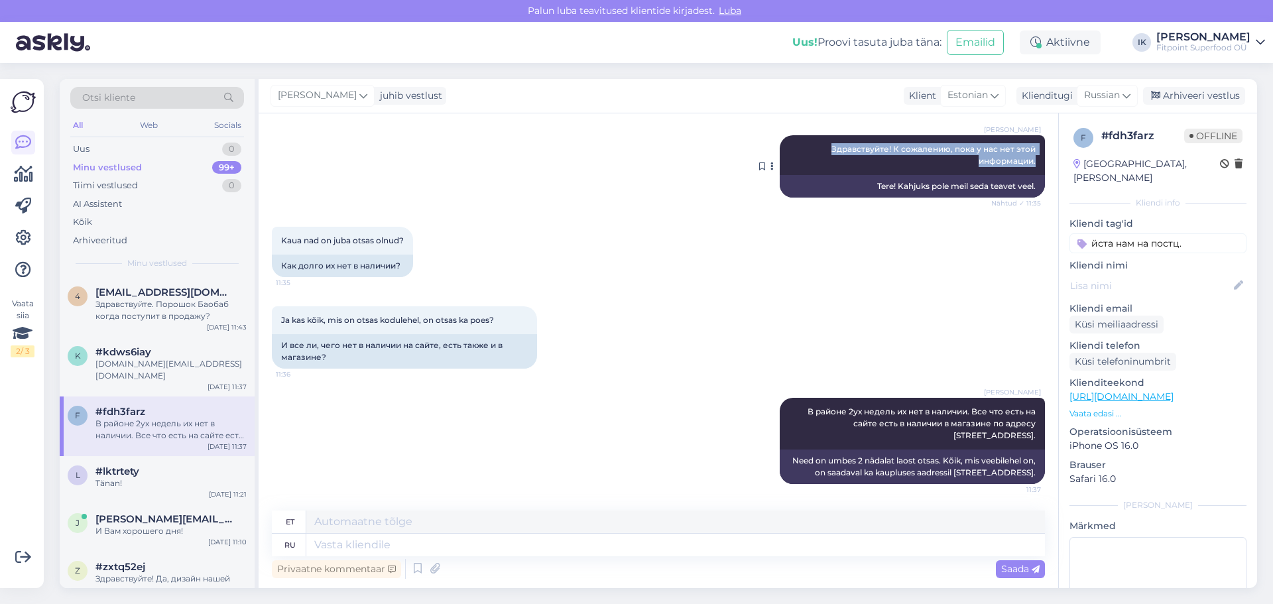
drag, startPoint x: 1025, startPoint y: 160, endPoint x: 776, endPoint y: 149, distance: 249.6
click at [780, 149] on div "[PERSON_NAME] Здравствуйте! К сожалению, пока у нас нет этой информации. Nähtud…" at bounding box center [912, 155] width 265 height 40
copy span "Здравствуйте! К сожалению, пока у нас нет этой информации."
click at [164, 300] on div "Здравствуйте. Порошок Баобаб когда поступит в продажу?" at bounding box center [170, 310] width 151 height 24
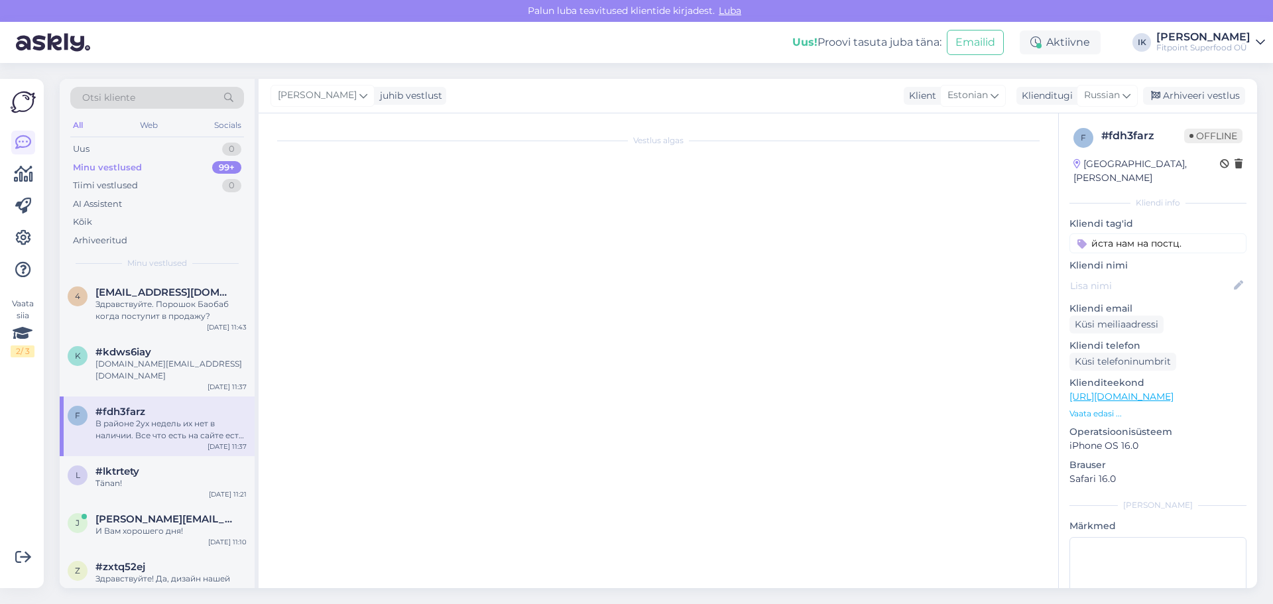
scroll to position [0, 0]
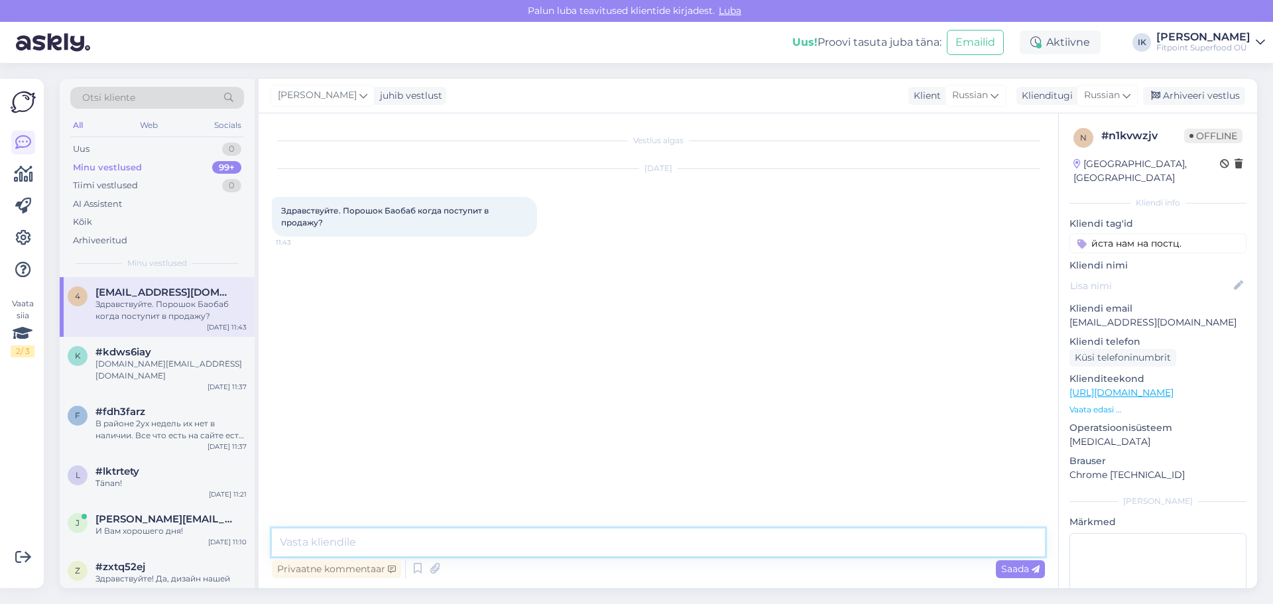
click at [458, 547] on textarea at bounding box center [658, 542] width 773 height 28
paste textarea "Здравствуйте! К сожалению, пока у нас нет этой информации."
click at [1018, 573] on span "Saada" at bounding box center [1020, 569] width 38 height 12
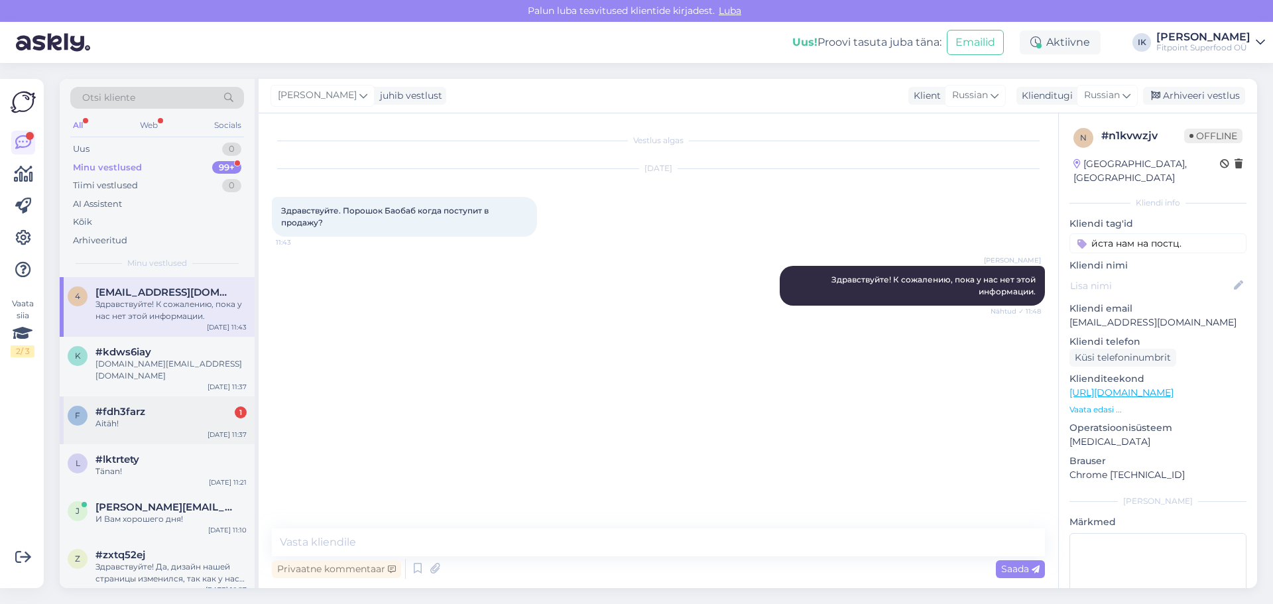
click at [220, 418] on div "Aitäh!" at bounding box center [170, 424] width 151 height 12
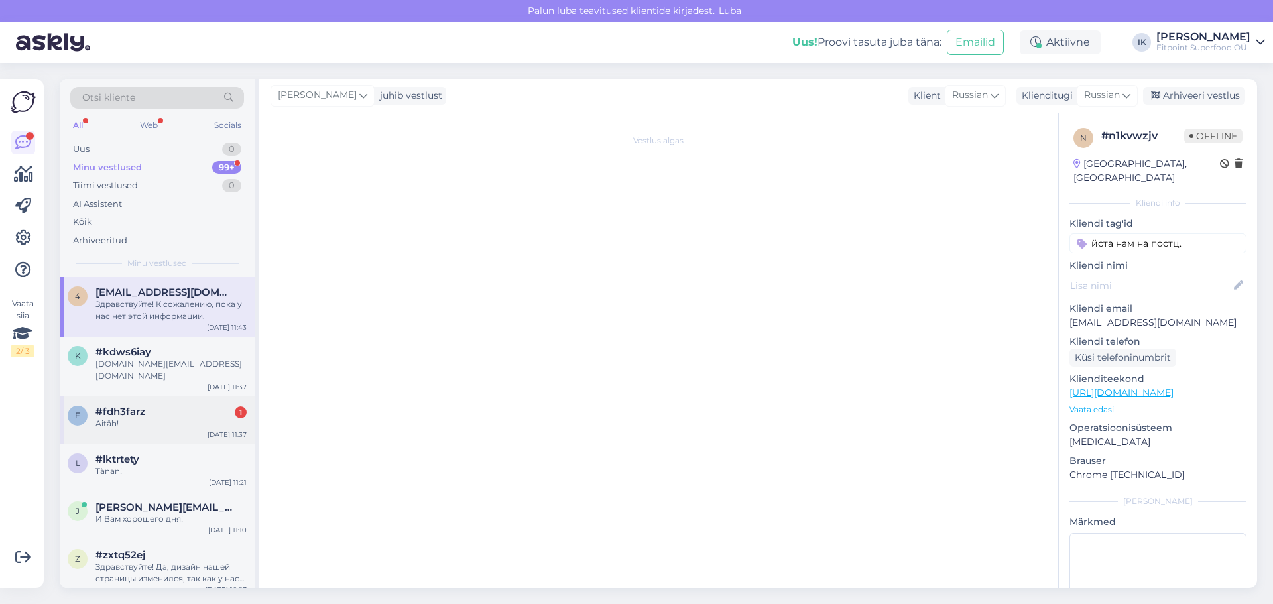
scroll to position [233, 0]
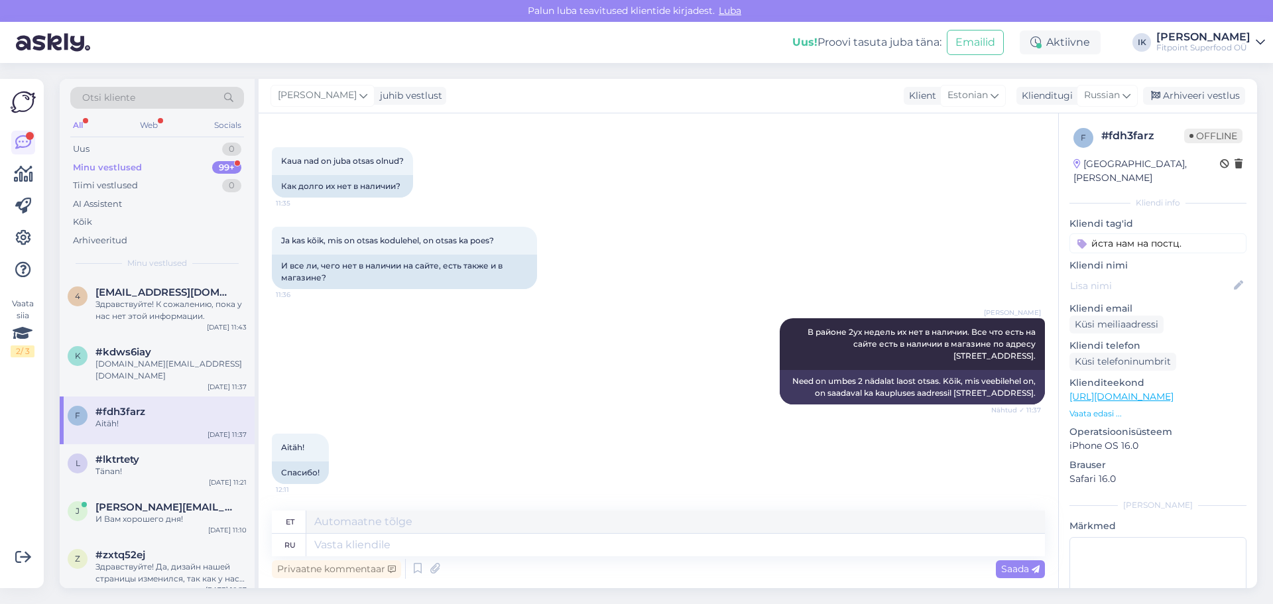
click at [212, 172] on div "Minu vestlused 99+" at bounding box center [157, 167] width 174 height 19
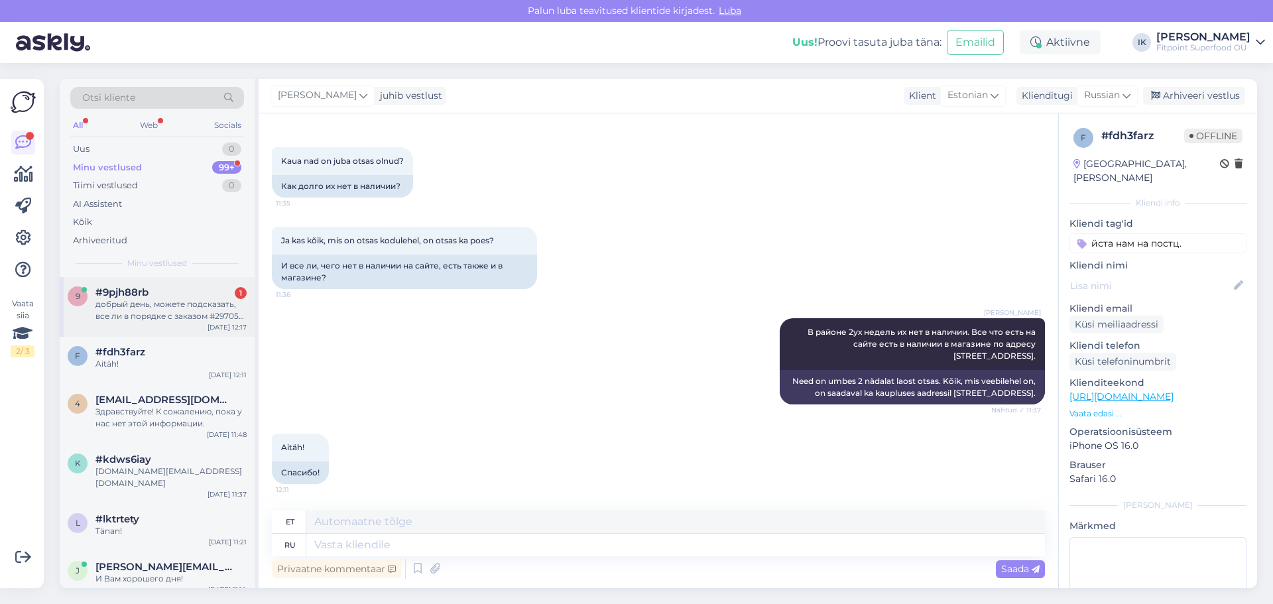
click at [193, 298] on div "#9pjh88rb 1" at bounding box center [170, 292] width 151 height 12
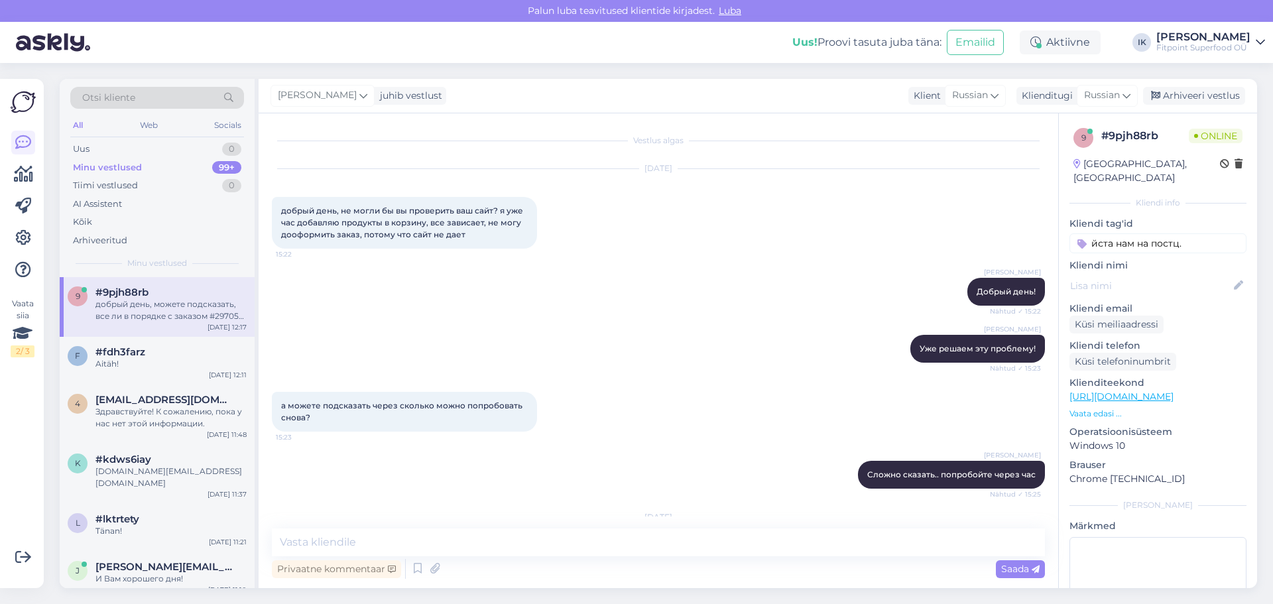
scroll to position [813, 0]
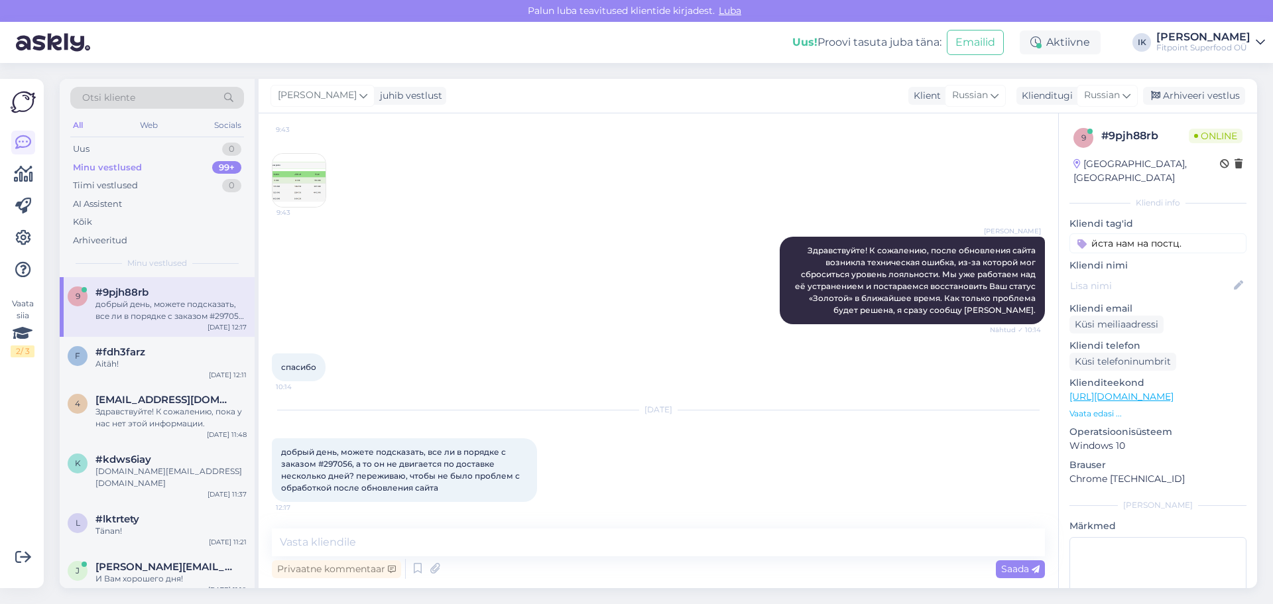
click at [328, 462] on span "добрый день, можете подсказать, все ли в порядке с заказом #297056, а то он не …" at bounding box center [401, 470] width 241 height 46
copy span "297056"
click at [375, 544] on textarea at bounding box center [658, 542] width 773 height 28
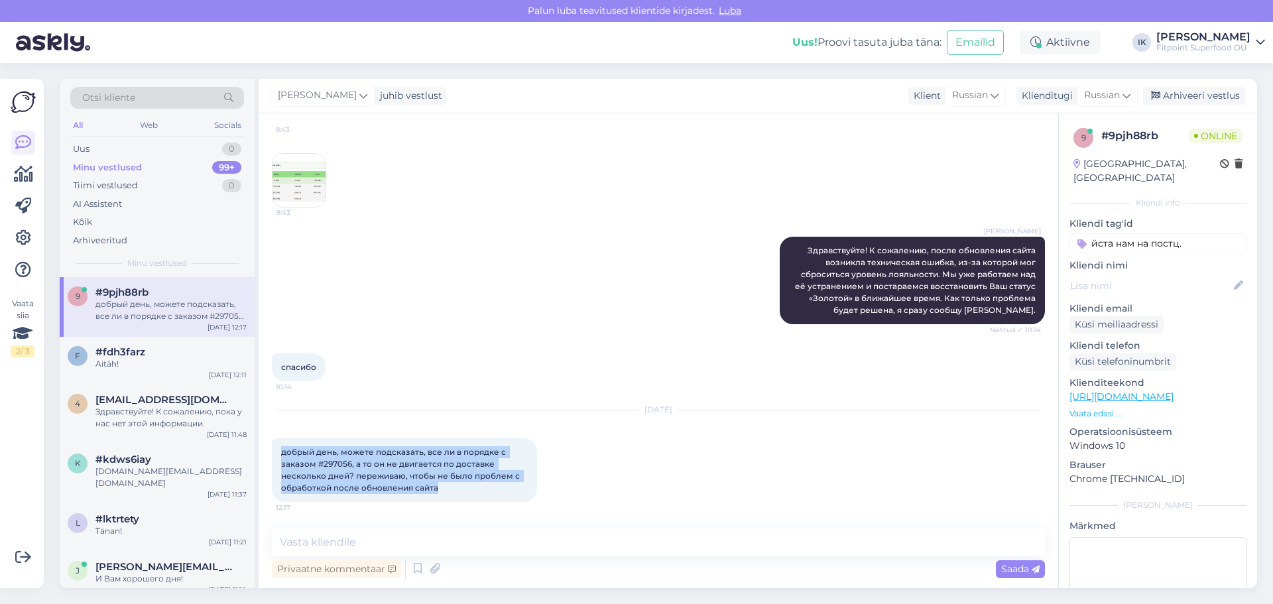
drag, startPoint x: 448, startPoint y: 491, endPoint x: 271, endPoint y: 442, distance: 183.9
click at [271, 442] on div "Vestlus algas [DATE] добрый день, не могли бы вы проверить ваш сайт? я уже час …" at bounding box center [659, 350] width 800 height 475
copy span "добрый день, можете подсказать, все ли в порядке с заказом #297056, а то он не …"
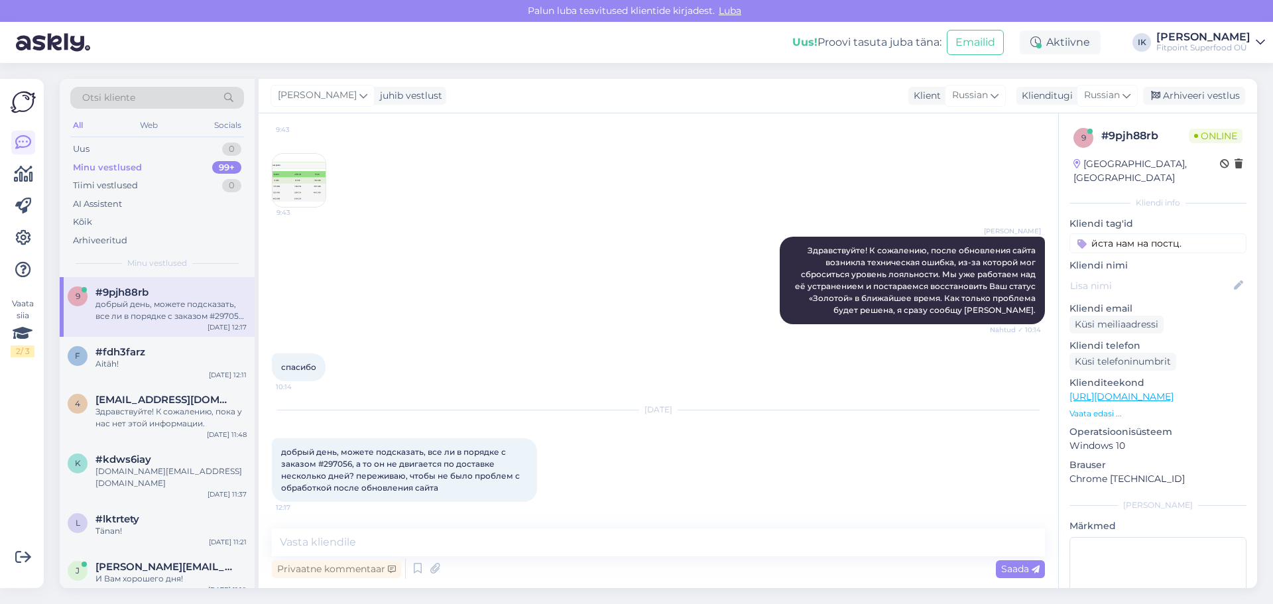
drag, startPoint x: 983, startPoint y: 367, endPoint x: 812, endPoint y: 424, distance: 180.3
click at [983, 367] on div "спасибо 10:14" at bounding box center [658, 367] width 773 height 57
click at [537, 536] on textarea at bounding box center [658, 542] width 773 height 28
paste textarea "Здравствуйте! Ваш заказ №297056 принят и находится в обработке. Один из товаров…"
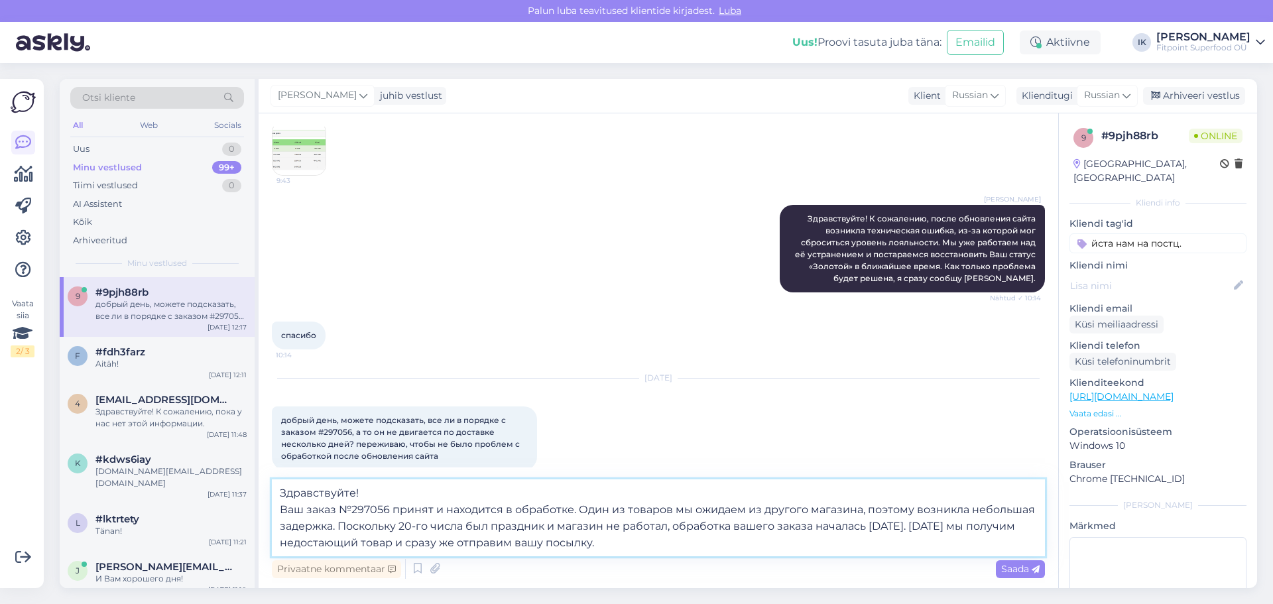
scroll to position [862, 0]
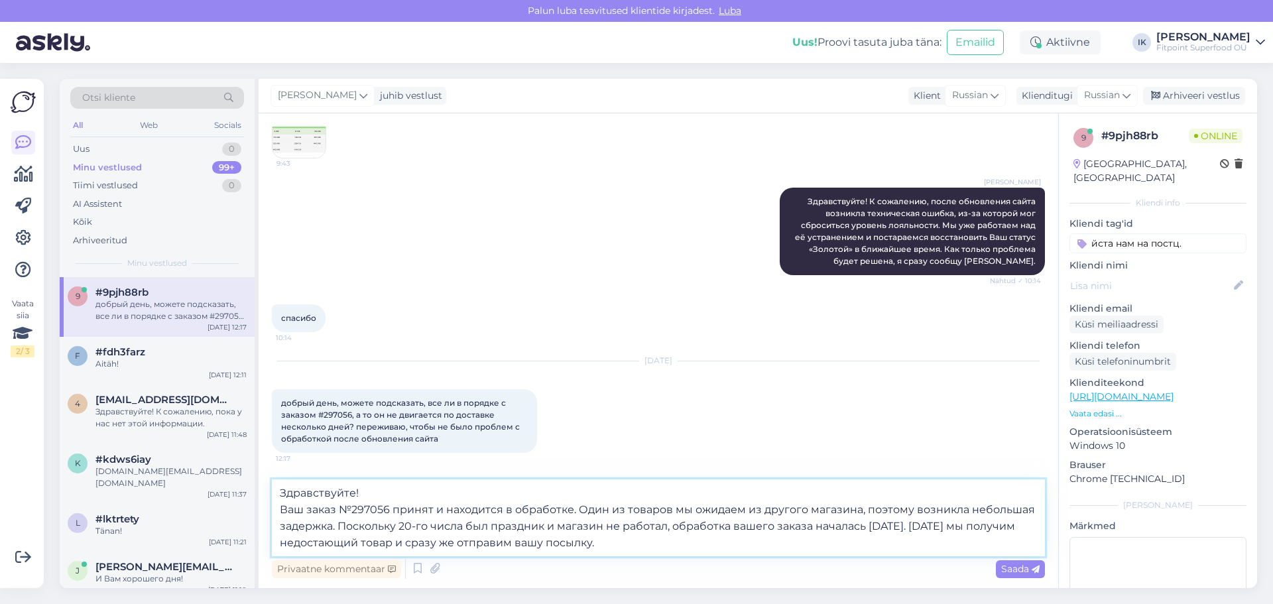
click at [400, 526] on textarea "Здравствуйте! Ваш заказ №297056 принят и находится в обработке. Один из товаров…" at bounding box center [658, 517] width 773 height 77
click at [611, 546] on textarea "Здравствуйте! Ваш заказ №297056 принят и находится в обработке. Один из товаров…" at bounding box center [658, 517] width 773 height 77
click at [1020, 574] on span "Saada" at bounding box center [1020, 569] width 38 height 12
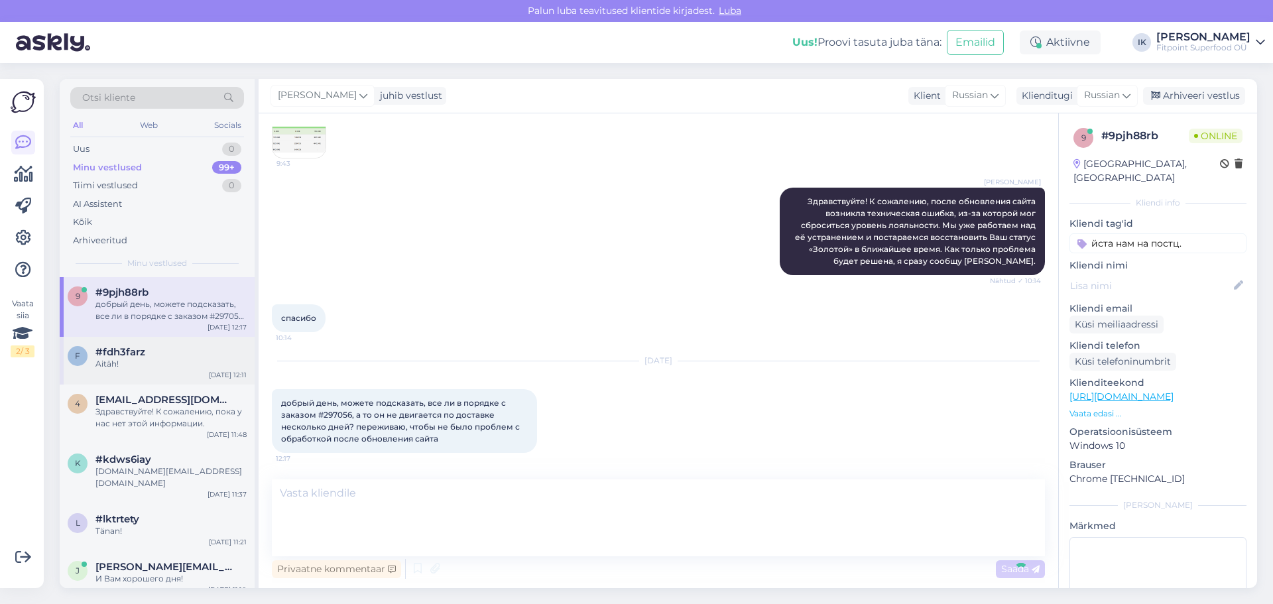
scroll to position [942, 0]
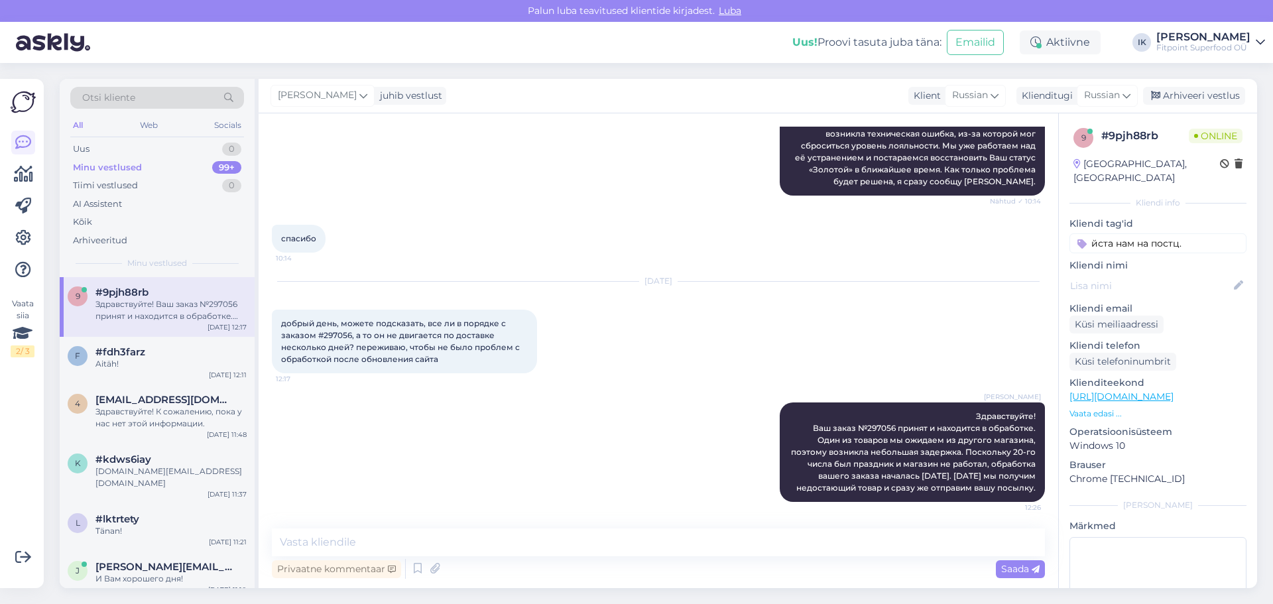
click at [986, 226] on div "спасибо 10:14" at bounding box center [658, 238] width 773 height 57
click at [425, 257] on div "спасибо 10:14" at bounding box center [658, 238] width 773 height 57
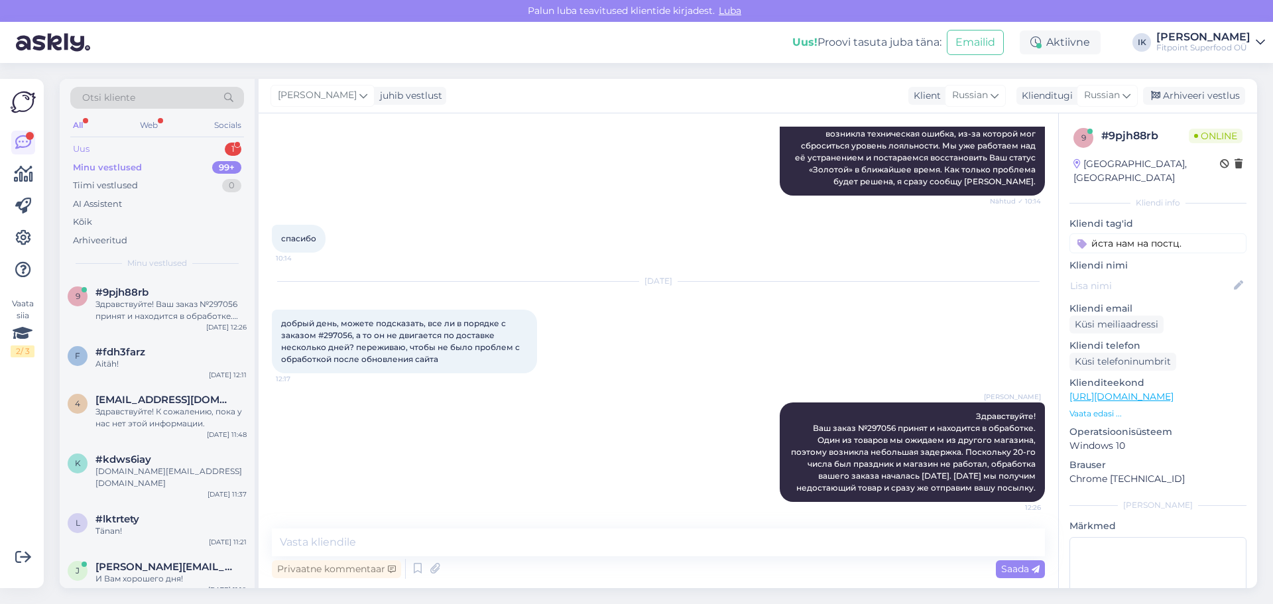
click at [156, 152] on div "Uus 1" at bounding box center [157, 149] width 174 height 19
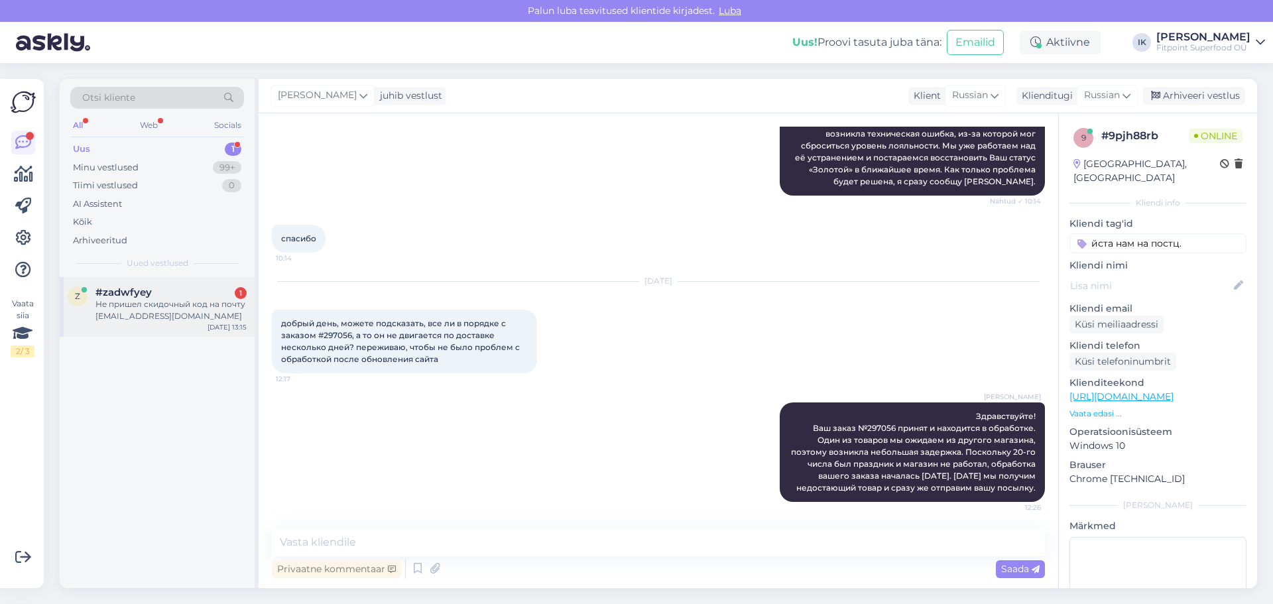
click at [183, 286] on div "#zadwfyey 1" at bounding box center [170, 292] width 151 height 12
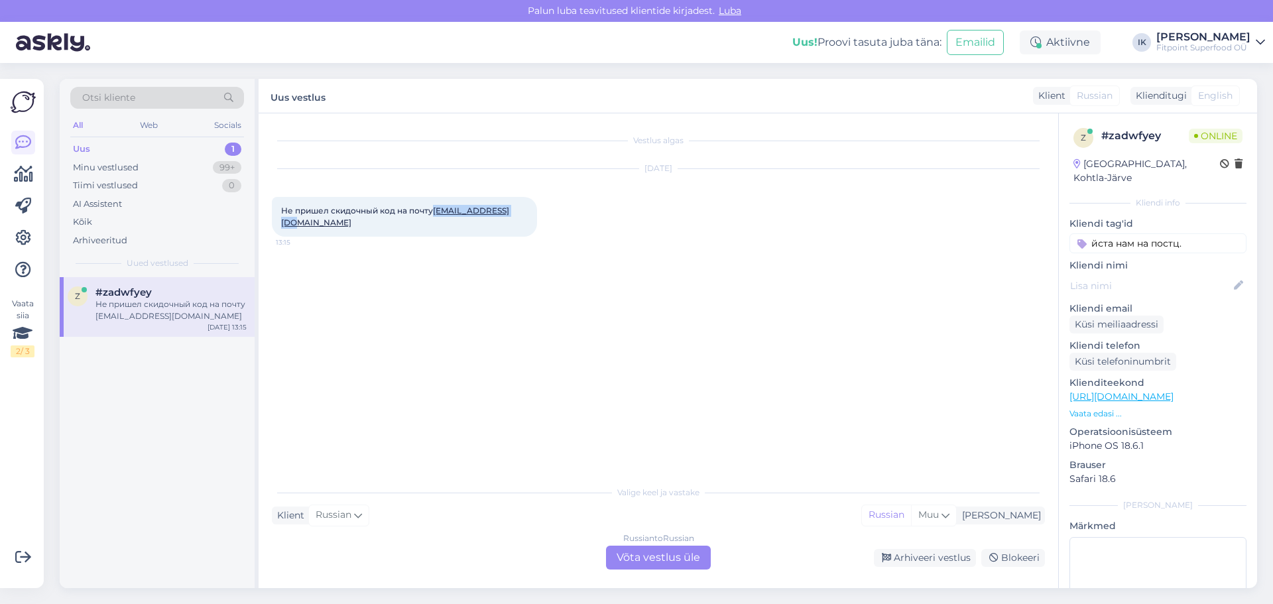
drag, startPoint x: 522, startPoint y: 210, endPoint x: 438, endPoint y: 212, distance: 84.2
click at [438, 212] on div "Не пришел скидочный код на почту [EMAIL_ADDRESS][DOMAIN_NAME] 13:15" at bounding box center [404, 217] width 265 height 40
copy link "[EMAIL_ADDRESS][DOMAIN_NAME]"
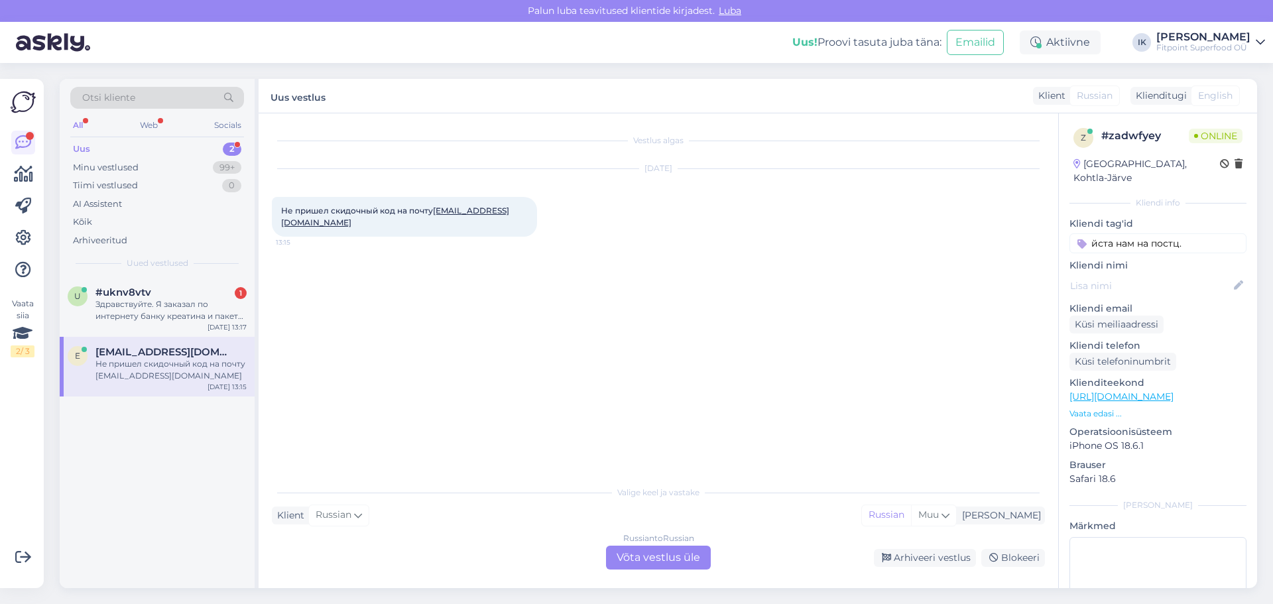
click at [646, 561] on div "Russian to Russian Võta vestlus üle" at bounding box center [658, 558] width 105 height 24
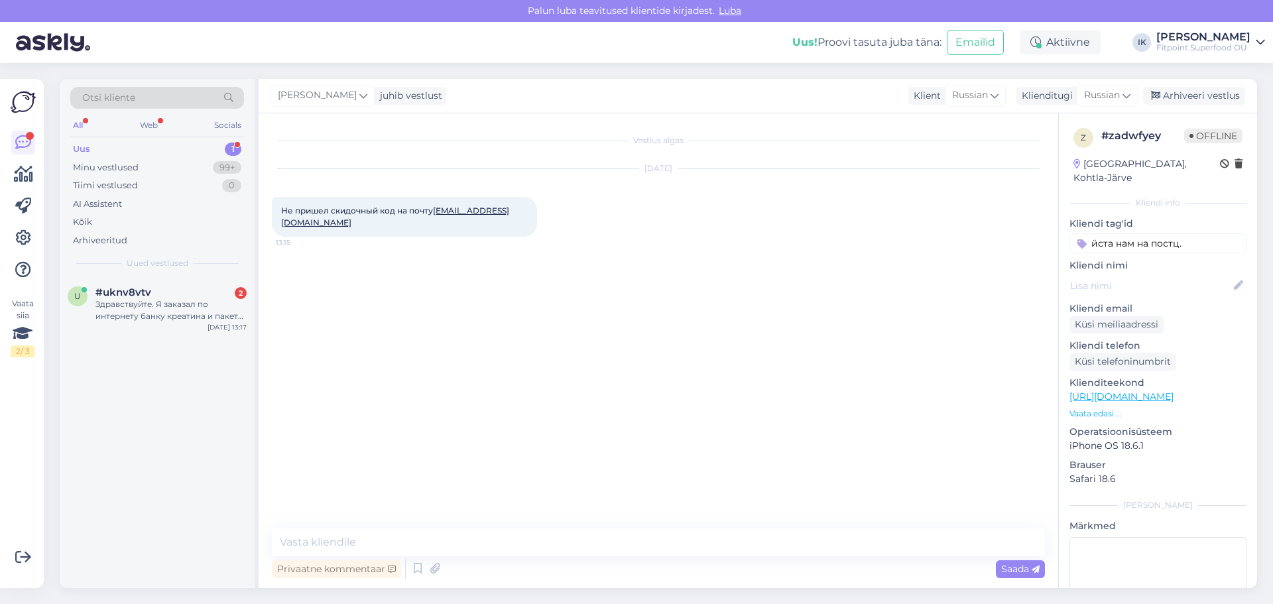
click at [414, 518] on div "Vestlus algas [DATE] Не пришел скидочный код на почту [EMAIL_ADDRESS][DOMAIN_NA…" at bounding box center [659, 350] width 800 height 475
click at [403, 527] on div "Vestlus algas [DATE] Не пришел скидочный код на почту [EMAIL_ADDRESS][DOMAIN_NA…" at bounding box center [659, 350] width 800 height 475
click at [394, 542] on textarea at bounding box center [658, 542] width 773 height 28
paste textarea "Ft63DHk"
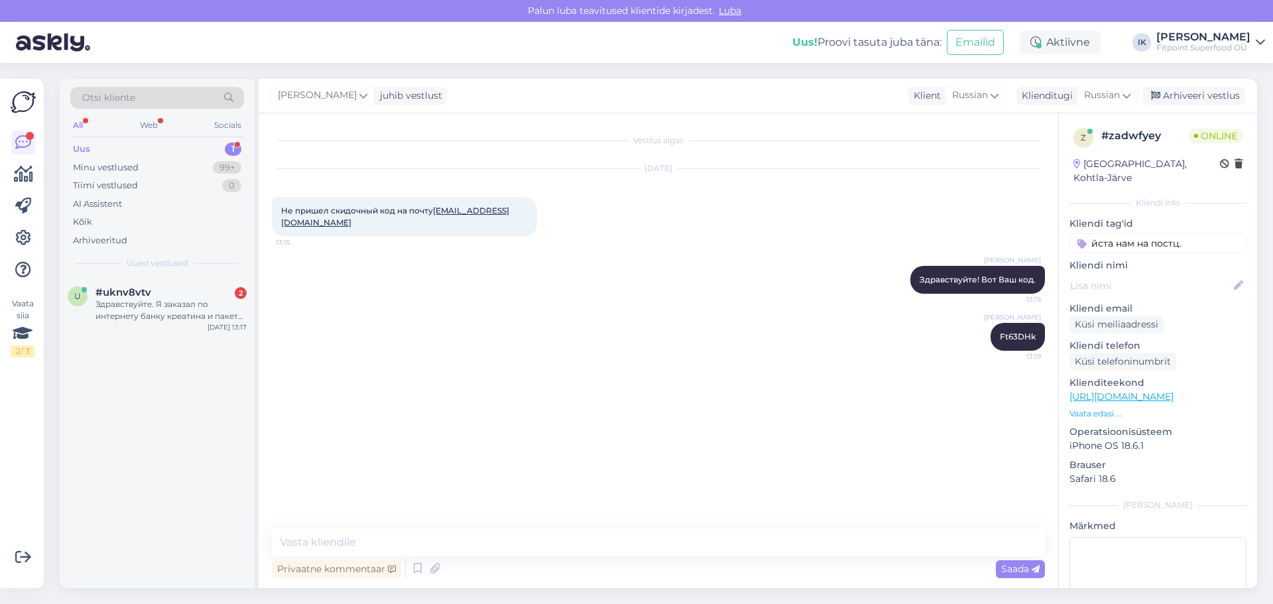
click at [415, 382] on div "Vestlus algas [DATE] Не пришел скидочный код на почту [EMAIL_ADDRESS][DOMAIN_NA…" at bounding box center [664, 322] width 785 height 390
click at [134, 315] on div "Здравствуйте. Я заказал по интернету банку креатина и пакет протеина. Сколько в…" at bounding box center [170, 310] width 151 height 24
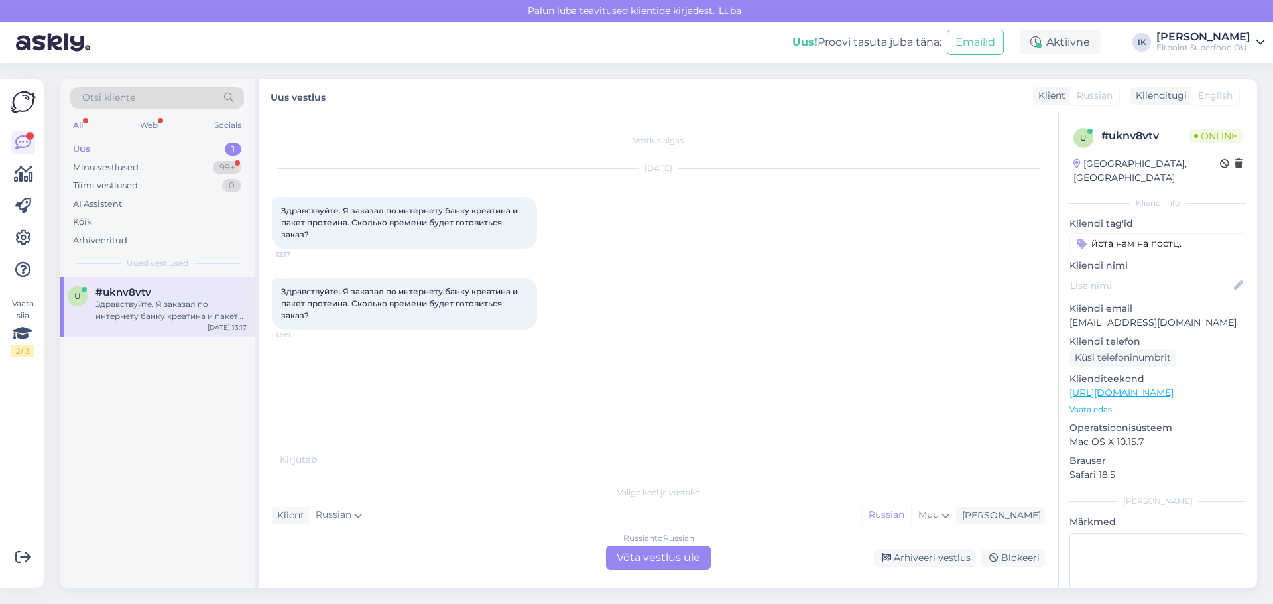
click at [660, 560] on div "Russian to Russian Võta vestlus üle" at bounding box center [658, 558] width 105 height 24
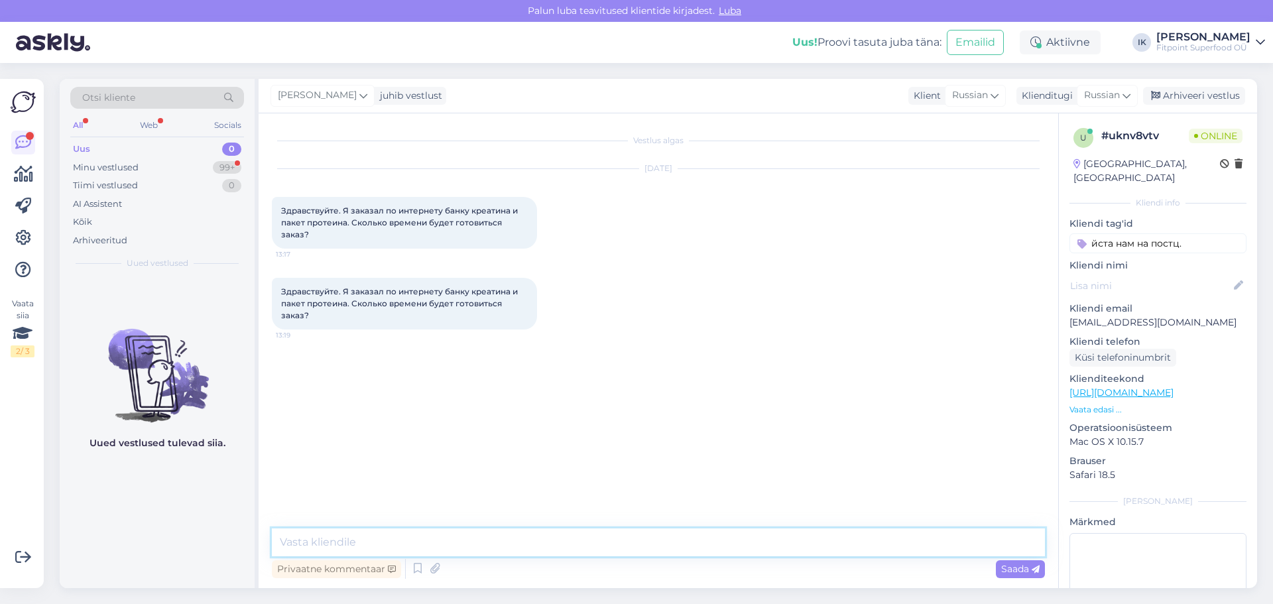
click at [424, 538] on textarea at bounding box center [658, 542] width 773 height 28
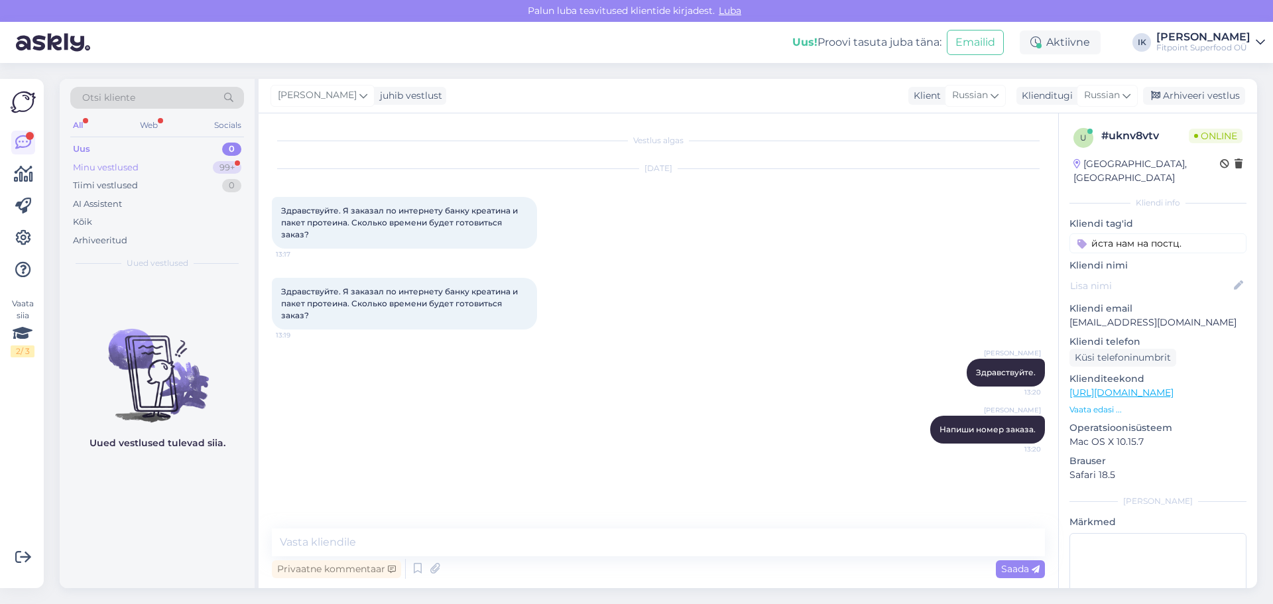
click at [129, 172] on div "Minu vestlused" at bounding box center [106, 167] width 66 height 13
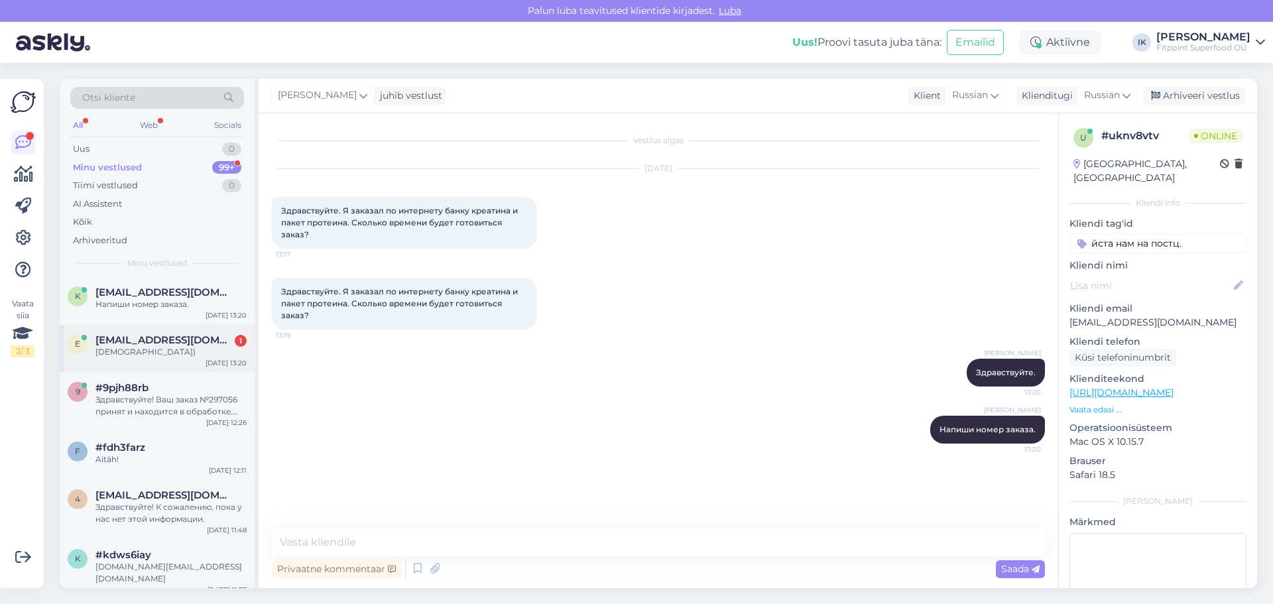
click at [183, 361] on div "e [EMAIL_ADDRESS][DOMAIN_NAME] 1 Спасибо) [DATE] 13:20" at bounding box center [157, 349] width 195 height 48
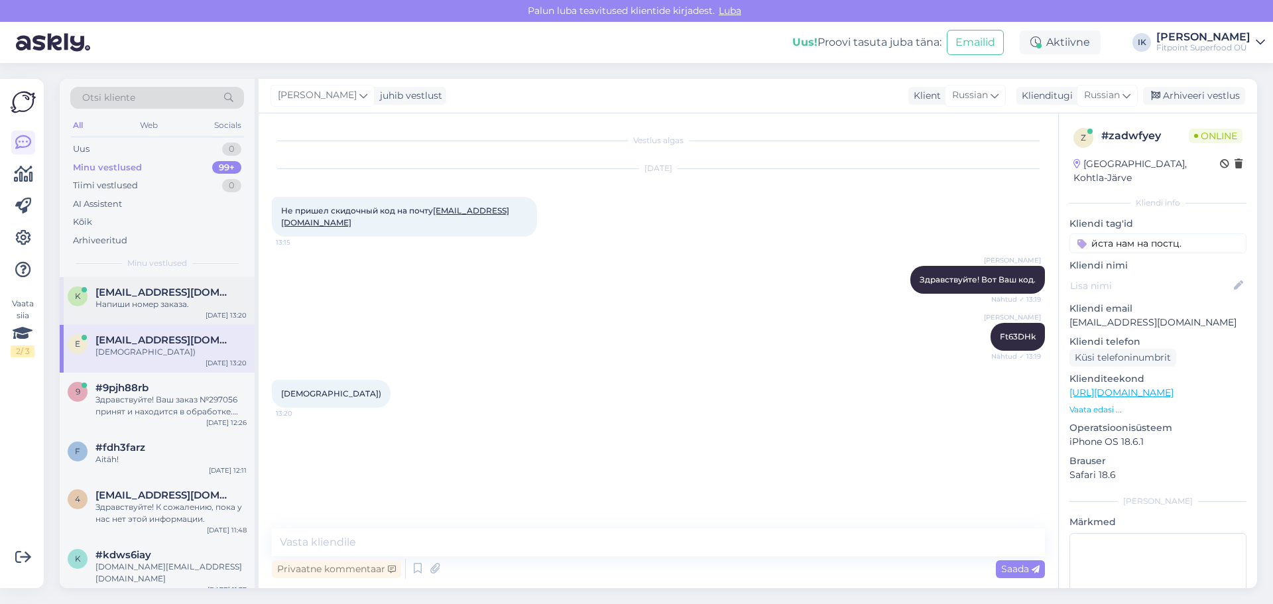
click at [147, 298] on div "Напиши номер заказа." at bounding box center [170, 304] width 151 height 12
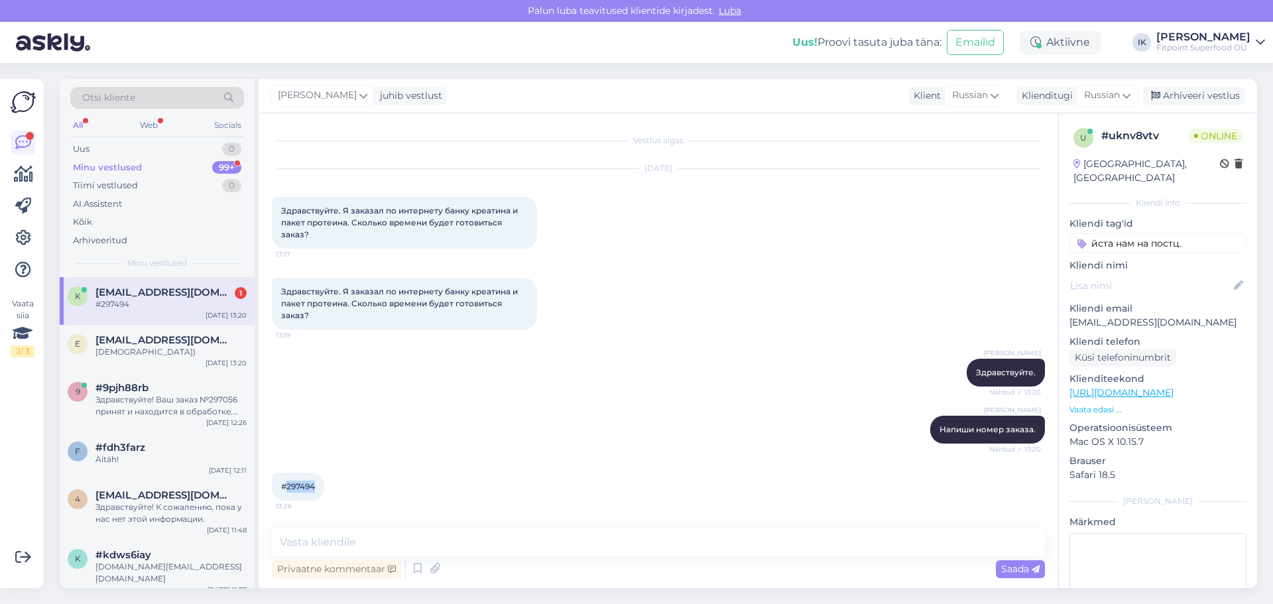
drag, startPoint x: 314, startPoint y: 485, endPoint x: 286, endPoint y: 488, distance: 28.0
click at [286, 488] on span "#297494" at bounding box center [298, 486] width 34 height 10
copy span "297494"
click at [475, 535] on textarea at bounding box center [658, 542] width 773 height 28
click at [1028, 568] on span "Saada" at bounding box center [1020, 569] width 38 height 12
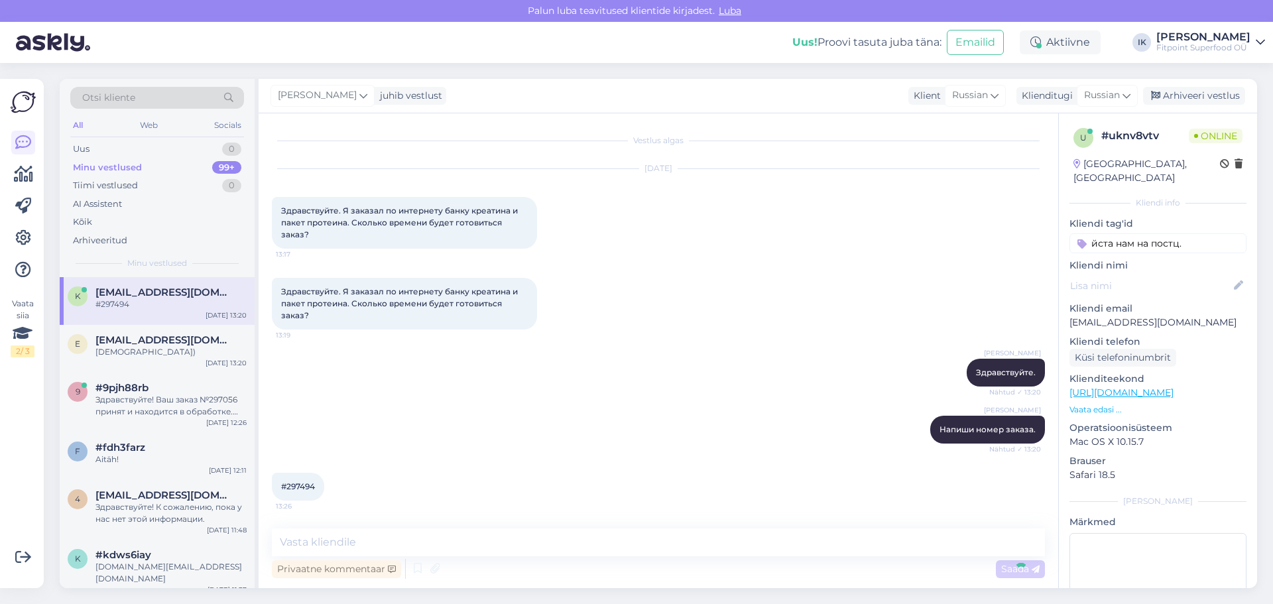
scroll to position [56, 0]
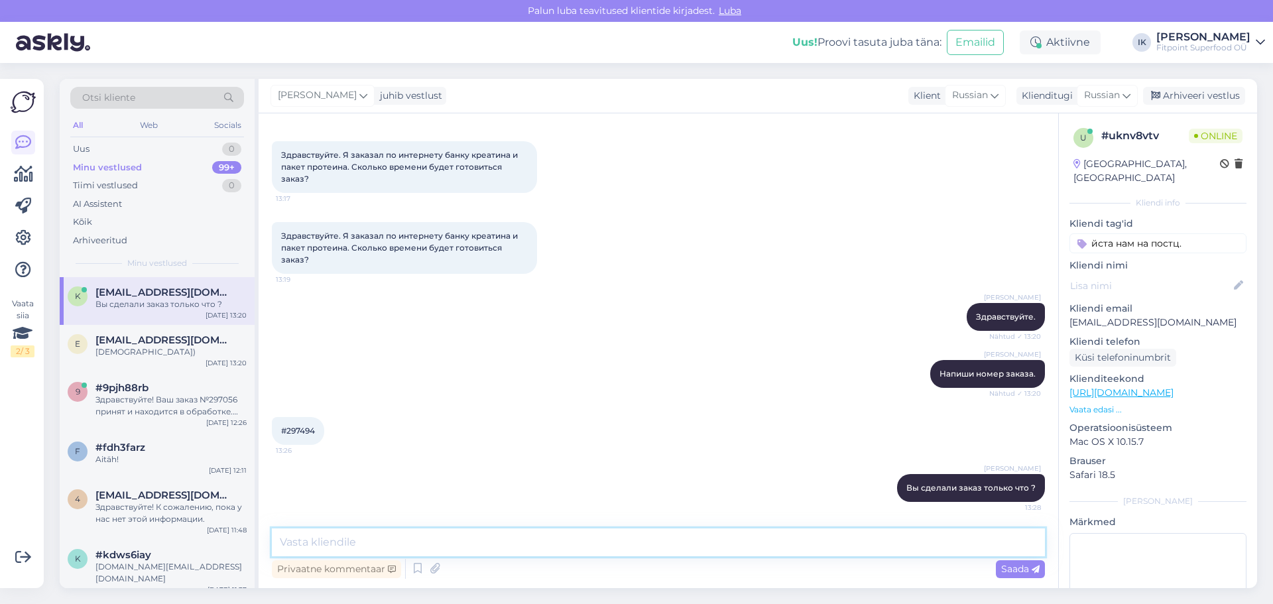
click at [492, 539] on textarea at bounding box center [658, 542] width 773 height 28
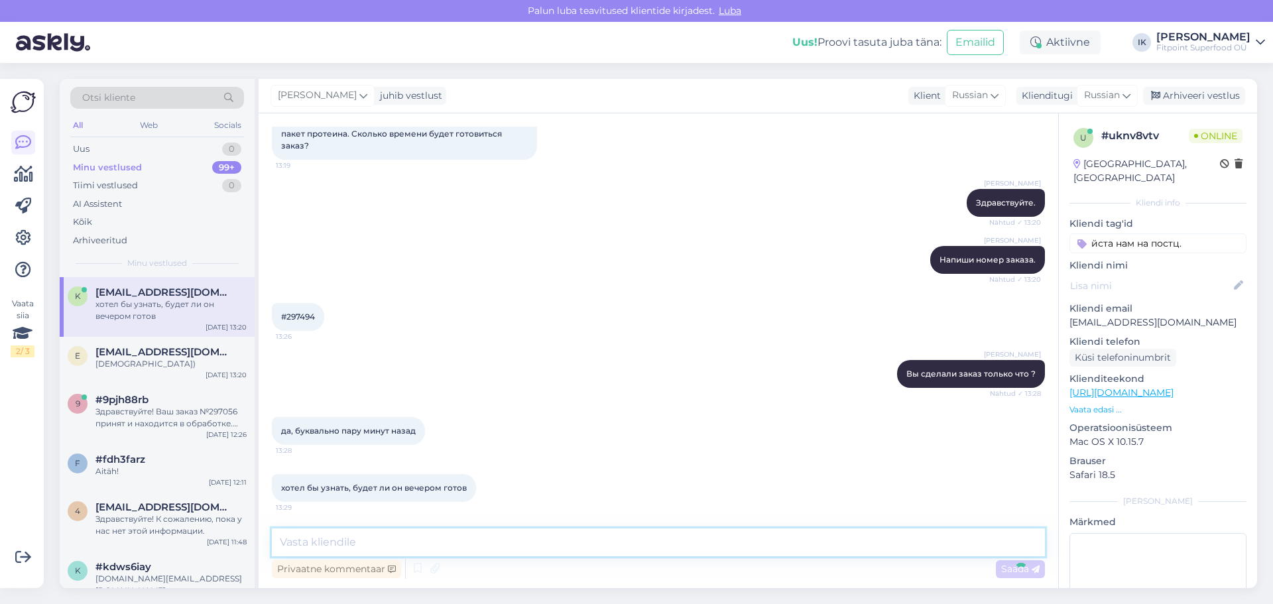
scroll to position [227, 0]
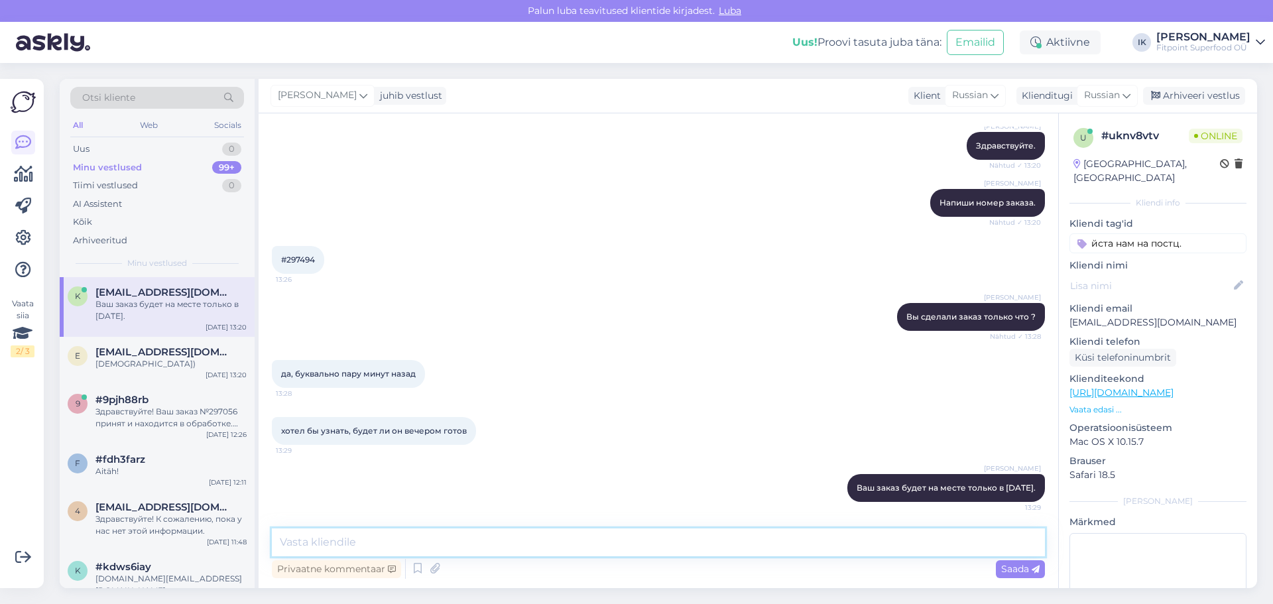
click at [501, 548] on textarea at bounding box center [658, 542] width 773 height 28
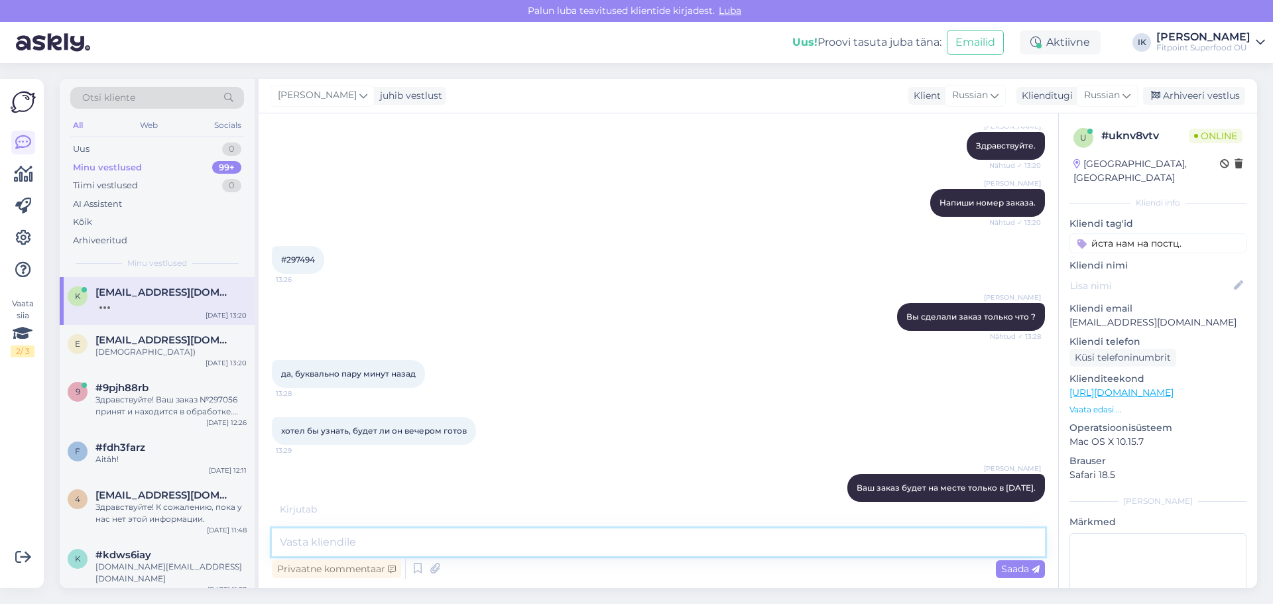
scroll to position [284, 0]
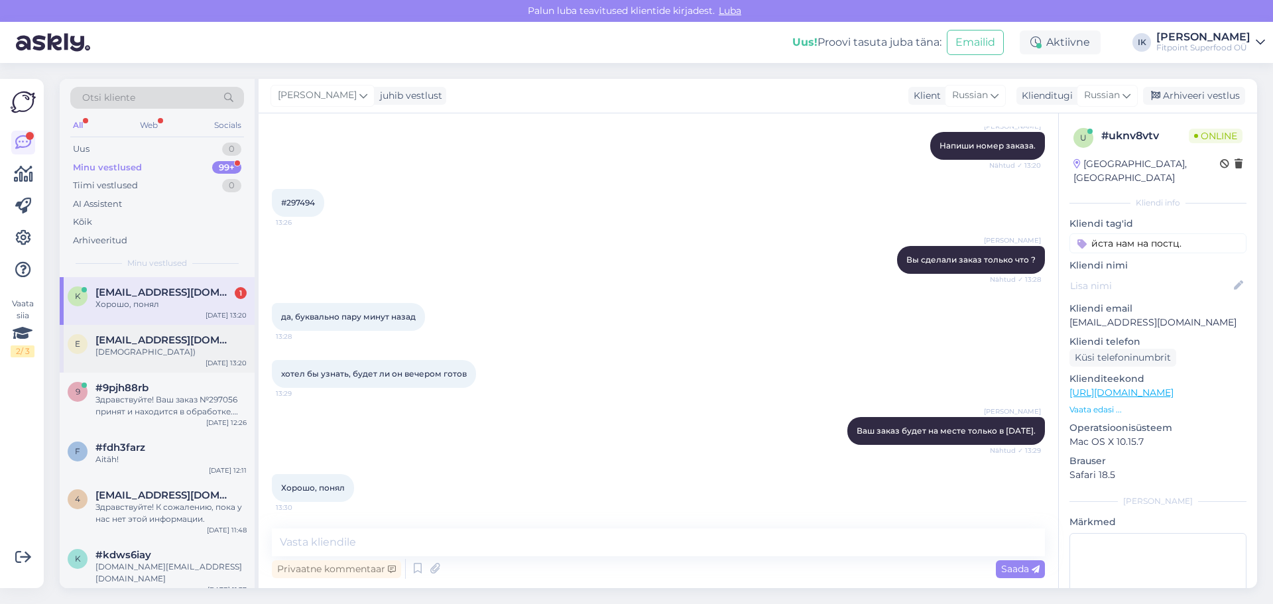
click at [200, 351] on div "[DEMOGRAPHIC_DATA])" at bounding box center [170, 352] width 151 height 12
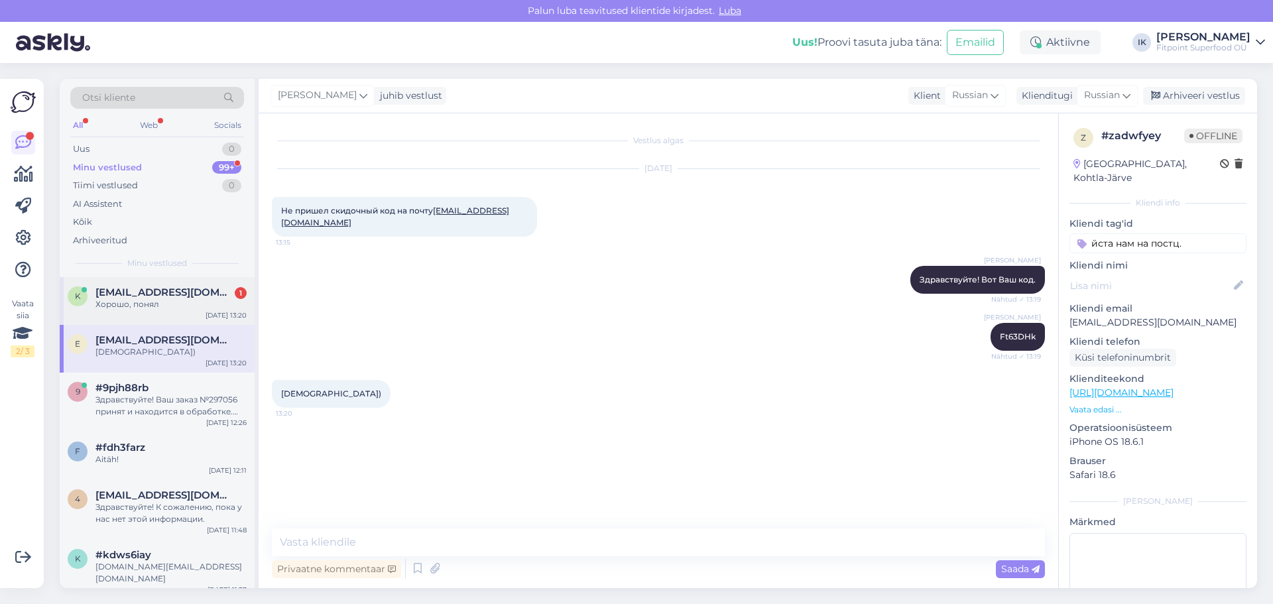
click at [173, 306] on div "Хорошо, понял" at bounding box center [170, 304] width 151 height 12
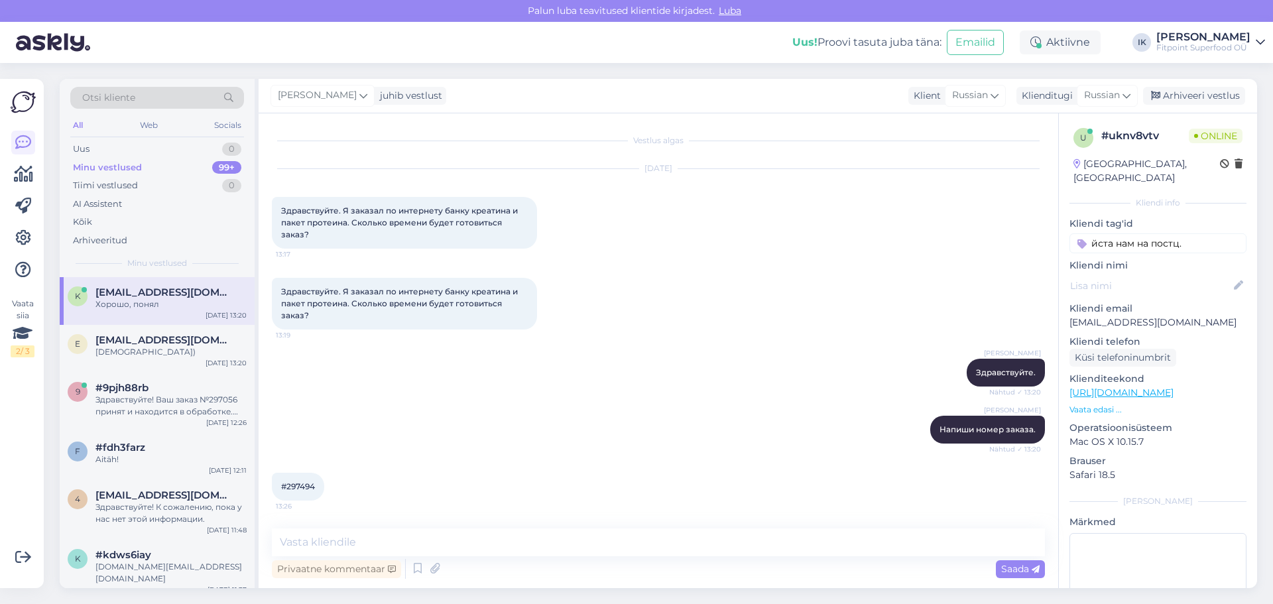
scroll to position [274, 0]
